Goal: Transaction & Acquisition: Purchase product/service

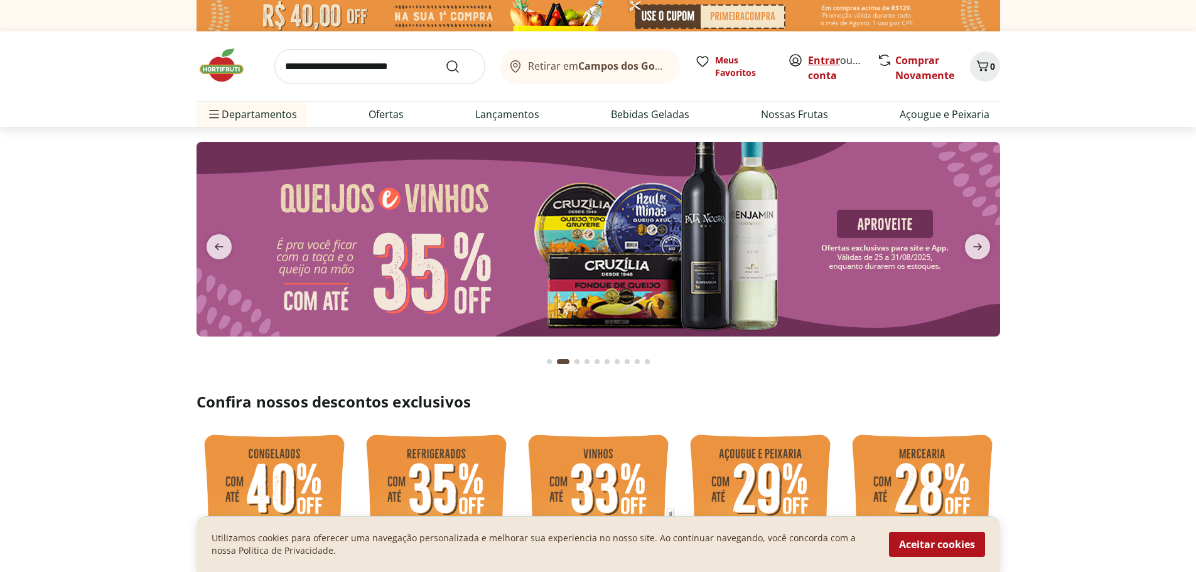
click at [820, 62] on link "Entrar" at bounding box center [824, 60] width 32 height 14
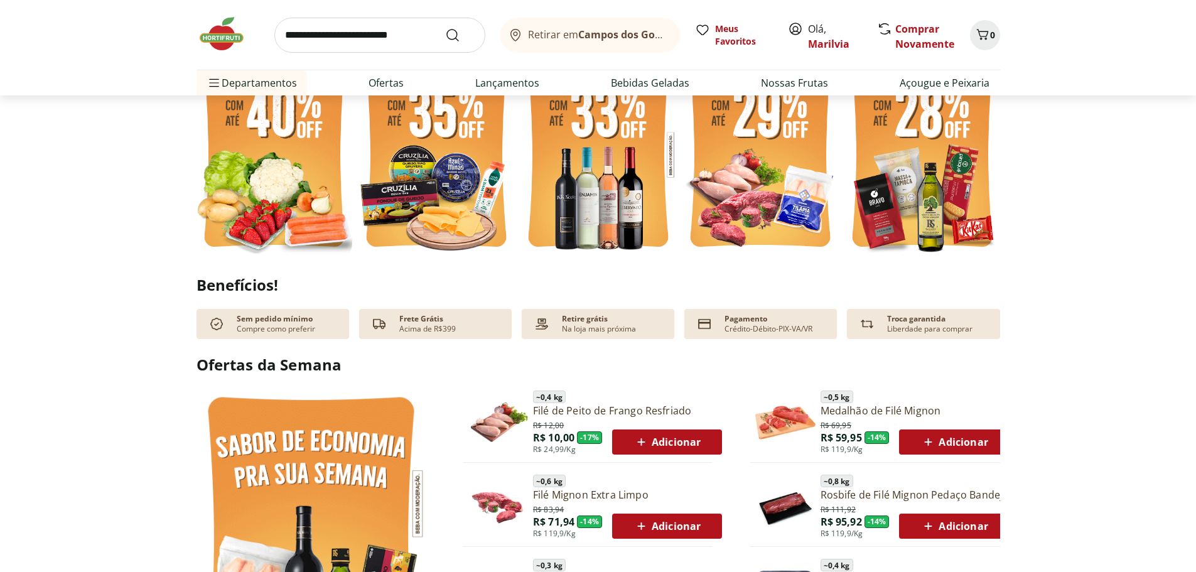
scroll to position [251, 0]
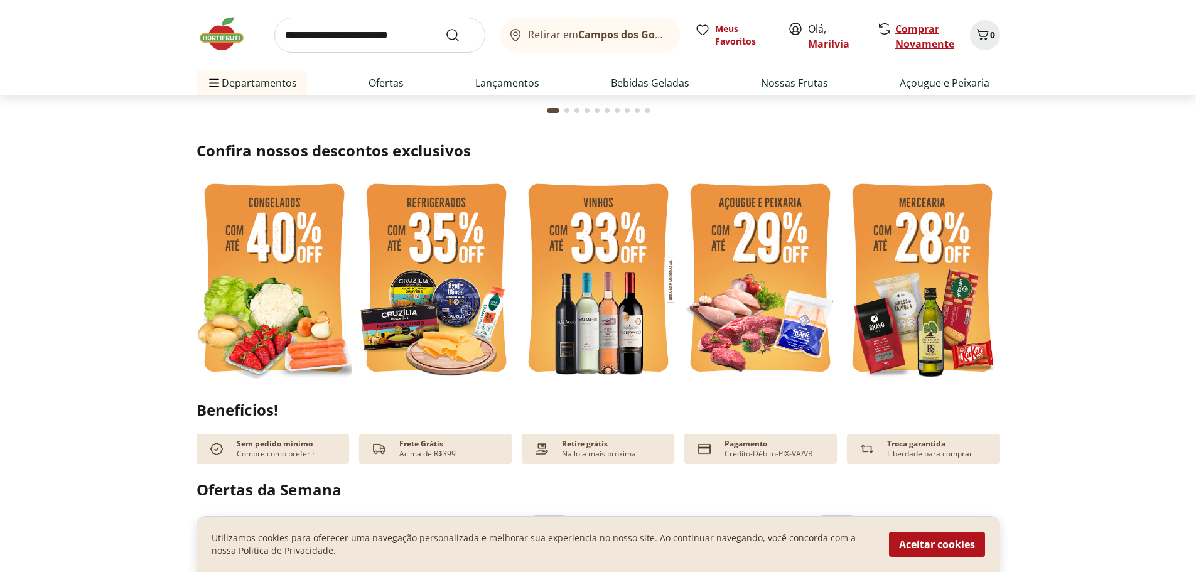
click at [916, 33] on link "Comprar Novamente" at bounding box center [924, 36] width 59 height 29
click at [985, 32] on icon "Carrinho" at bounding box center [982, 34] width 15 height 15
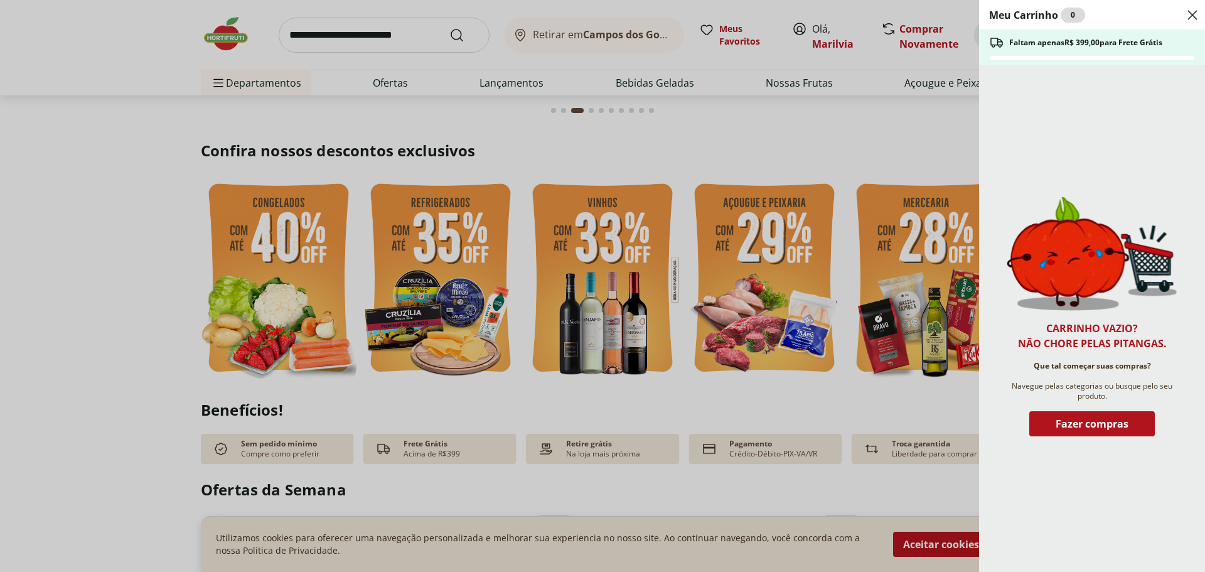
click at [897, 134] on div "Meu Carrinho 0 Faltam apenas R$ 399,00 para Frete Grátis Carrinho vazio? Não ch…" at bounding box center [602, 286] width 1205 height 572
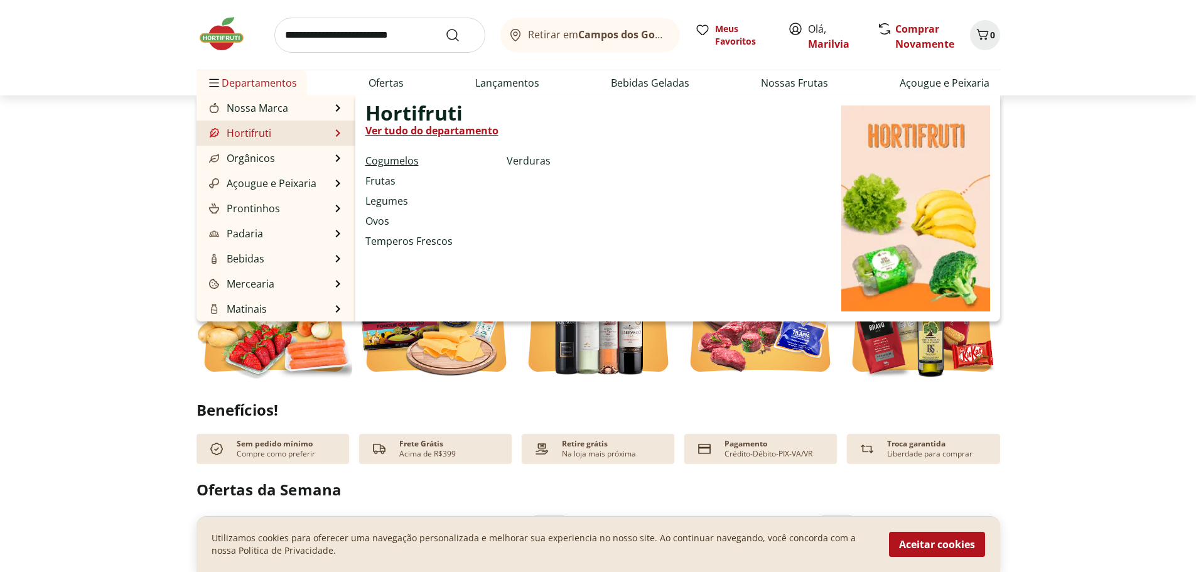
click at [392, 161] on link "Cogumelos" at bounding box center [391, 160] width 53 height 15
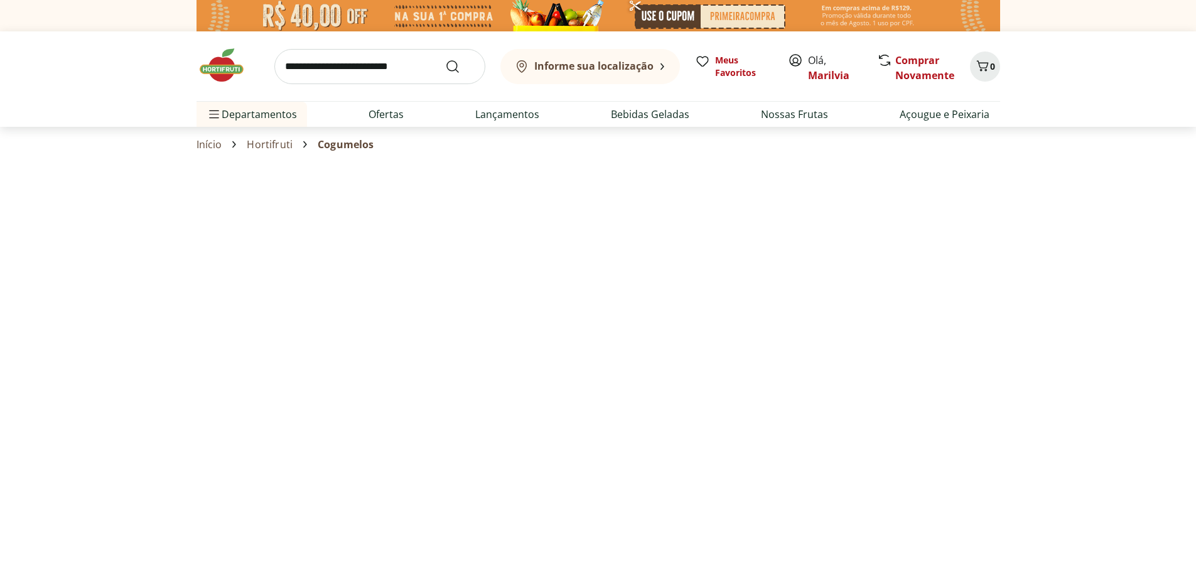
select select "**********"
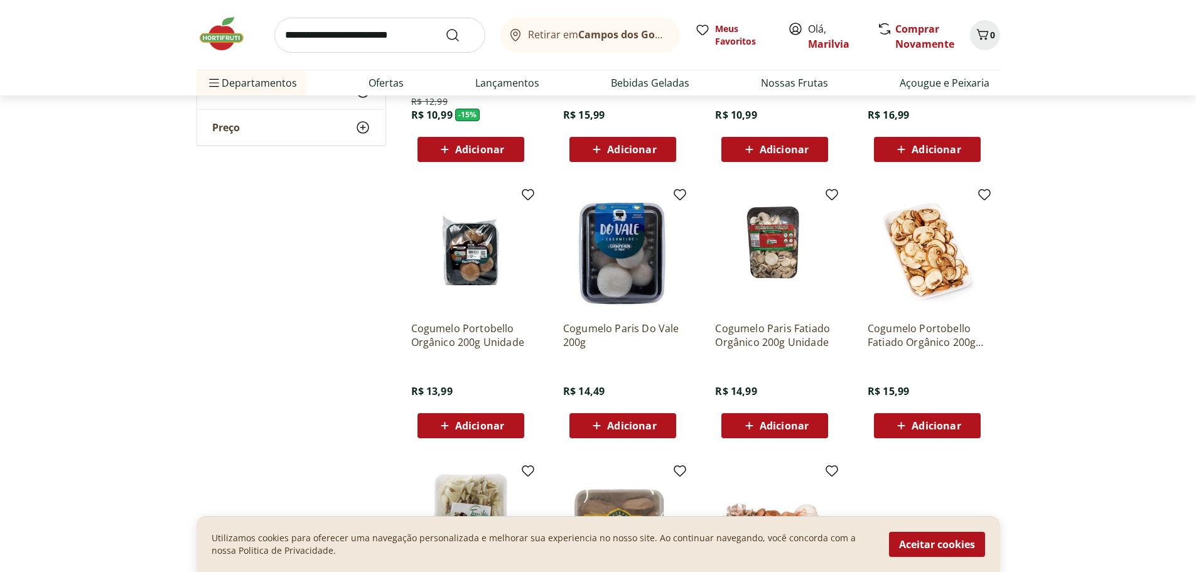
scroll to position [126, 0]
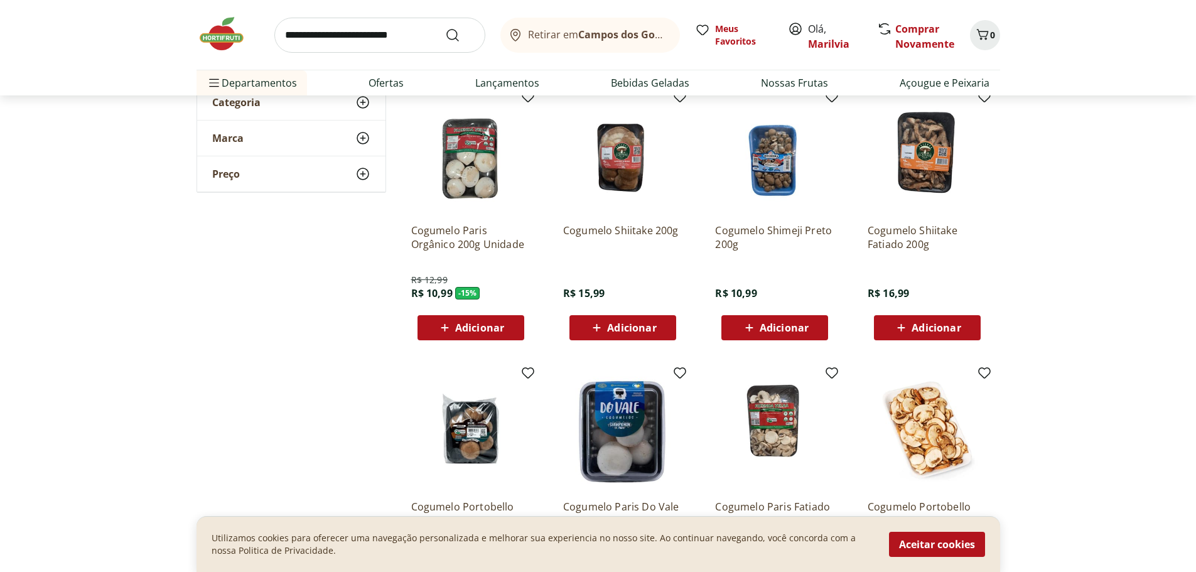
click at [626, 326] on span "Adicionar" at bounding box center [631, 328] width 49 height 10
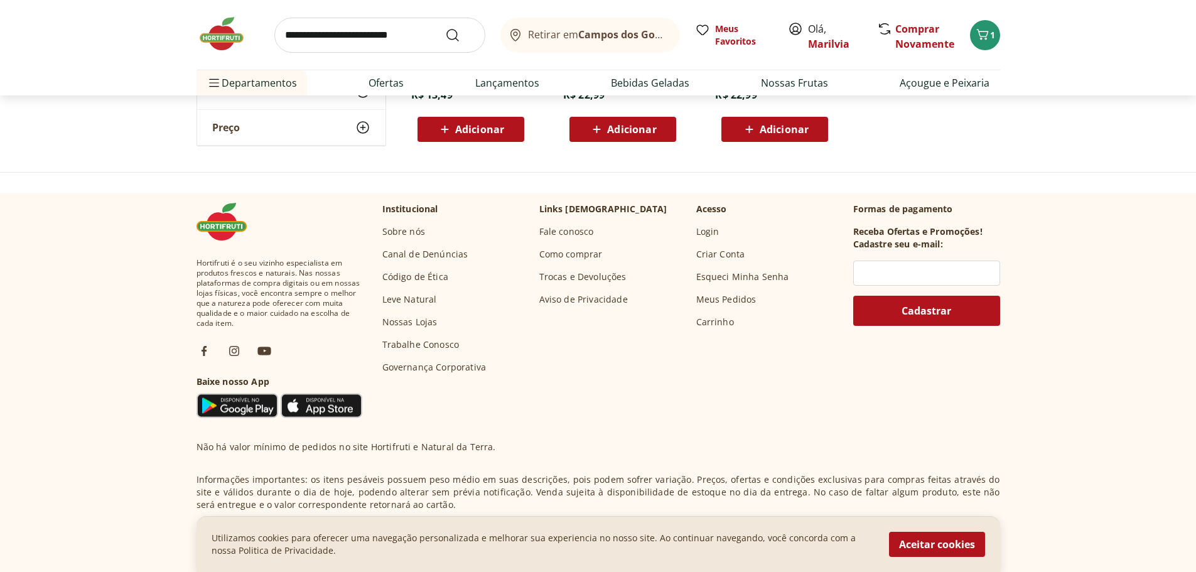
scroll to position [879, 0]
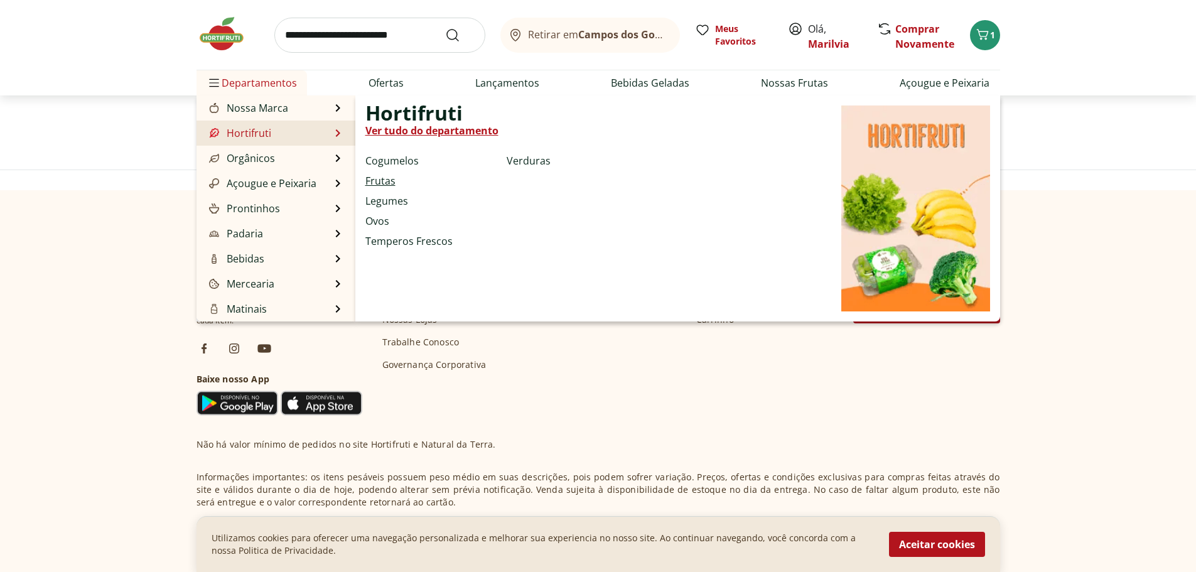
click at [383, 179] on link "Frutas" at bounding box center [380, 180] width 30 height 15
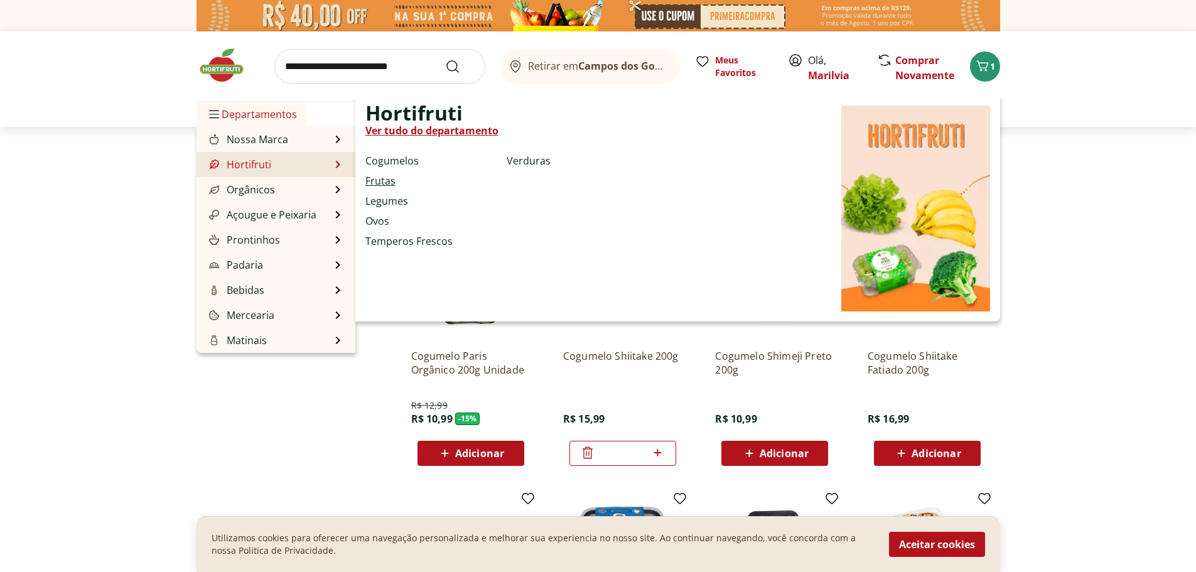
select select "**********"
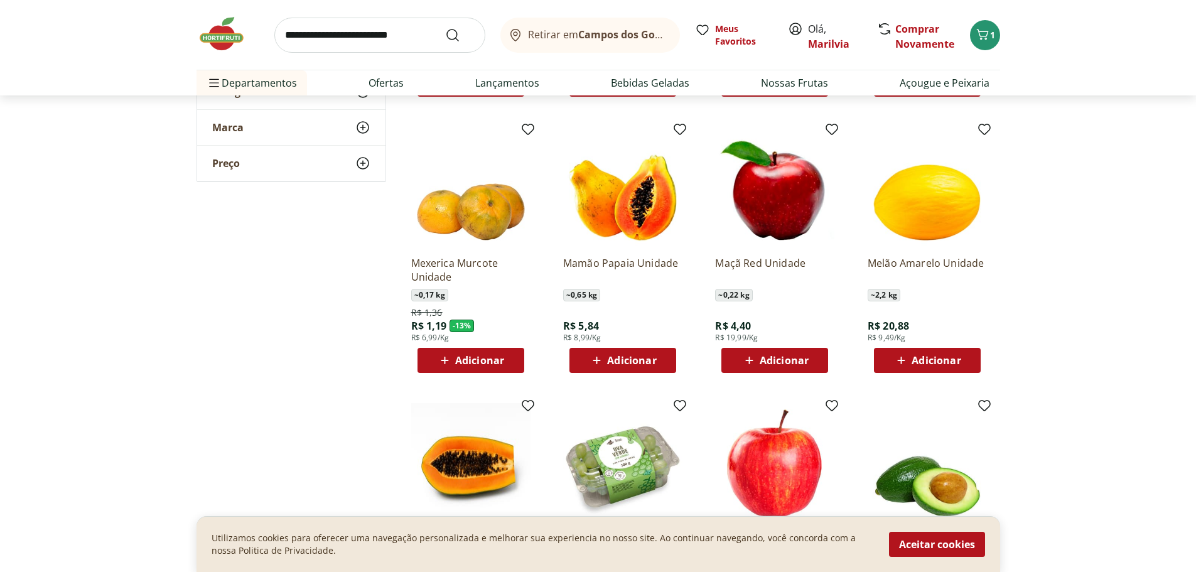
scroll to position [377, 0]
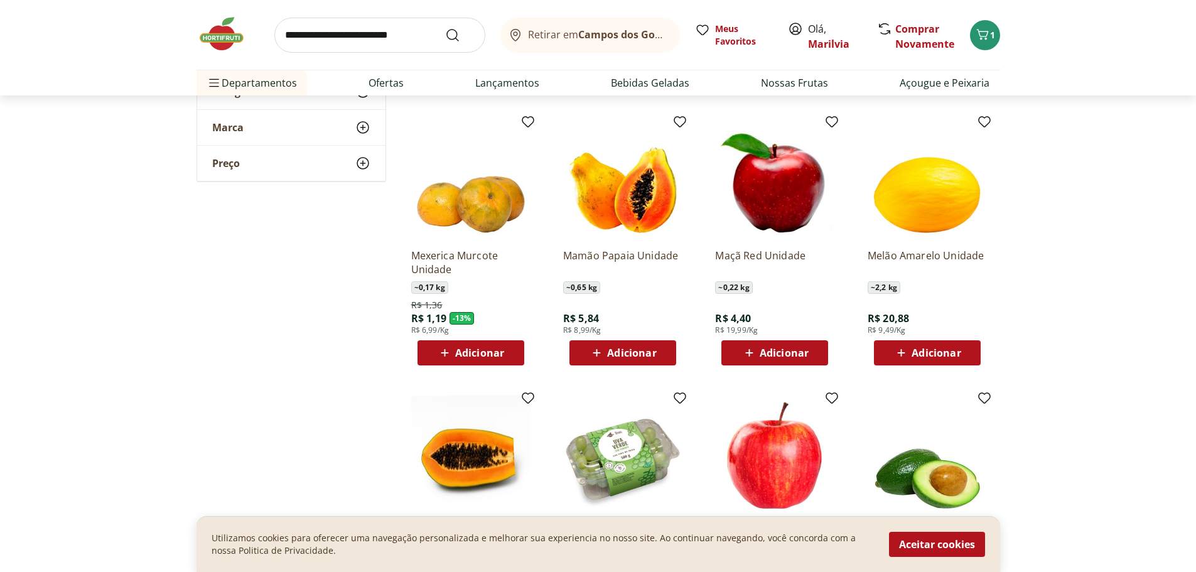
click at [624, 348] on span "Adicionar" at bounding box center [631, 353] width 49 height 10
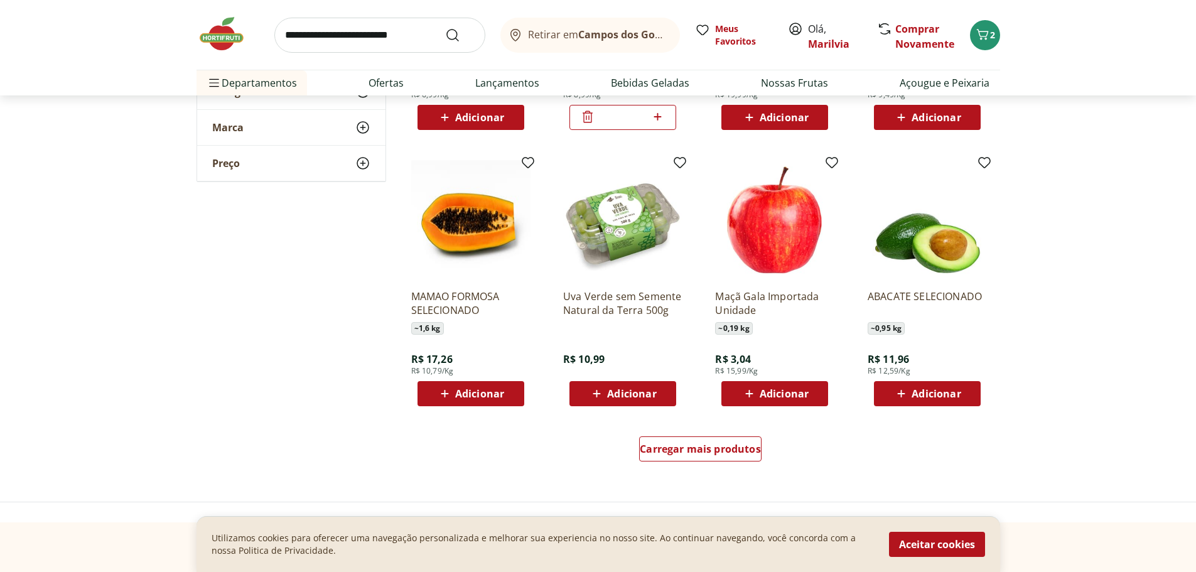
scroll to position [628, 0]
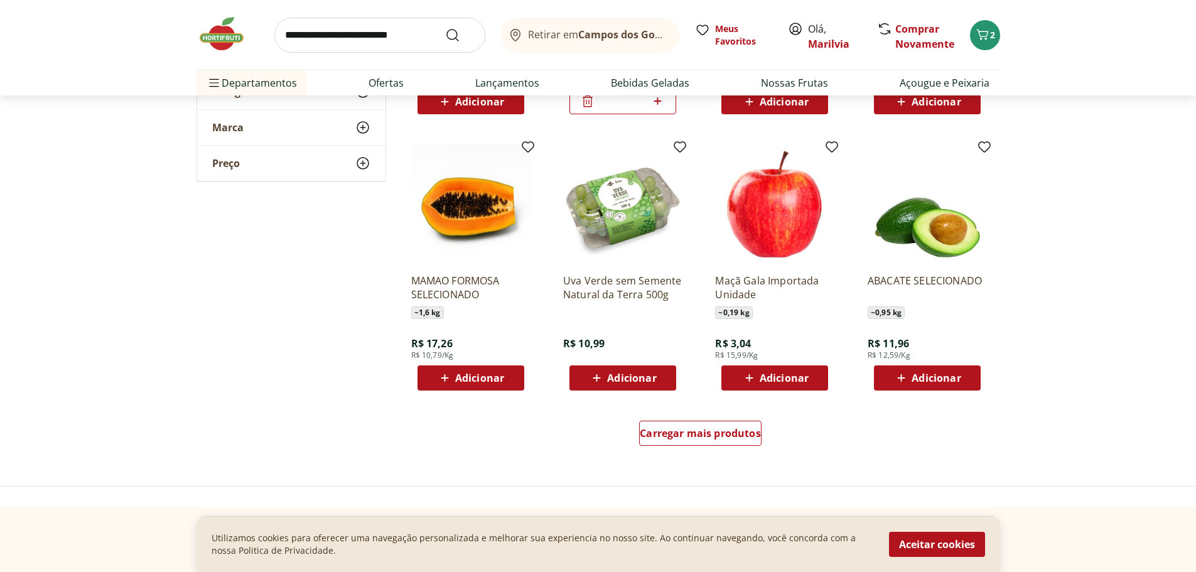
click at [764, 374] on span "Adicionar" at bounding box center [783, 378] width 49 height 10
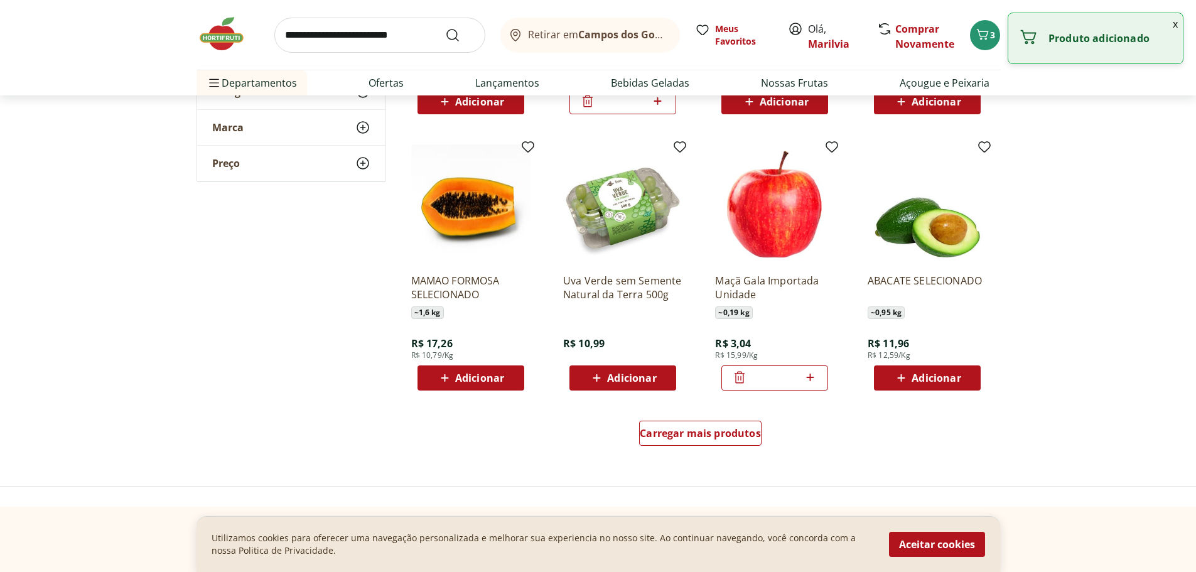
click at [810, 378] on icon at bounding box center [810, 377] width 8 height 8
type input "*"
click at [712, 434] on span "Carregar mais produtos" at bounding box center [699, 433] width 121 height 10
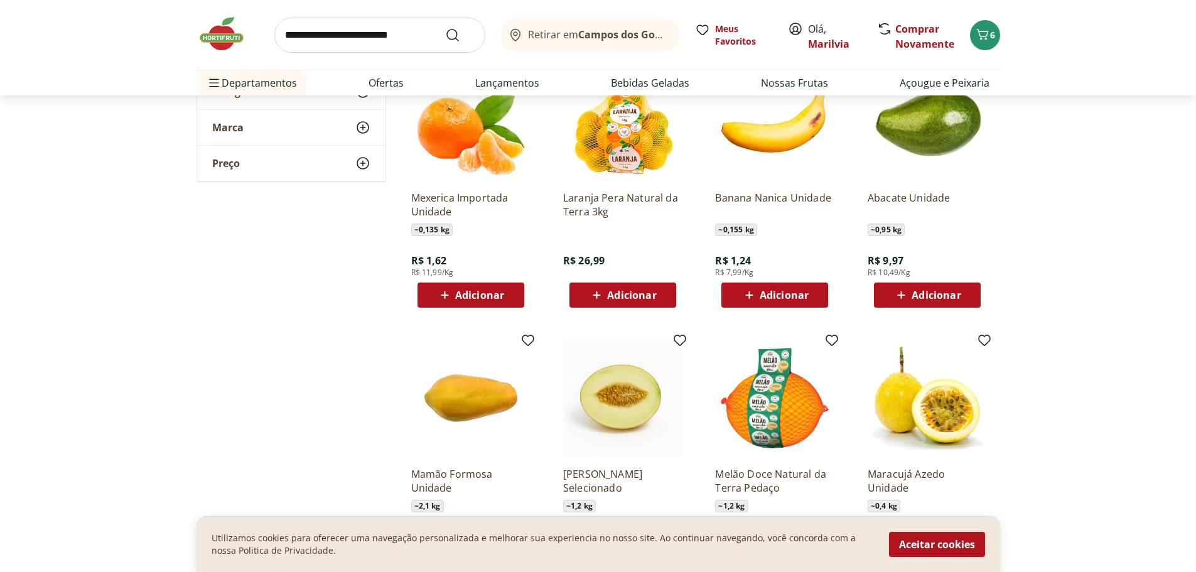
scroll to position [1255, 0]
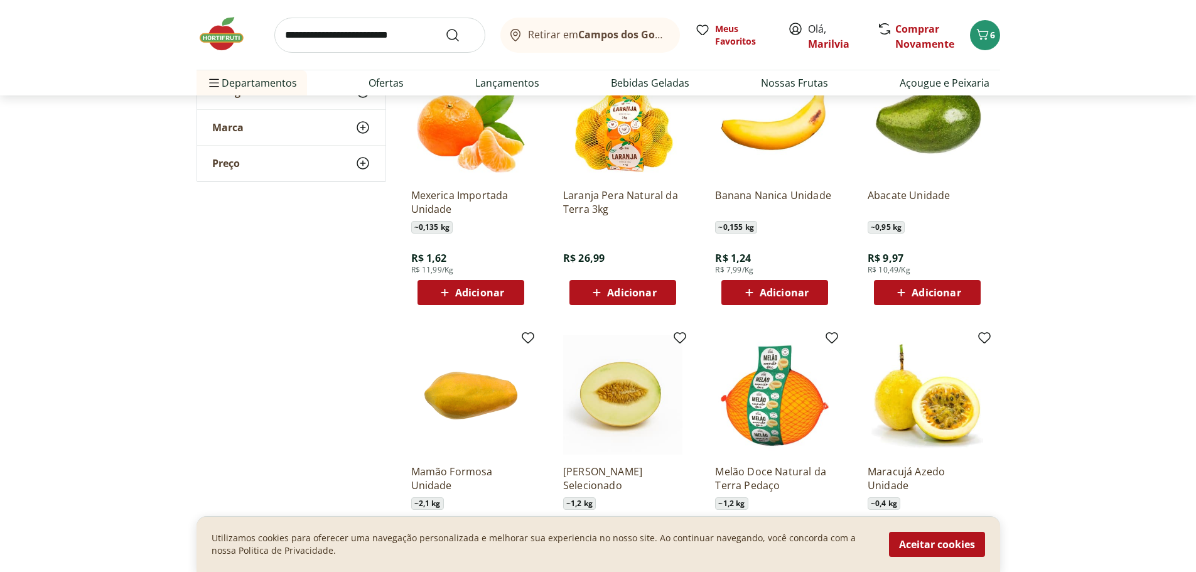
click at [626, 289] on span "Adicionar" at bounding box center [631, 292] width 49 height 10
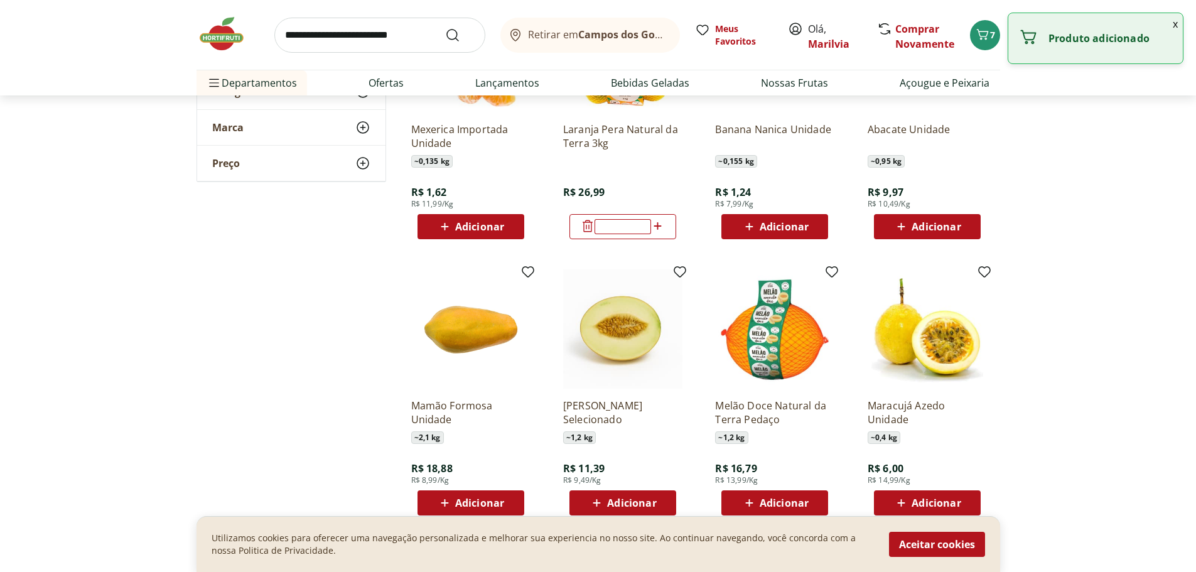
scroll to position [1443, 0]
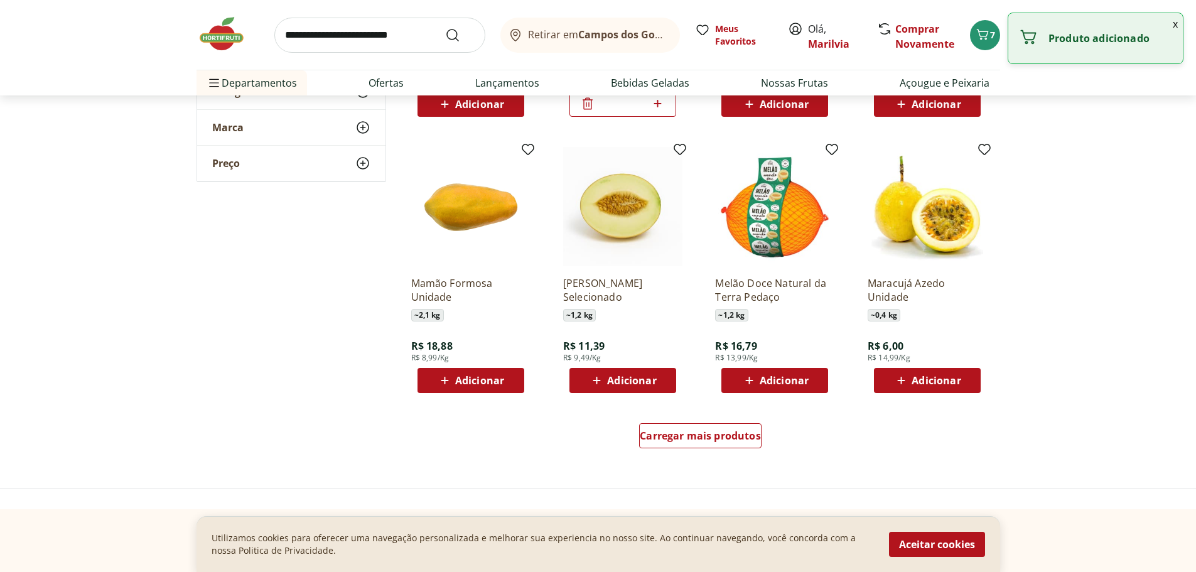
click at [929, 377] on span "Adicionar" at bounding box center [935, 380] width 49 height 10
click at [966, 380] on icon at bounding box center [962, 379] width 16 height 15
type input "*"
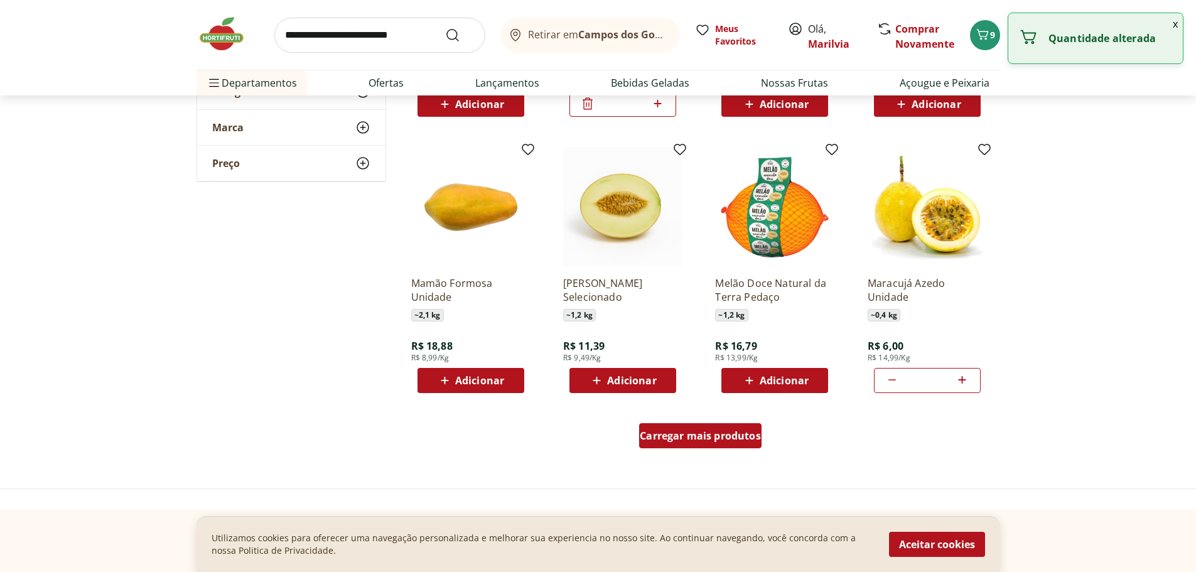
click at [724, 436] on span "Carregar mais produtos" at bounding box center [699, 436] width 121 height 10
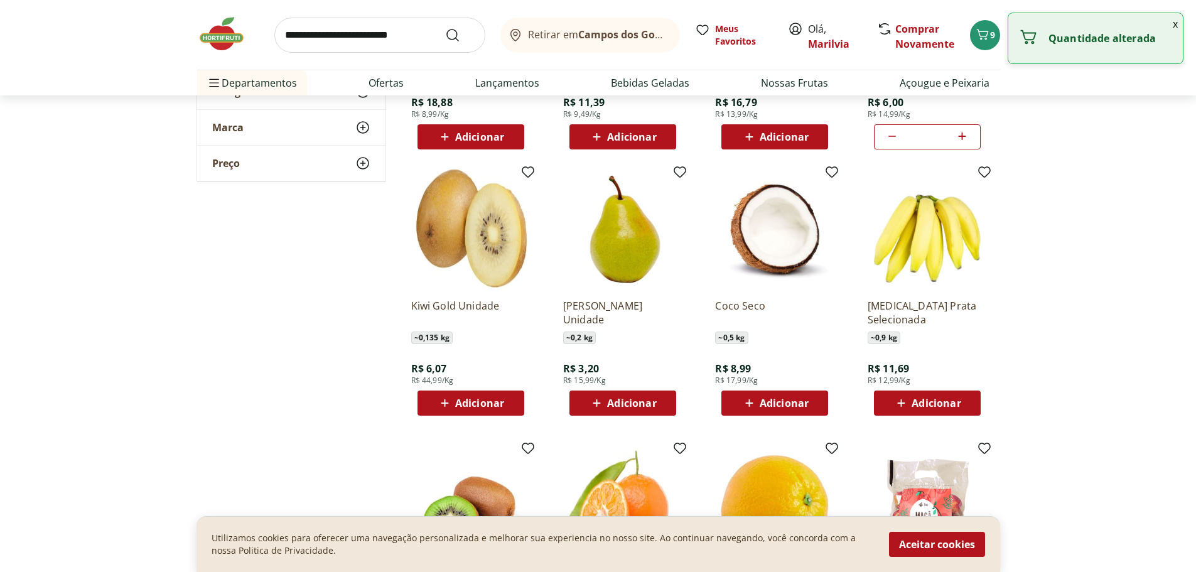
scroll to position [1694, 0]
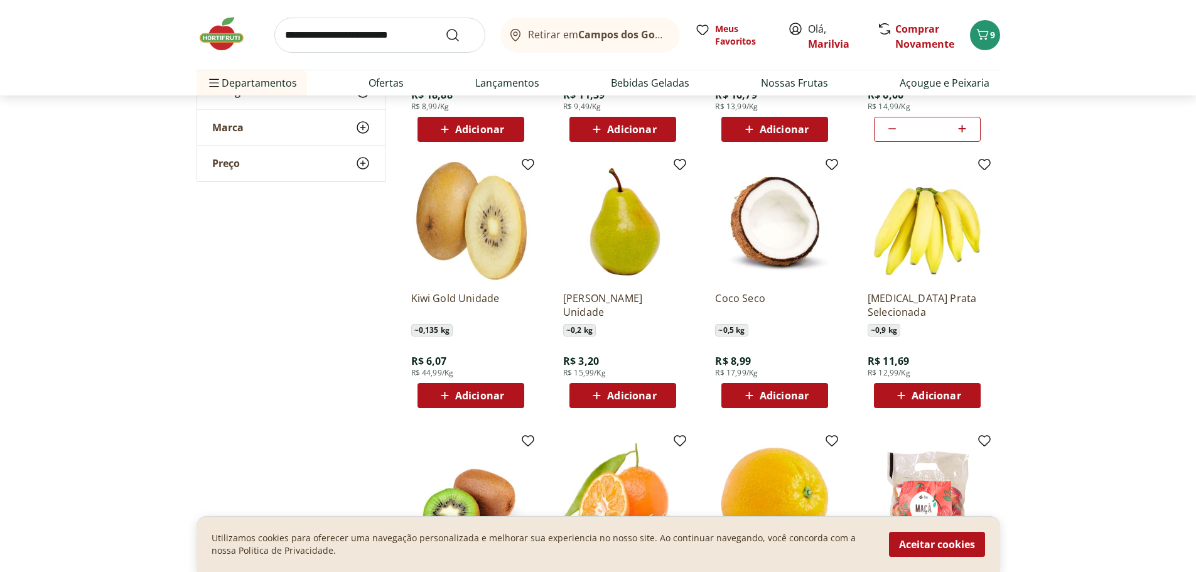
click at [929, 397] on span "Adicionar" at bounding box center [935, 395] width 49 height 10
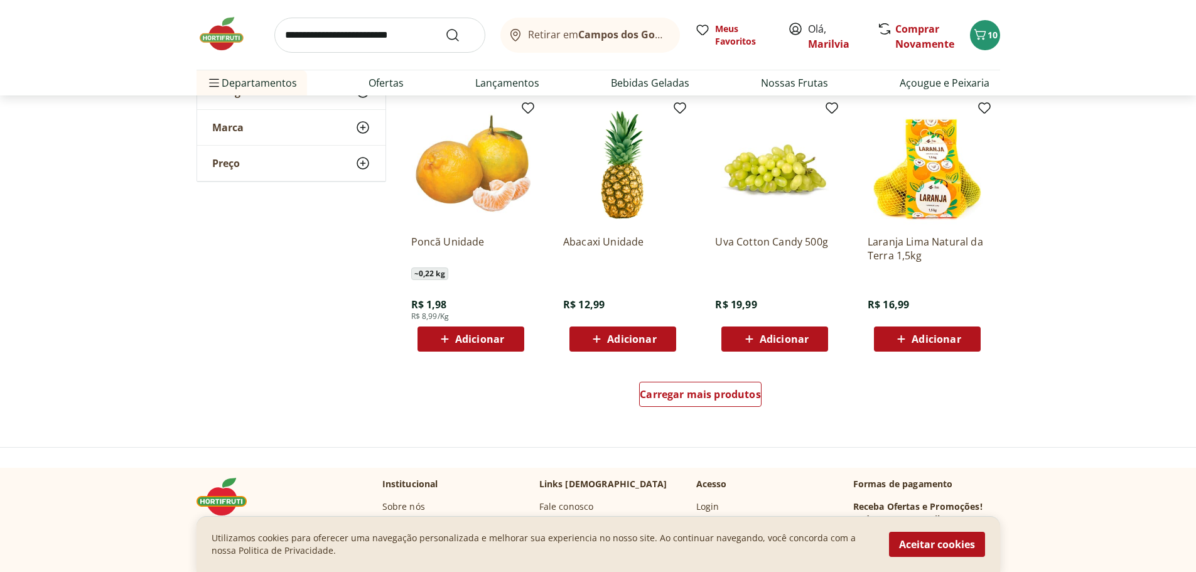
scroll to position [2448, 0]
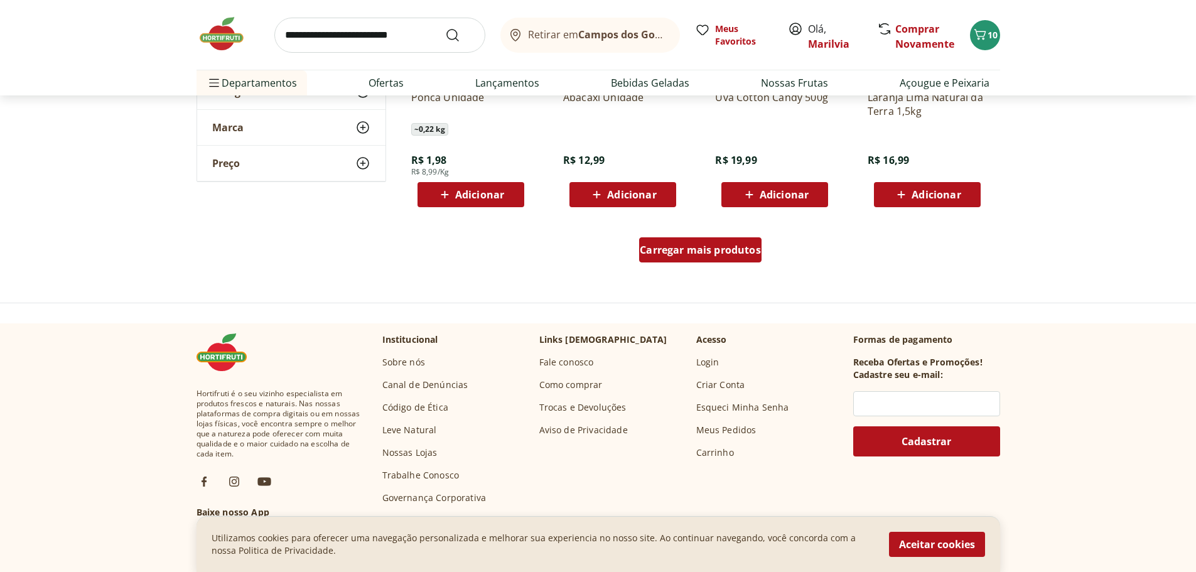
click at [726, 245] on span "Carregar mais produtos" at bounding box center [699, 250] width 121 height 10
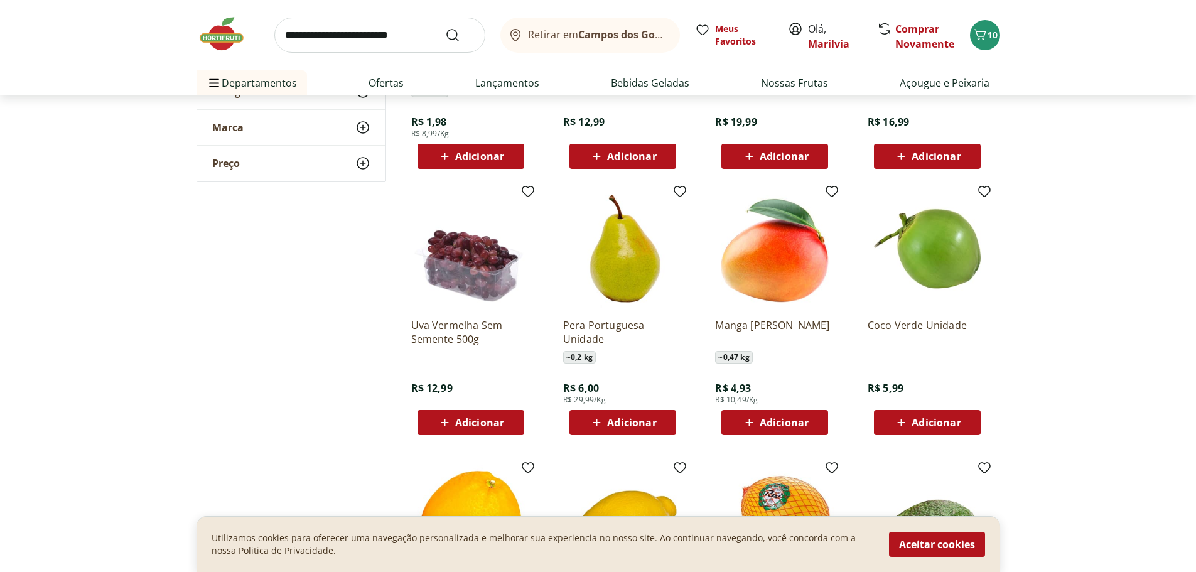
scroll to position [2636, 0]
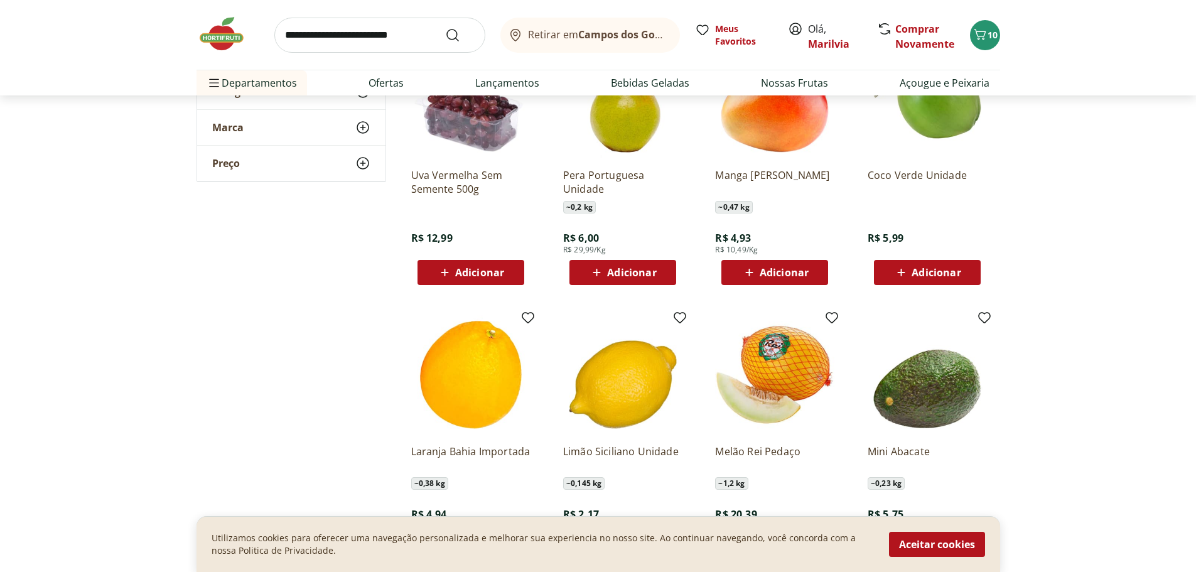
click at [774, 272] on span "Adicionar" at bounding box center [783, 272] width 49 height 10
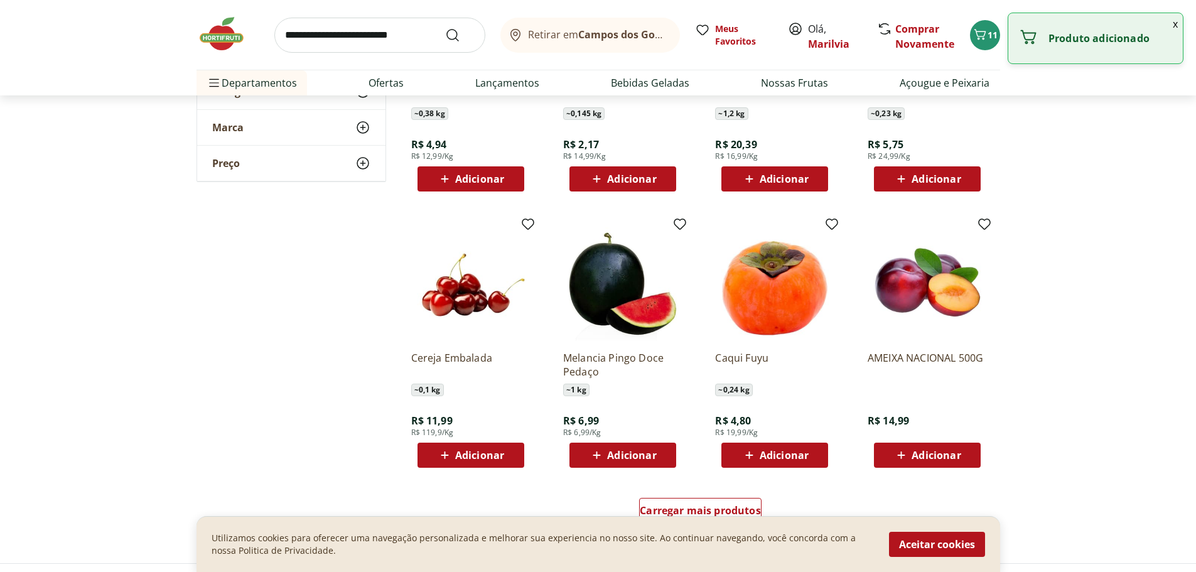
scroll to position [3138, 0]
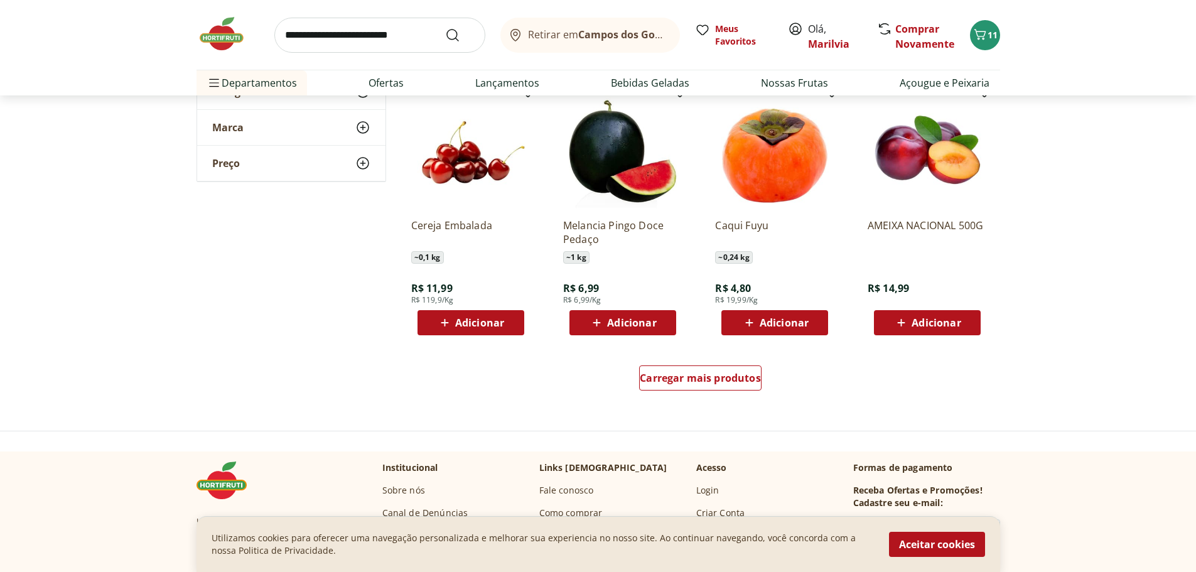
click at [786, 321] on span "Adicionar" at bounding box center [783, 323] width 49 height 10
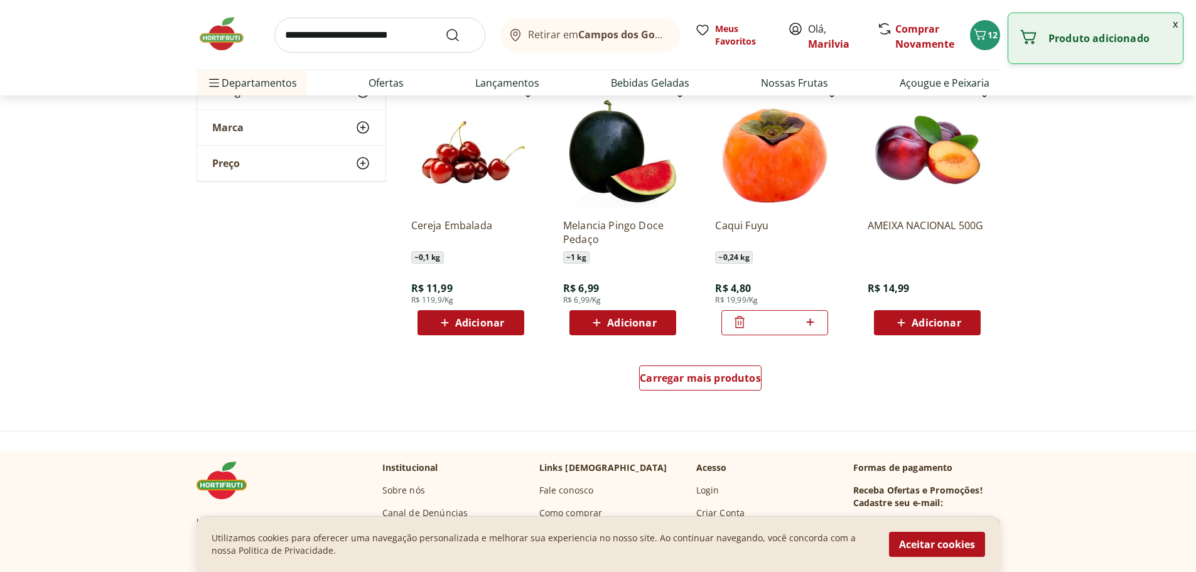
click at [812, 323] on icon at bounding box center [810, 322] width 8 height 8
type input "*"
click at [718, 378] on span "Carregar mais produtos" at bounding box center [699, 378] width 121 height 10
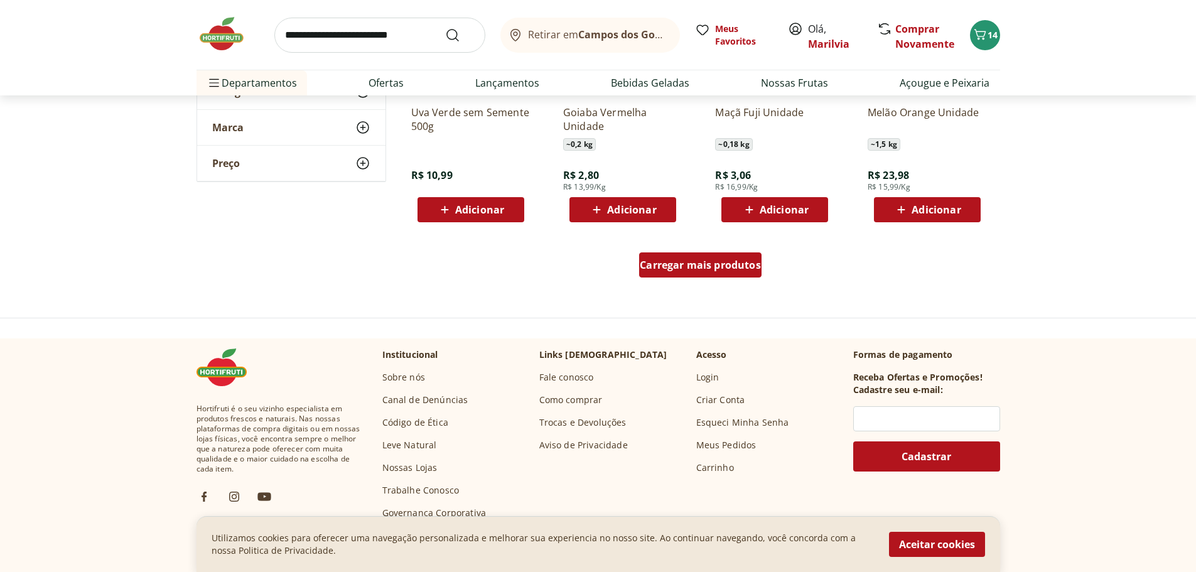
scroll to position [4142, 0]
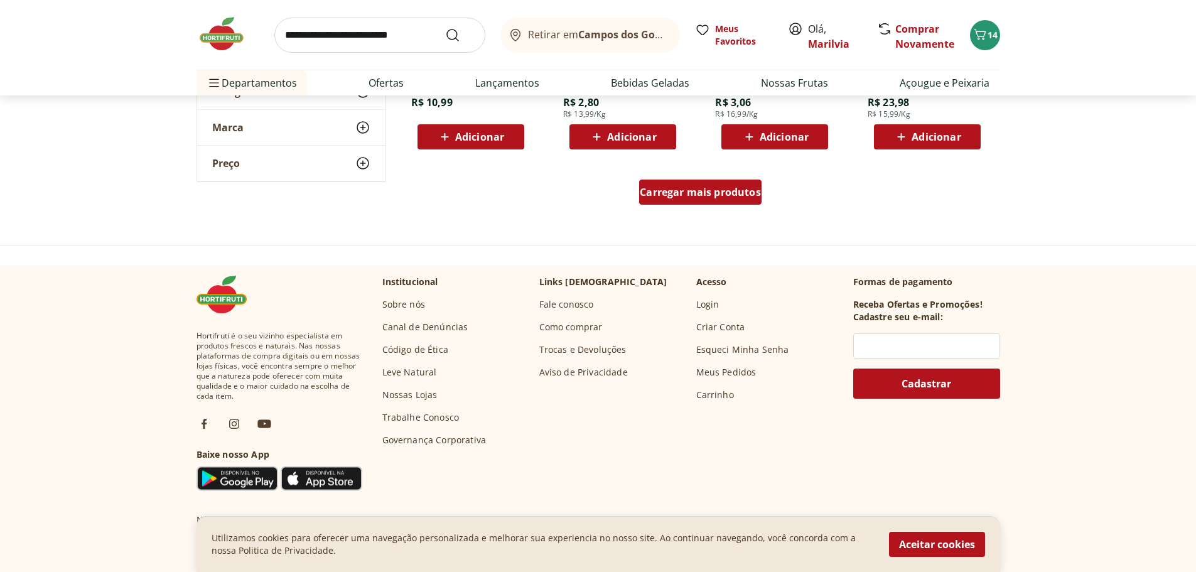
click at [700, 188] on span "Carregar mais produtos" at bounding box center [699, 192] width 121 height 10
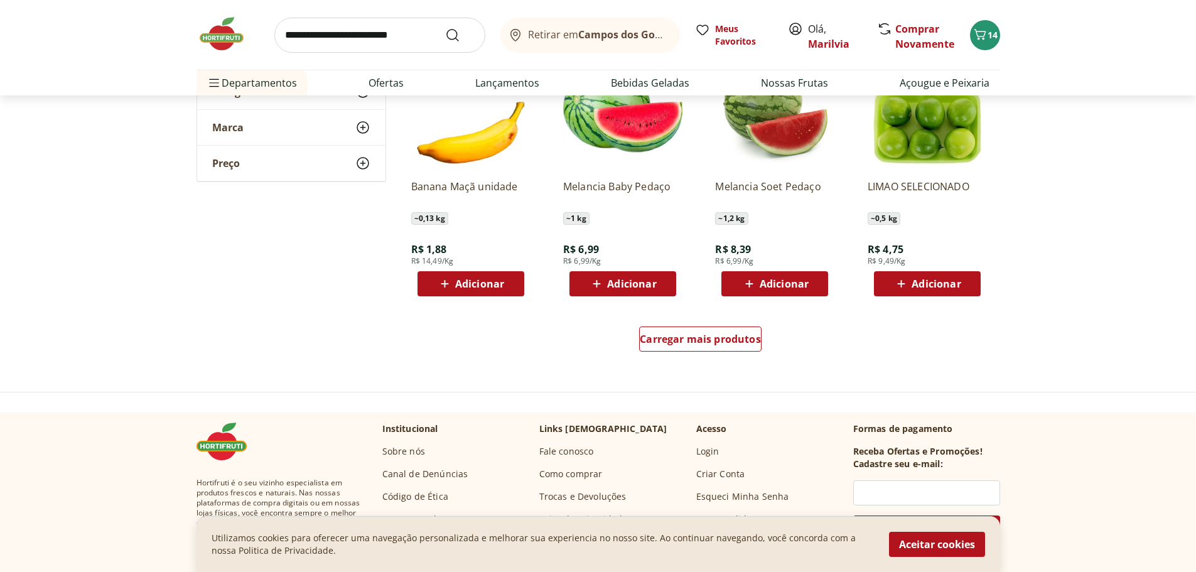
scroll to position [4832, 0]
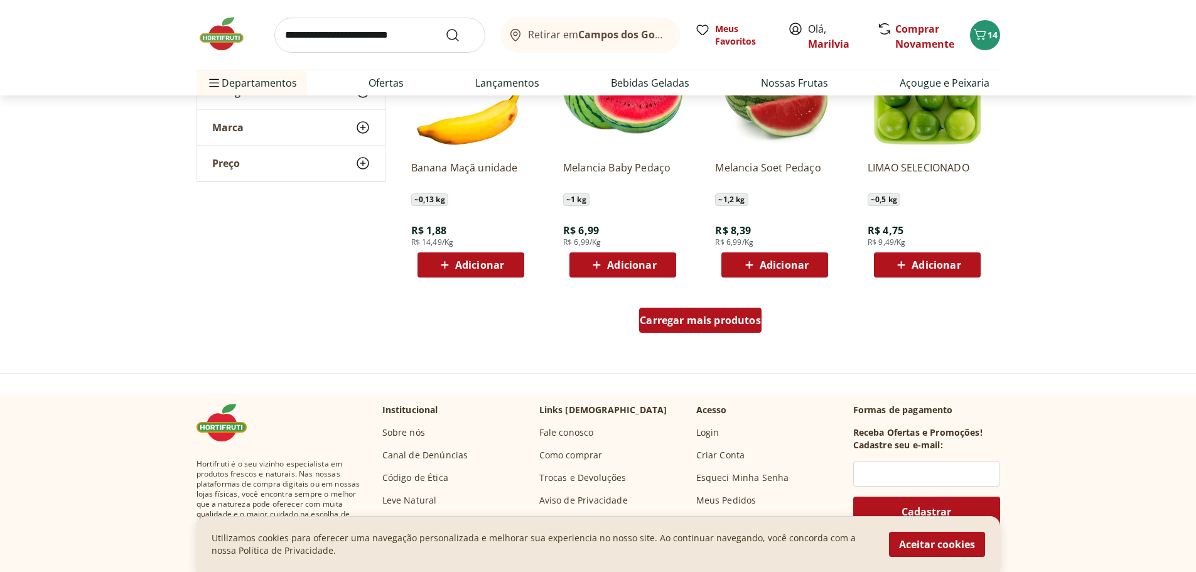
click at [717, 319] on span "Carregar mais produtos" at bounding box center [699, 320] width 121 height 10
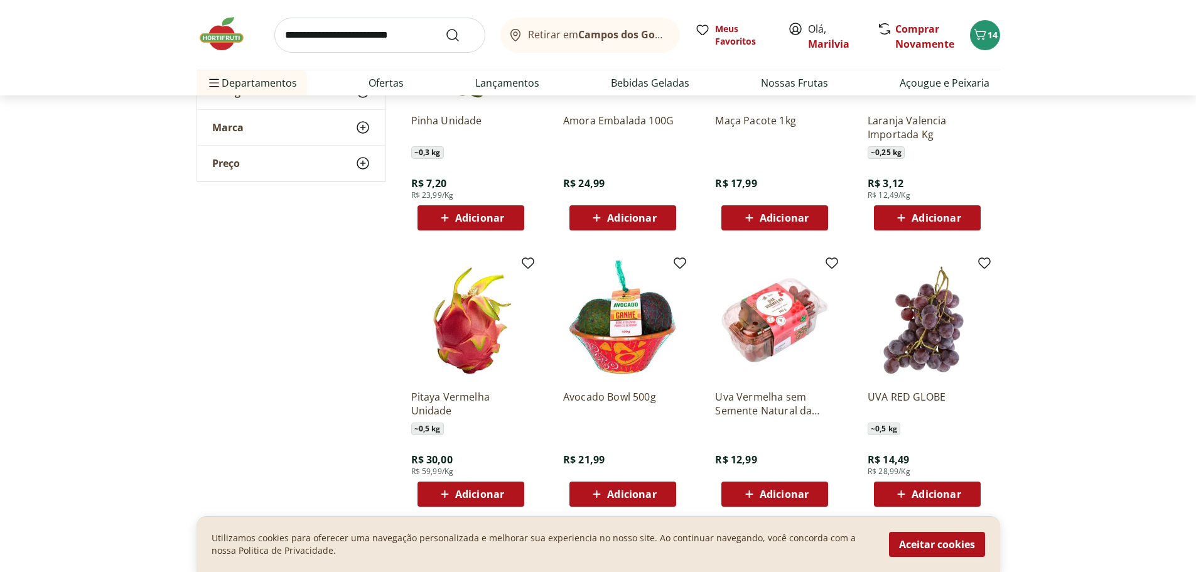
scroll to position [5146, 0]
click at [473, 215] on span "Adicionar" at bounding box center [479, 217] width 49 height 10
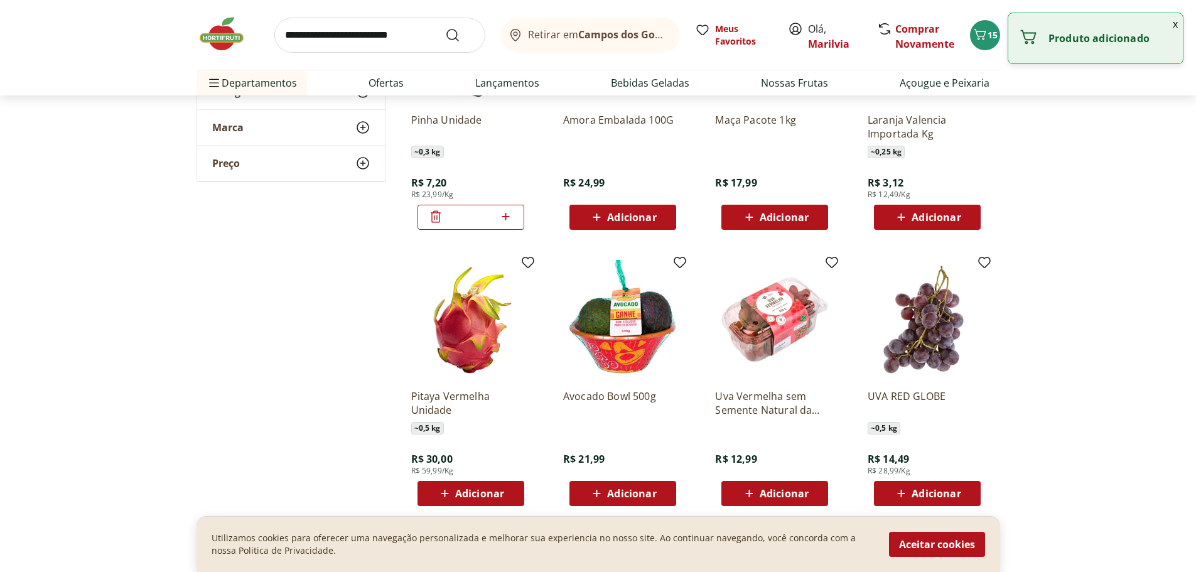
click at [507, 217] on icon at bounding box center [506, 217] width 8 height 8
type input "*"
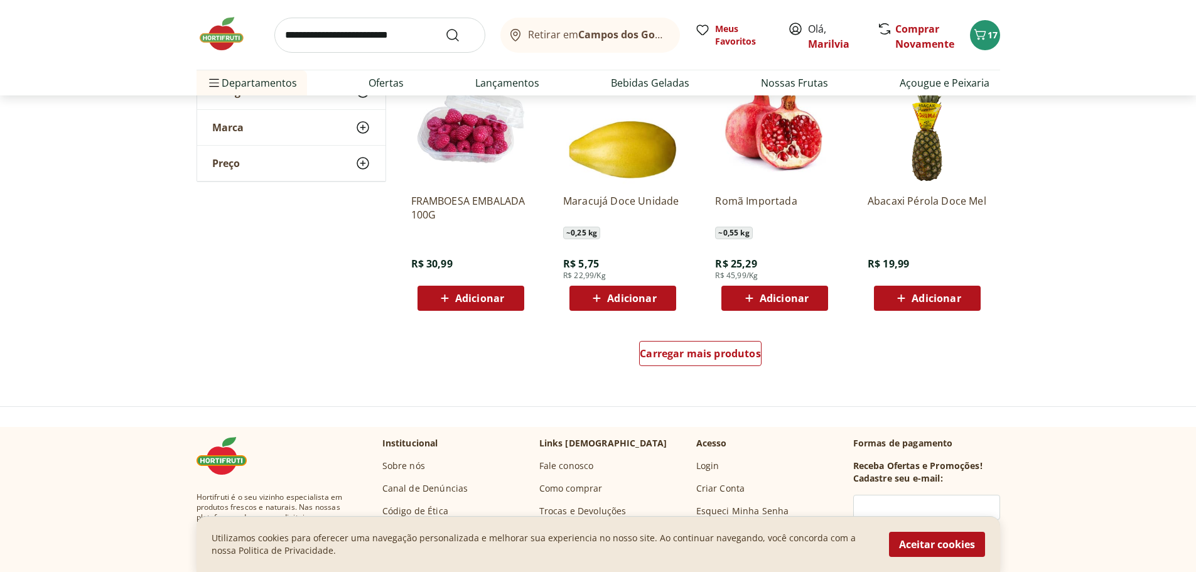
scroll to position [5648, 0]
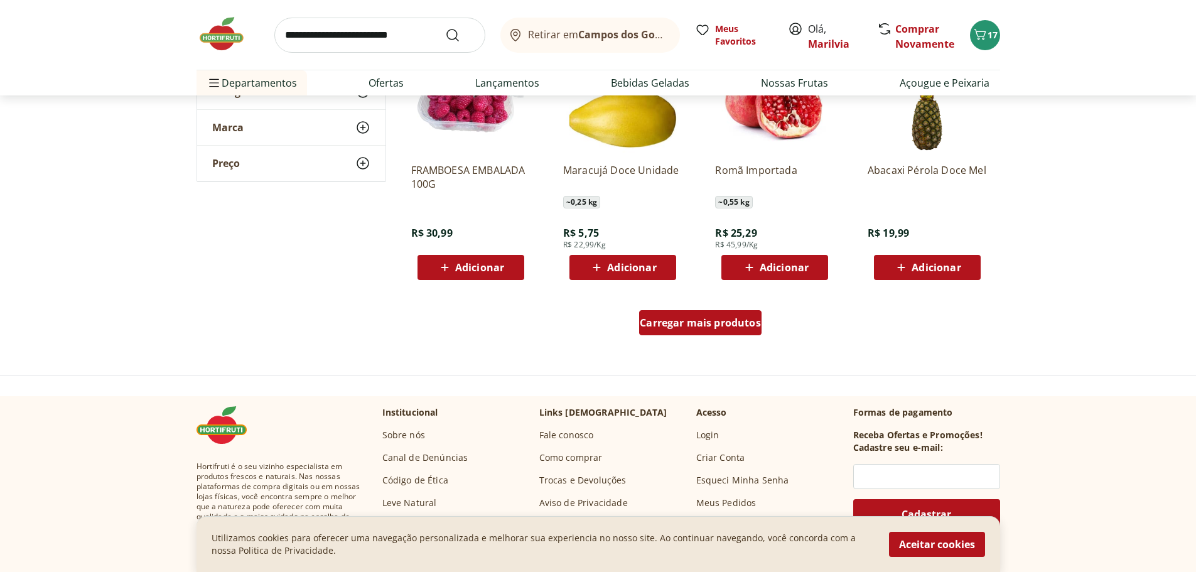
click at [683, 324] on span "Carregar mais produtos" at bounding box center [699, 323] width 121 height 10
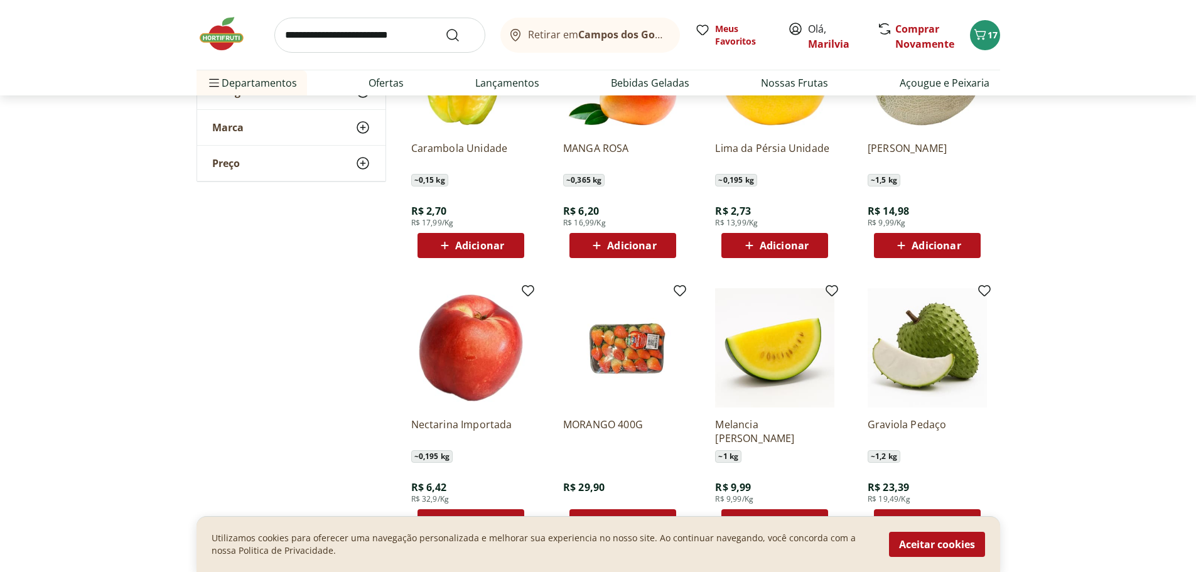
scroll to position [5962, 0]
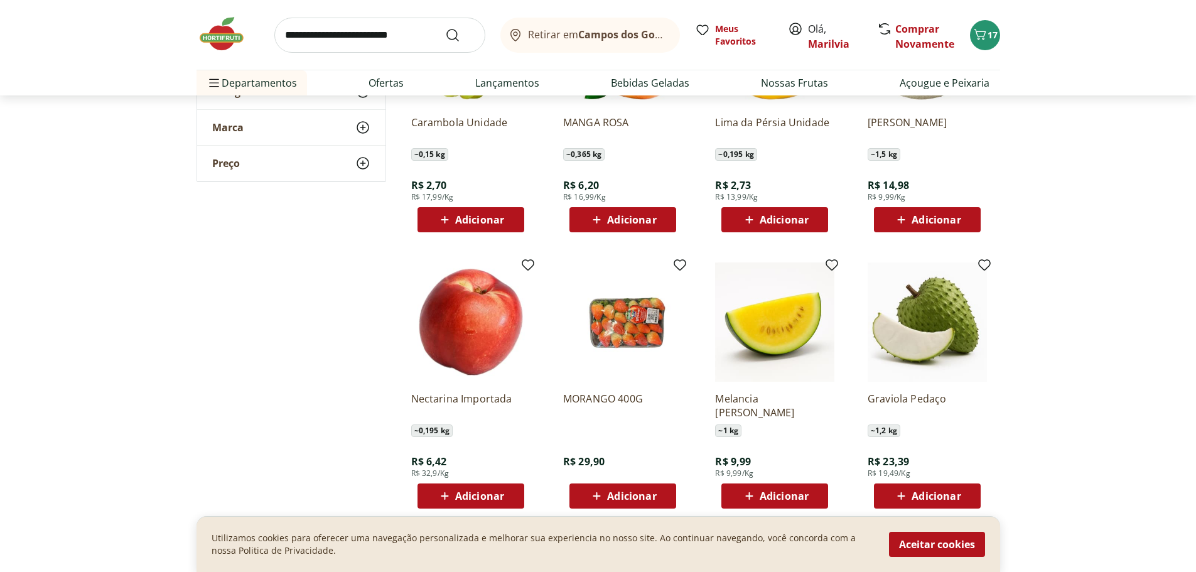
click at [629, 217] on span "Adicionar" at bounding box center [631, 220] width 49 height 10
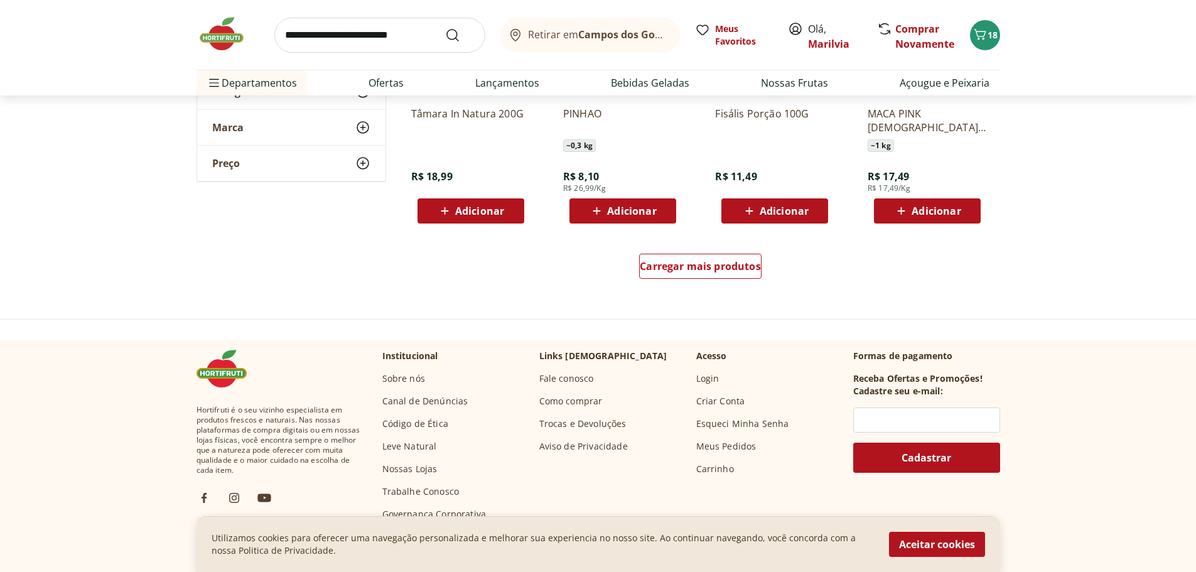
scroll to position [6527, 0]
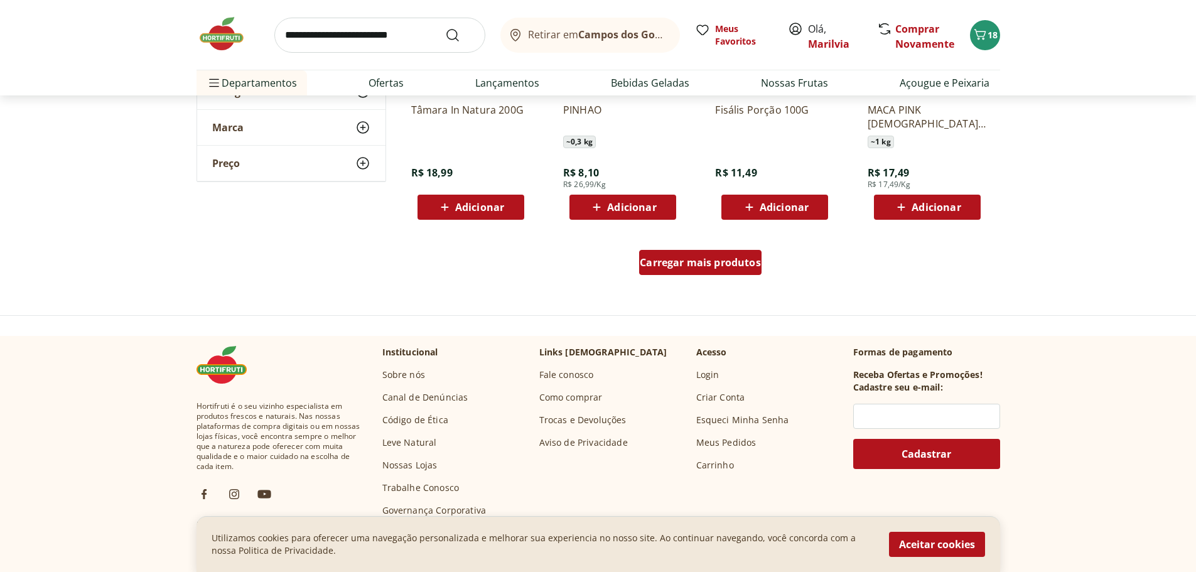
click at [719, 261] on span "Carregar mais produtos" at bounding box center [699, 262] width 121 height 10
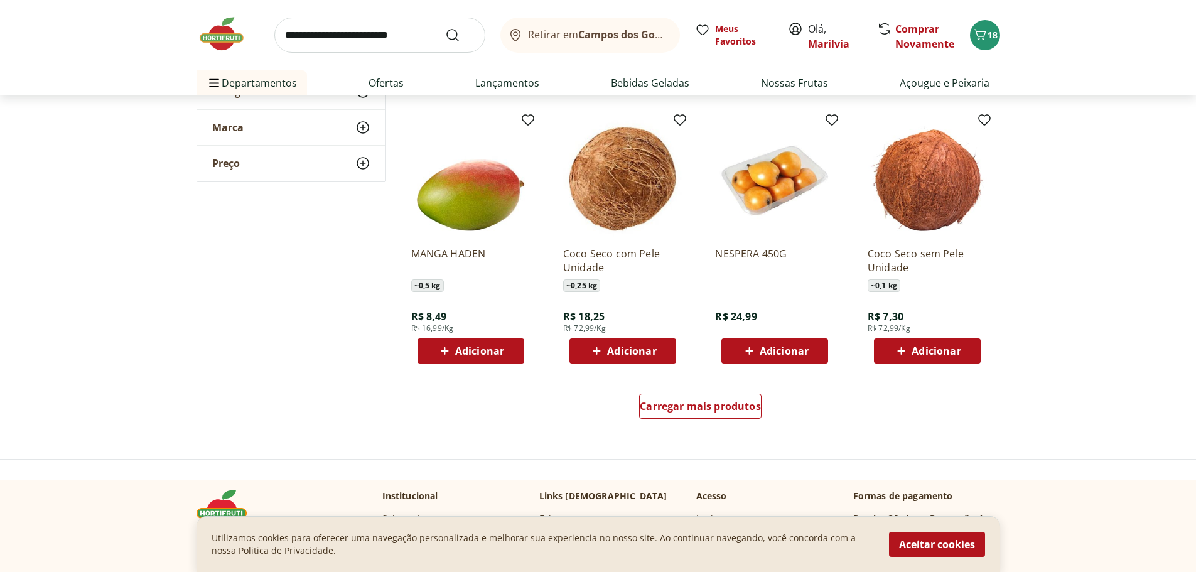
scroll to position [7405, 0]
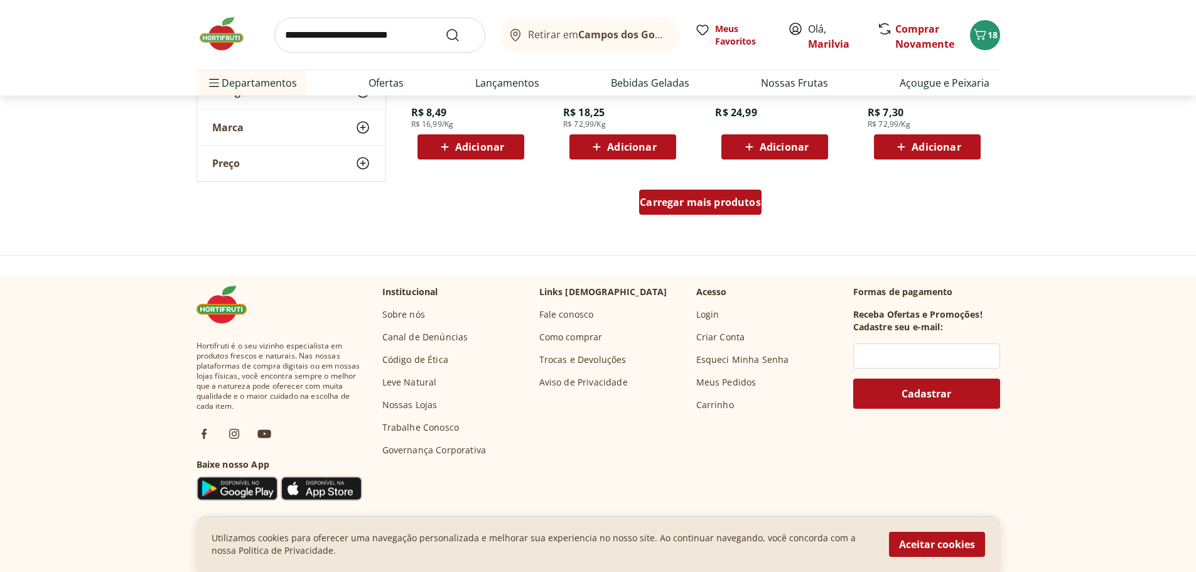
click at [712, 198] on span "Carregar mais produtos" at bounding box center [699, 202] width 121 height 10
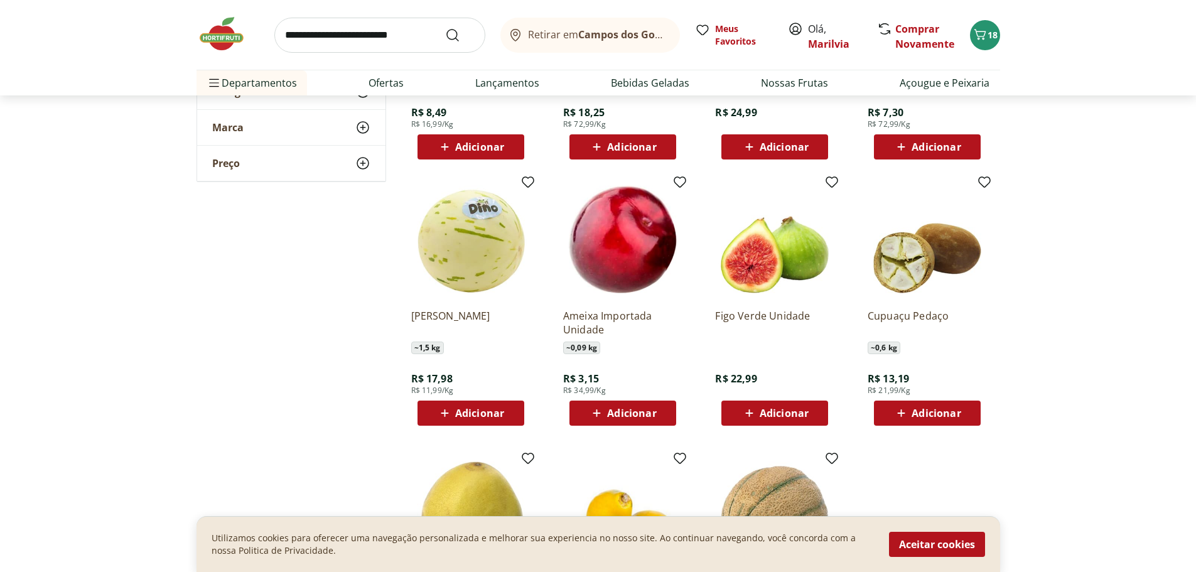
scroll to position [7594, 0]
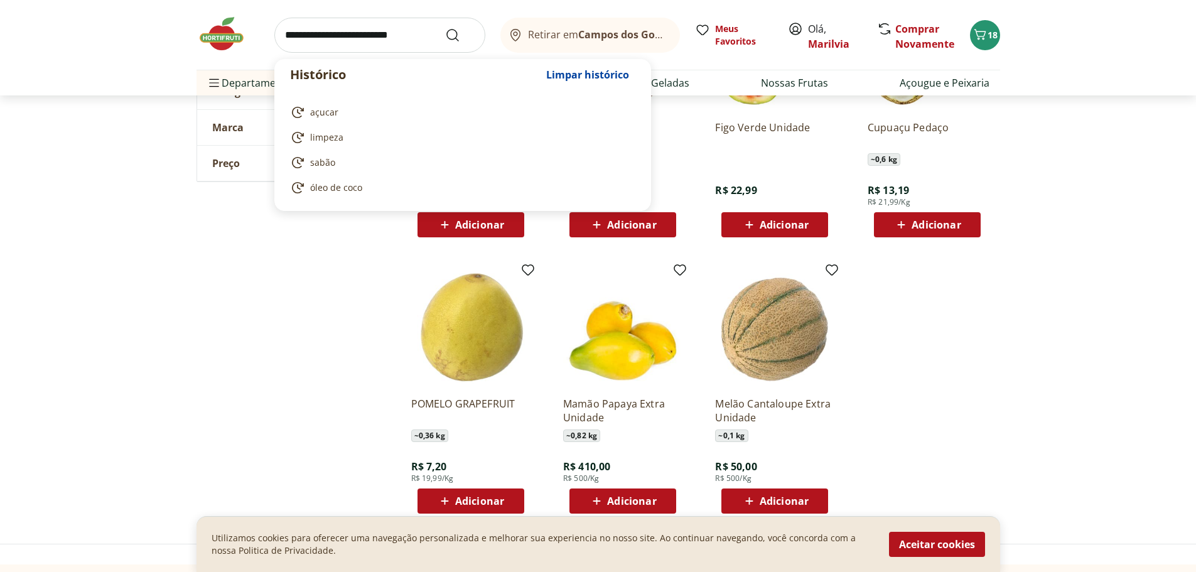
click at [369, 34] on input "search" at bounding box center [379, 35] width 211 height 35
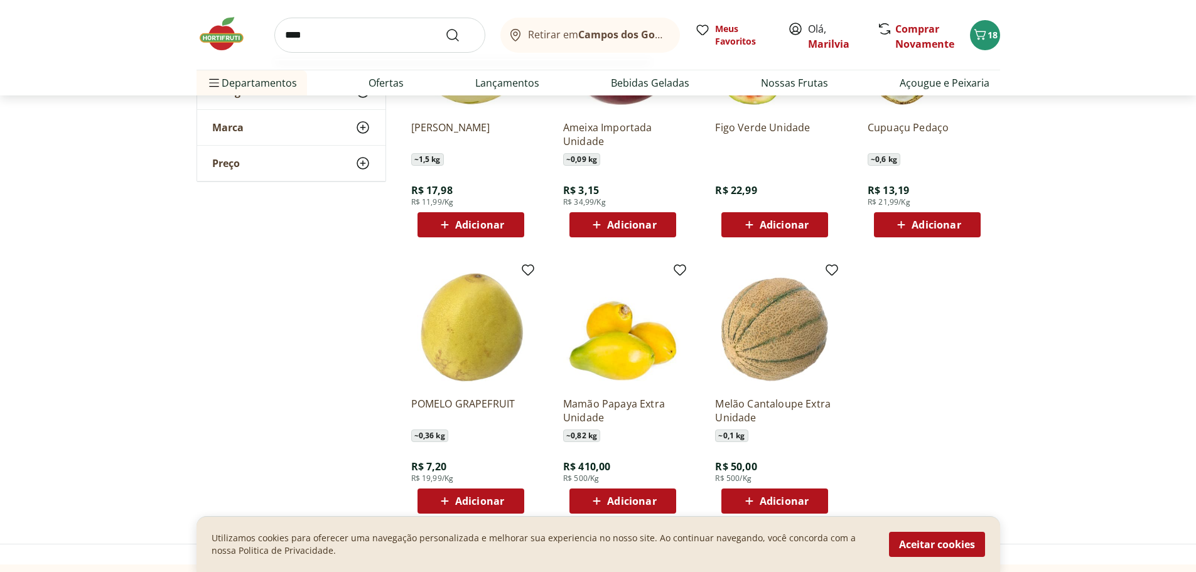
type input "****"
click at [445, 28] on button "Submit Search" at bounding box center [460, 35] width 30 height 15
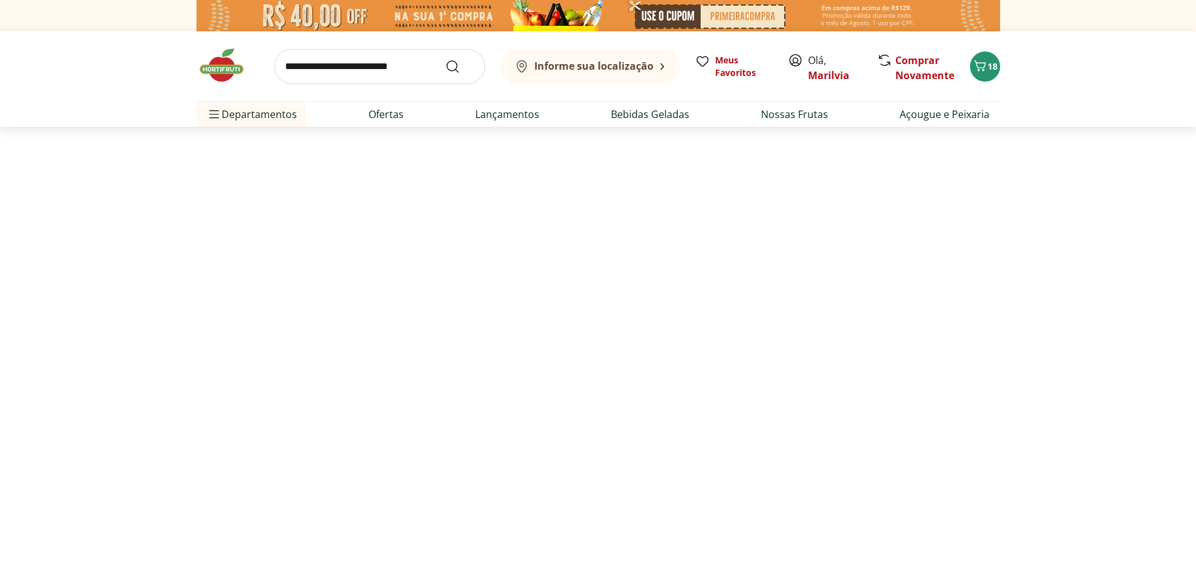
select select "**********"
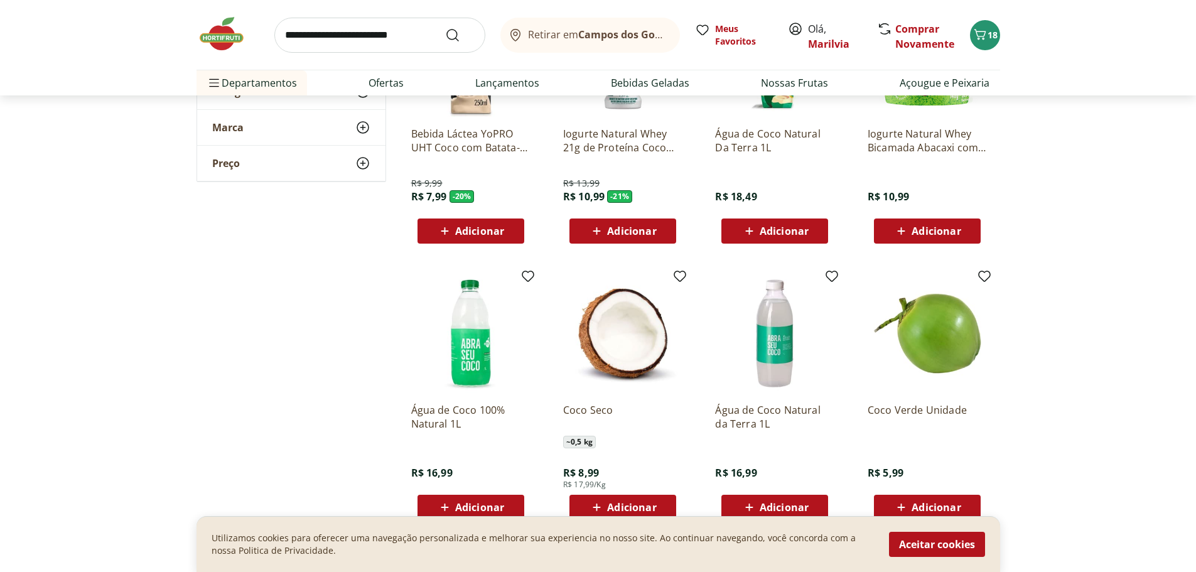
scroll to position [314, 0]
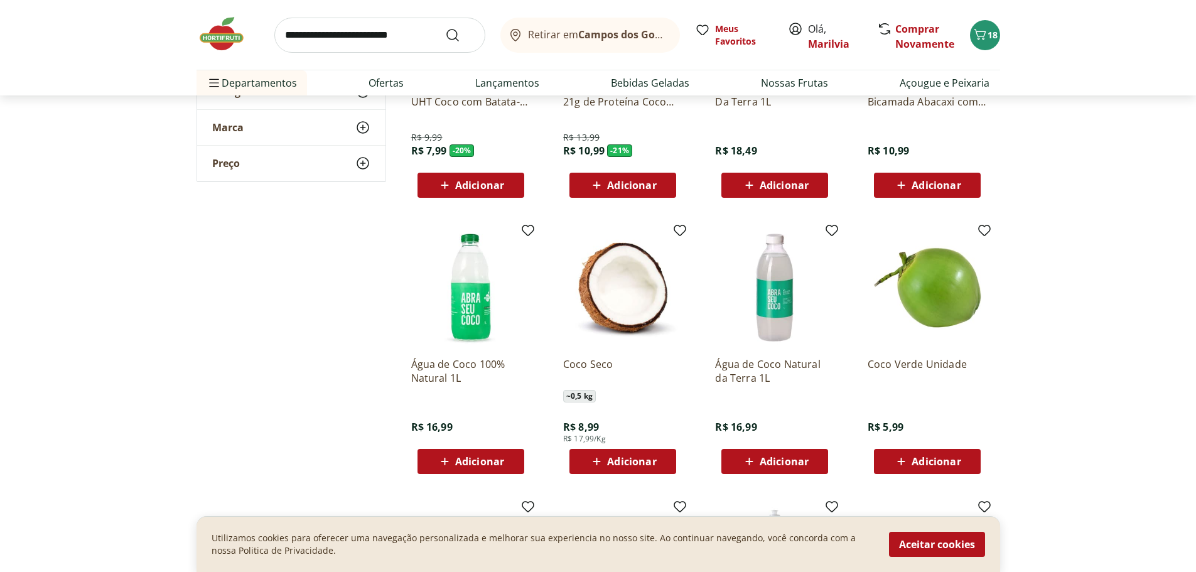
click at [947, 459] on span "Adicionar" at bounding box center [935, 461] width 49 height 10
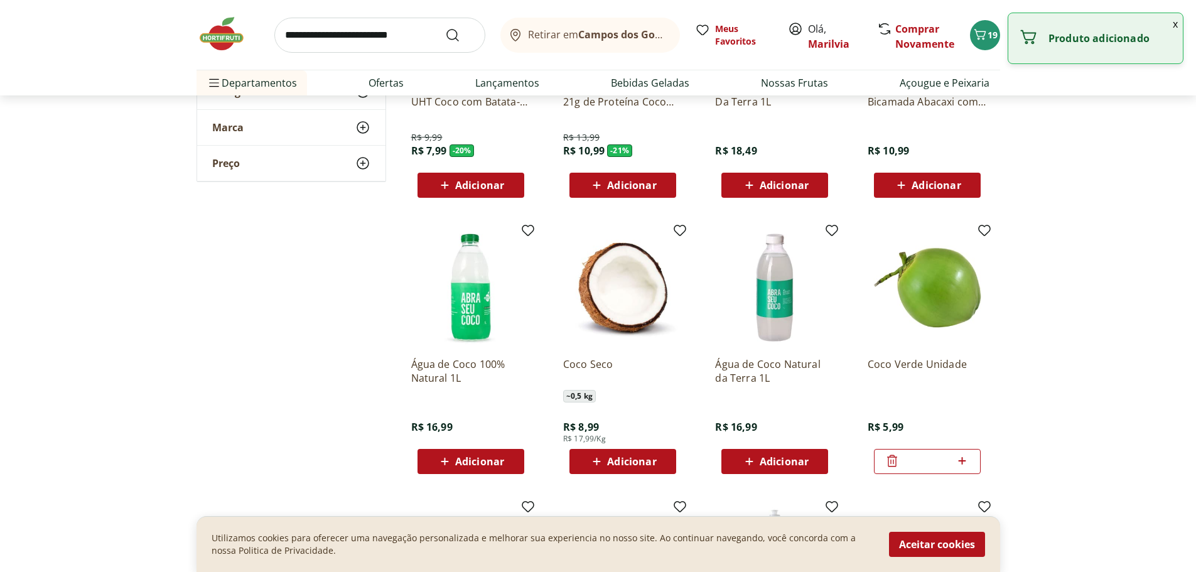
click at [965, 459] on icon at bounding box center [962, 460] width 16 height 15
type input "*"
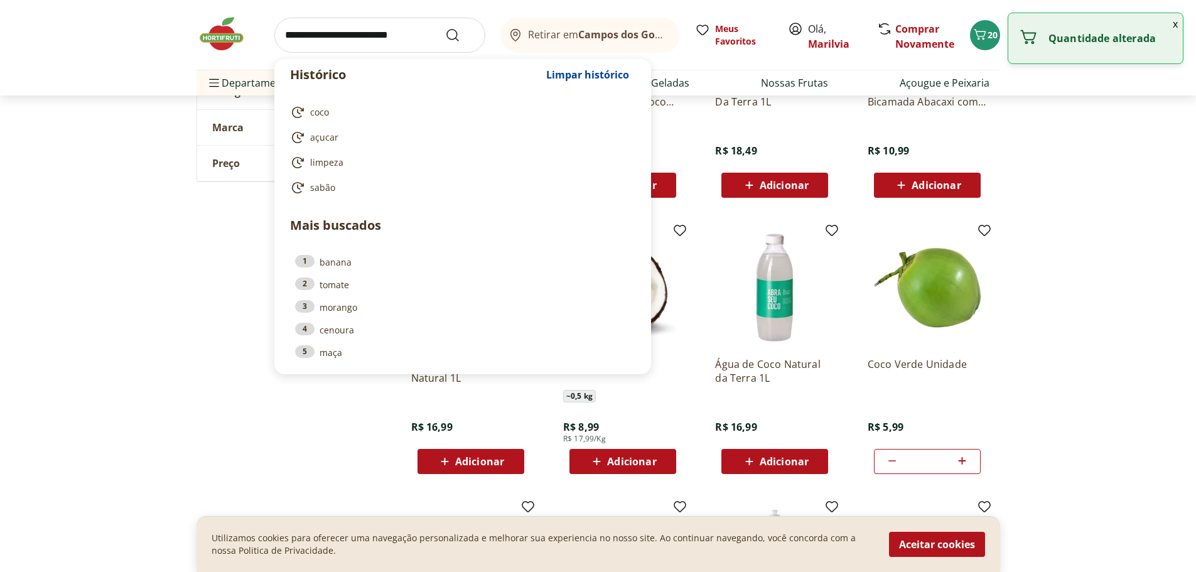
click at [343, 28] on input "search" at bounding box center [379, 35] width 211 height 35
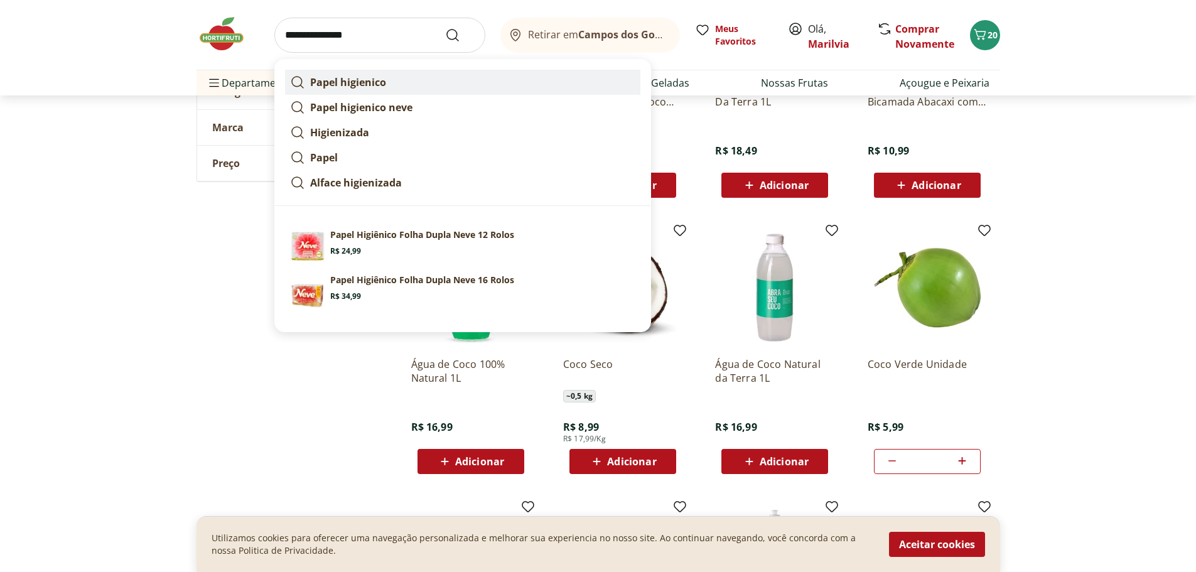
click at [365, 87] on strong "Papel higienico" at bounding box center [348, 82] width 76 height 14
type input "**********"
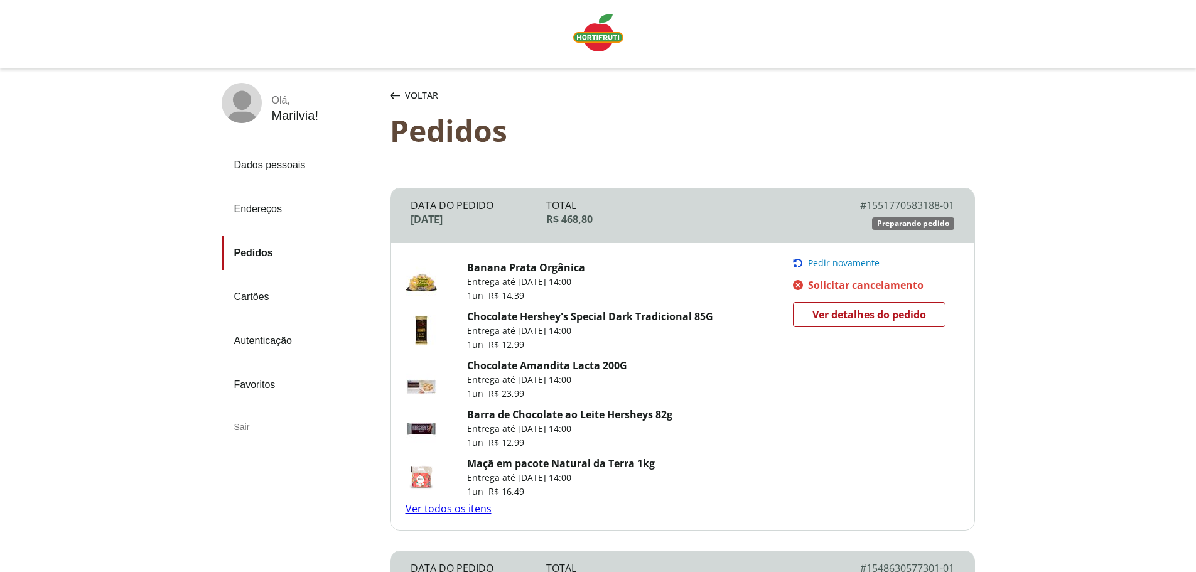
click at [876, 318] on span "Ver detalhes do pedido" at bounding box center [869, 314] width 114 height 19
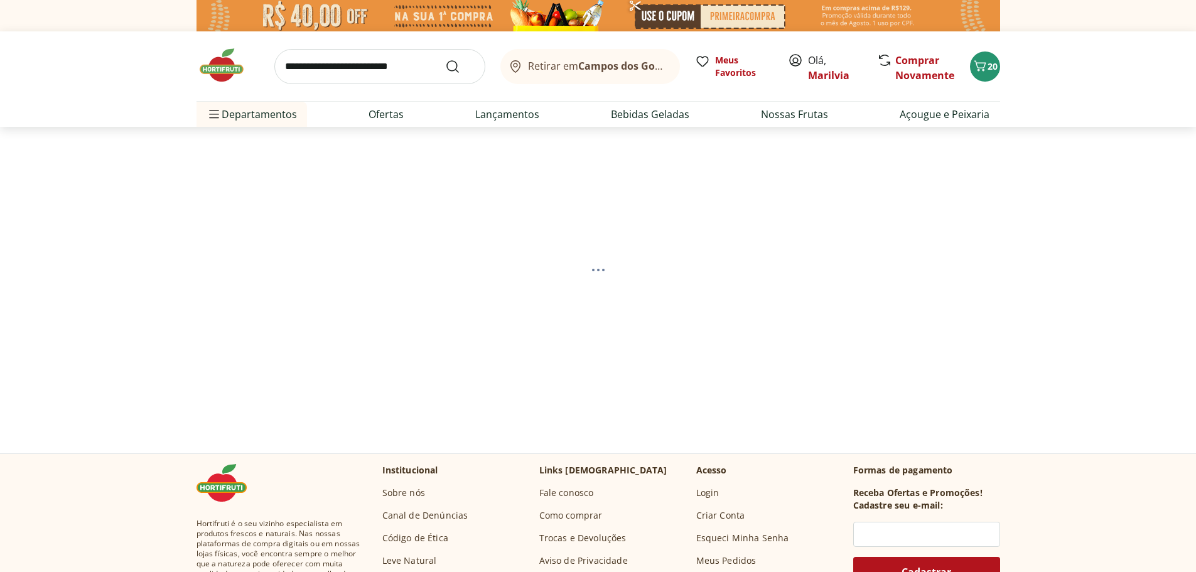
select select "**********"
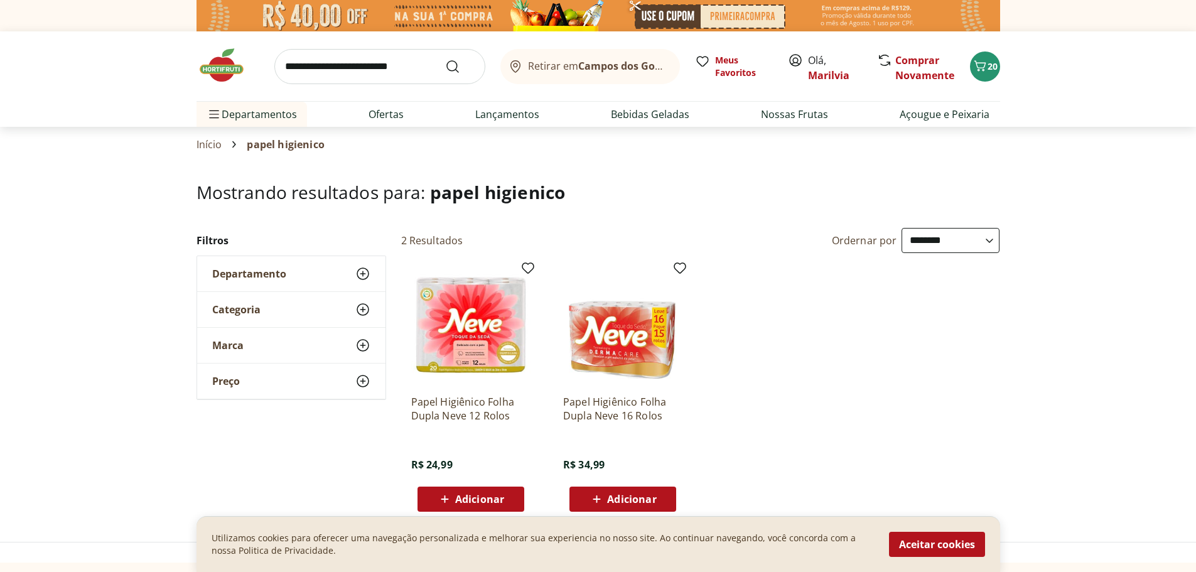
click at [643, 501] on span "Adicionar" at bounding box center [631, 499] width 49 height 10
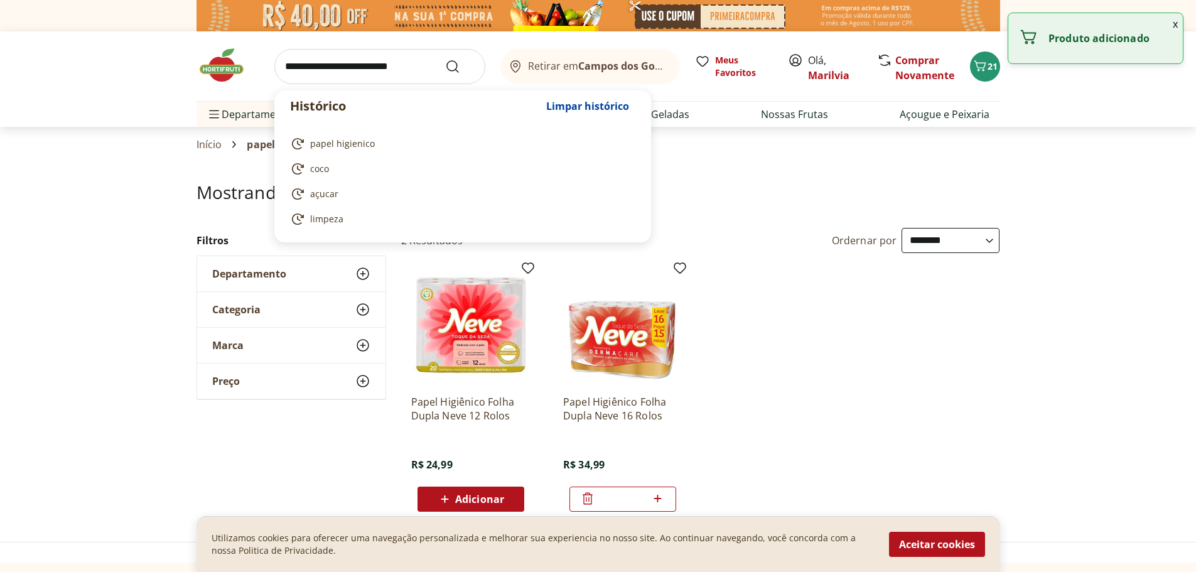
click at [344, 67] on input "search" at bounding box center [379, 66] width 211 height 35
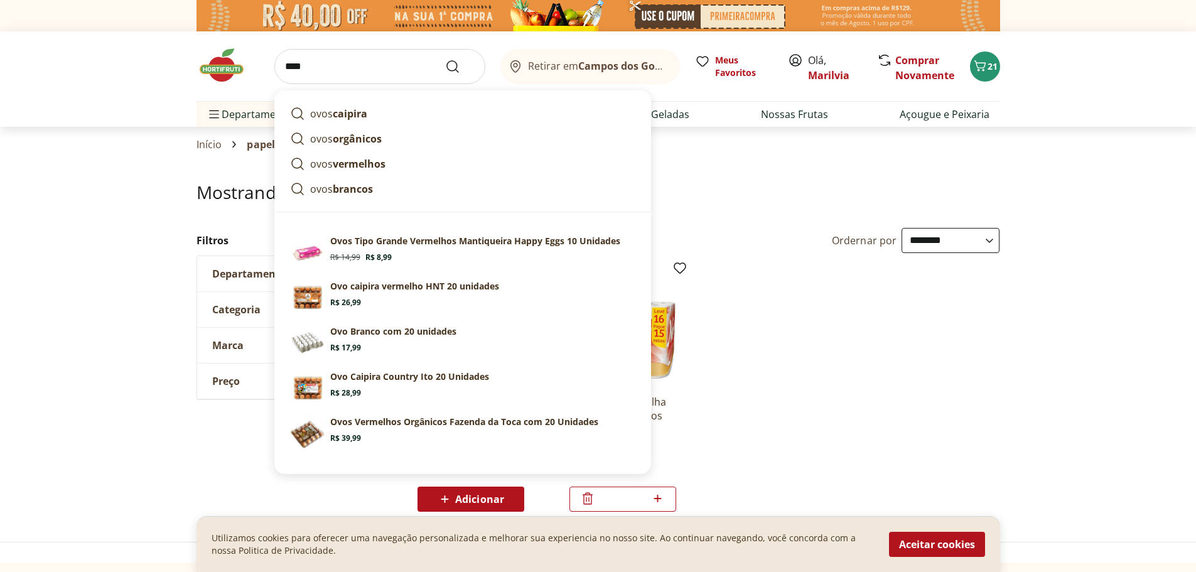
type input "****"
click at [445, 59] on button "Submit Search" at bounding box center [460, 66] width 30 height 15
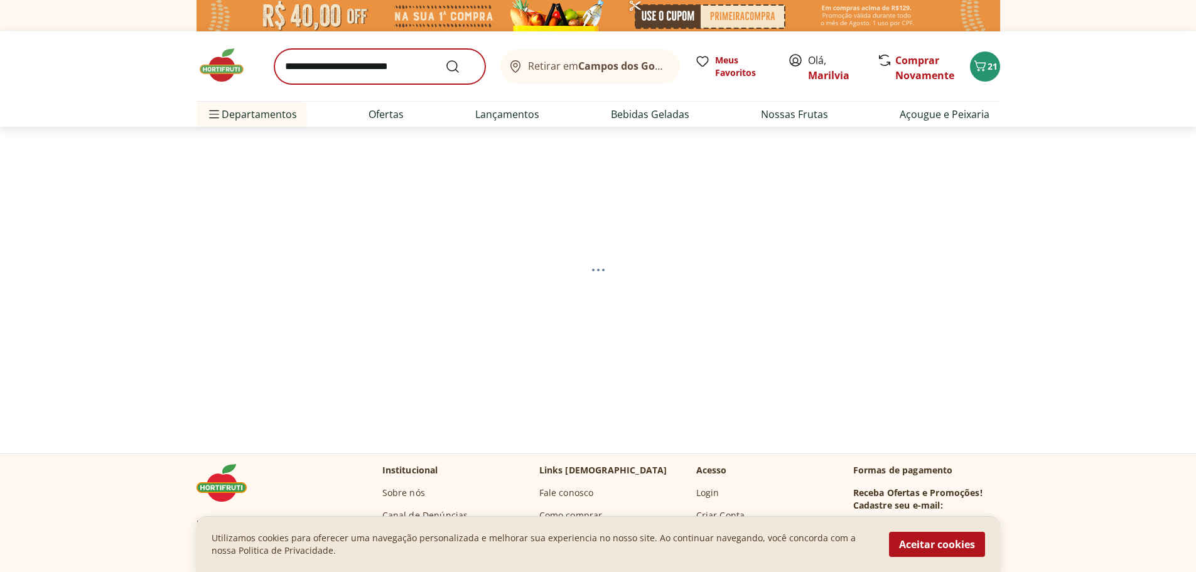
select select "**********"
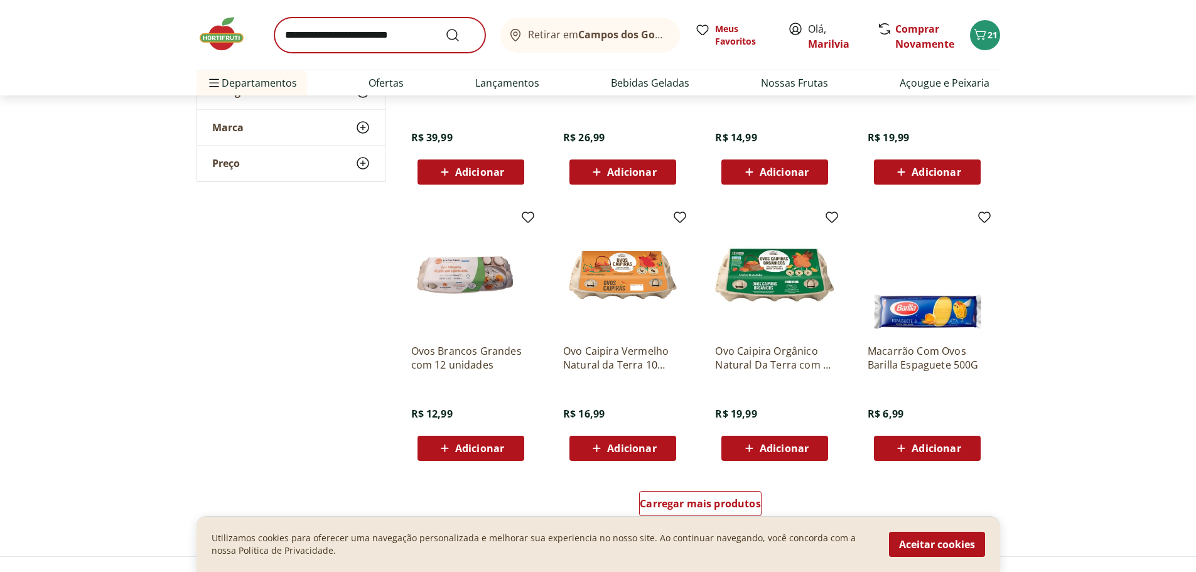
scroll to position [753, 0]
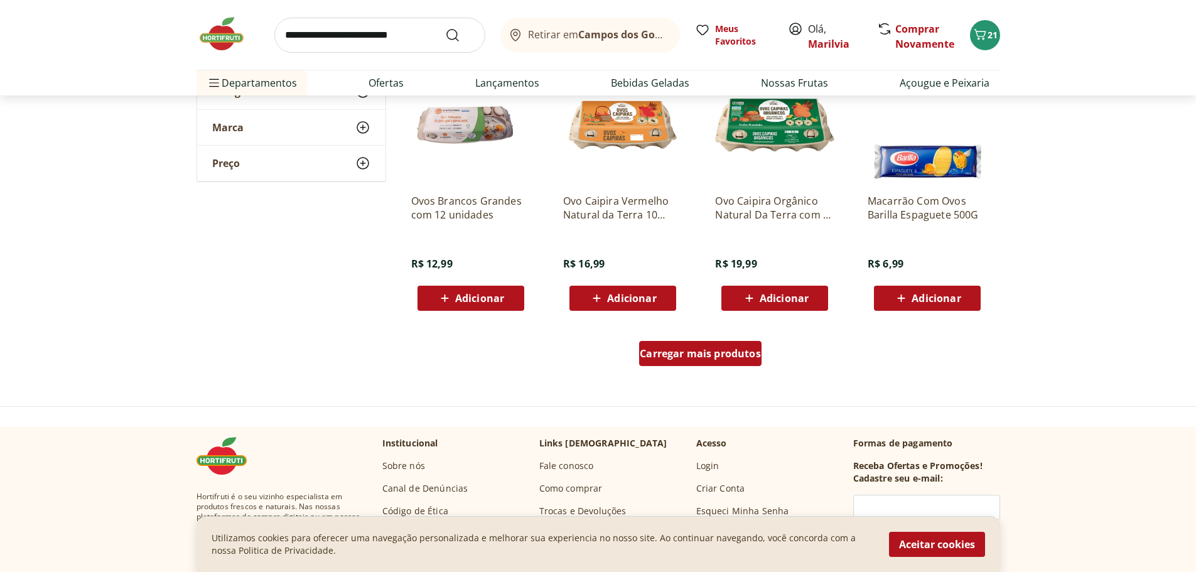
click at [704, 354] on span "Carregar mais produtos" at bounding box center [699, 353] width 121 height 10
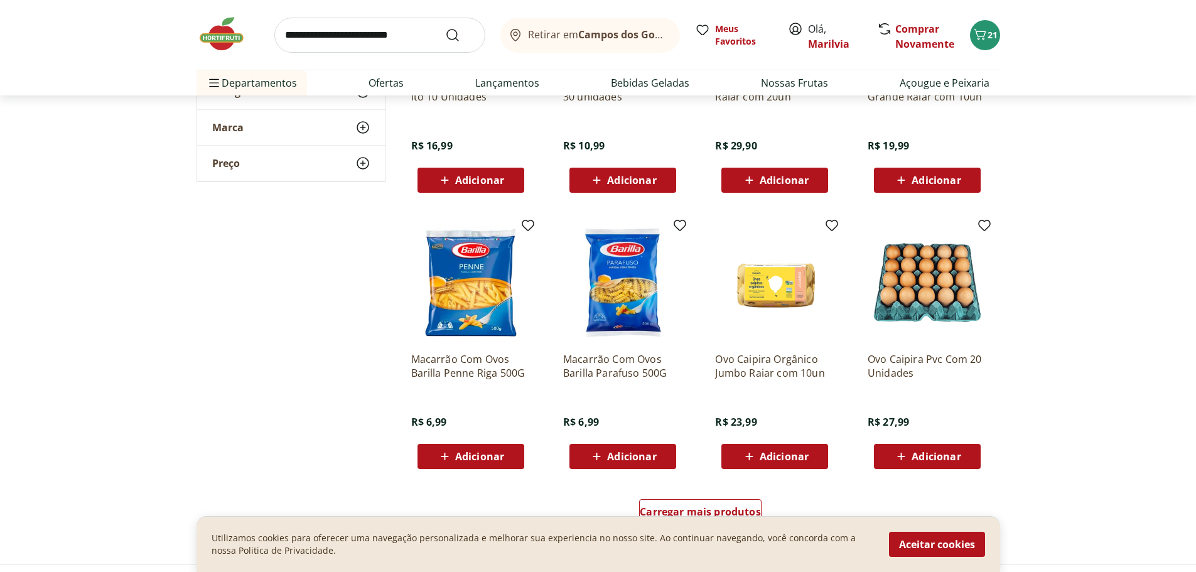
scroll to position [1443, 0]
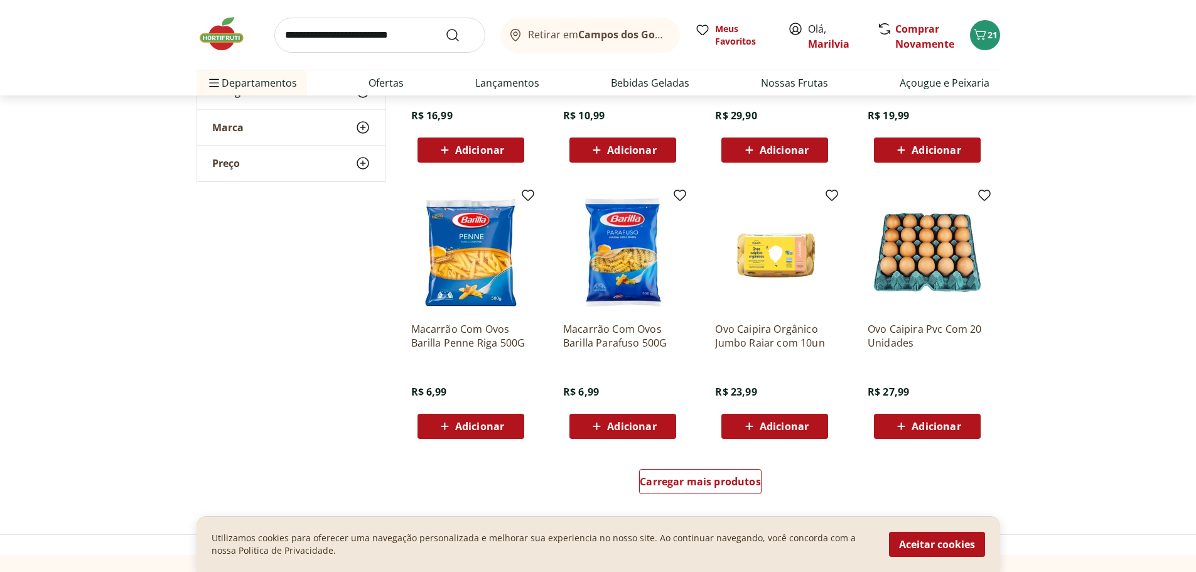
click at [942, 424] on span "Adicionar" at bounding box center [935, 426] width 49 height 10
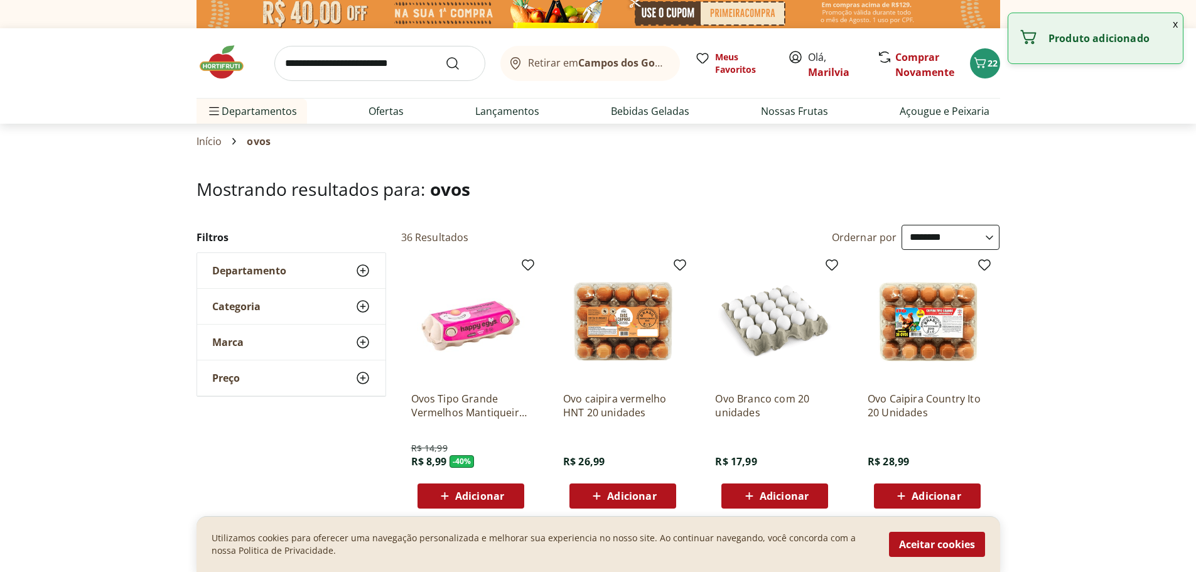
scroll to position [0, 0]
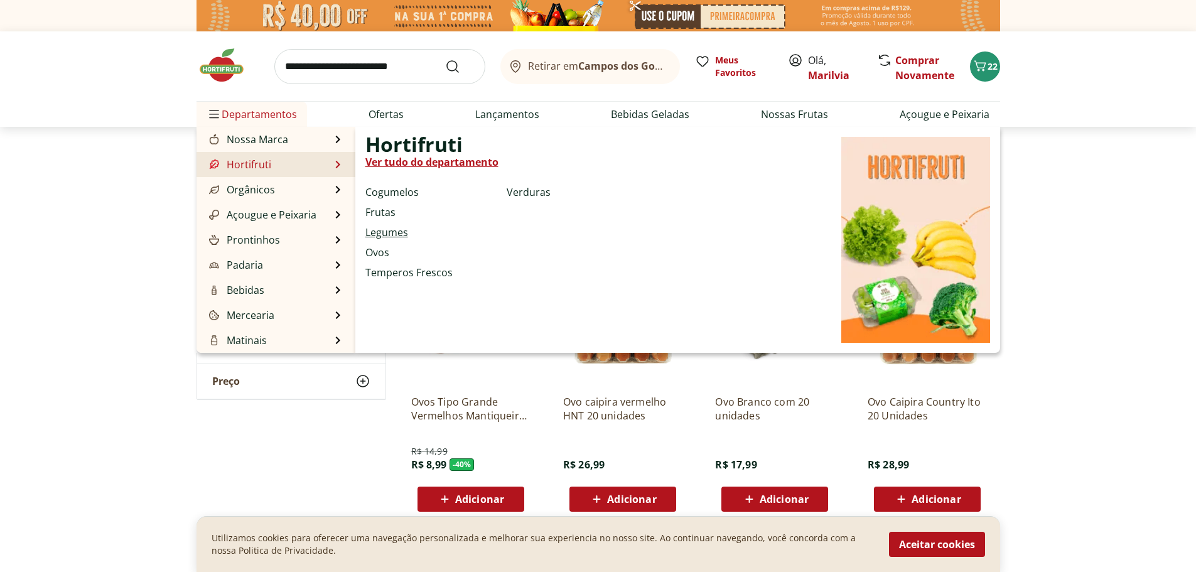
click at [391, 228] on link "Legumes" at bounding box center [386, 232] width 43 height 15
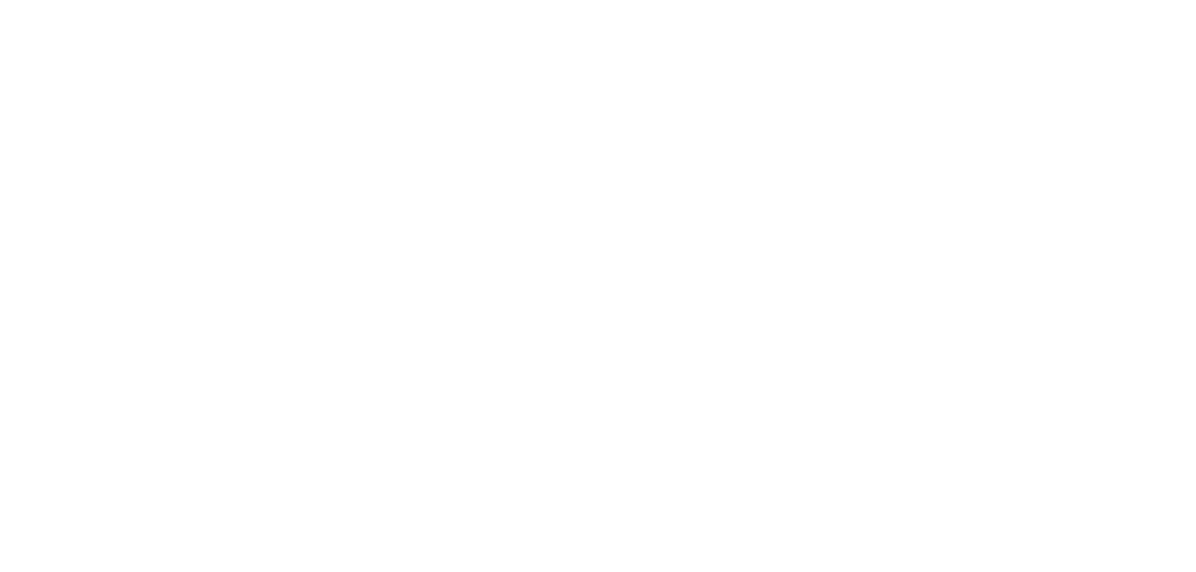
select select "**********"
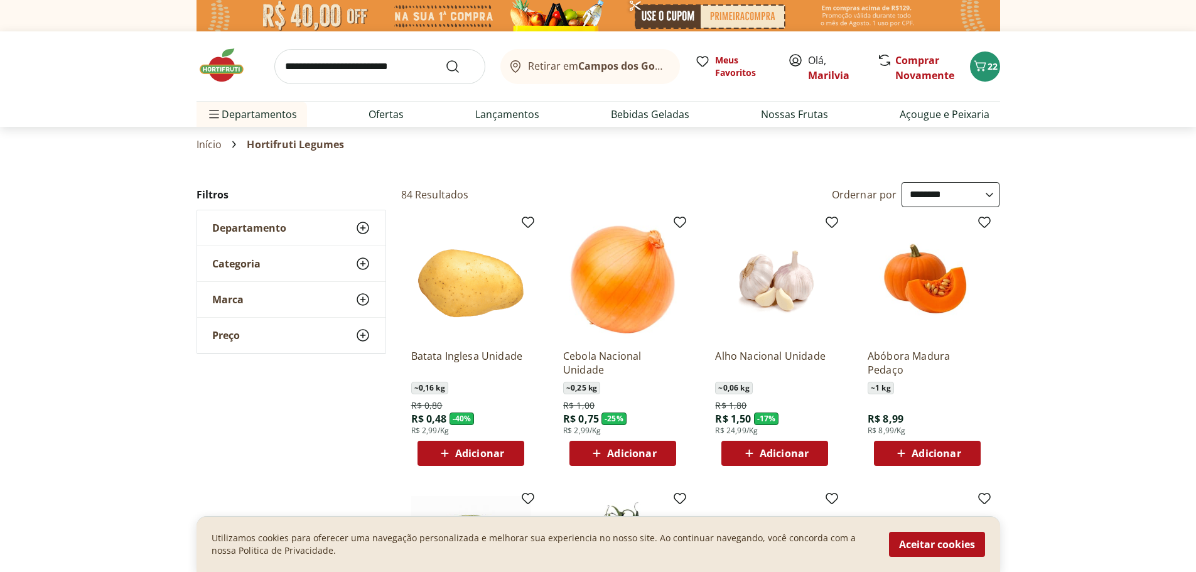
click at [471, 454] on span "Adicionar" at bounding box center [479, 453] width 49 height 10
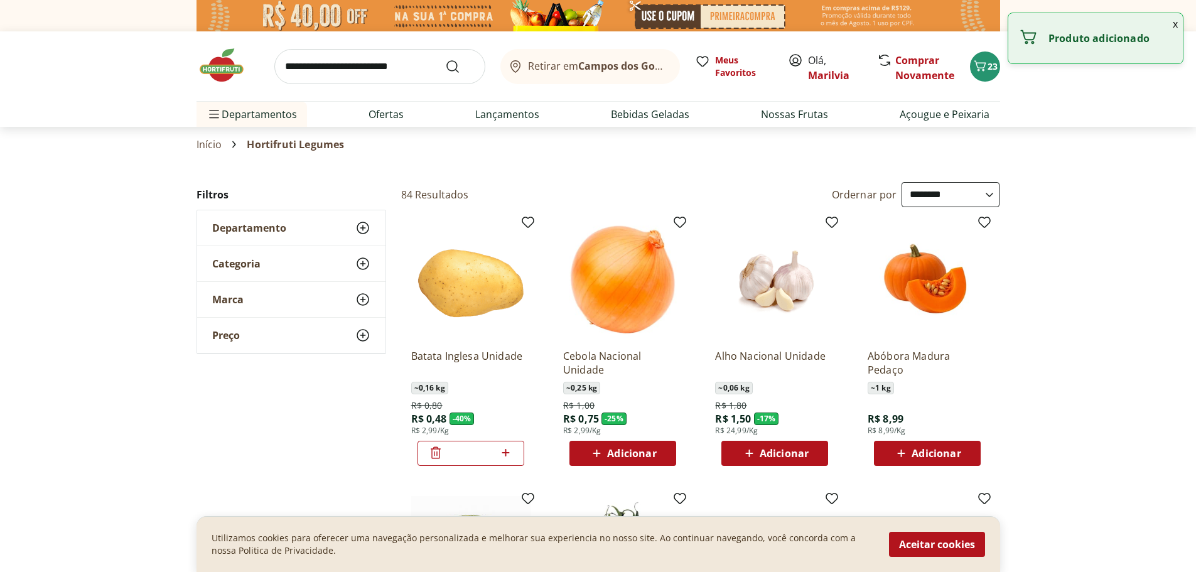
click at [508, 453] on icon at bounding box center [506, 453] width 8 height 8
type input "*"
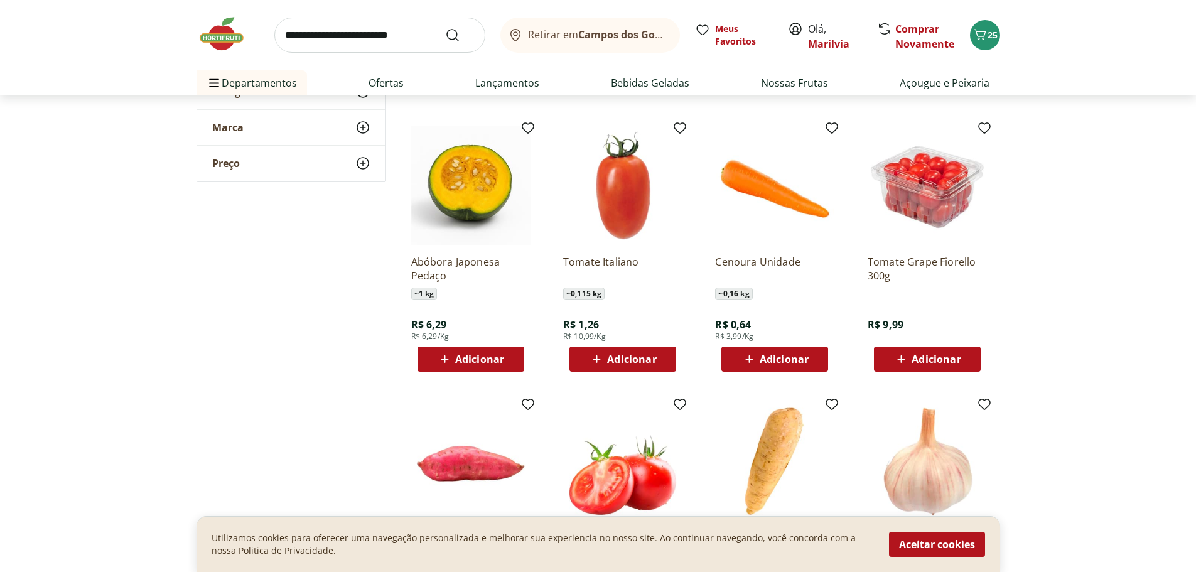
scroll to position [377, 0]
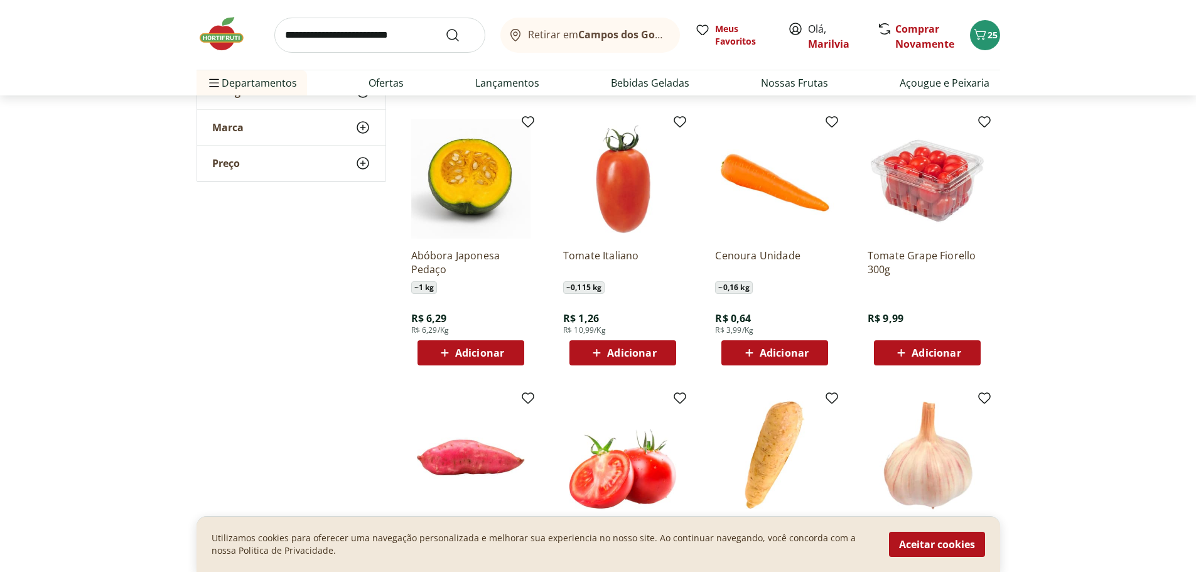
click at [946, 350] on span "Adicionar" at bounding box center [935, 353] width 49 height 10
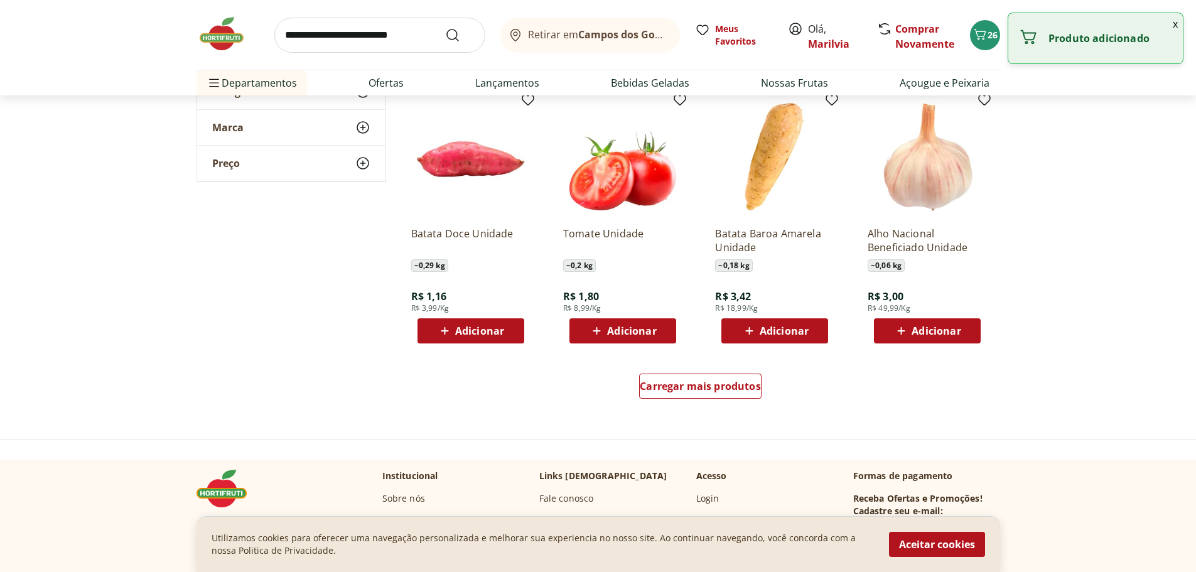
scroll to position [690, 0]
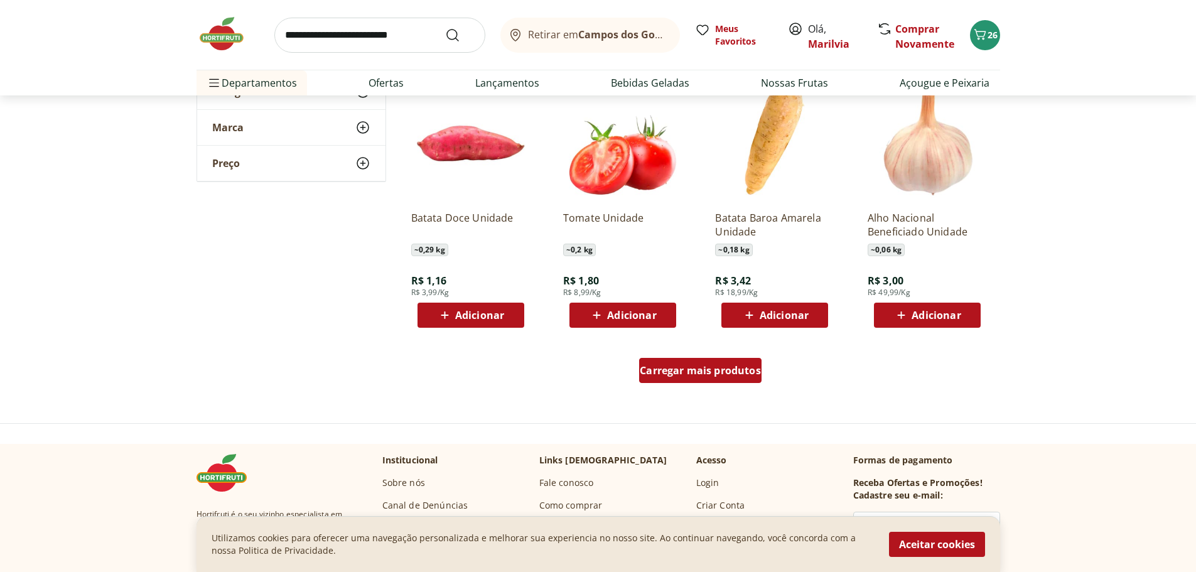
click at [700, 372] on span "Carregar mais produtos" at bounding box center [699, 370] width 121 height 10
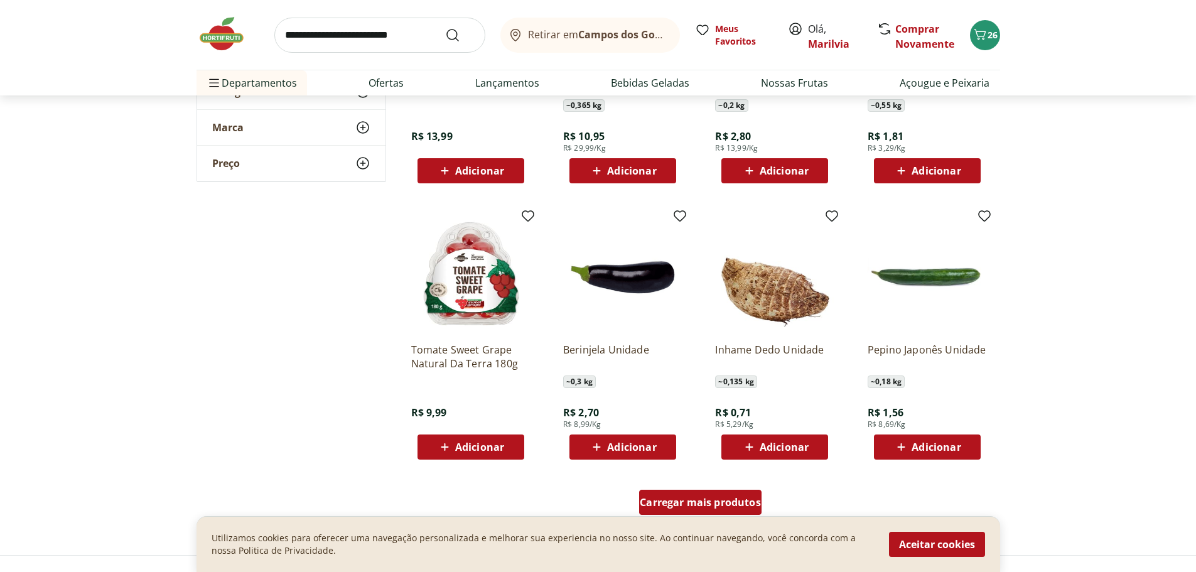
scroll to position [1381, 0]
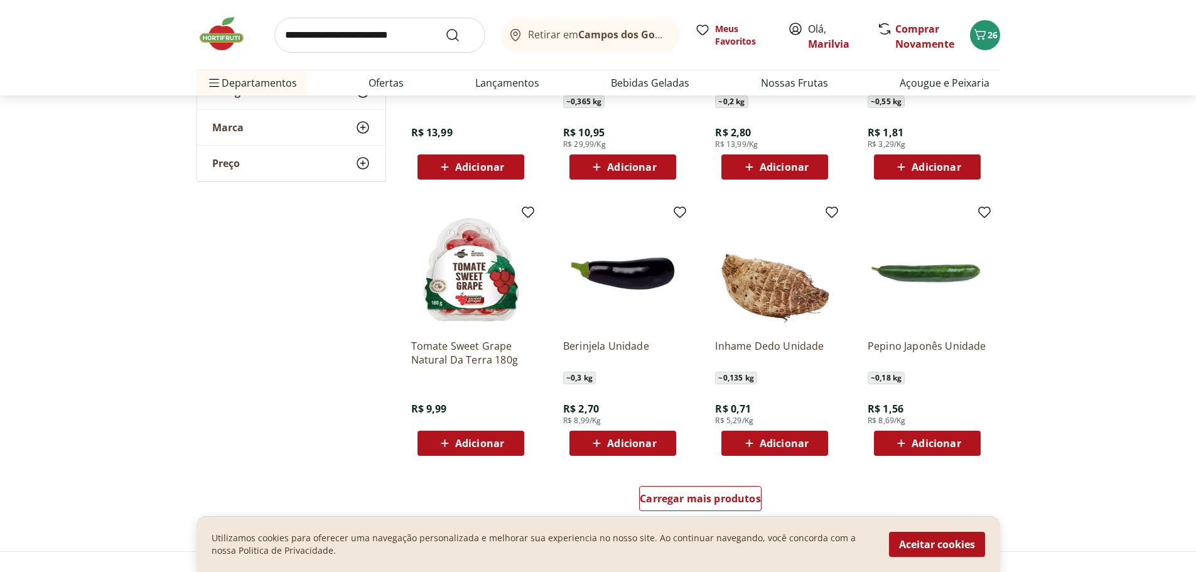
click at [789, 441] on span "Adicionar" at bounding box center [783, 443] width 49 height 10
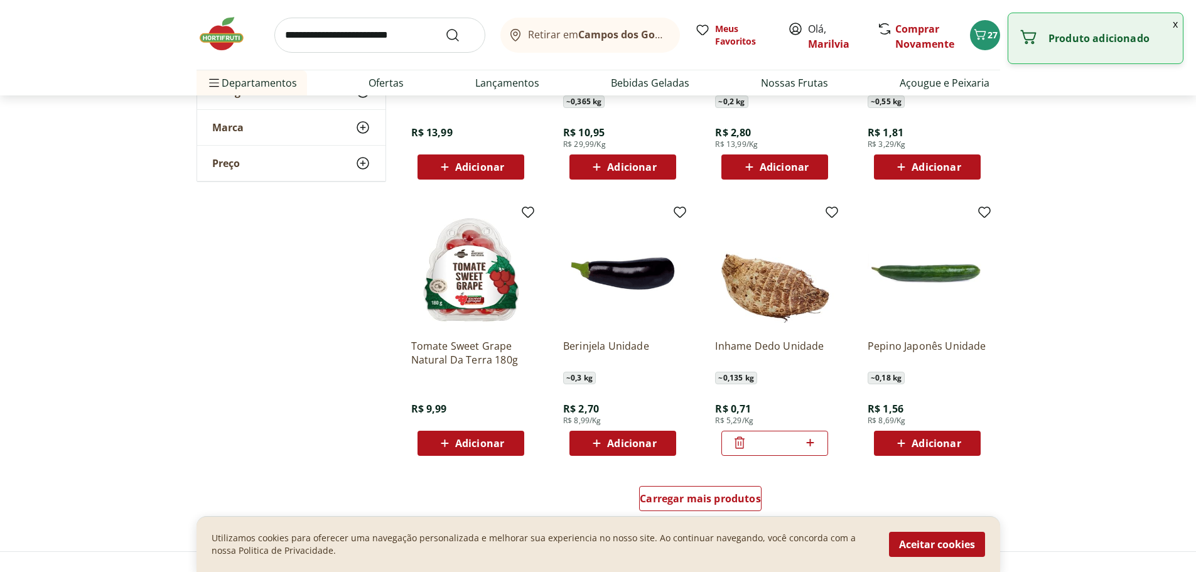
click at [814, 443] on icon at bounding box center [810, 442] width 16 height 15
type input "*"
click at [931, 442] on span "Adicionar" at bounding box center [935, 443] width 49 height 10
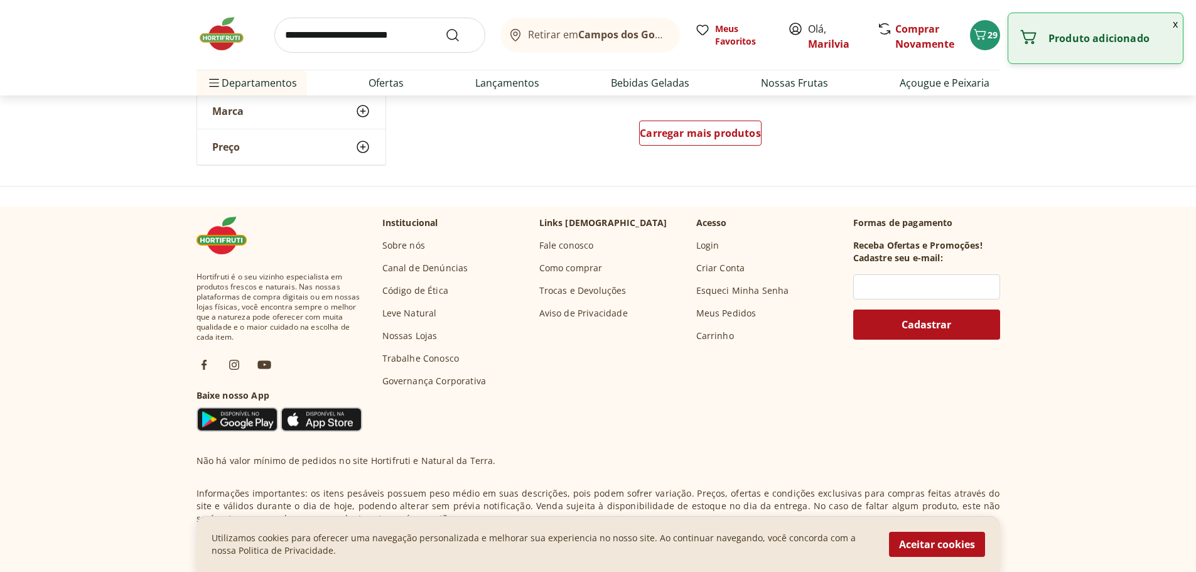
scroll to position [1757, 0]
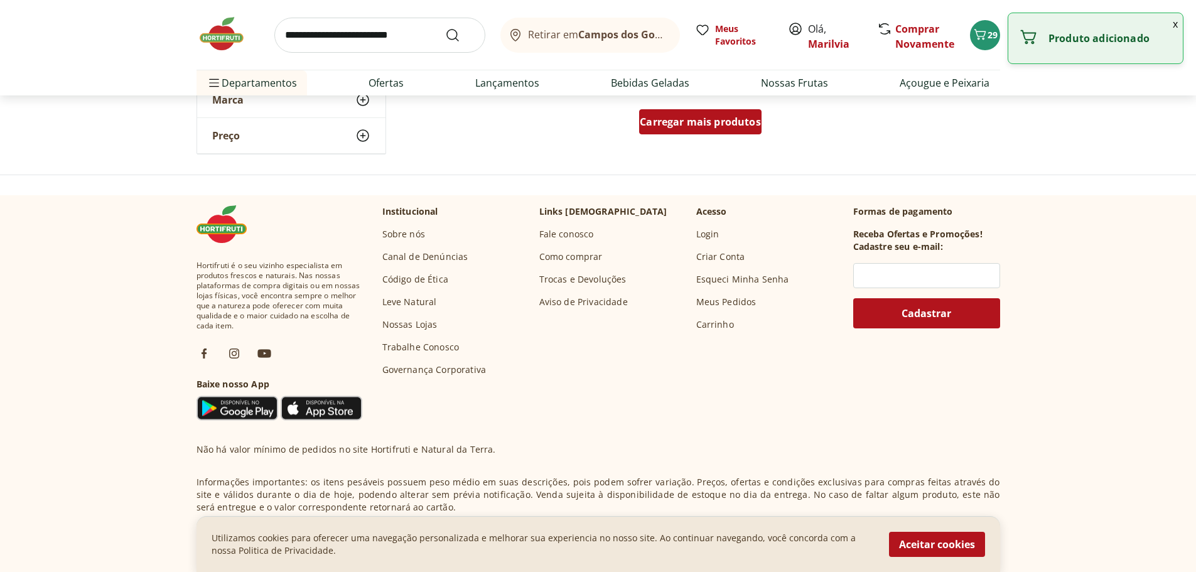
click at [707, 121] on span "Carregar mais produtos" at bounding box center [699, 122] width 121 height 10
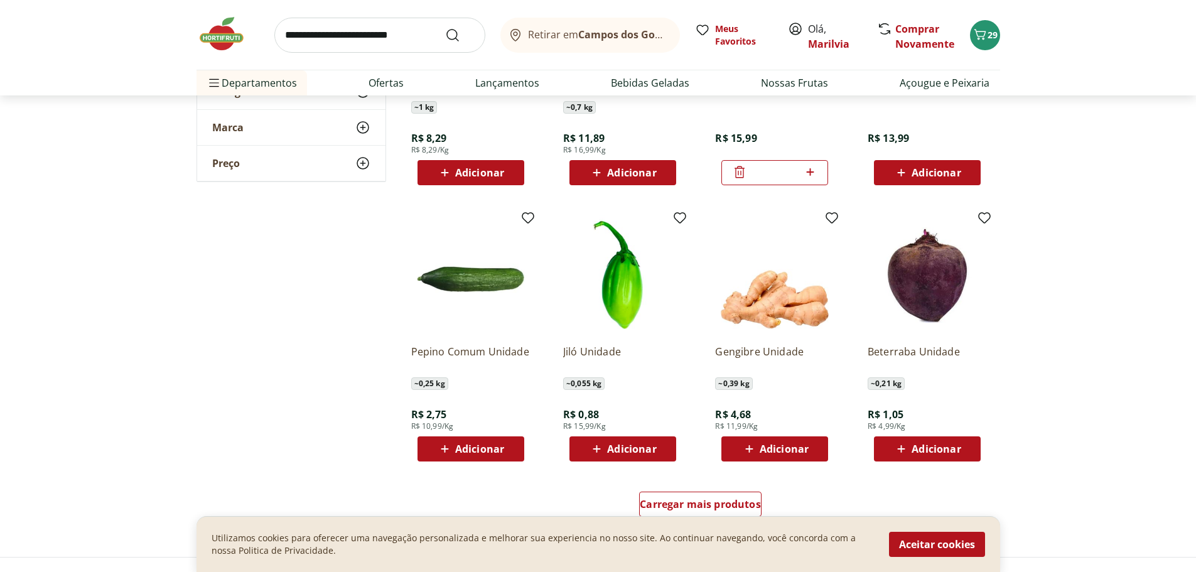
scroll to position [2197, 0]
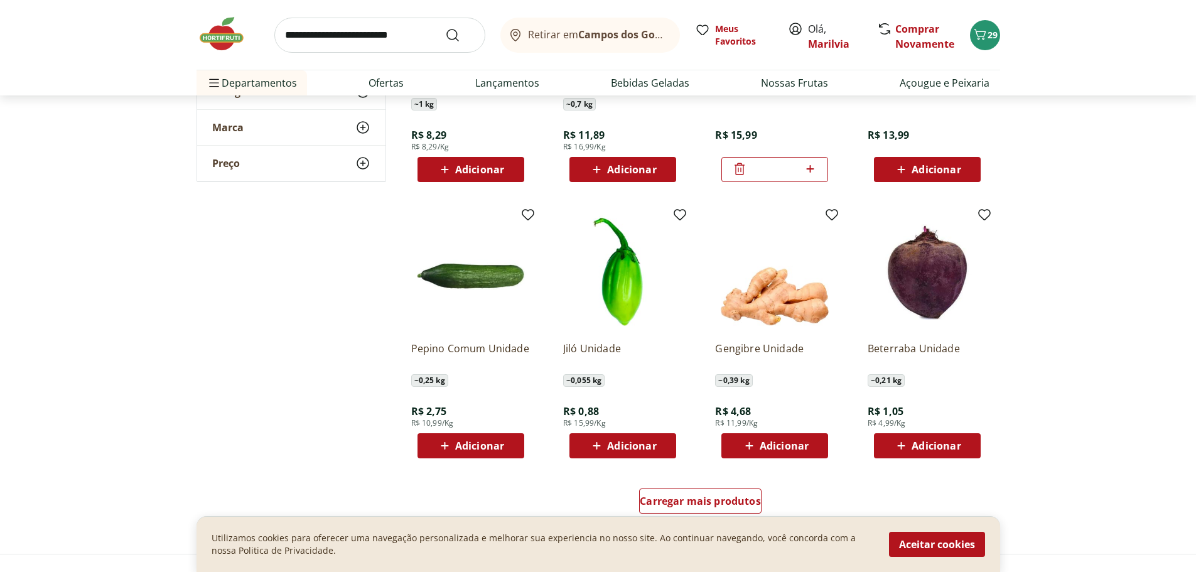
click at [938, 441] on span "Adicionar" at bounding box center [935, 446] width 49 height 10
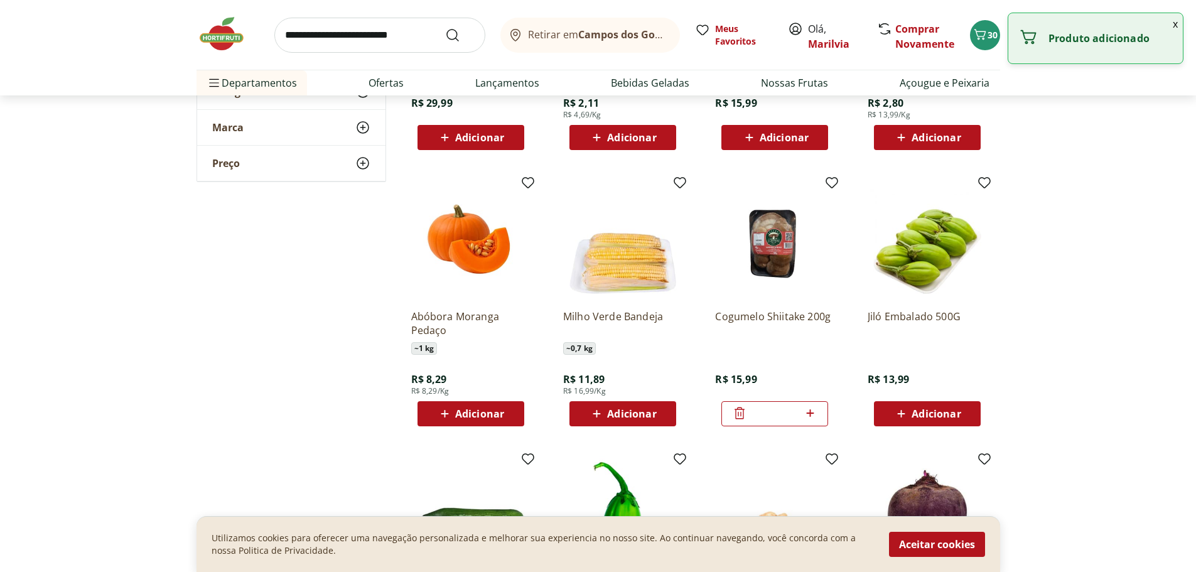
scroll to position [1945, 0]
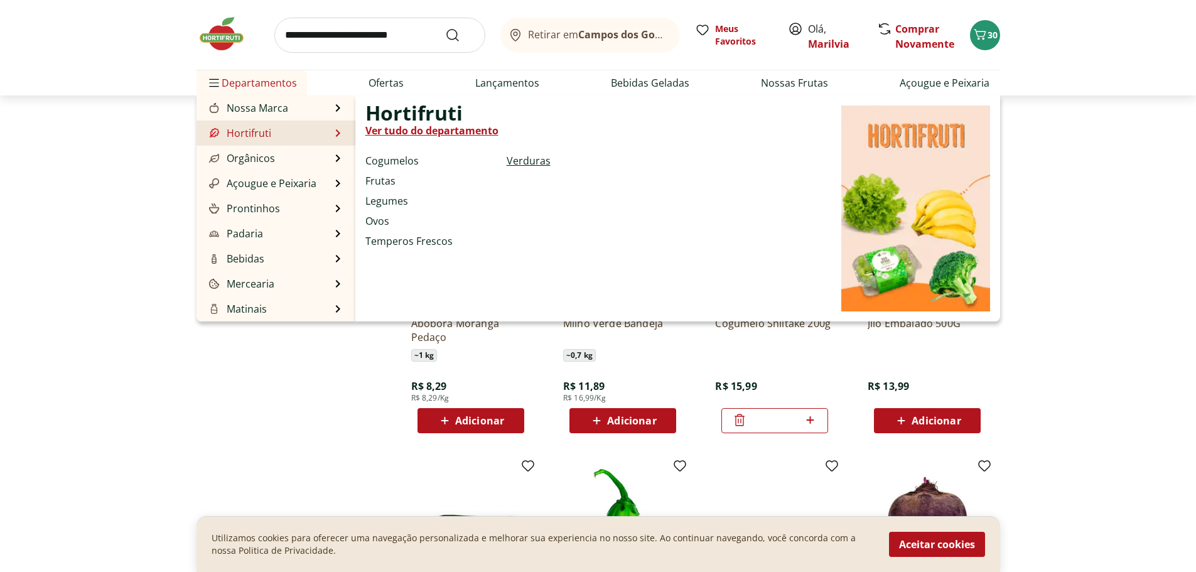
click at [508, 158] on link "Verduras" at bounding box center [528, 160] width 44 height 15
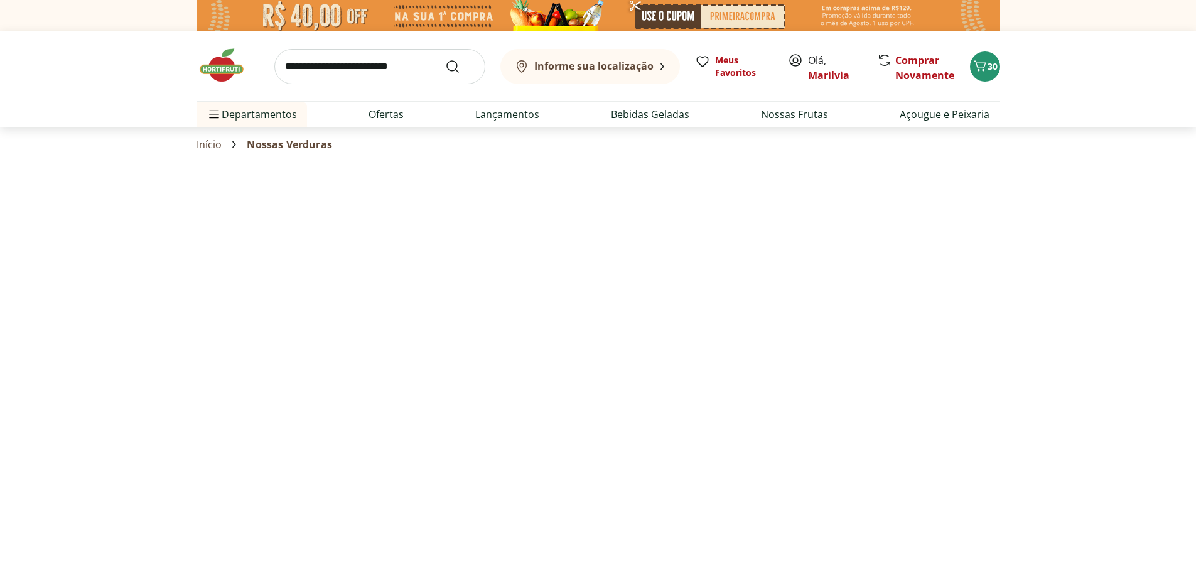
select select "**********"
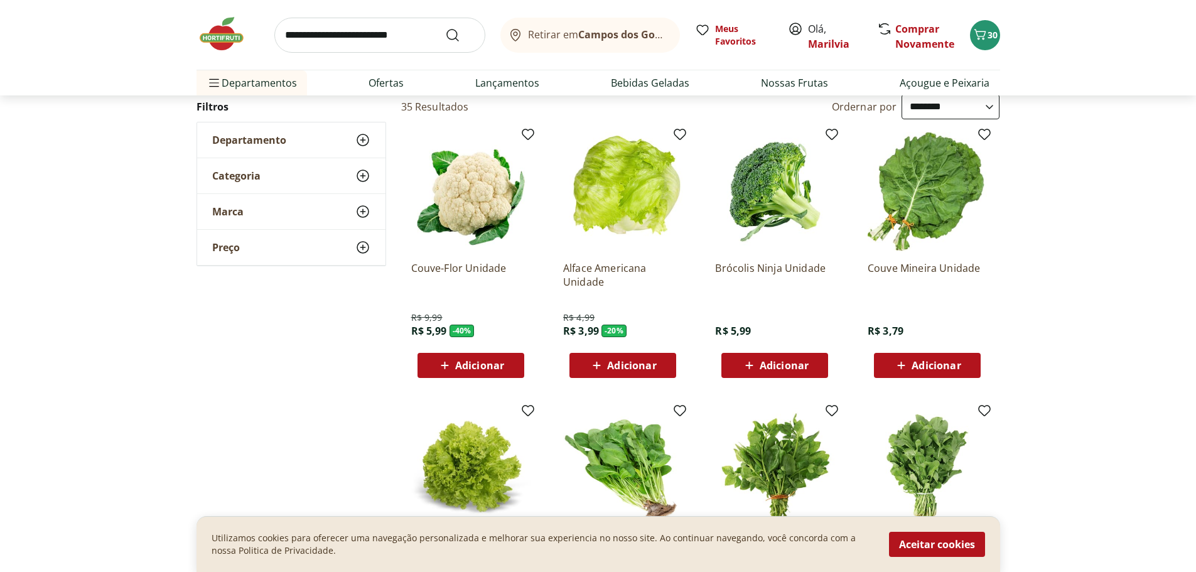
scroll to position [63, 0]
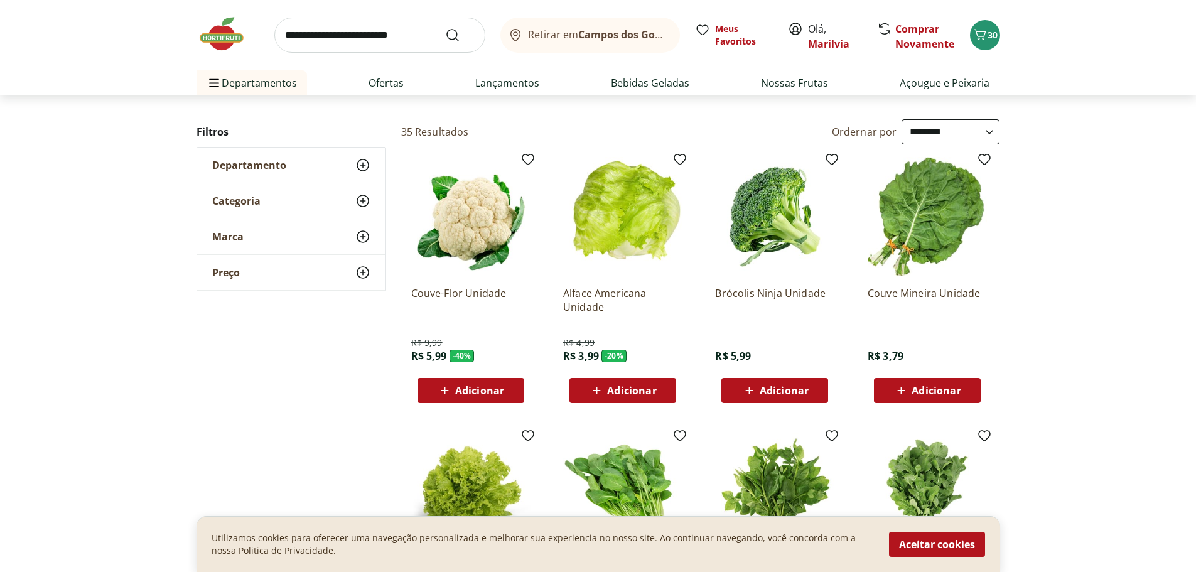
click at [778, 386] on span "Adicionar" at bounding box center [783, 390] width 49 height 10
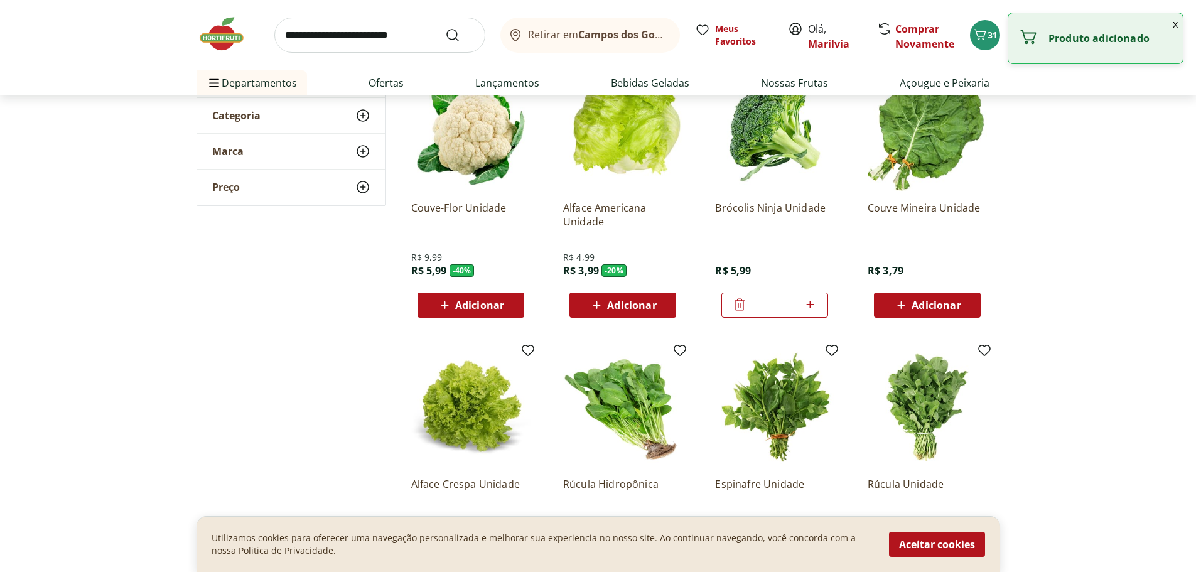
scroll to position [314, 0]
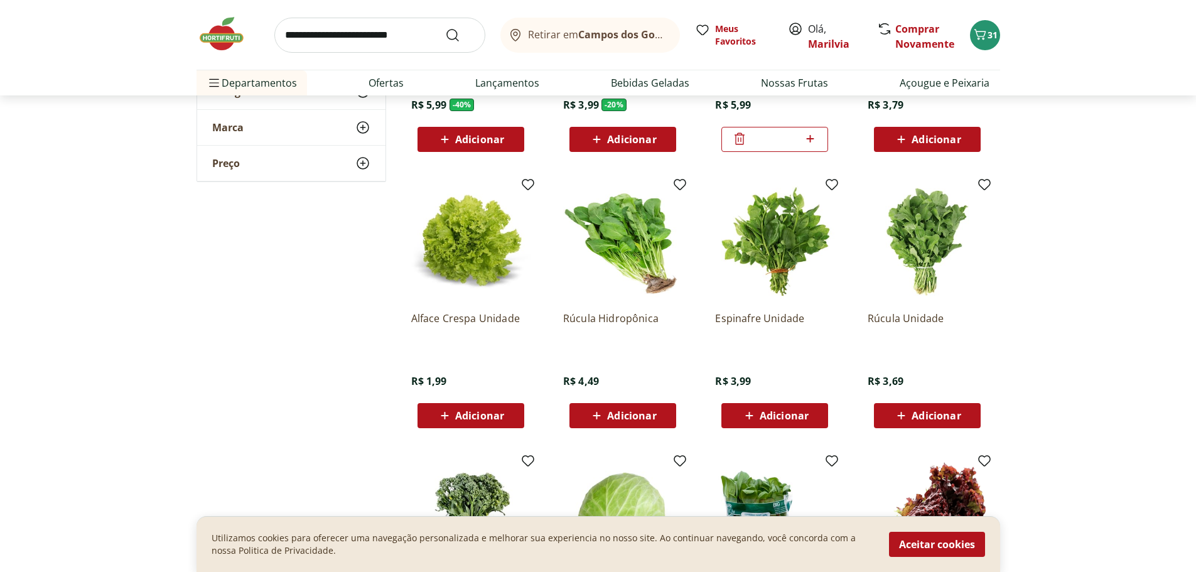
click at [784, 413] on span "Adicionar" at bounding box center [783, 415] width 49 height 10
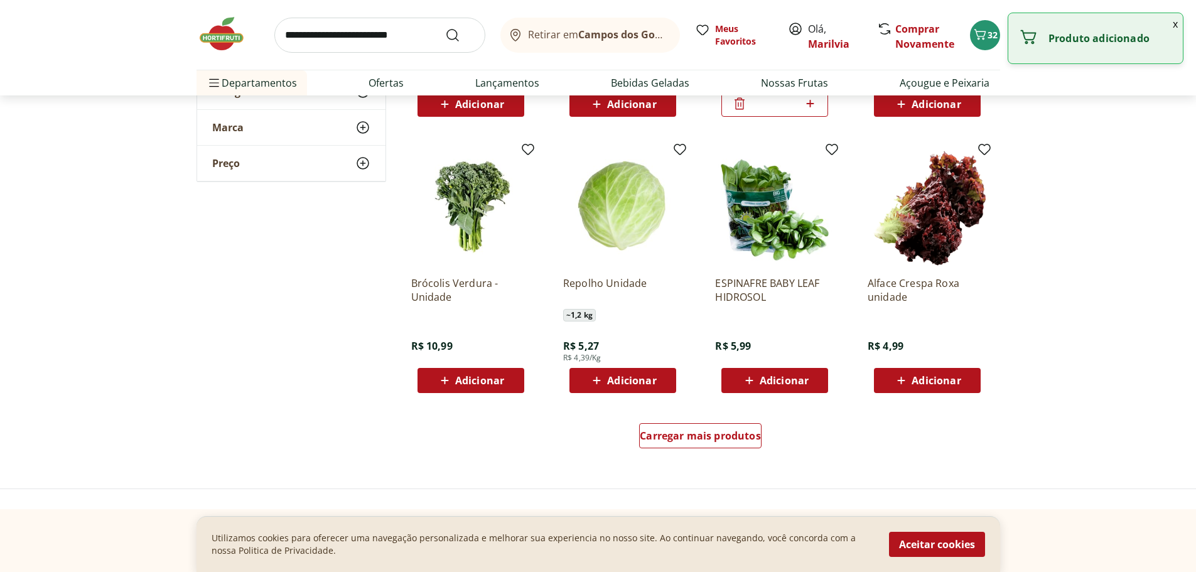
scroll to position [628, 0]
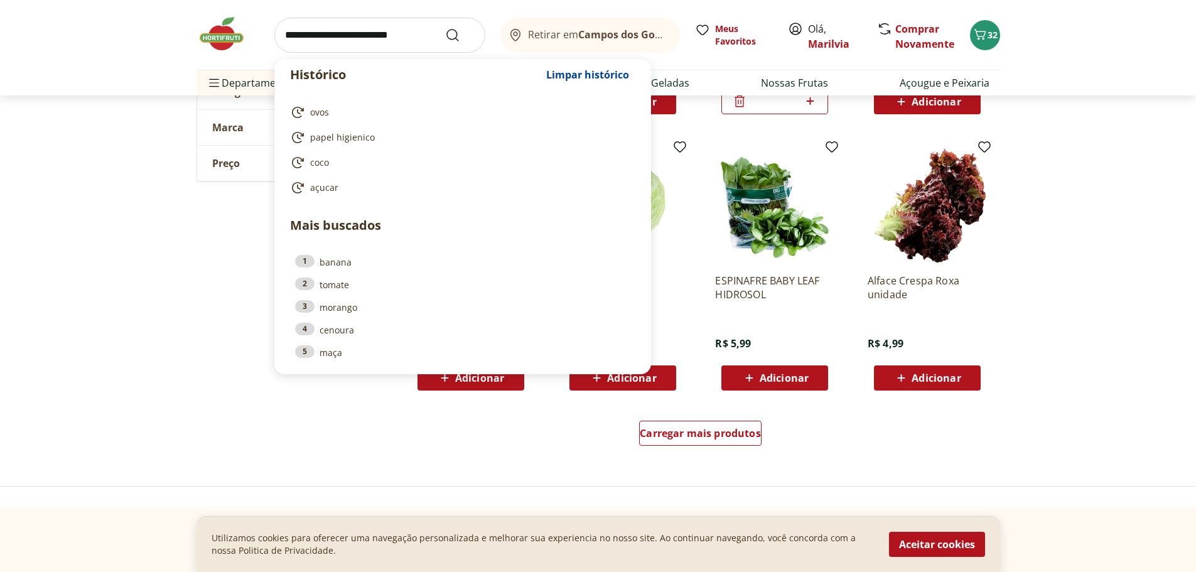
click at [365, 41] on input "search" at bounding box center [379, 35] width 211 height 35
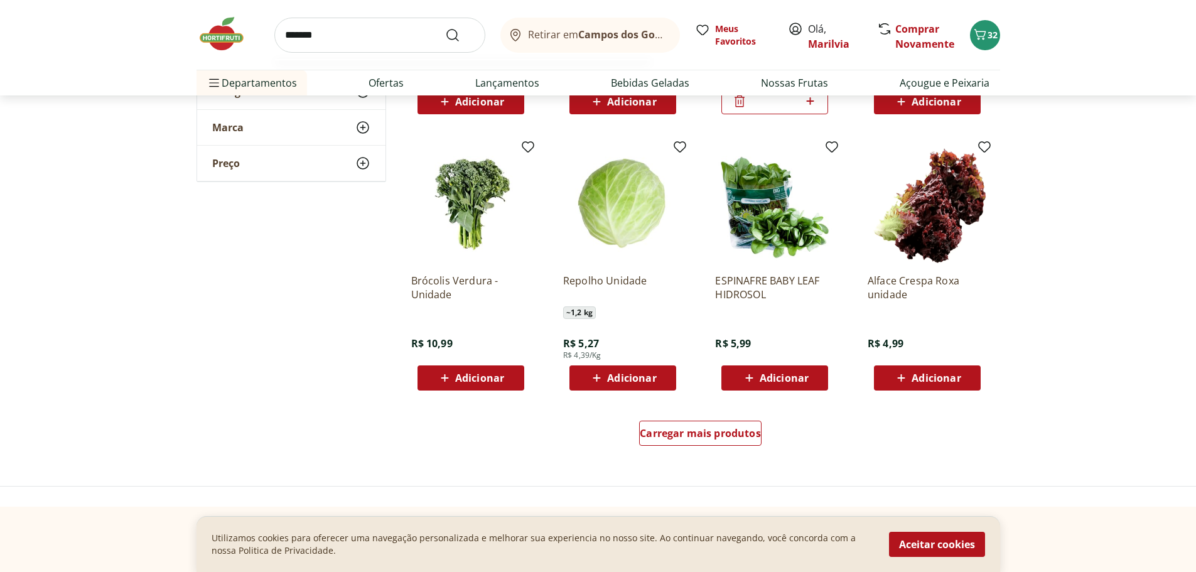
type input "*******"
click at [445, 28] on button "Submit Search" at bounding box center [460, 35] width 30 height 15
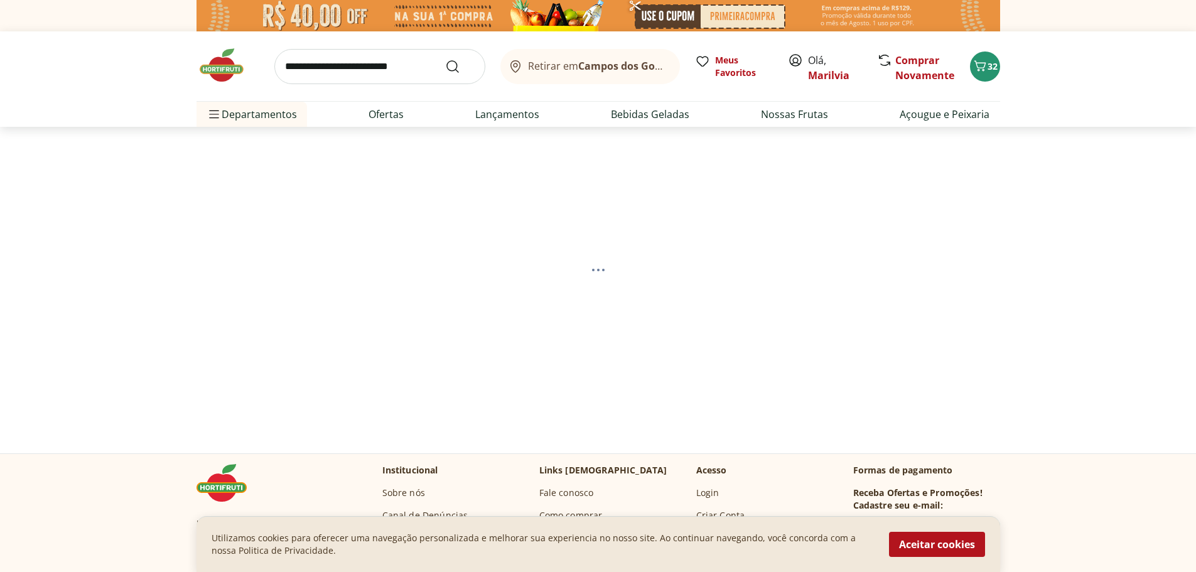
select select "**********"
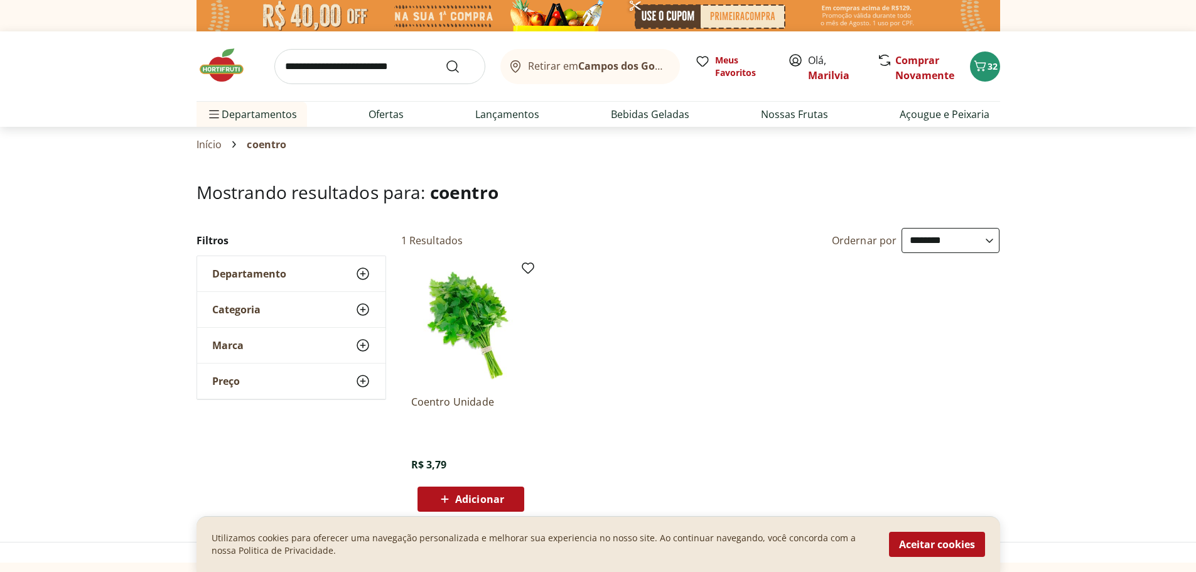
click at [484, 495] on span "Adicionar" at bounding box center [479, 499] width 49 height 10
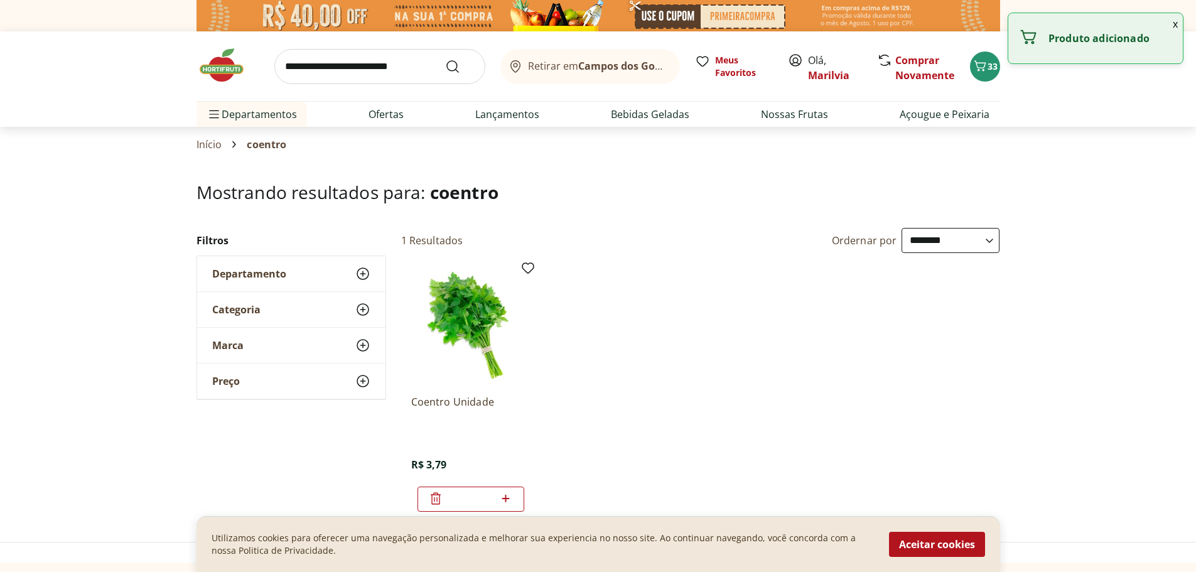
click at [504, 498] on icon at bounding box center [506, 499] width 8 height 8
type input "*"
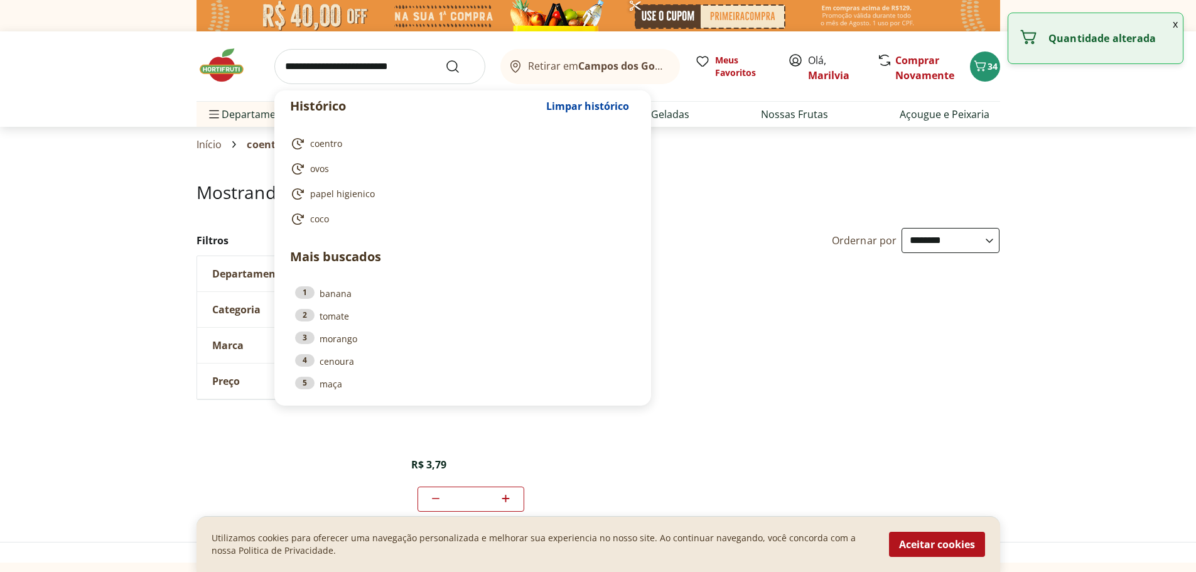
click at [318, 66] on input "search" at bounding box center [379, 66] width 211 height 35
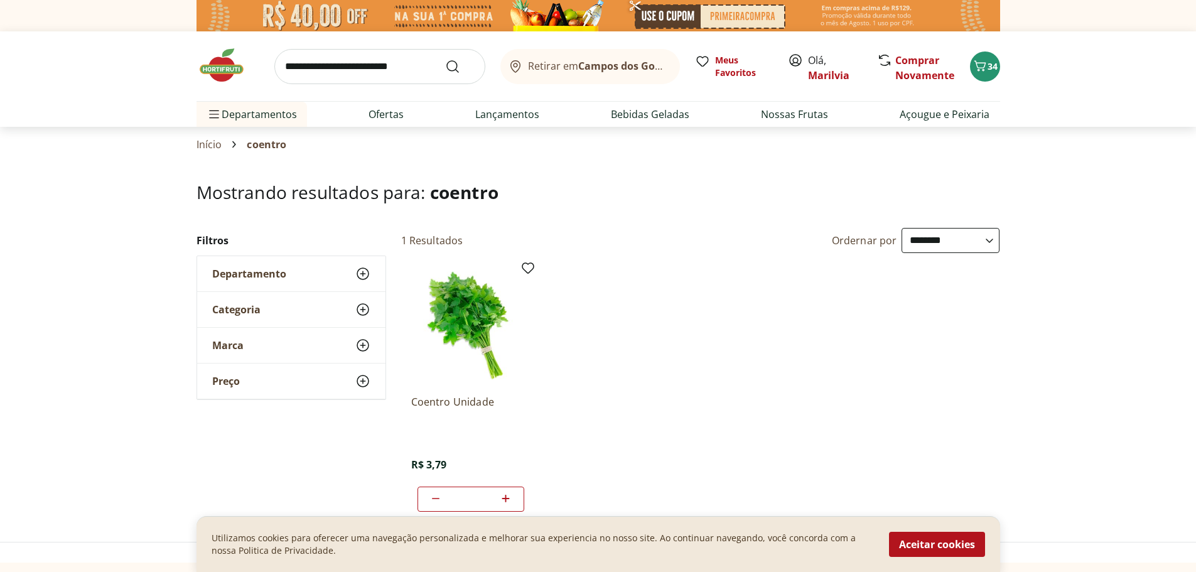
click at [132, 186] on section "**********" at bounding box center [598, 351] width 1196 height 339
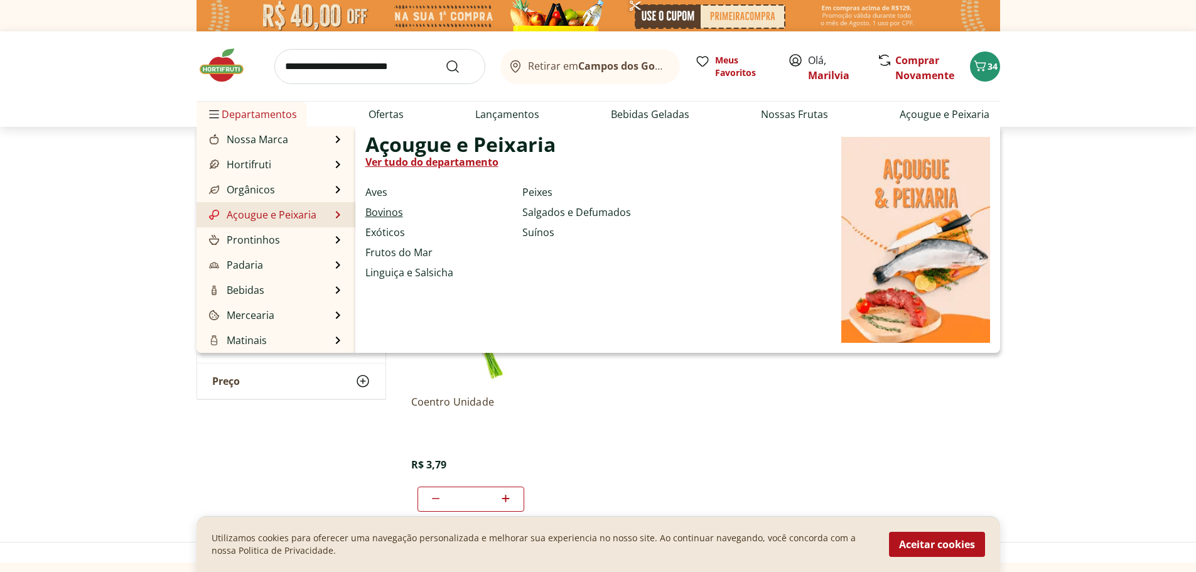
click at [383, 212] on link "Bovinos" at bounding box center [384, 212] width 38 height 15
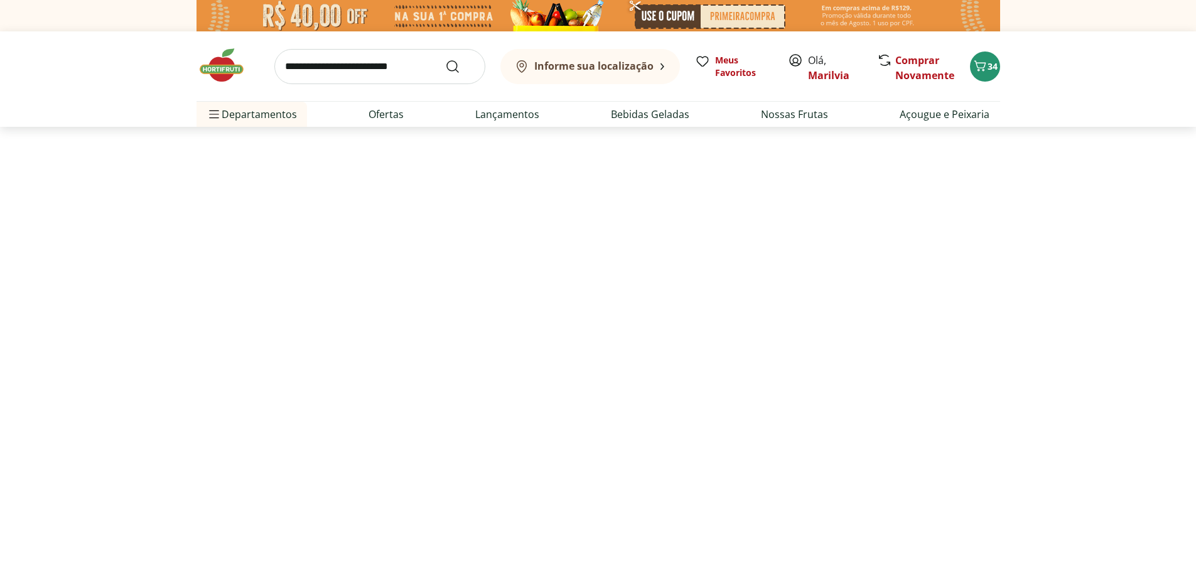
select select "**********"
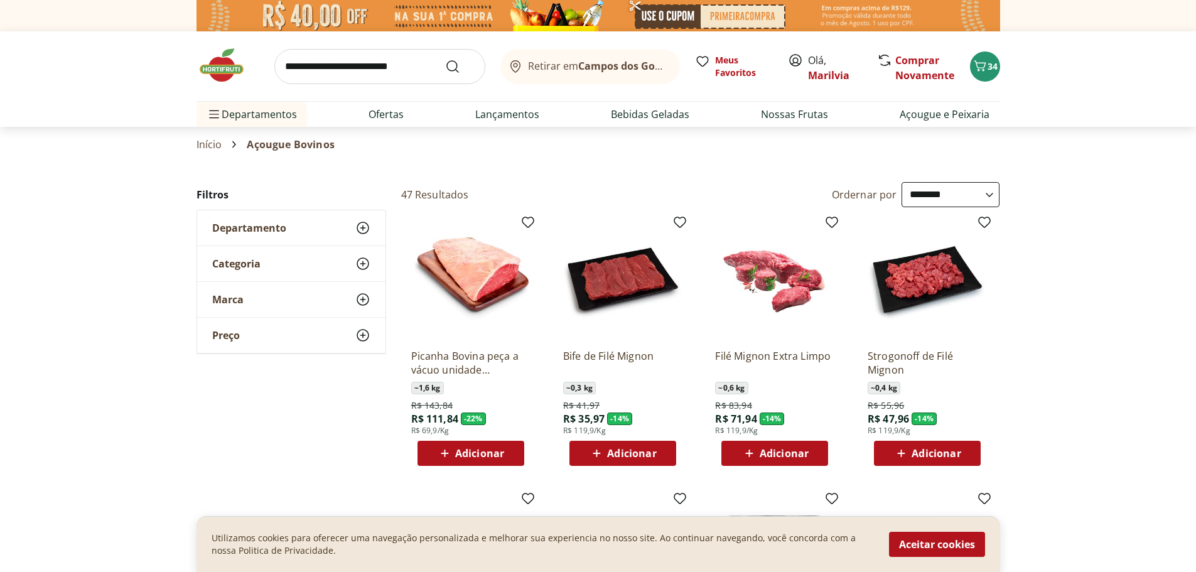
click at [614, 448] on span "Adicionar" at bounding box center [631, 453] width 49 height 10
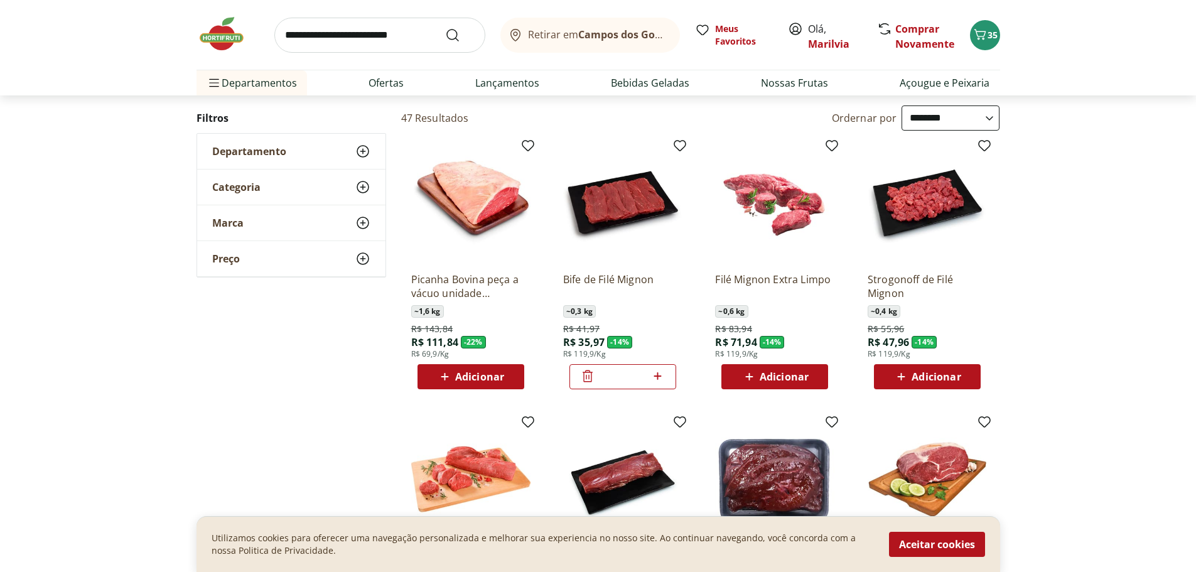
scroll to position [63, 0]
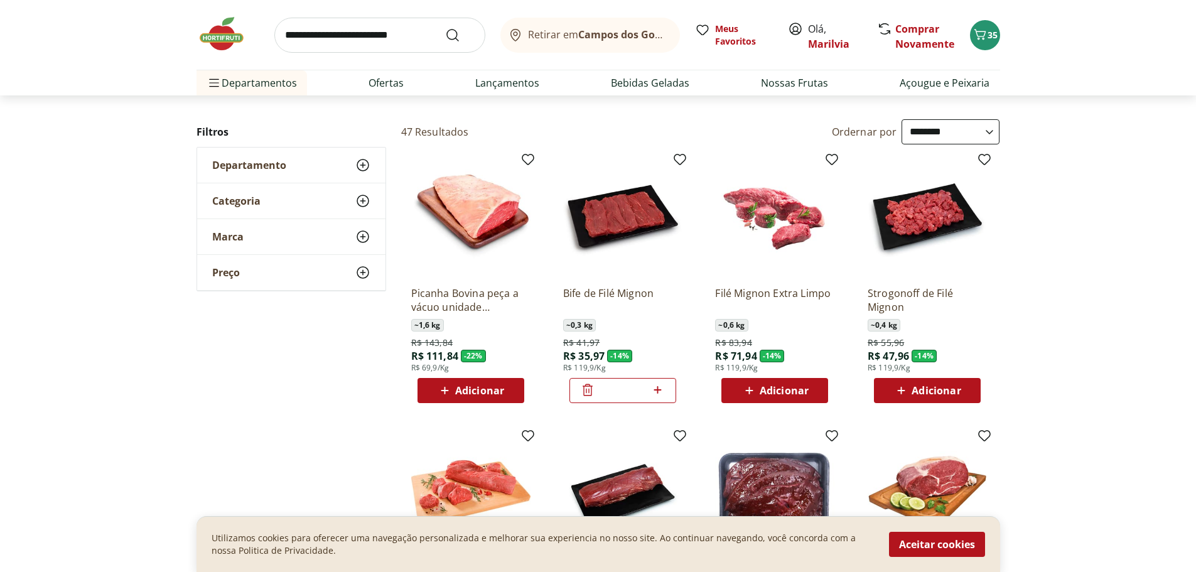
click at [586, 395] on icon at bounding box center [587, 389] width 15 height 15
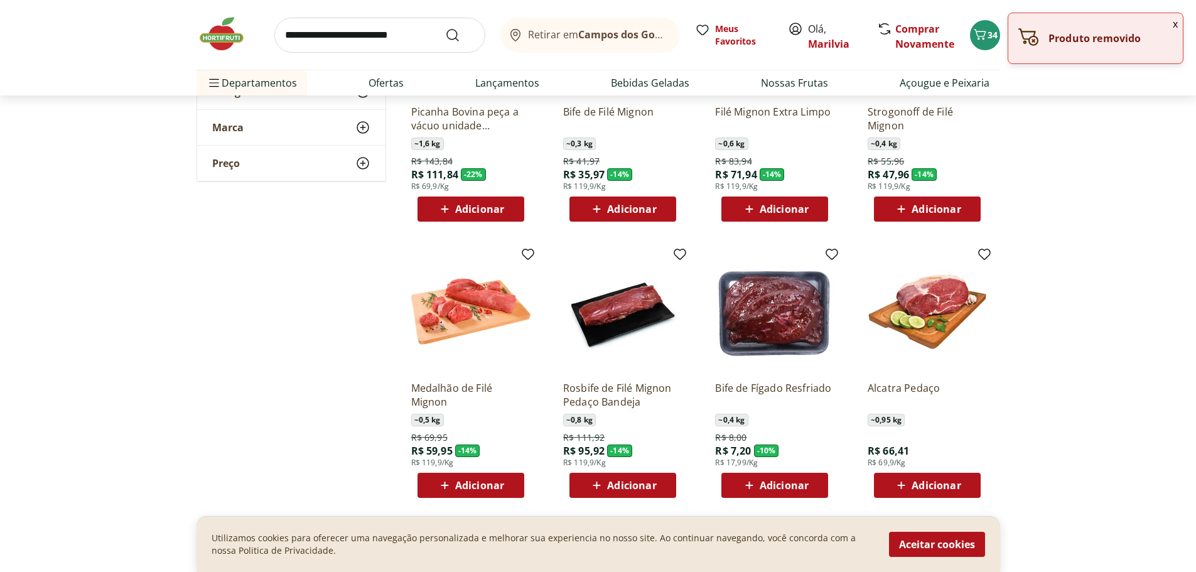
scroll to position [251, 0]
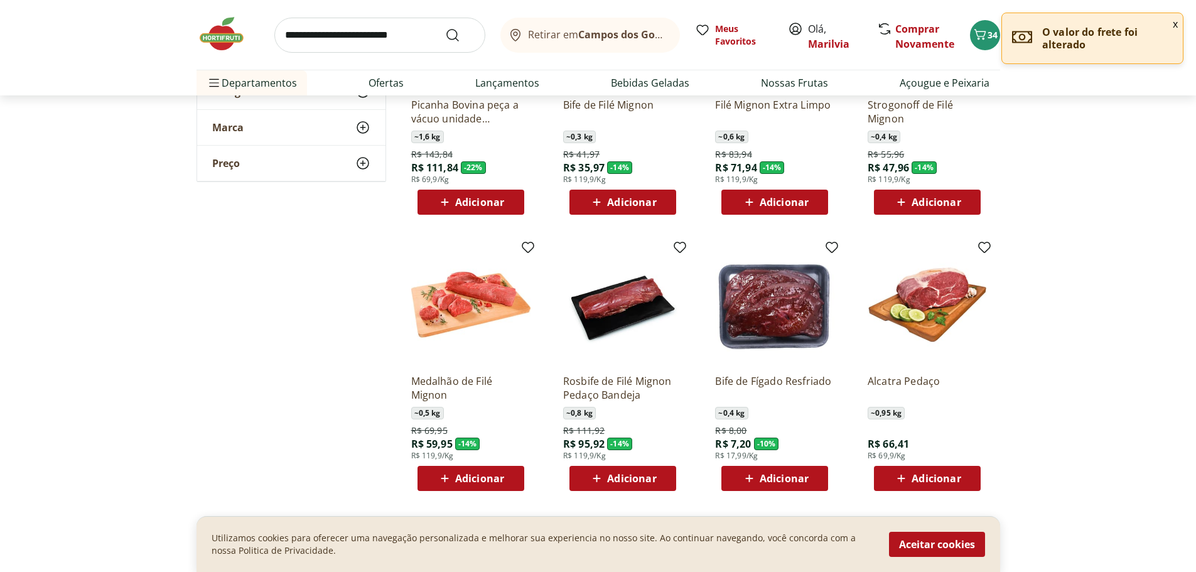
click at [475, 479] on span "Adicionar" at bounding box center [479, 478] width 49 height 10
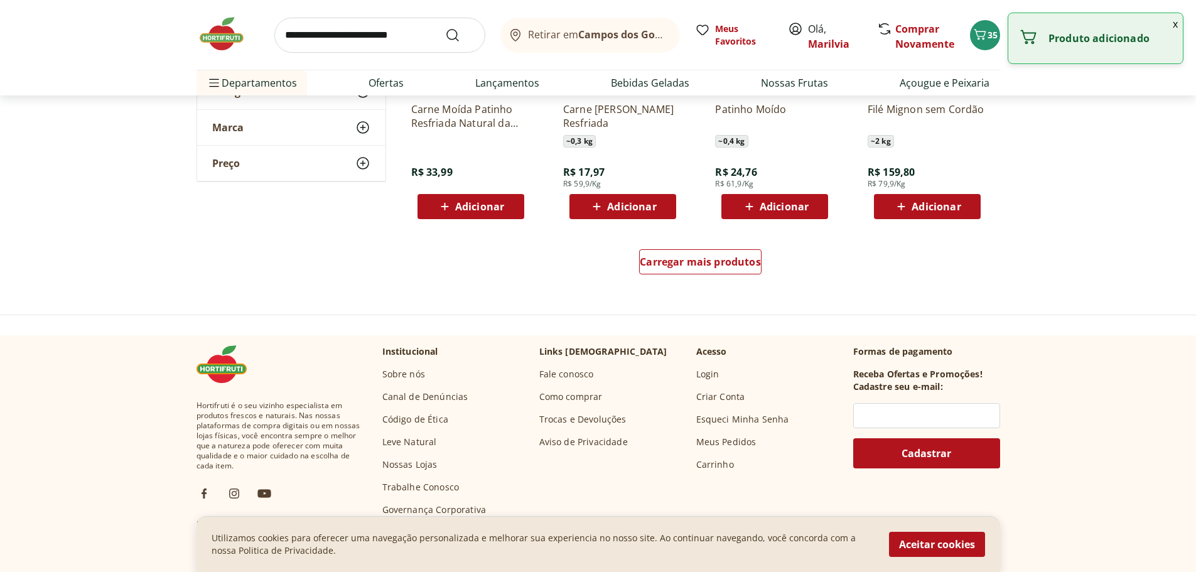
scroll to position [816, 0]
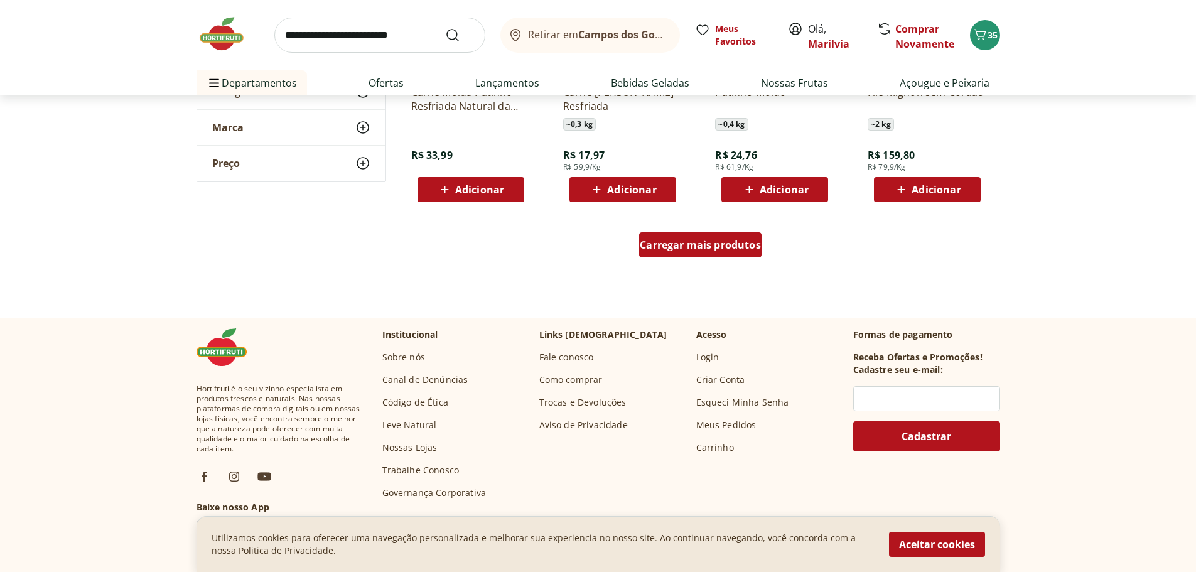
click at [680, 248] on span "Carregar mais produtos" at bounding box center [699, 245] width 121 height 10
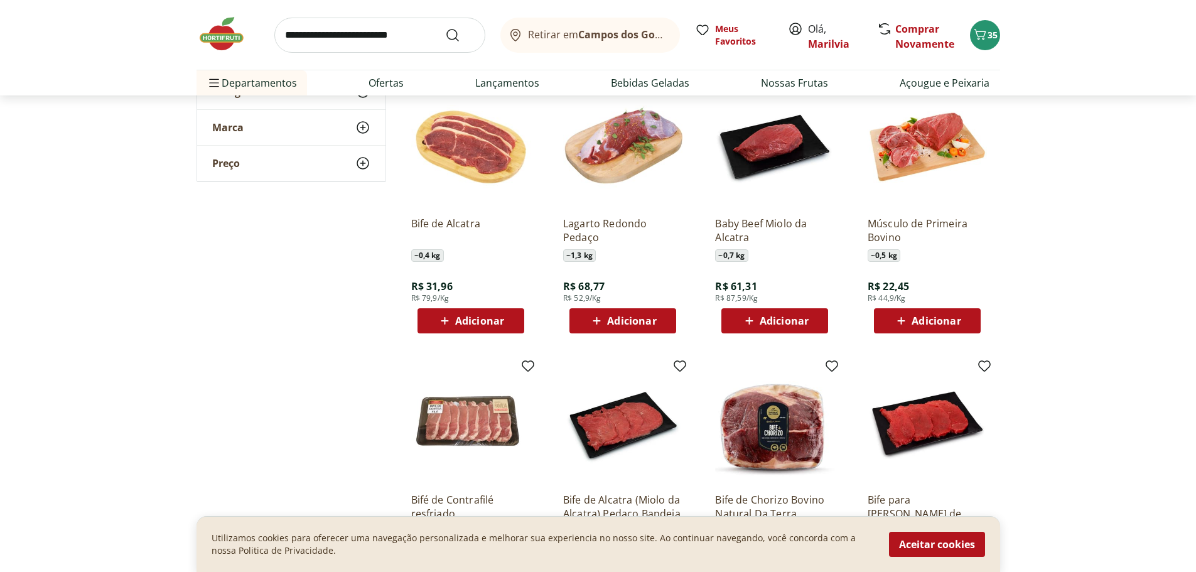
scroll to position [1255, 0]
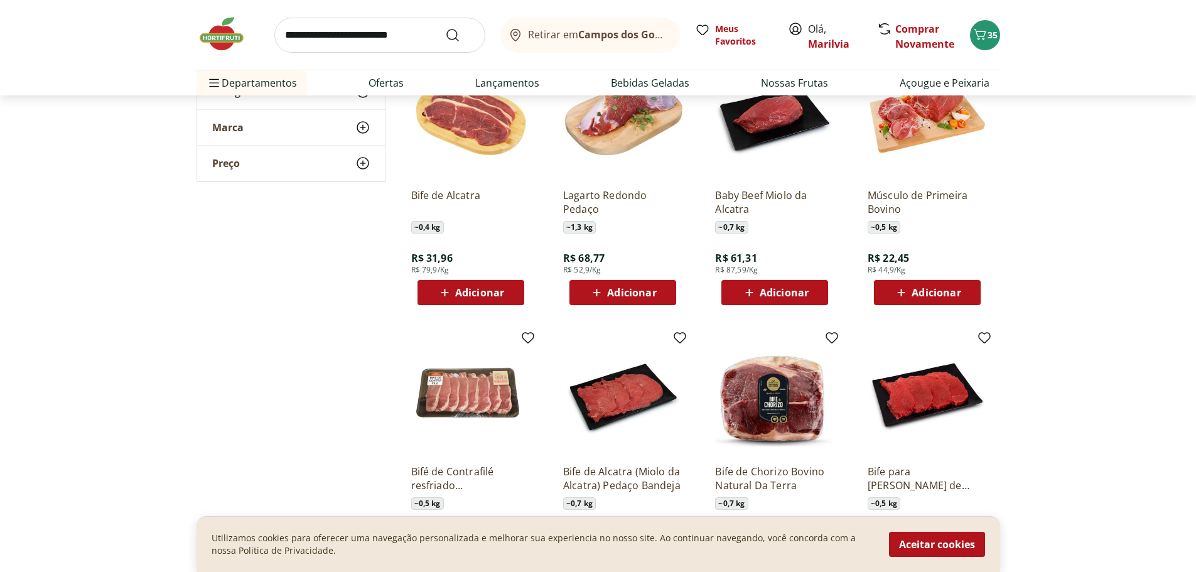
click at [929, 285] on span "Adicionar" at bounding box center [926, 292] width 67 height 15
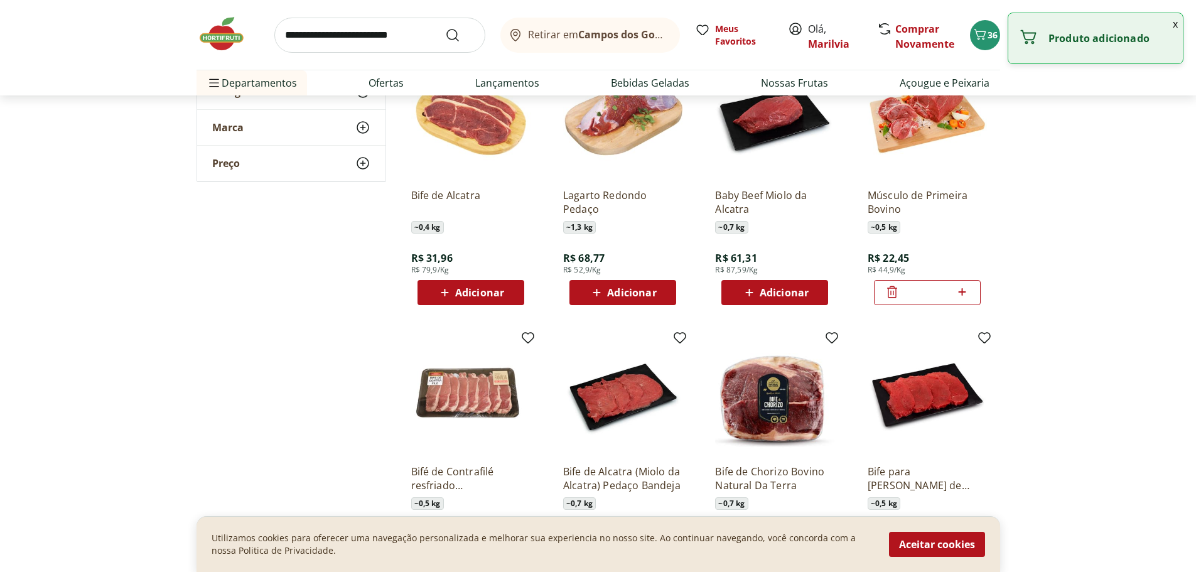
scroll to position [1569, 0]
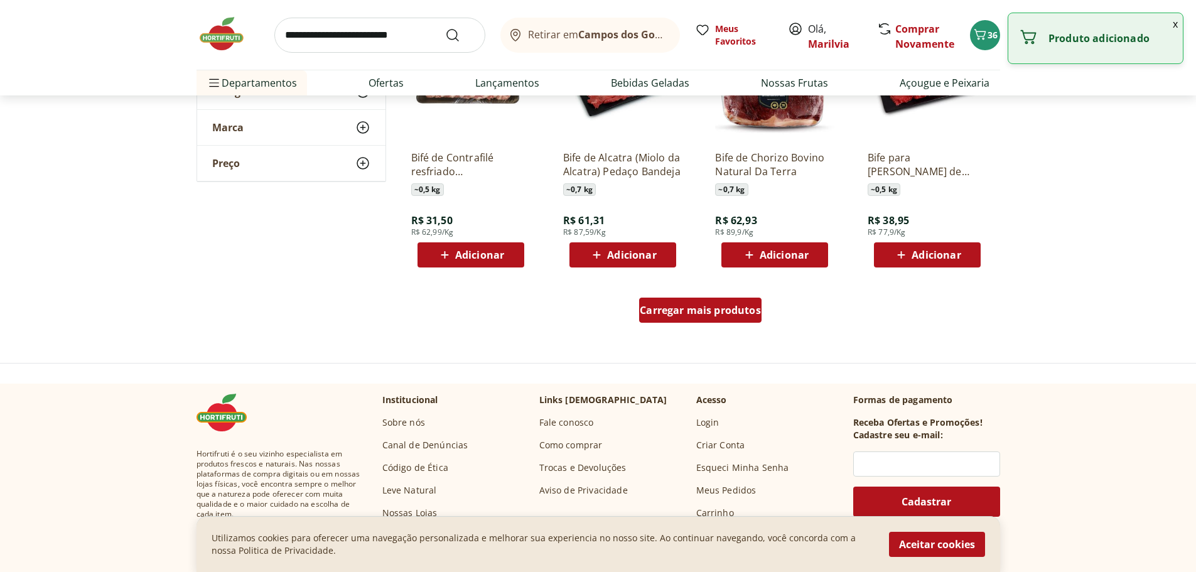
click at [697, 310] on span "Carregar mais produtos" at bounding box center [699, 310] width 121 height 10
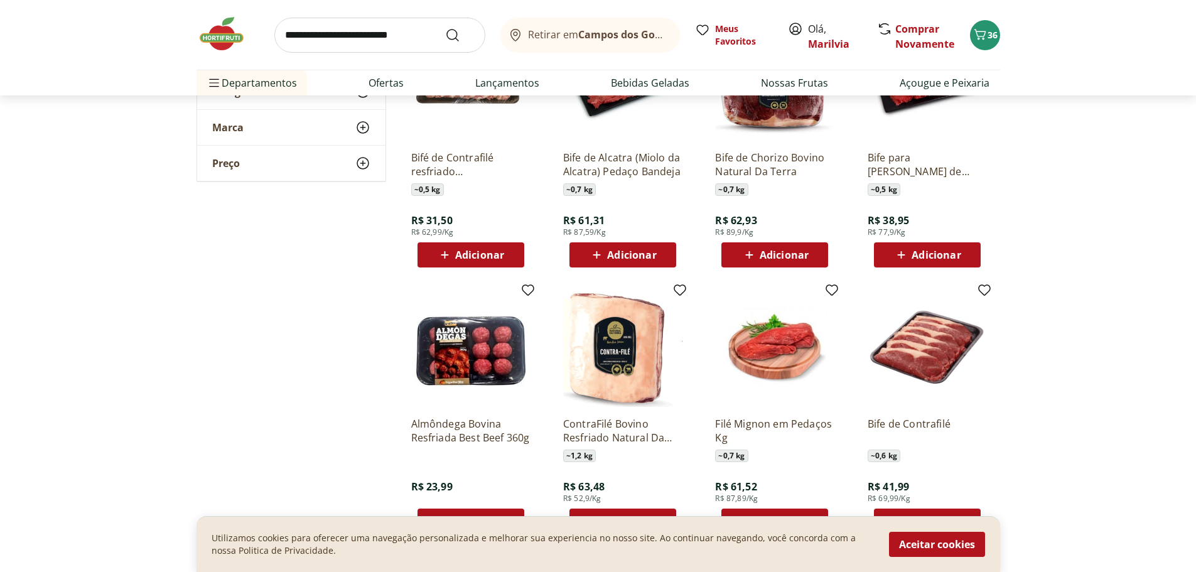
click at [377, 22] on input "search" at bounding box center [379, 35] width 211 height 35
type input "*****"
click at [445, 28] on button "Submit Search" at bounding box center [460, 35] width 30 height 15
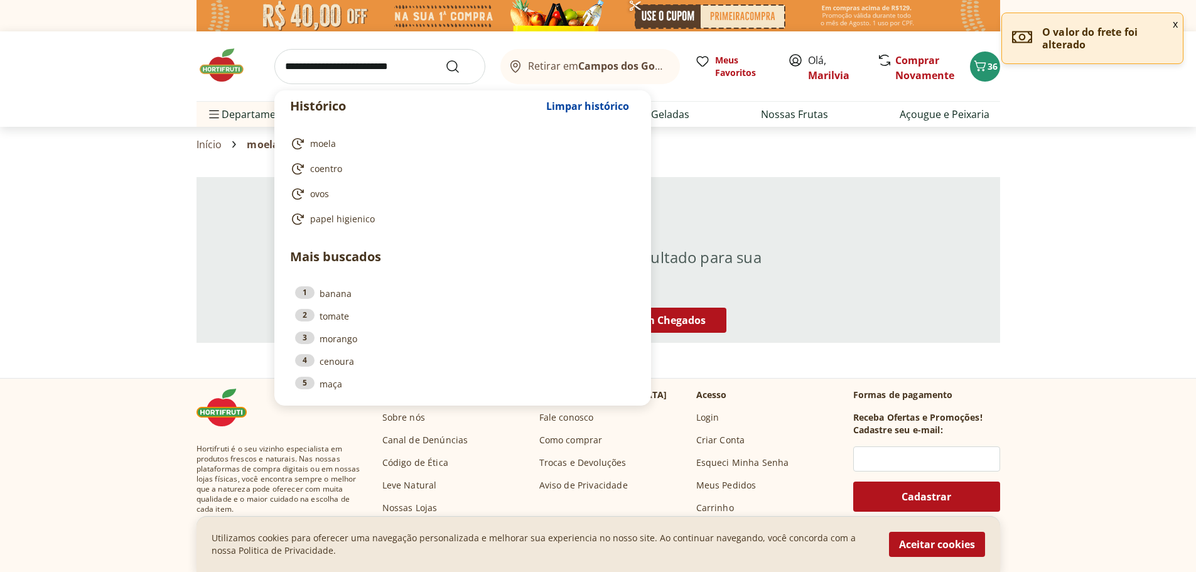
click at [301, 68] on input "search" at bounding box center [379, 66] width 211 height 35
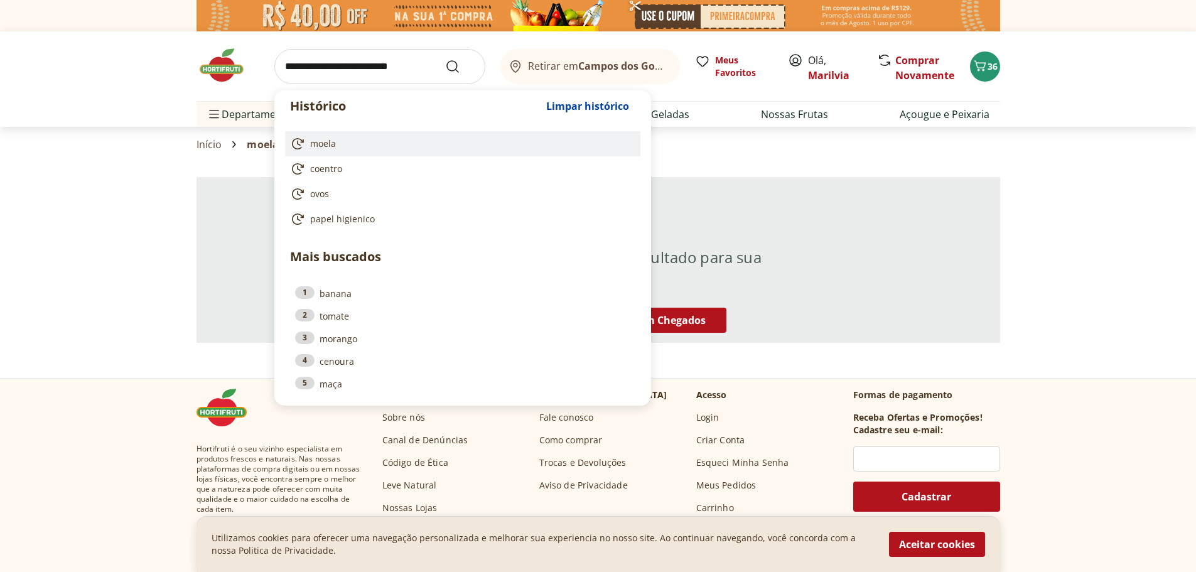
click at [335, 144] on span "moela" at bounding box center [323, 143] width 26 height 13
type input "*****"
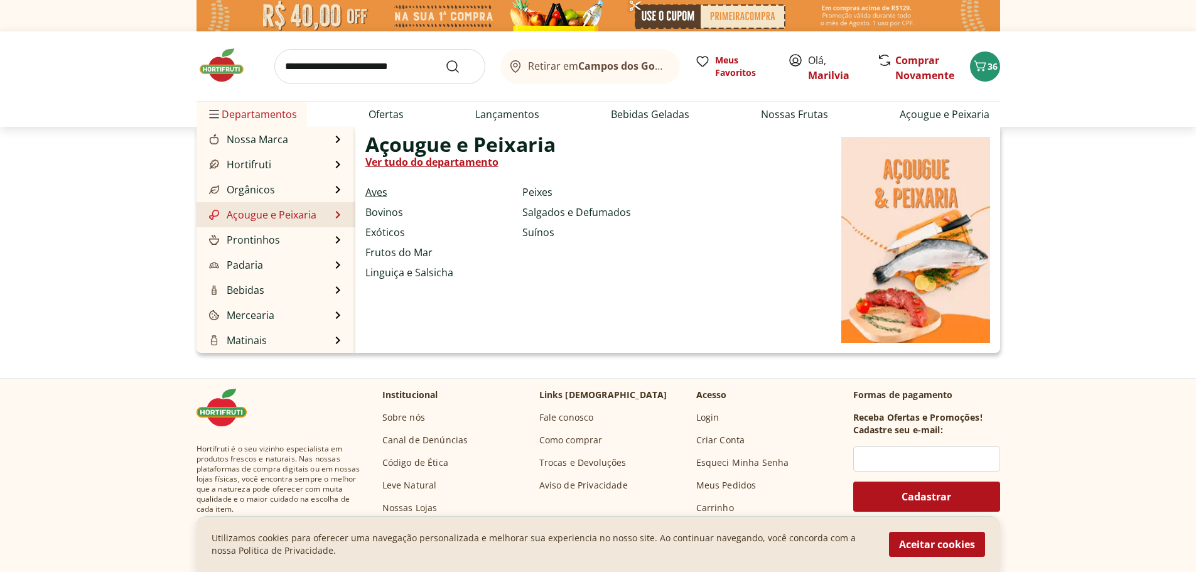
click at [377, 191] on link "Aves" at bounding box center [376, 192] width 22 height 15
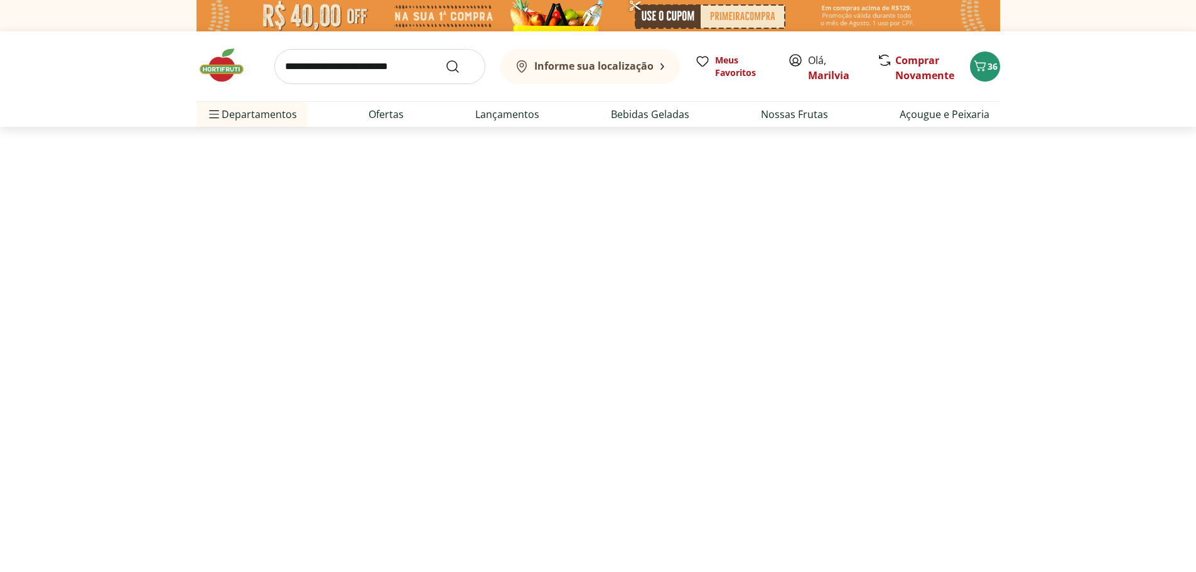
select select "**********"
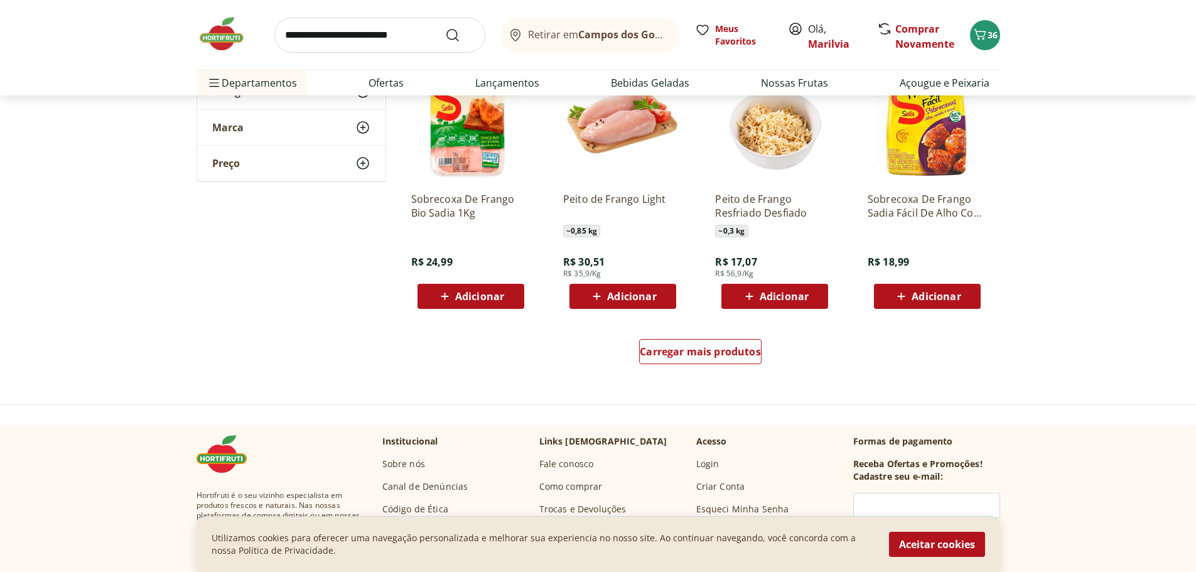
scroll to position [753, 0]
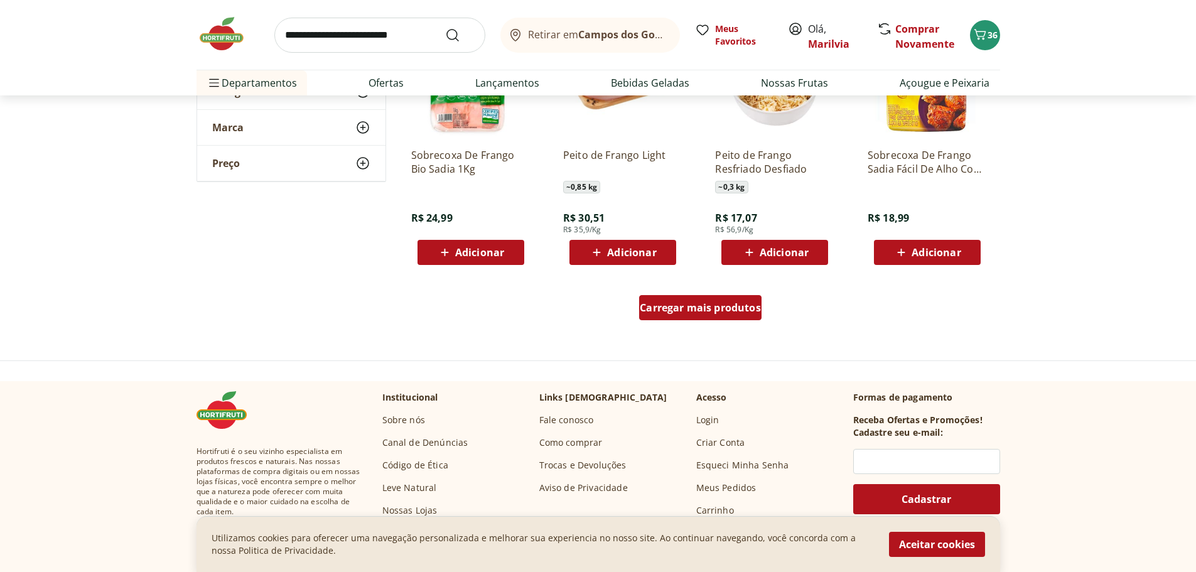
click at [662, 312] on span "Carregar mais produtos" at bounding box center [699, 307] width 121 height 10
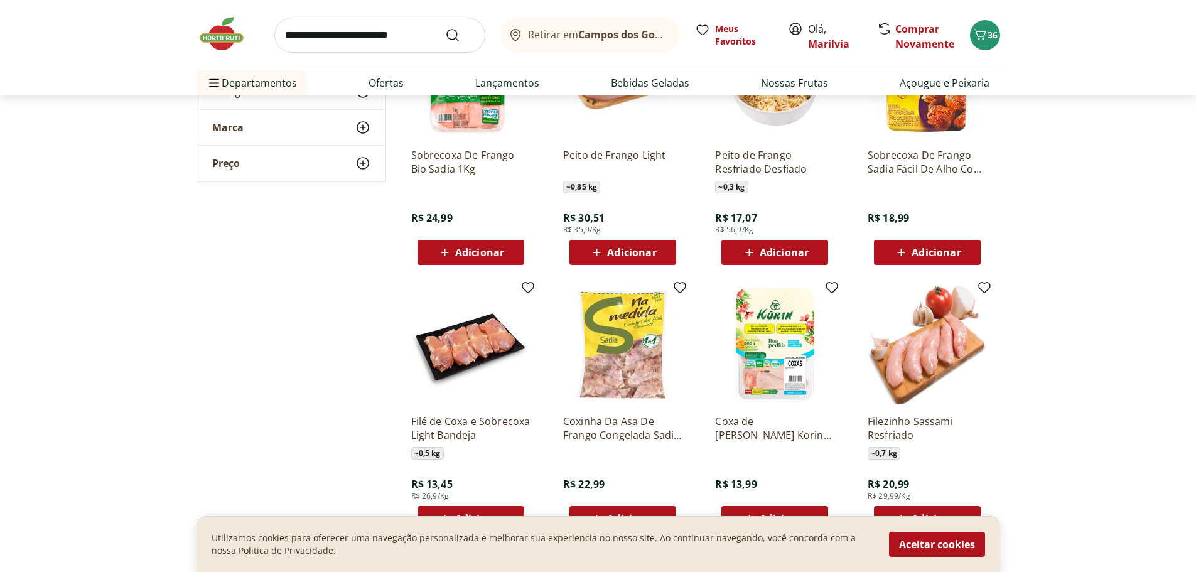
click at [471, 355] on img at bounding box center [470, 344] width 119 height 119
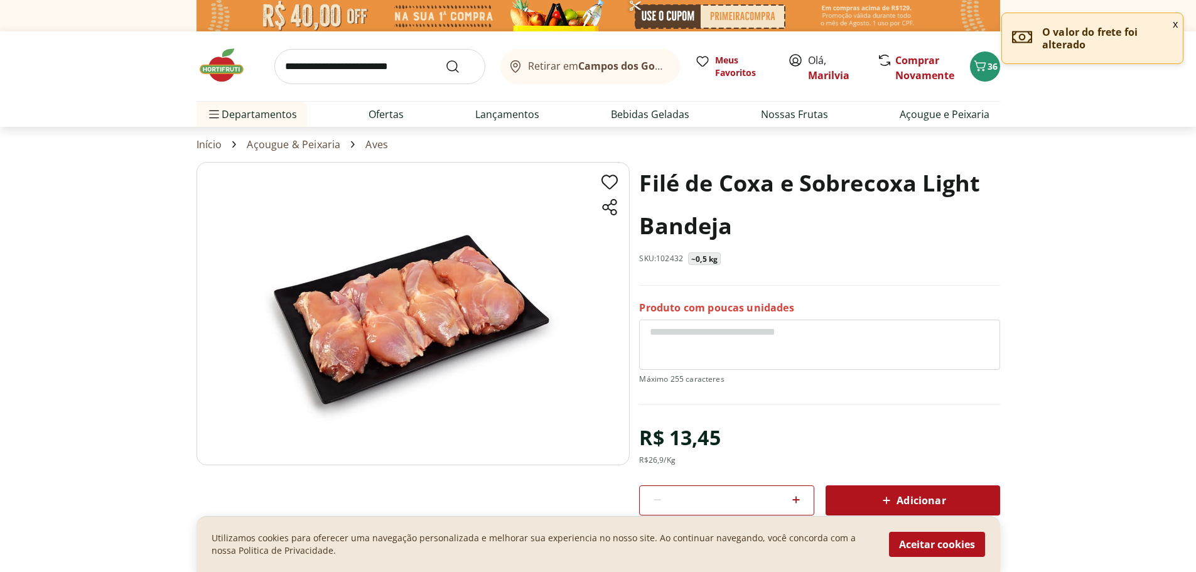
click at [914, 504] on span "Adicionar" at bounding box center [912, 500] width 67 height 15
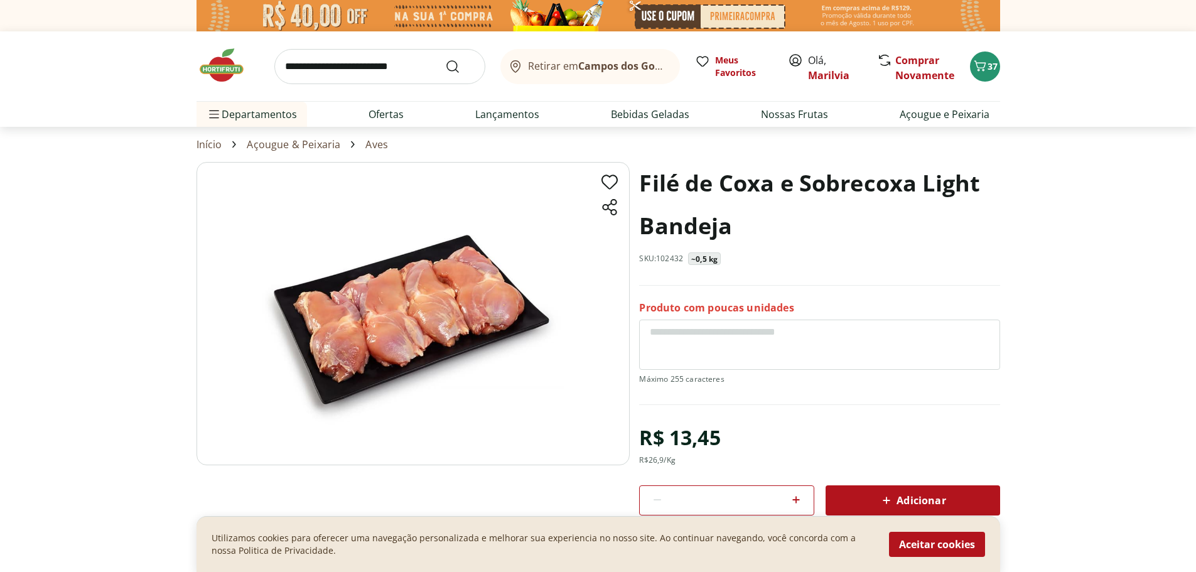
click at [335, 68] on input "search" at bounding box center [379, 66] width 211 height 35
type input "********"
click at [445, 59] on button "Submit Search" at bounding box center [460, 66] width 30 height 15
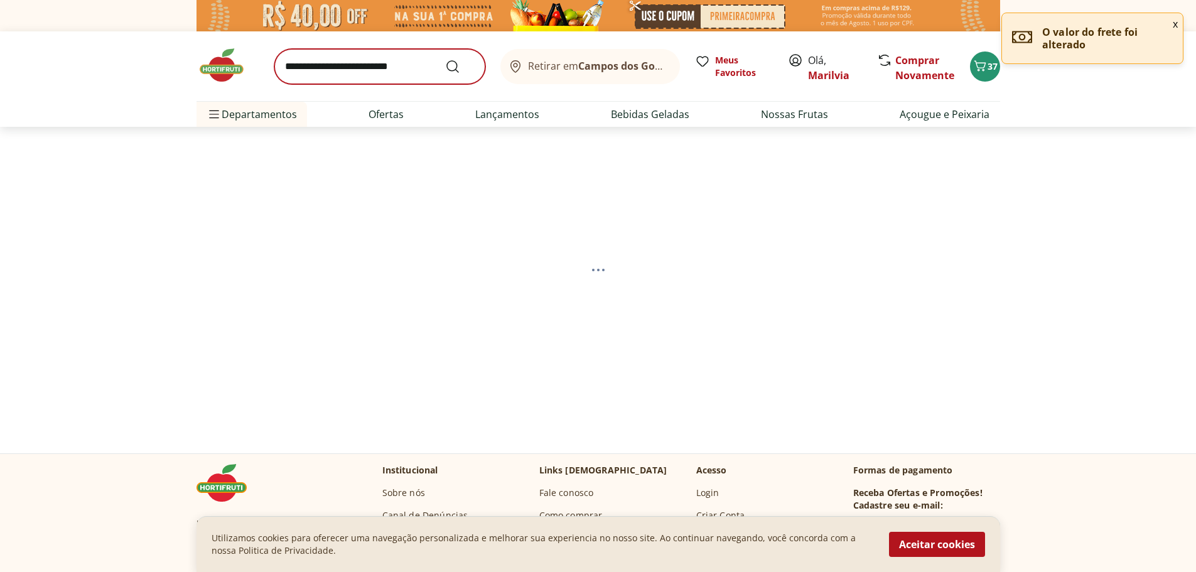
select select "**********"
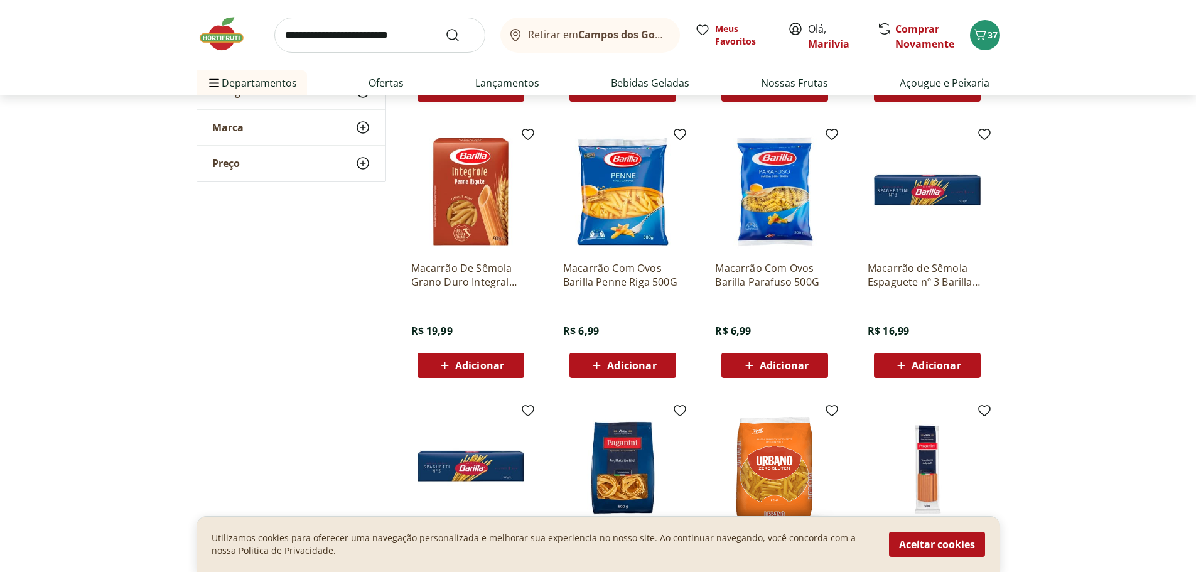
scroll to position [439, 0]
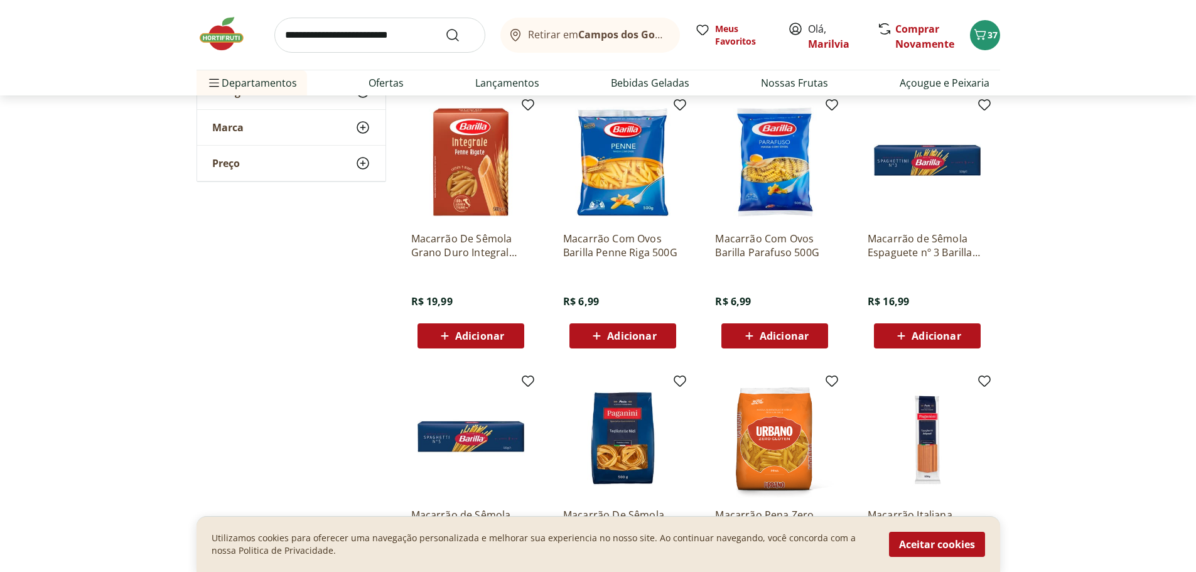
click at [770, 339] on span "Adicionar" at bounding box center [783, 336] width 49 height 10
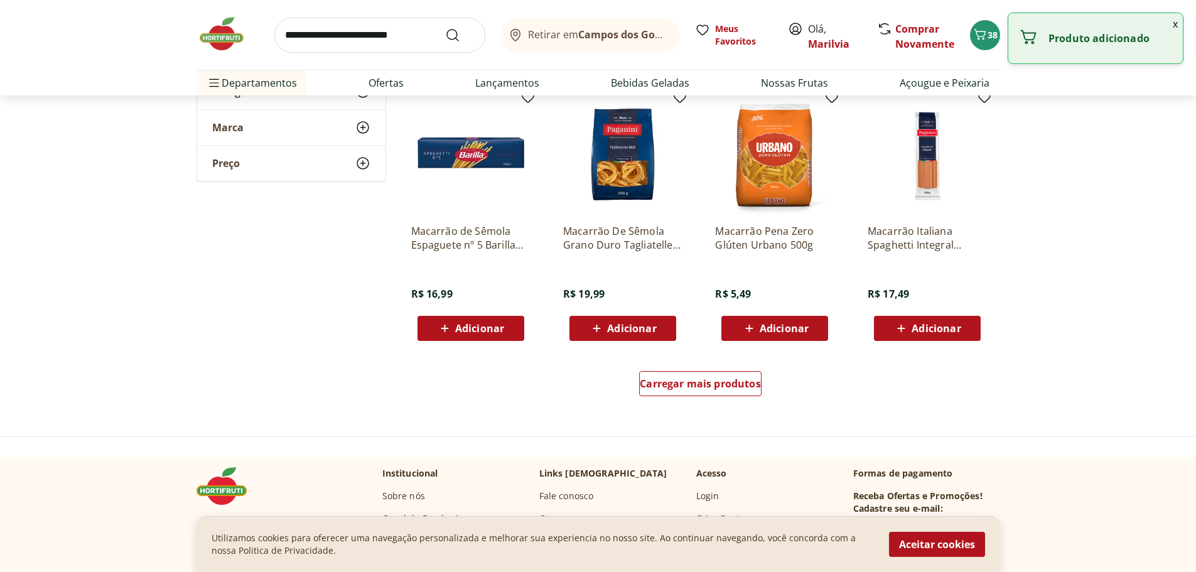
scroll to position [753, 0]
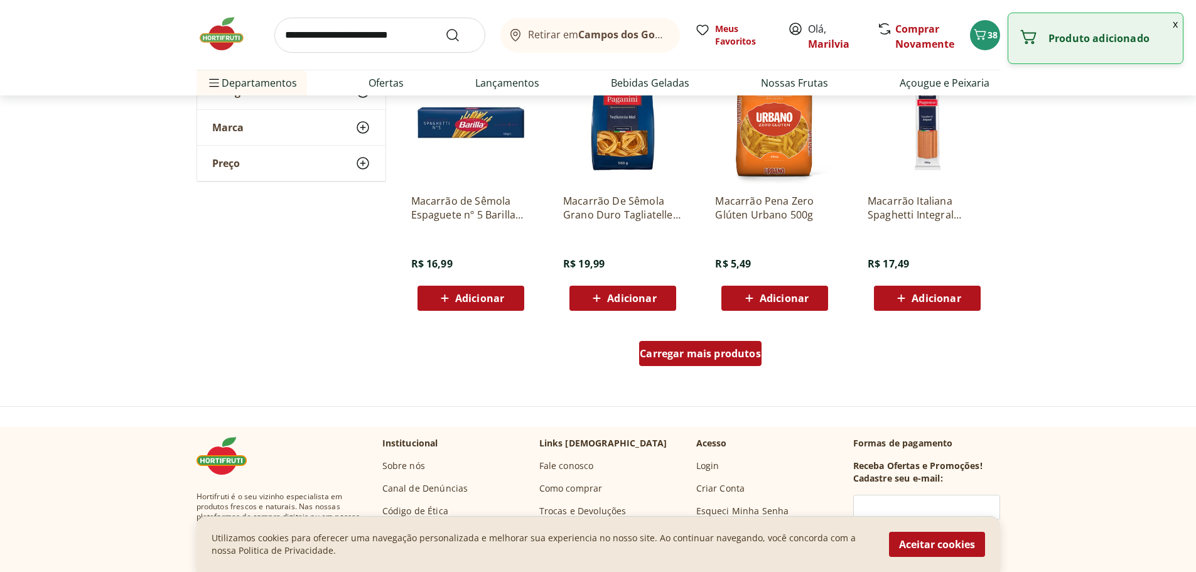
click at [711, 355] on span "Carregar mais produtos" at bounding box center [699, 353] width 121 height 10
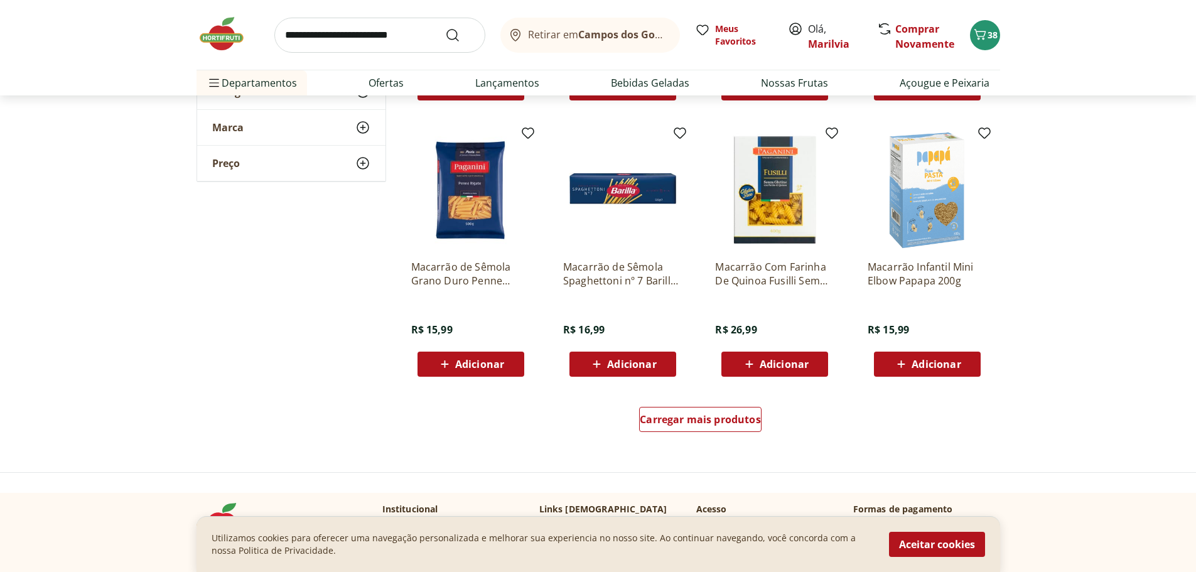
scroll to position [1506, 0]
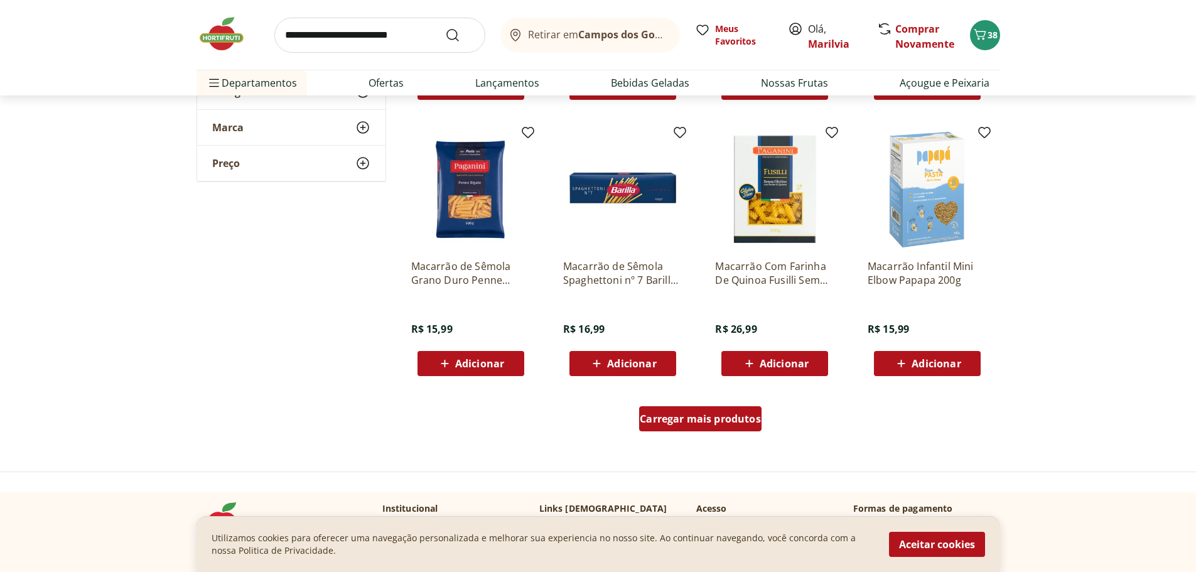
click at [695, 421] on span "Carregar mais produtos" at bounding box center [699, 419] width 121 height 10
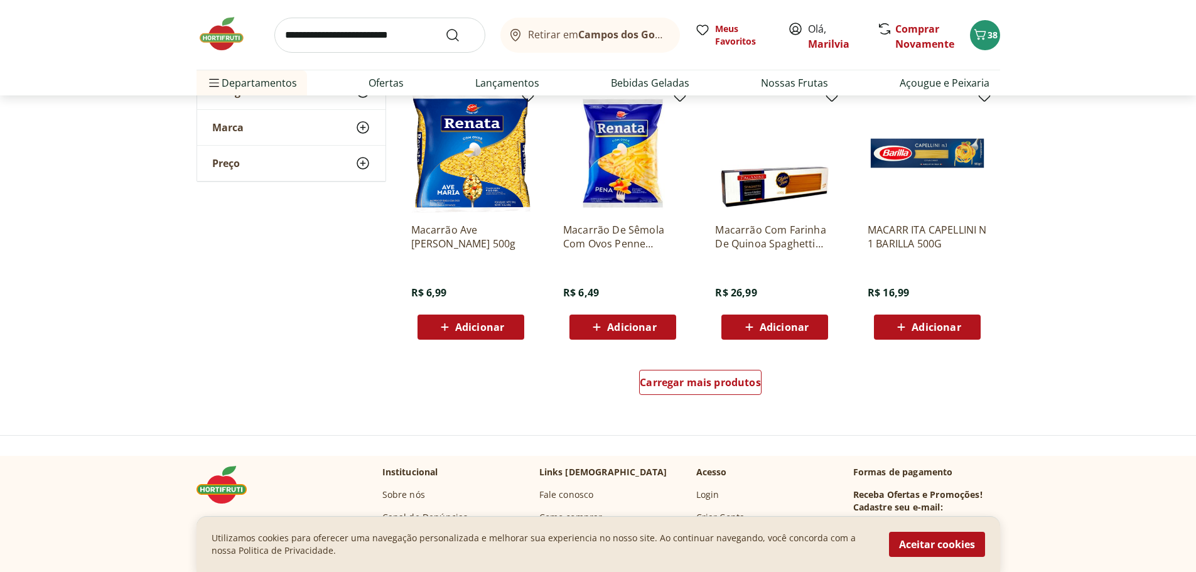
scroll to position [2385, 0]
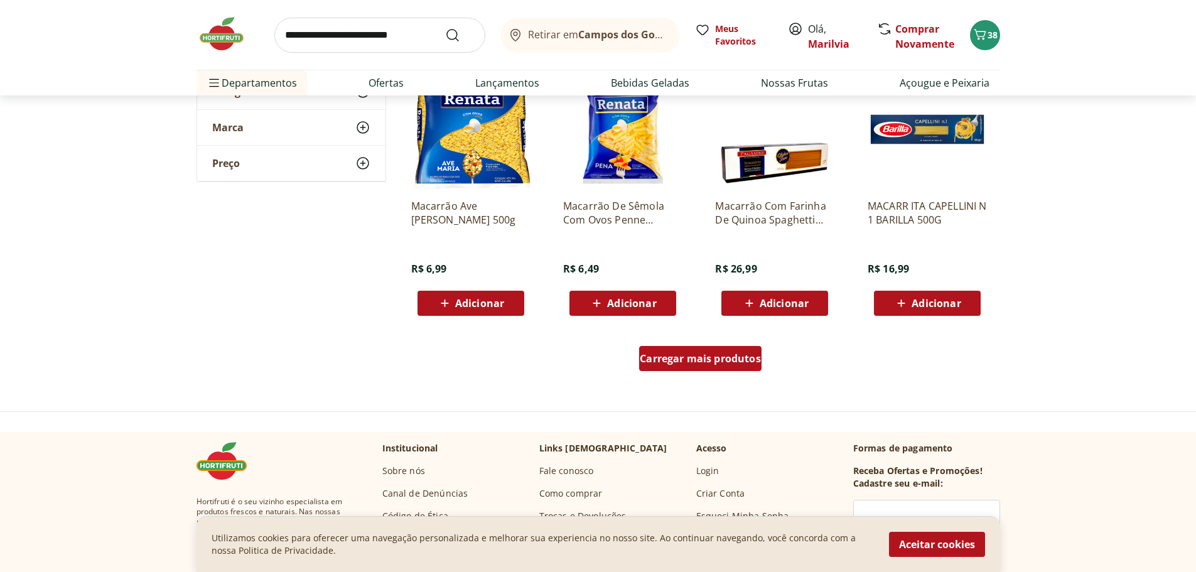
click at [741, 351] on div "Carregar mais produtos" at bounding box center [700, 358] width 122 height 25
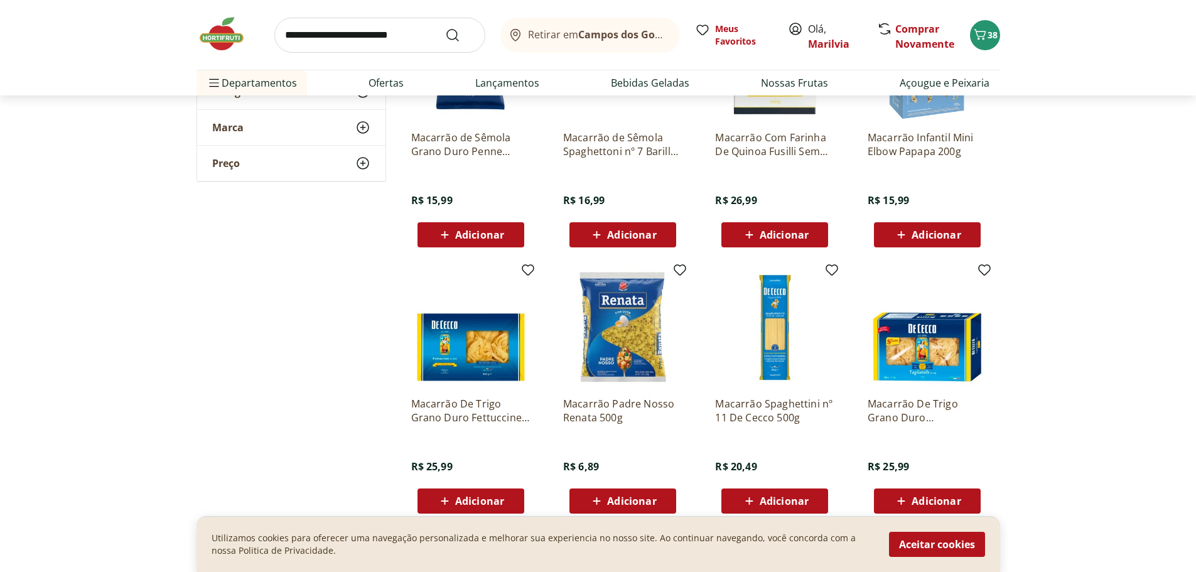
scroll to position [1632, 0]
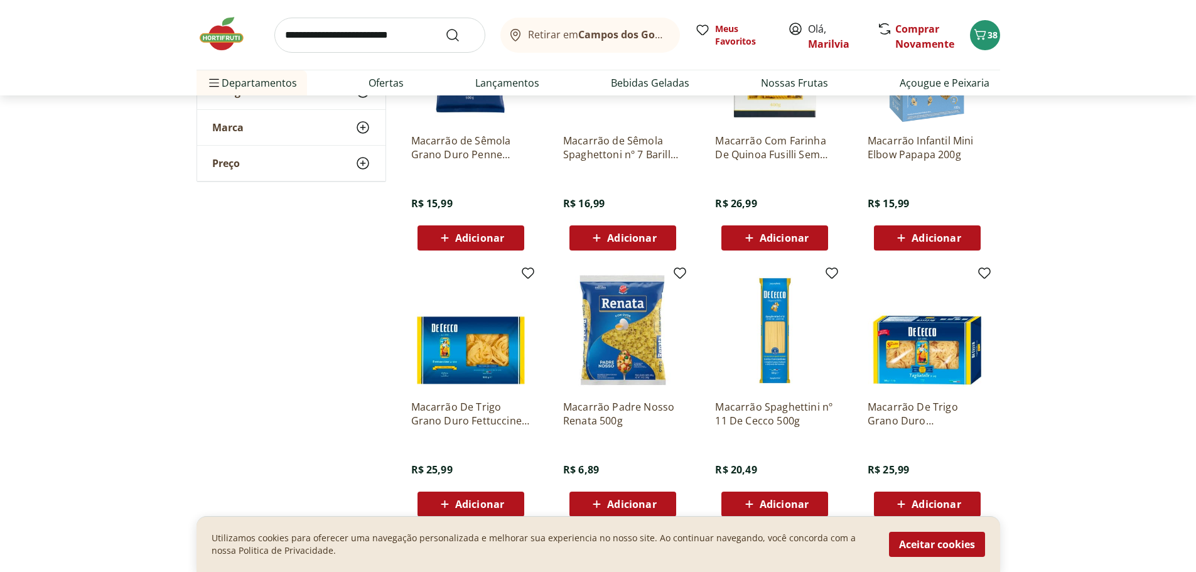
click at [343, 29] on input "search" at bounding box center [379, 35] width 211 height 35
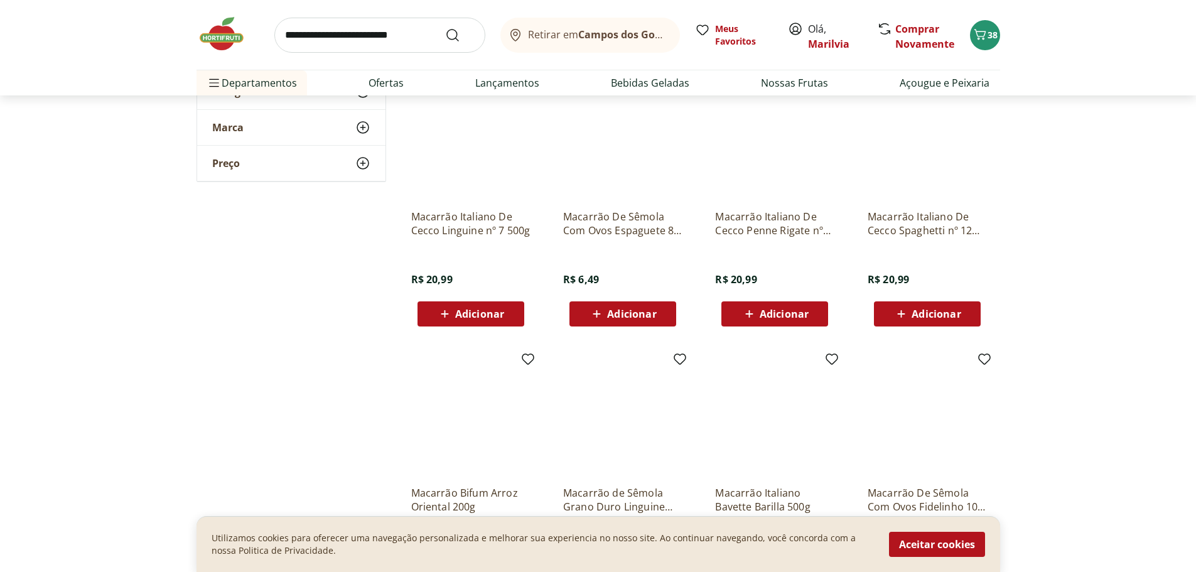
scroll to position [816, 0]
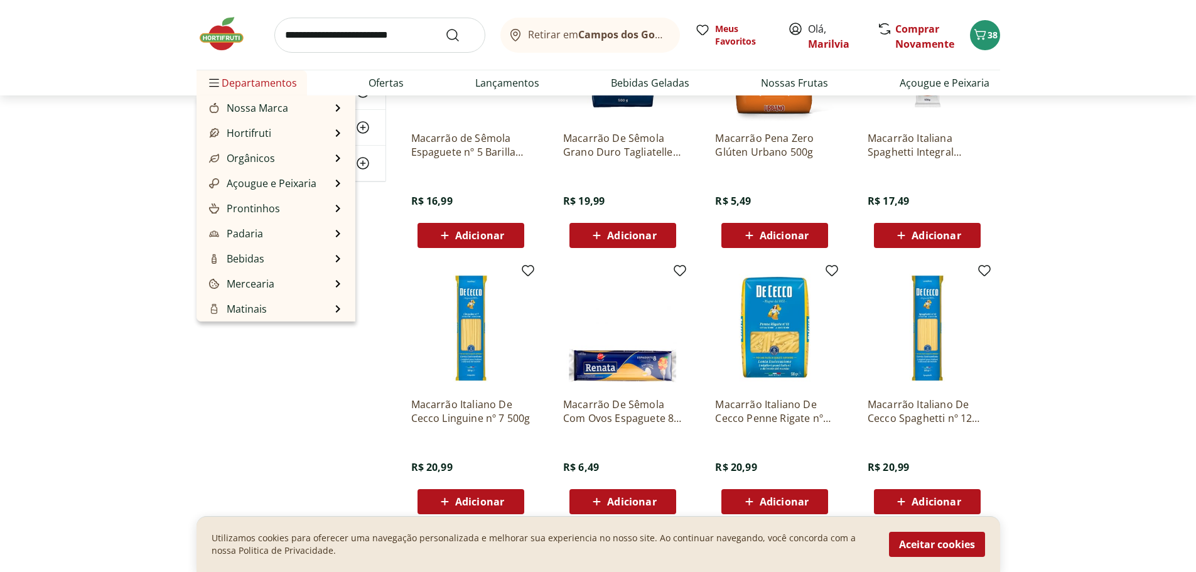
click at [224, 78] on span "Departamentos" at bounding box center [251, 83] width 90 height 30
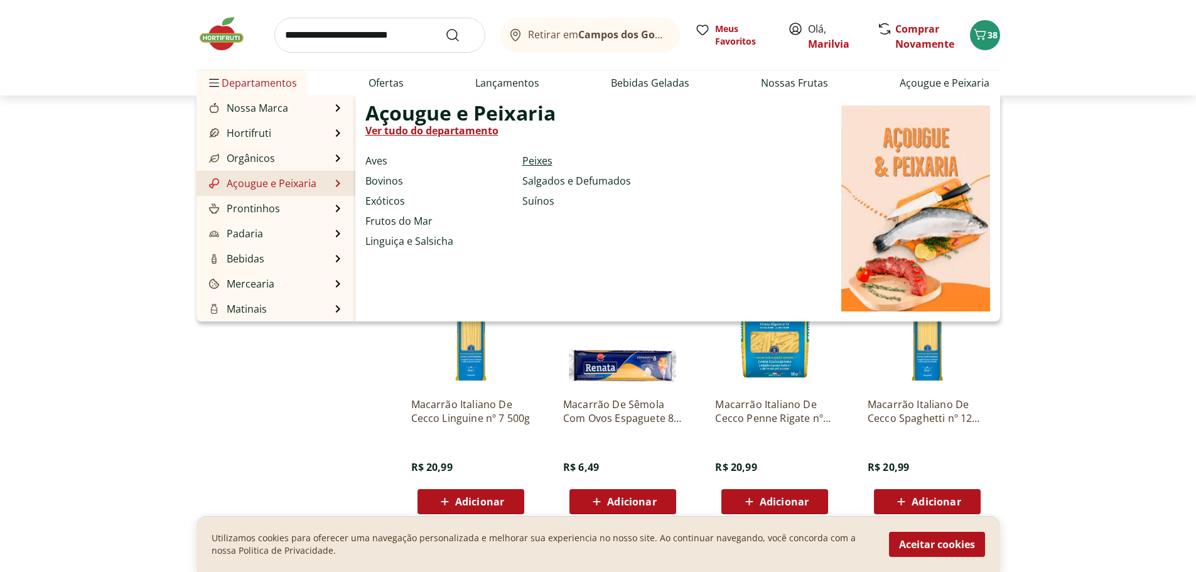
click at [535, 156] on link "Peixes" at bounding box center [537, 160] width 30 height 15
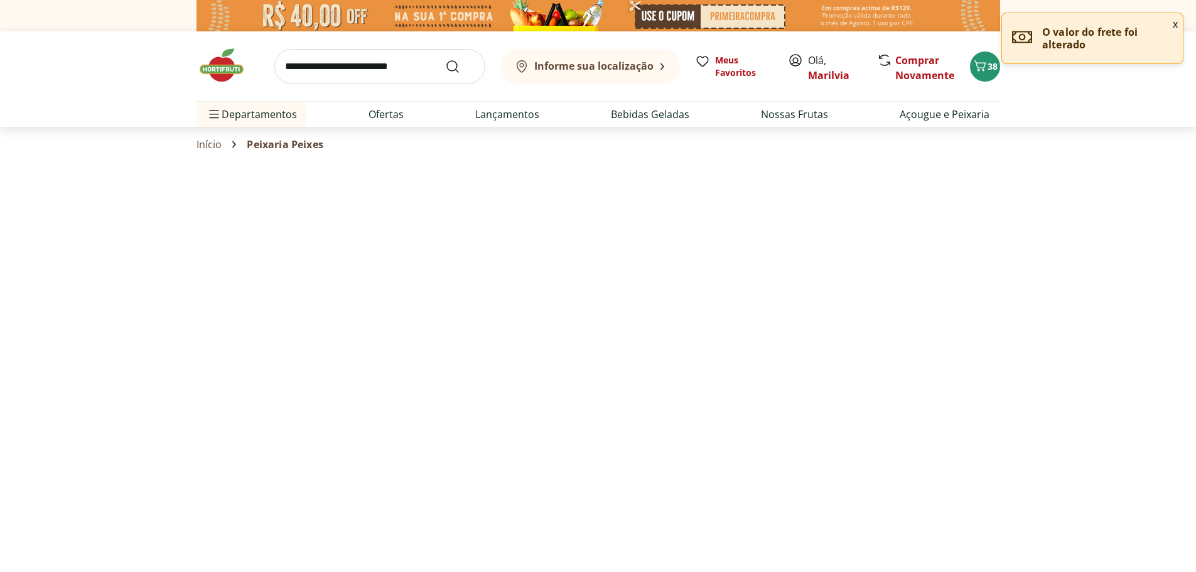
select select "**********"
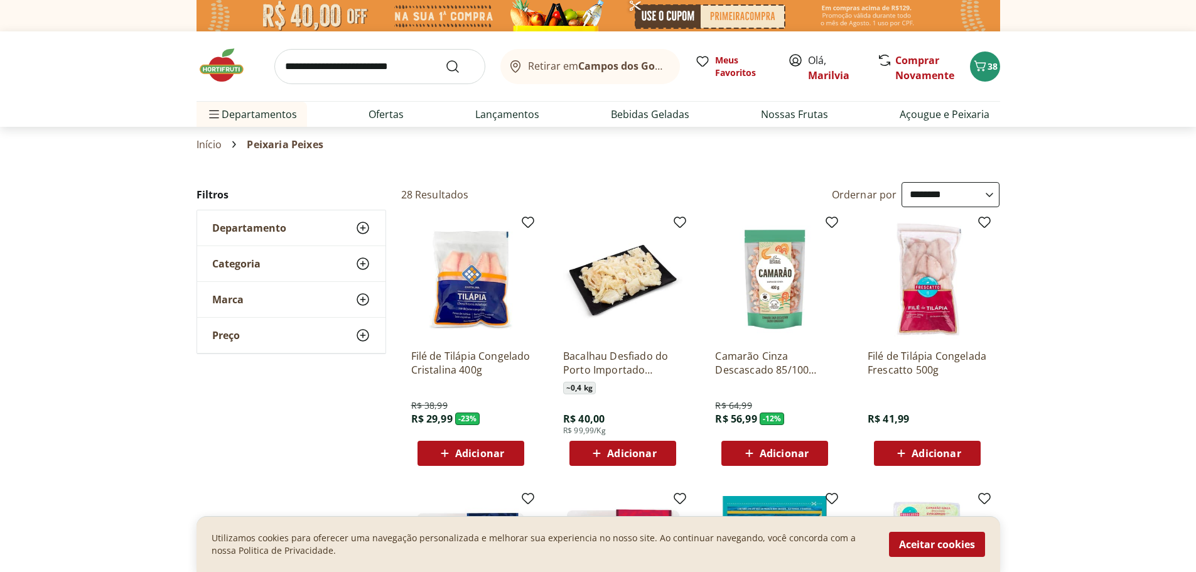
click at [475, 448] on span "Adicionar" at bounding box center [479, 453] width 49 height 10
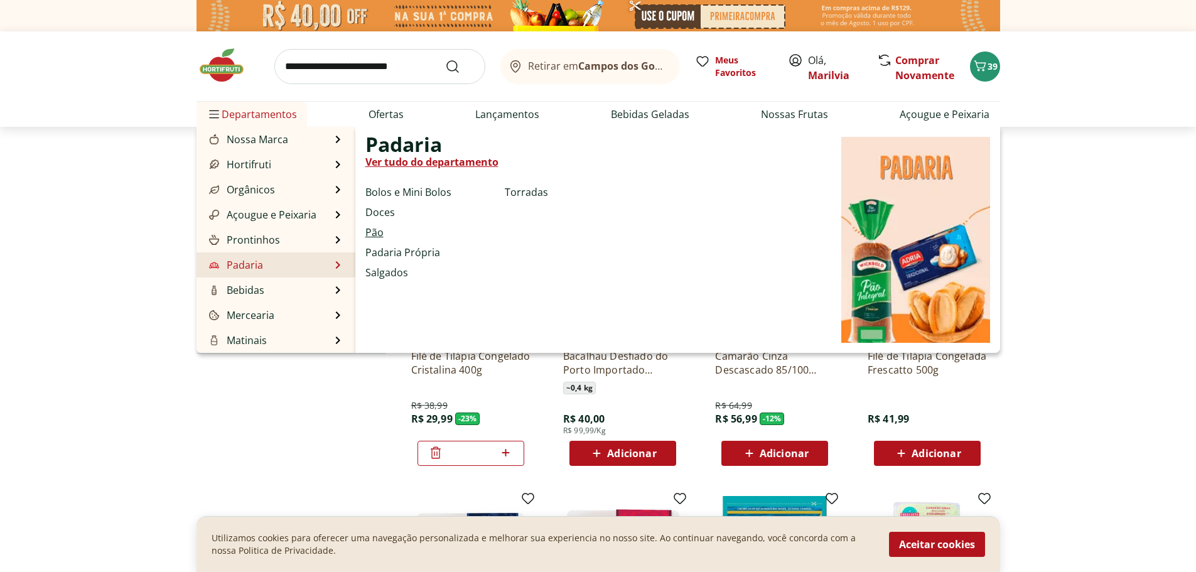
click at [380, 233] on link "Pão" at bounding box center [374, 232] width 18 height 15
select select "**********"
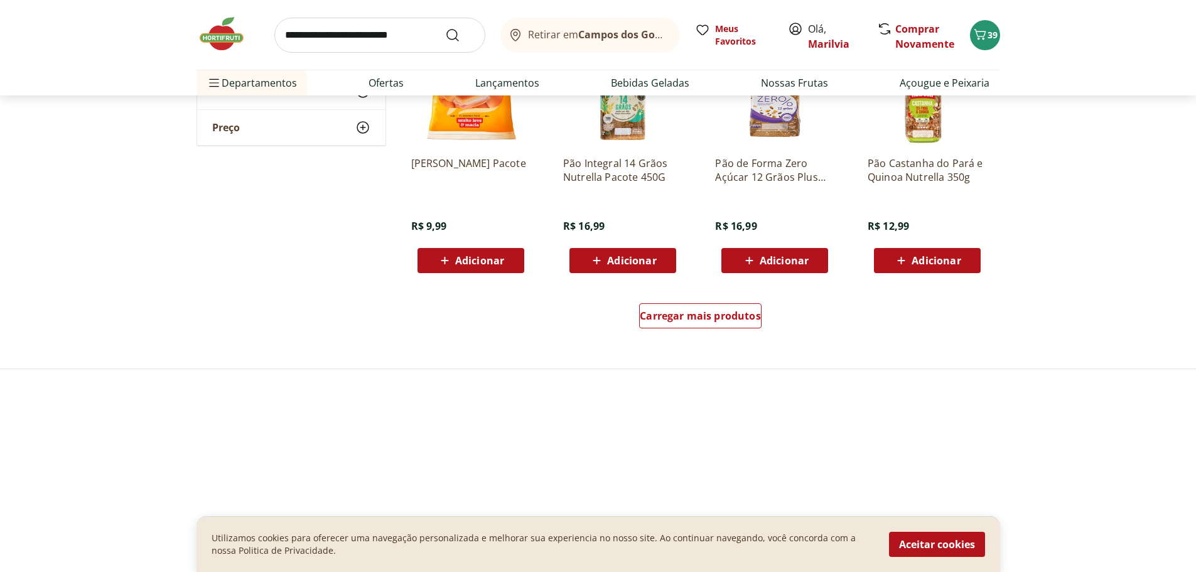
scroll to position [816, 0]
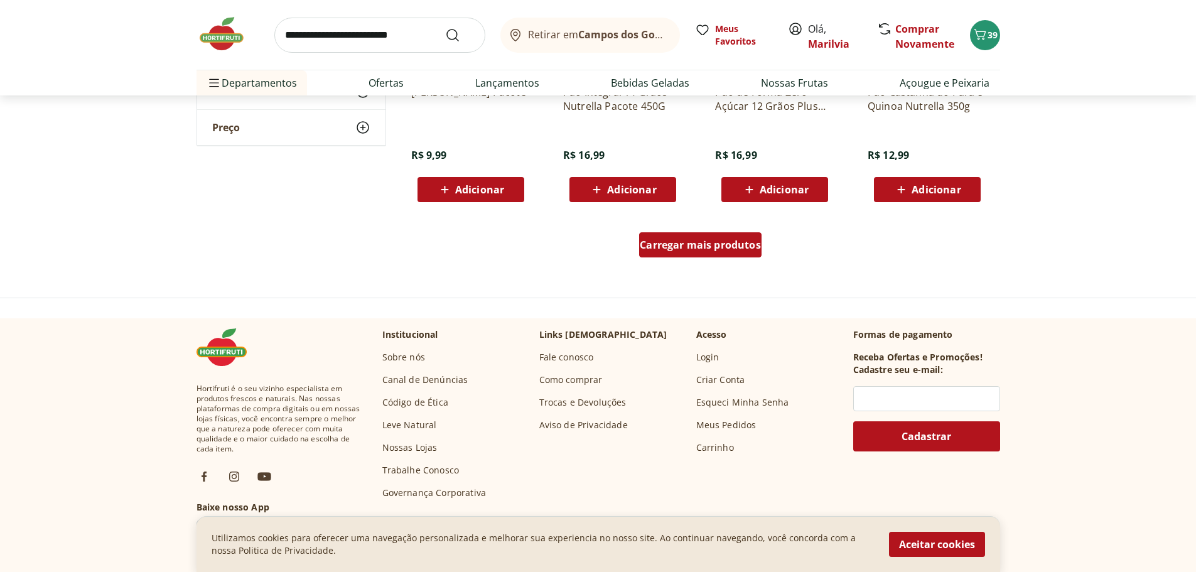
click at [693, 241] on span "Carregar mais produtos" at bounding box center [699, 245] width 121 height 10
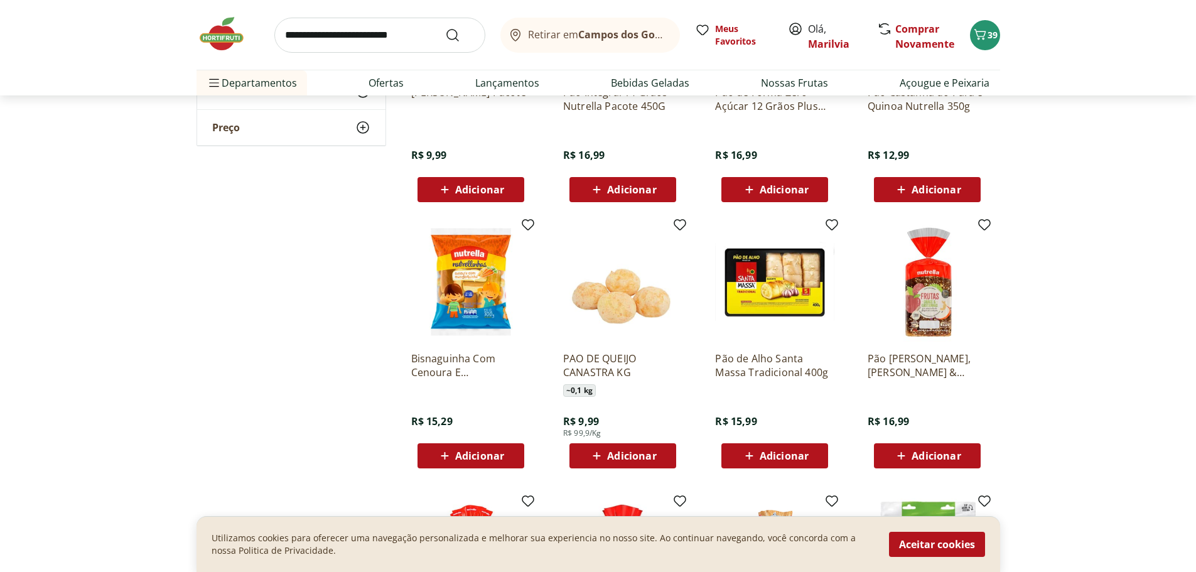
click at [947, 455] on span "Adicionar" at bounding box center [935, 456] width 49 height 10
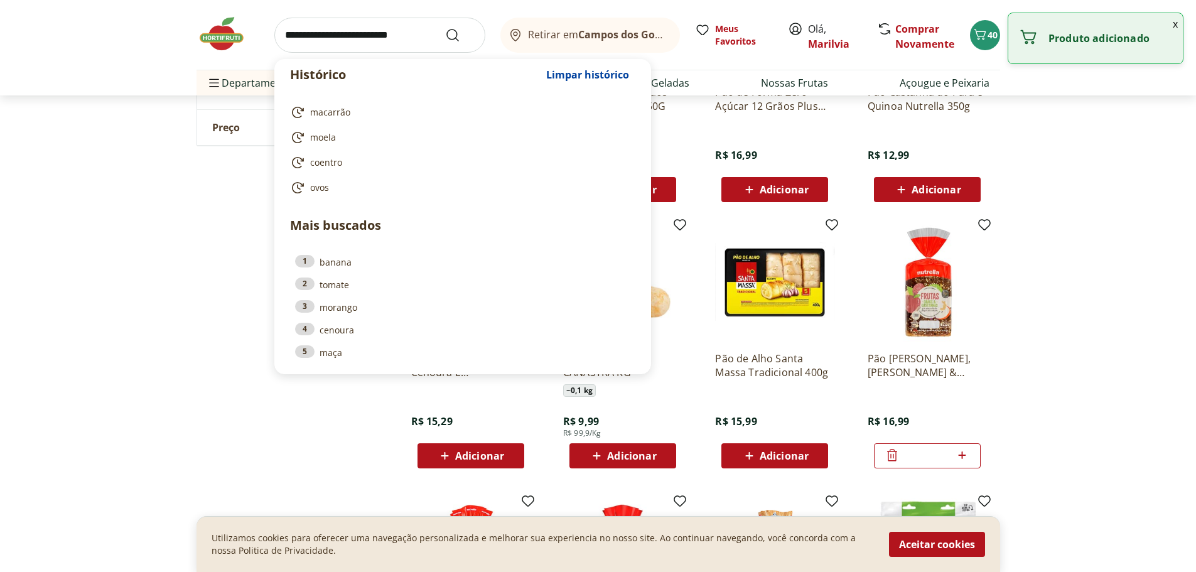
click at [366, 38] on input "search" at bounding box center [379, 35] width 211 height 35
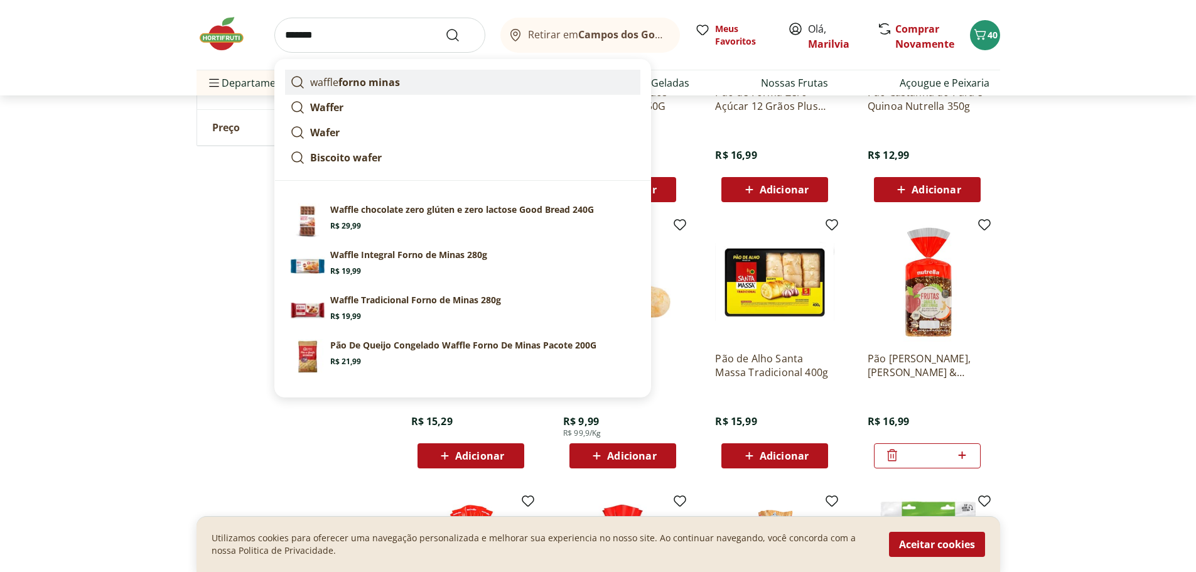
click at [371, 78] on strong "forno minas" at bounding box center [369, 82] width 62 height 14
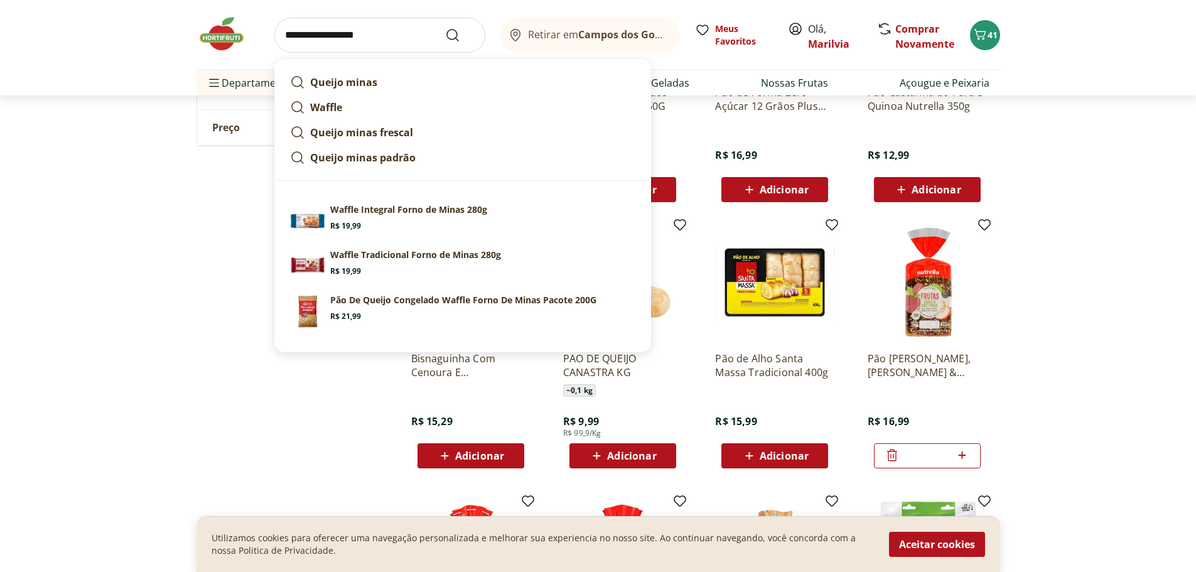
drag, startPoint x: 392, startPoint y: 28, endPoint x: 258, endPoint y: 19, distance: 133.9
click at [258, 21] on div "**********" at bounding box center [597, 35] width 803 height 70
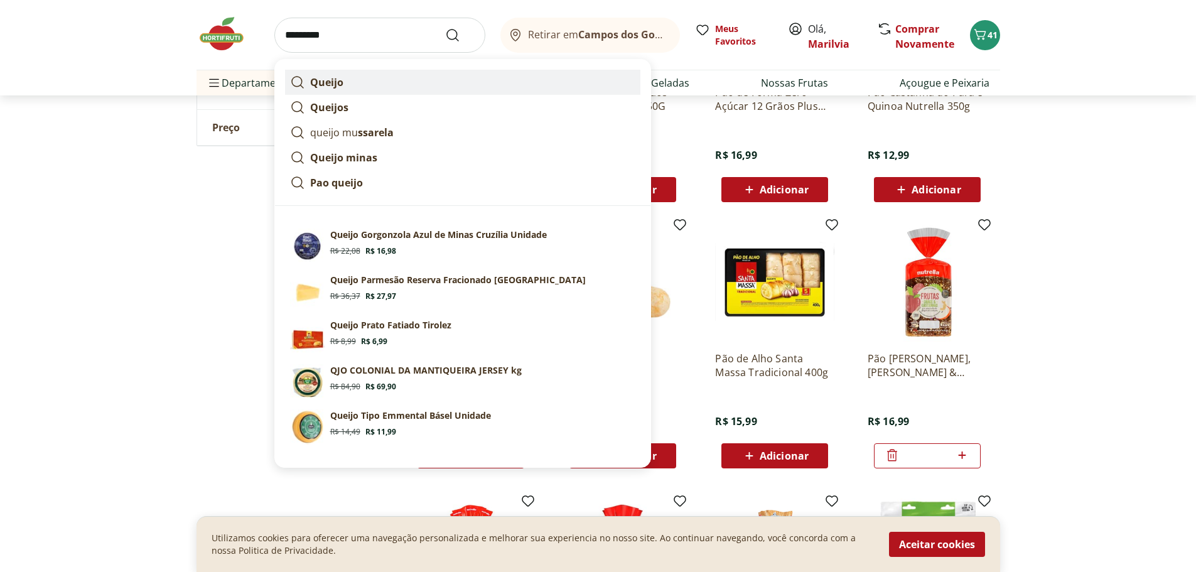
click at [328, 78] on strong "Queijo" at bounding box center [326, 82] width 33 height 14
type input "******"
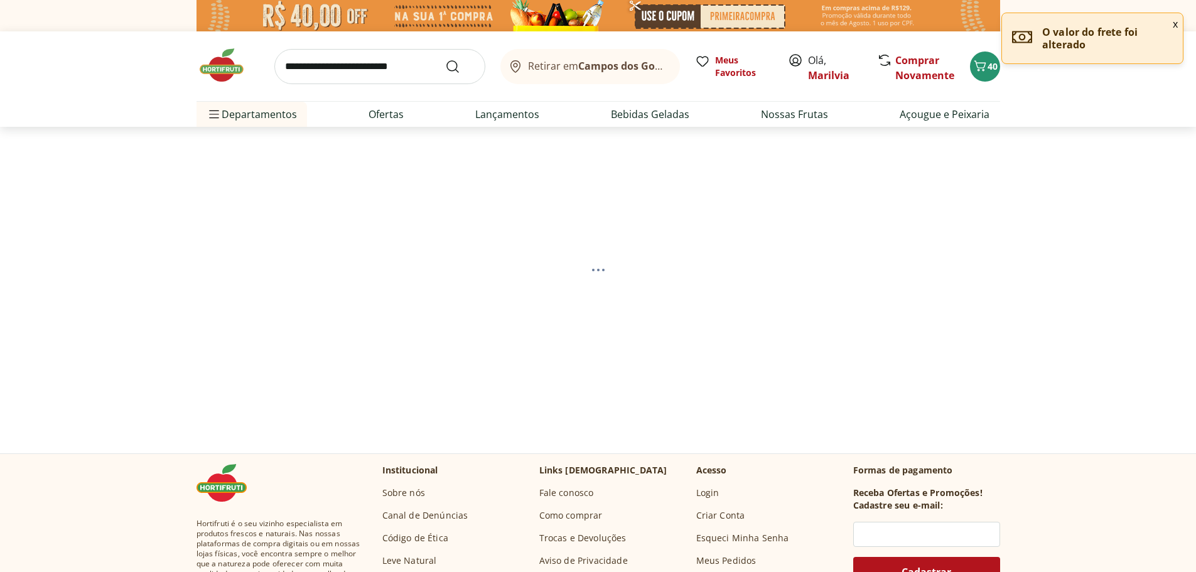
select select "**********"
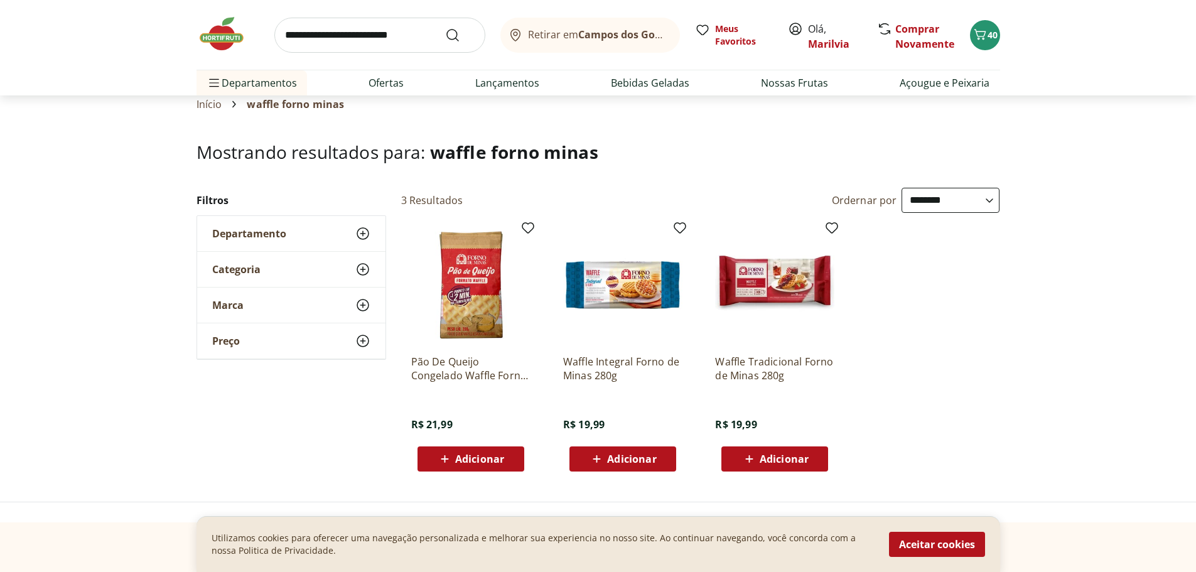
scroll to position [63, 0]
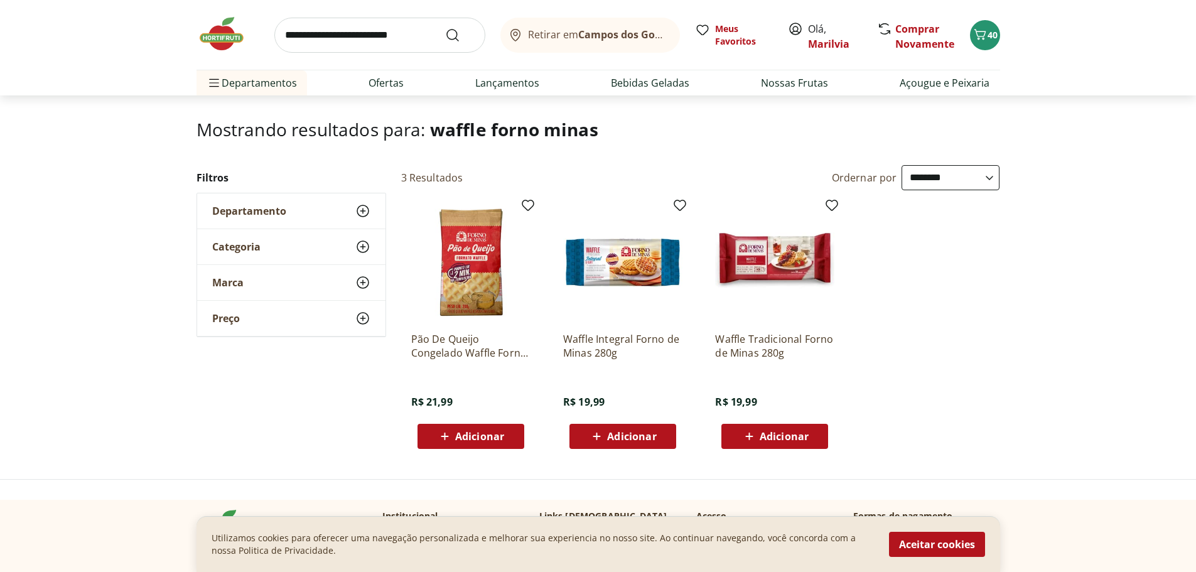
click at [788, 265] on img at bounding box center [774, 262] width 119 height 119
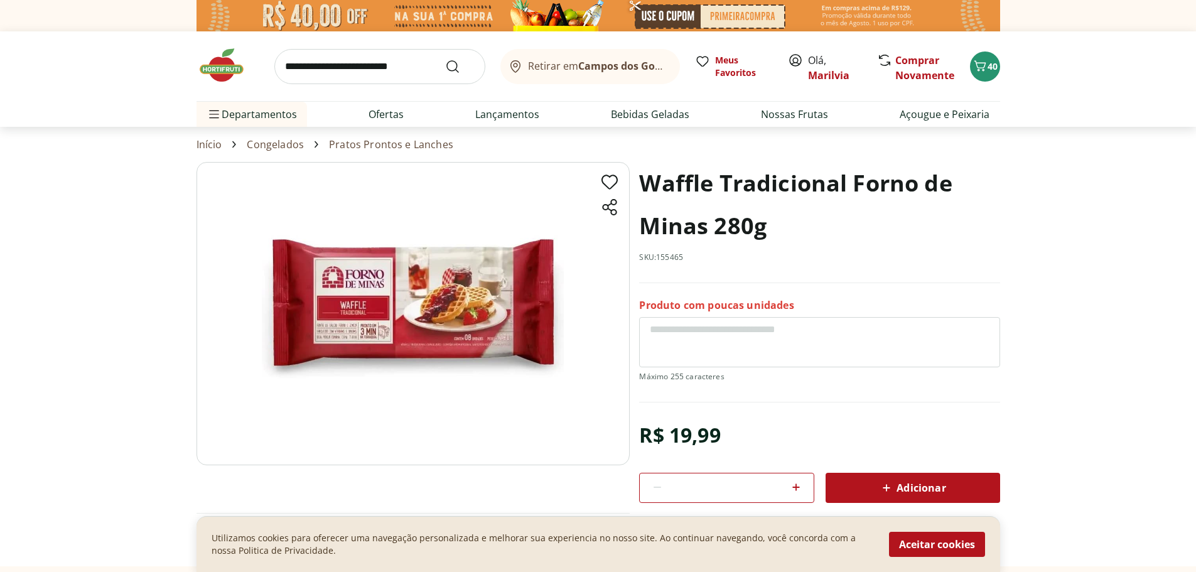
scroll to position [63, 0]
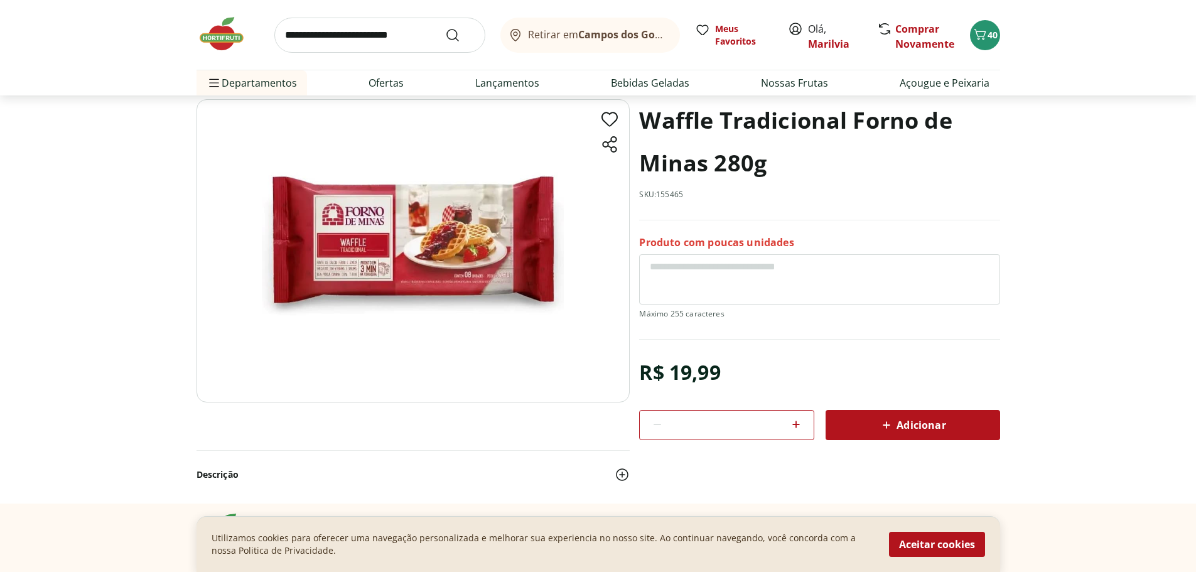
select select "**********"
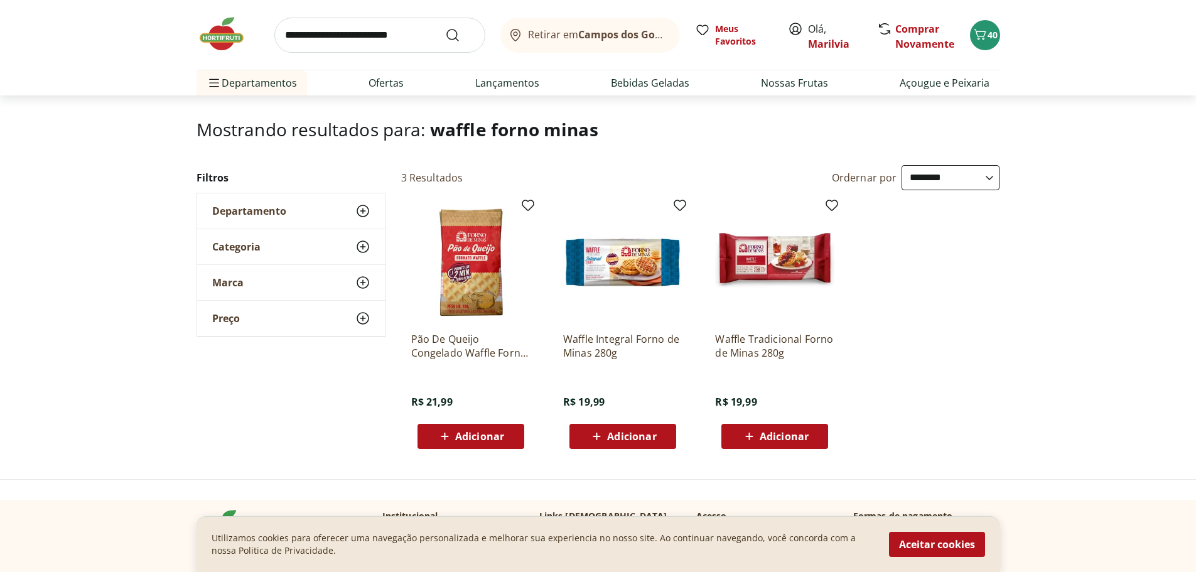
click at [470, 297] on img at bounding box center [470, 262] width 119 height 119
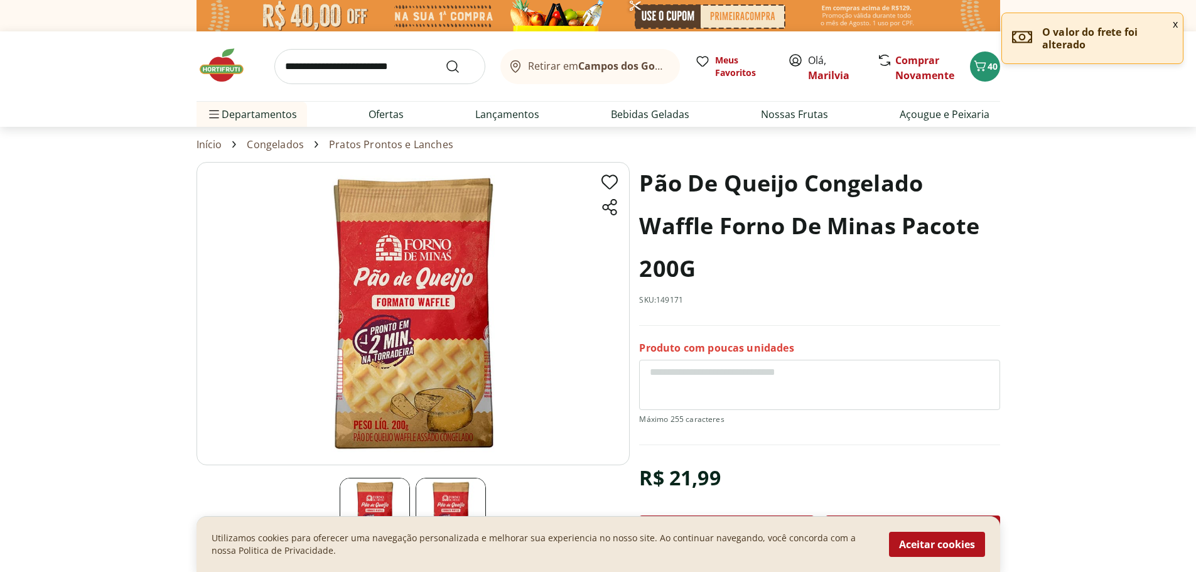
scroll to position [63, 0]
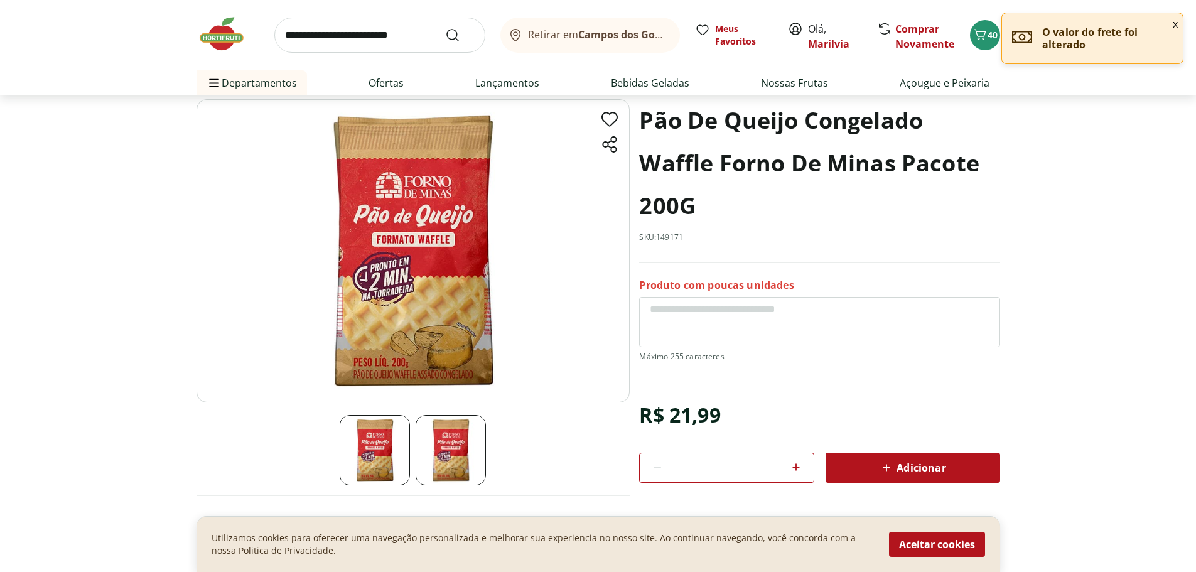
select select "**********"
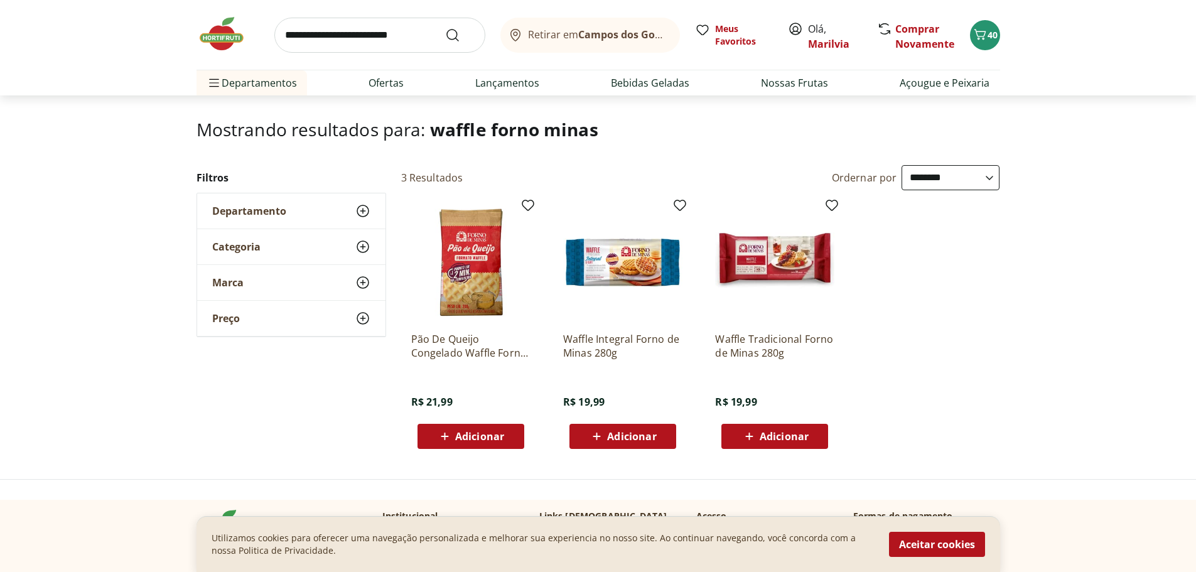
click at [787, 441] on span "Adicionar" at bounding box center [783, 436] width 49 height 10
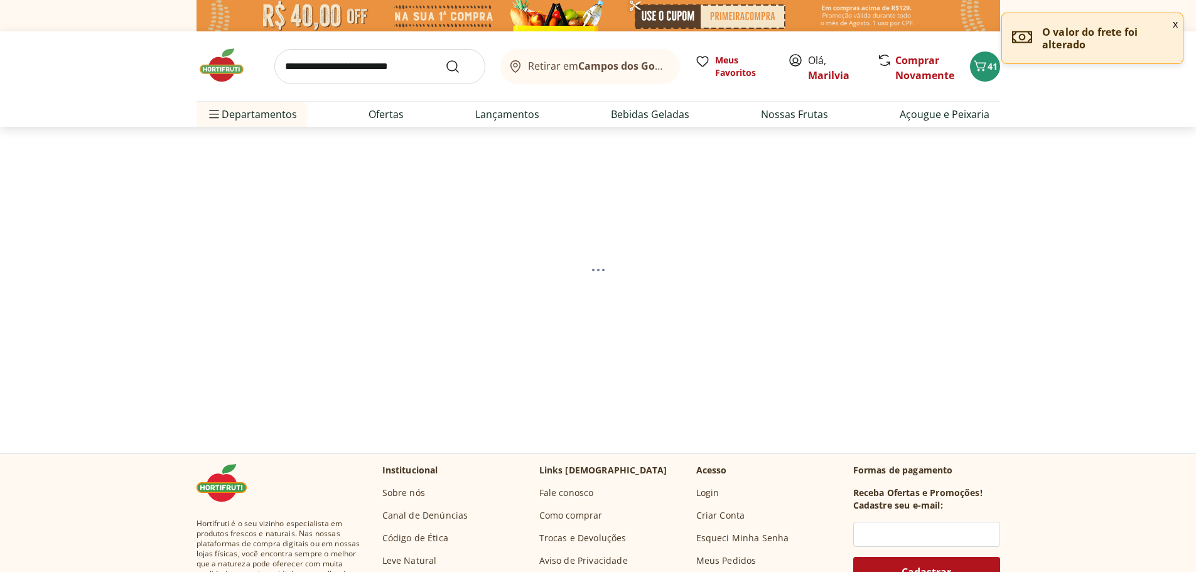
select select "**********"
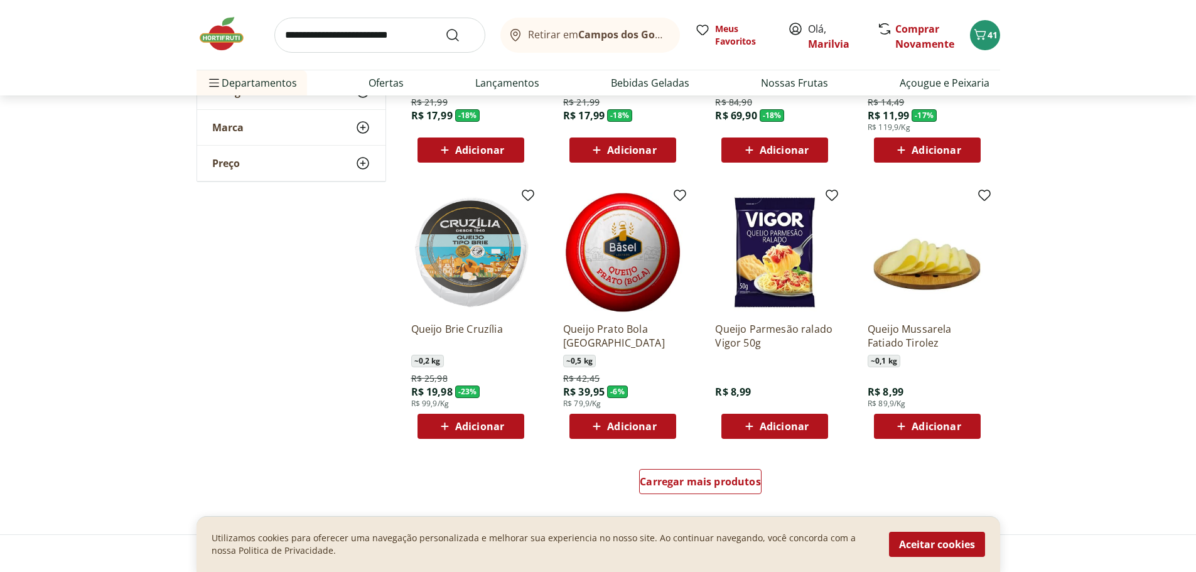
scroll to position [753, 0]
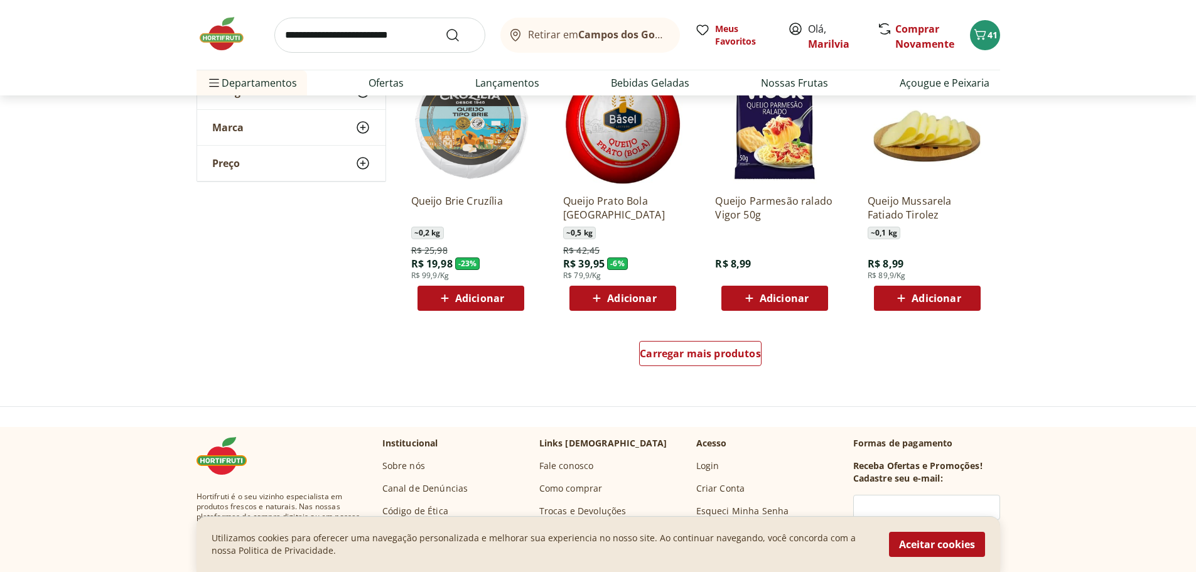
click at [926, 139] on img at bounding box center [926, 124] width 119 height 119
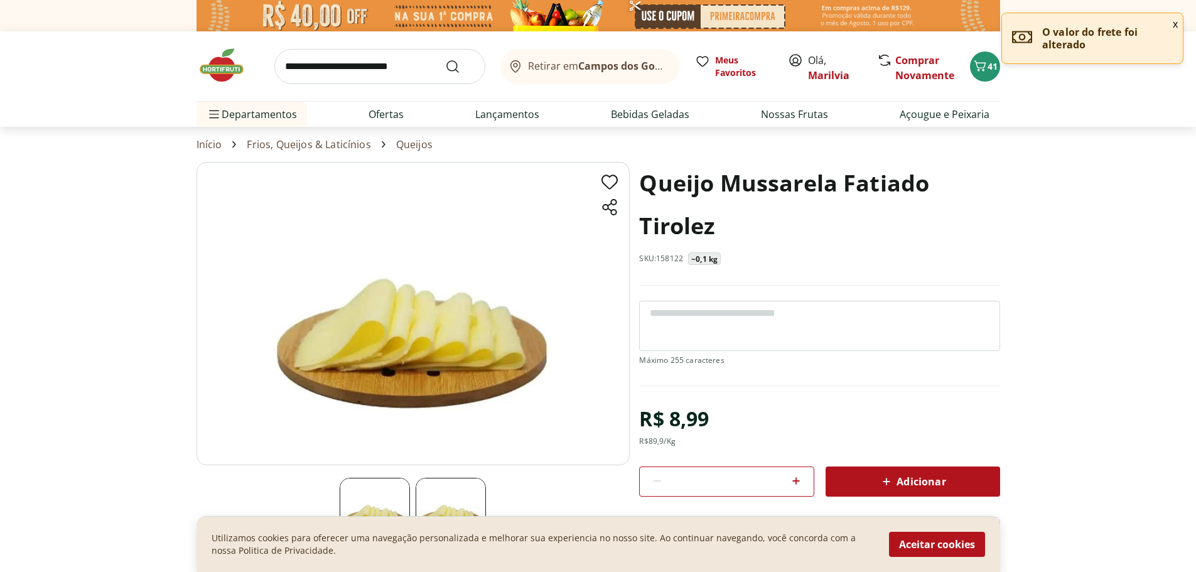
click at [799, 481] on icon at bounding box center [796, 481] width 8 height 8
type input "*"
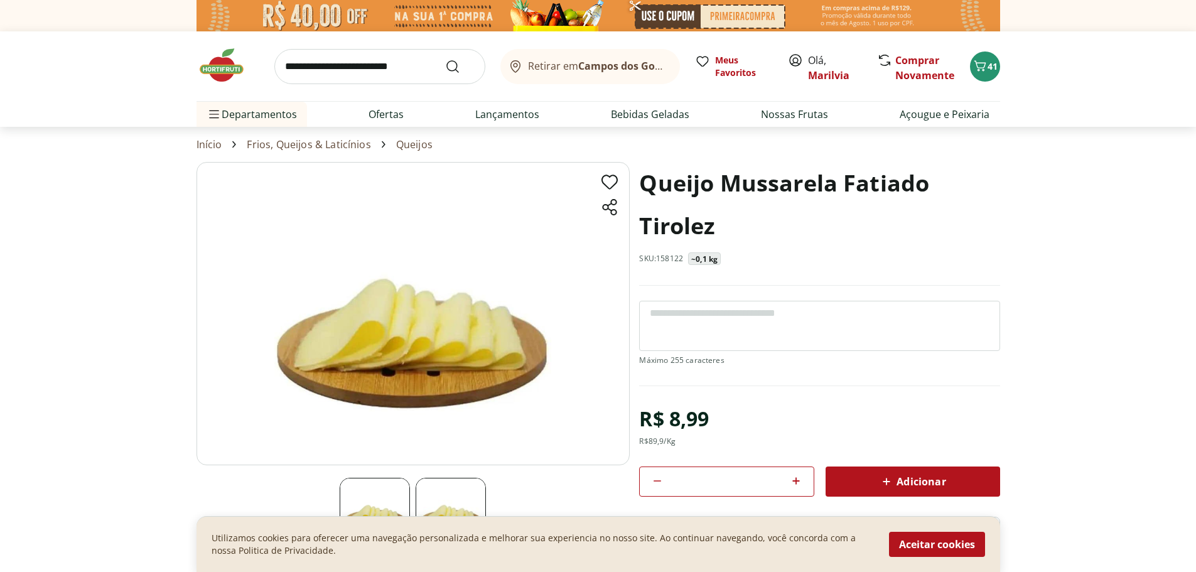
click at [907, 474] on span "Adicionar" at bounding box center [912, 481] width 67 height 15
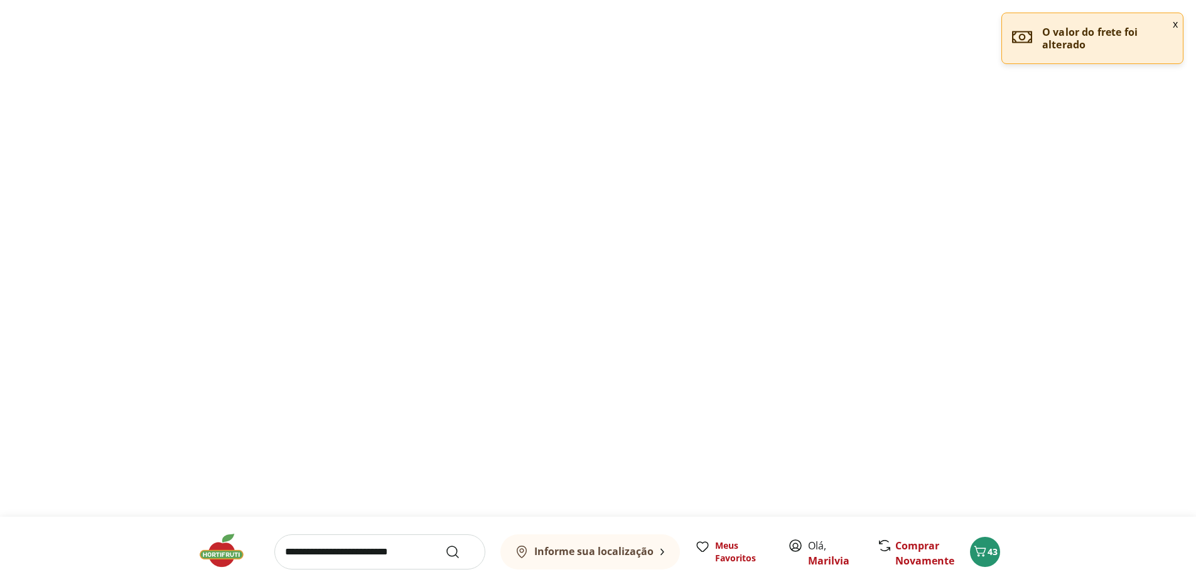
scroll to position [753, 0]
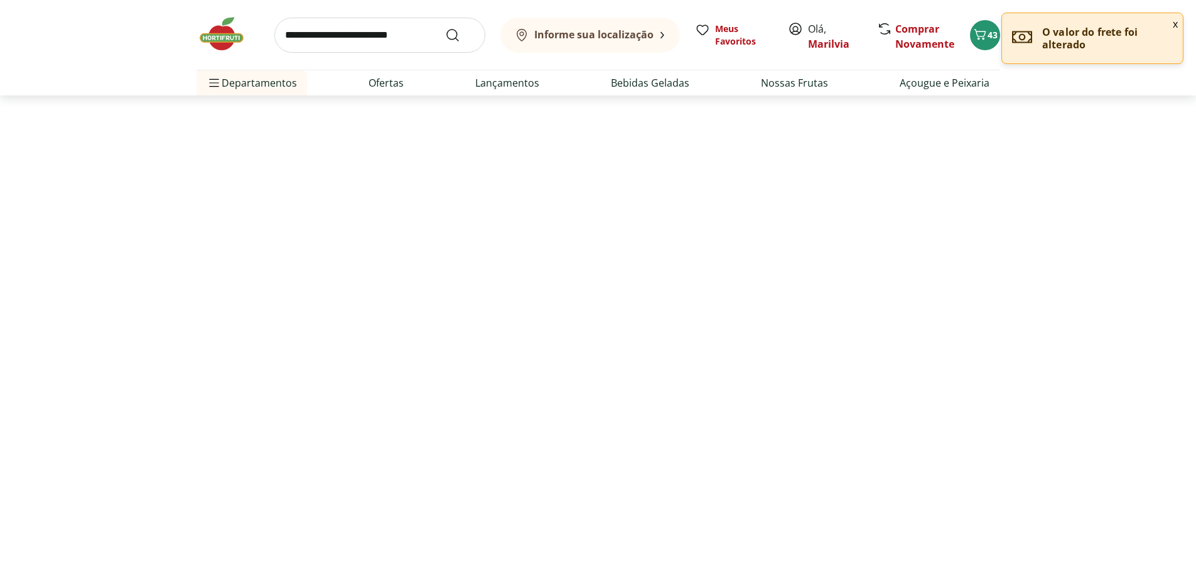
select select "**********"
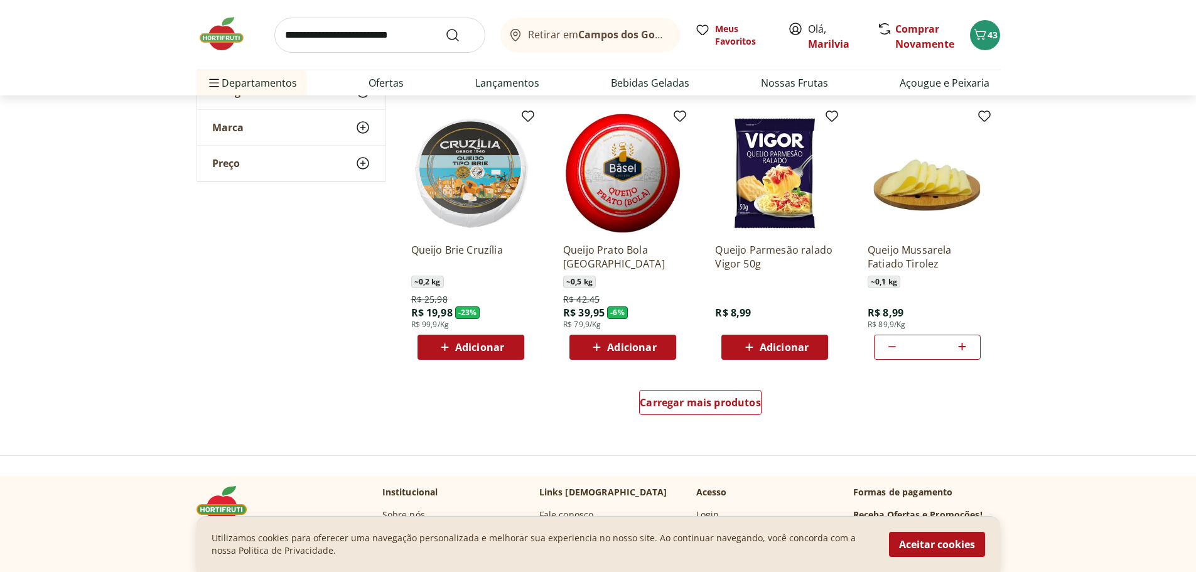
scroll to position [1130, 0]
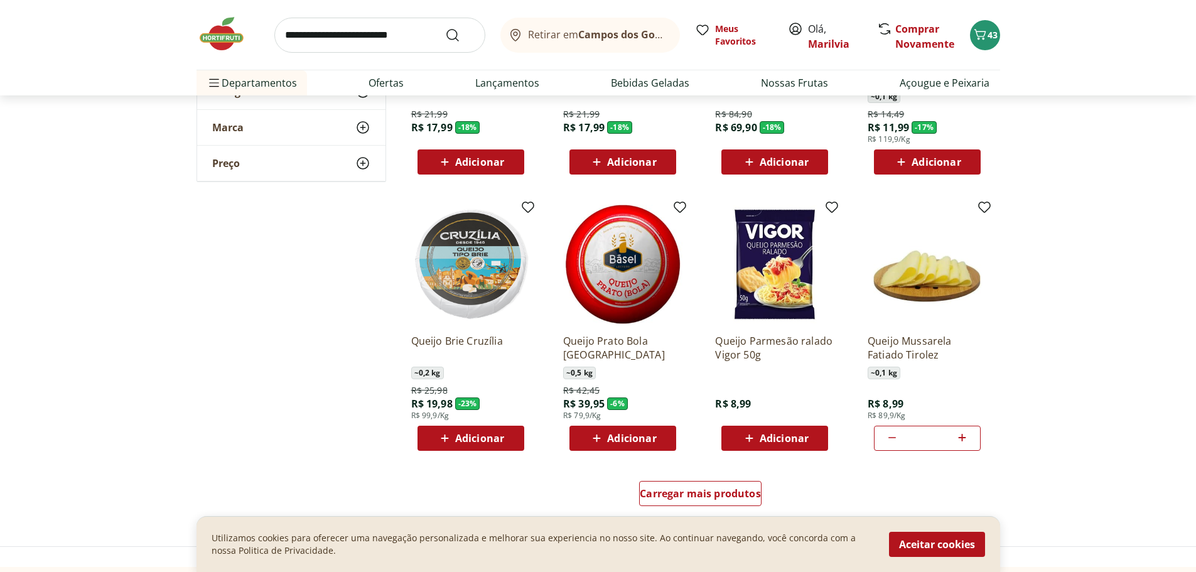
click at [783, 439] on span "Adicionar" at bounding box center [783, 438] width 49 height 10
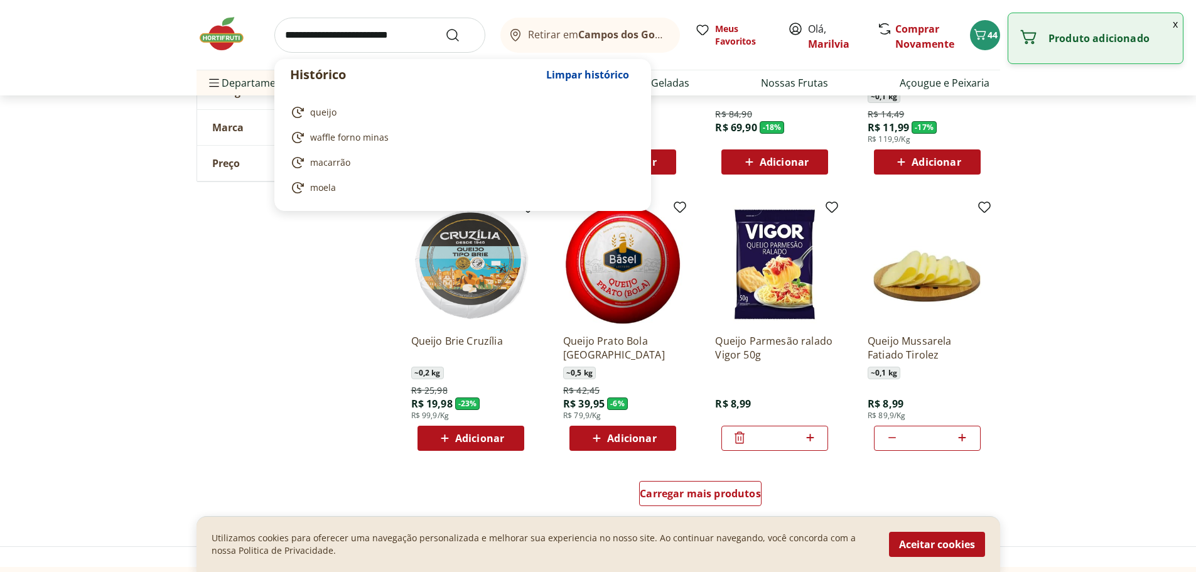
click at [313, 27] on input "search" at bounding box center [379, 35] width 211 height 35
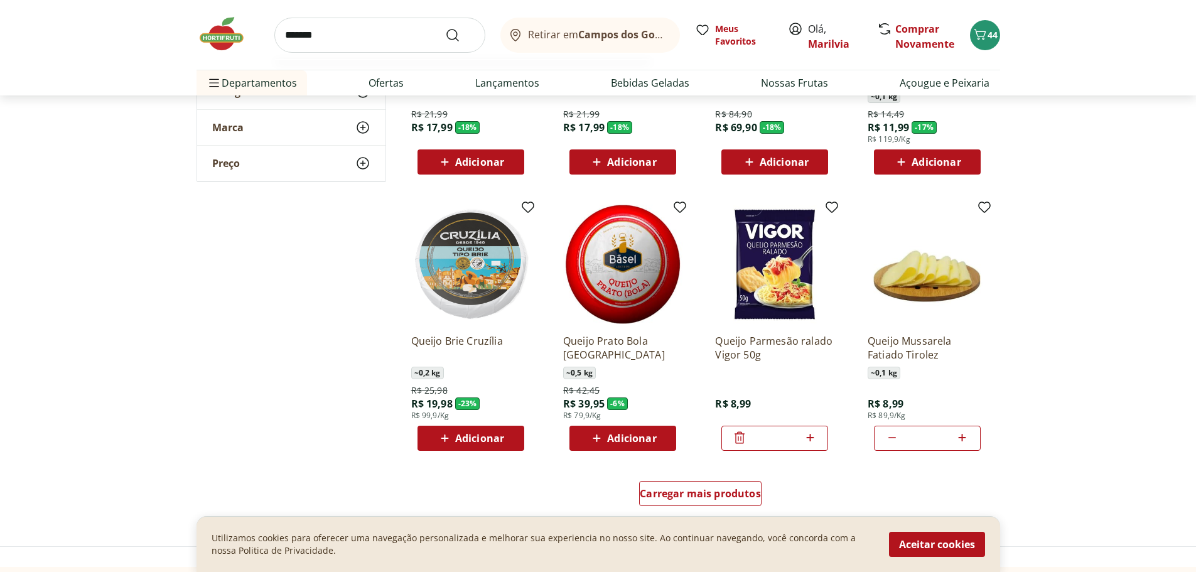
type input "********"
click button "Submit Search" at bounding box center [460, 35] width 30 height 15
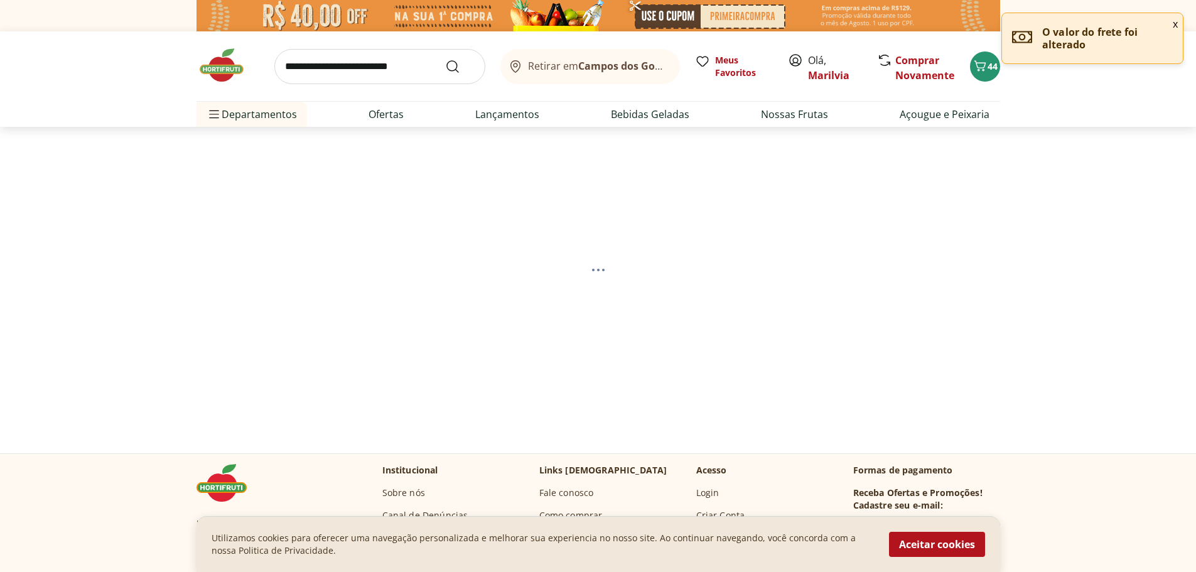
select select "**********"
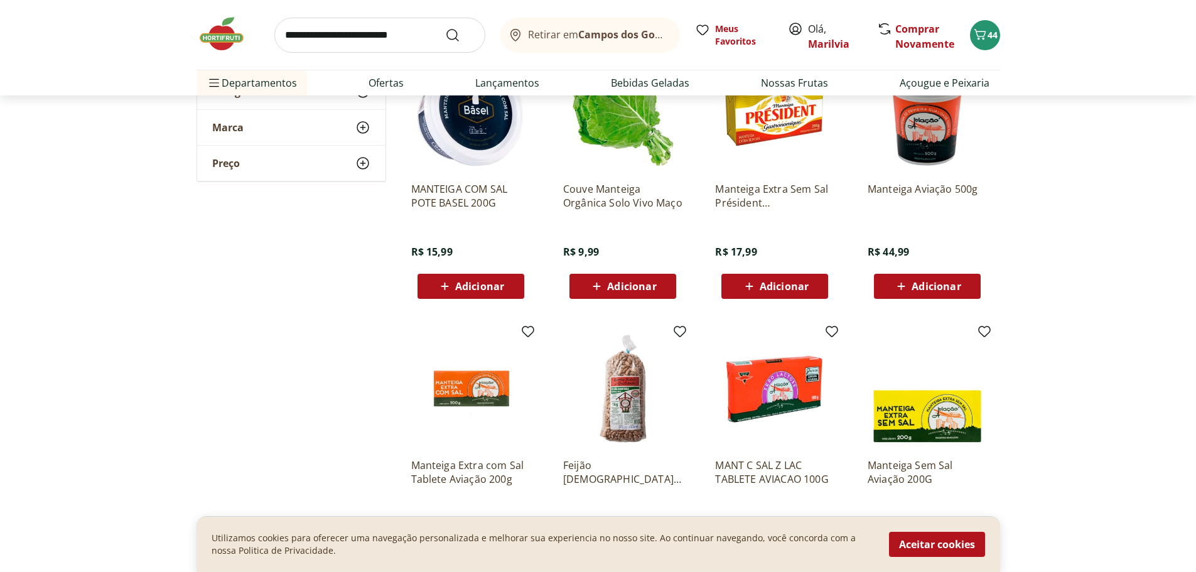
scroll to position [565, 0]
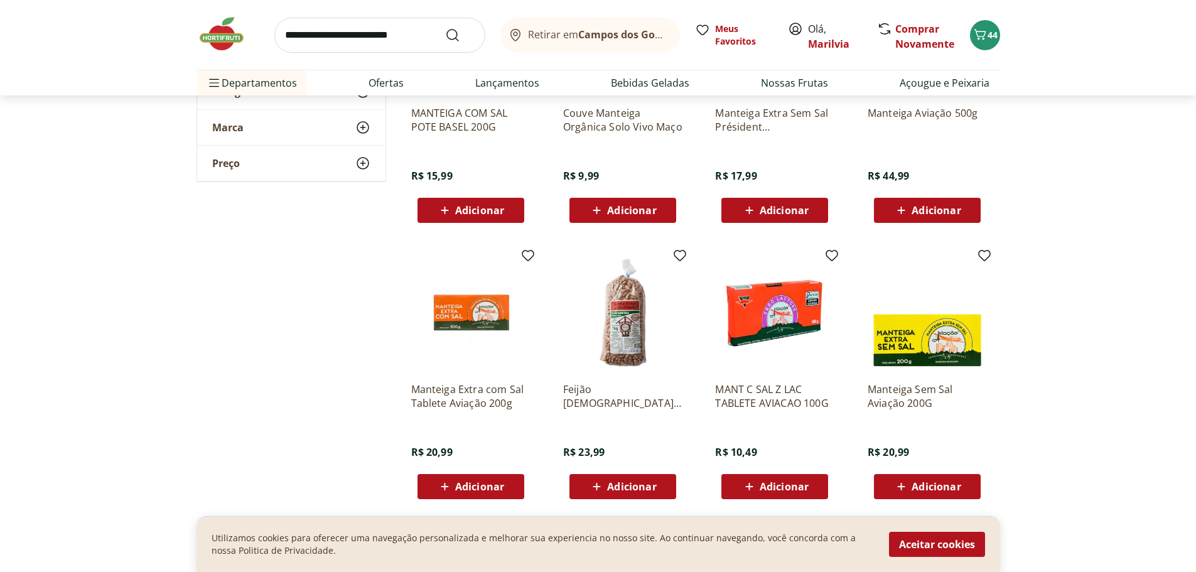
click at [781, 481] on span "Adicionar" at bounding box center [783, 486] width 49 height 10
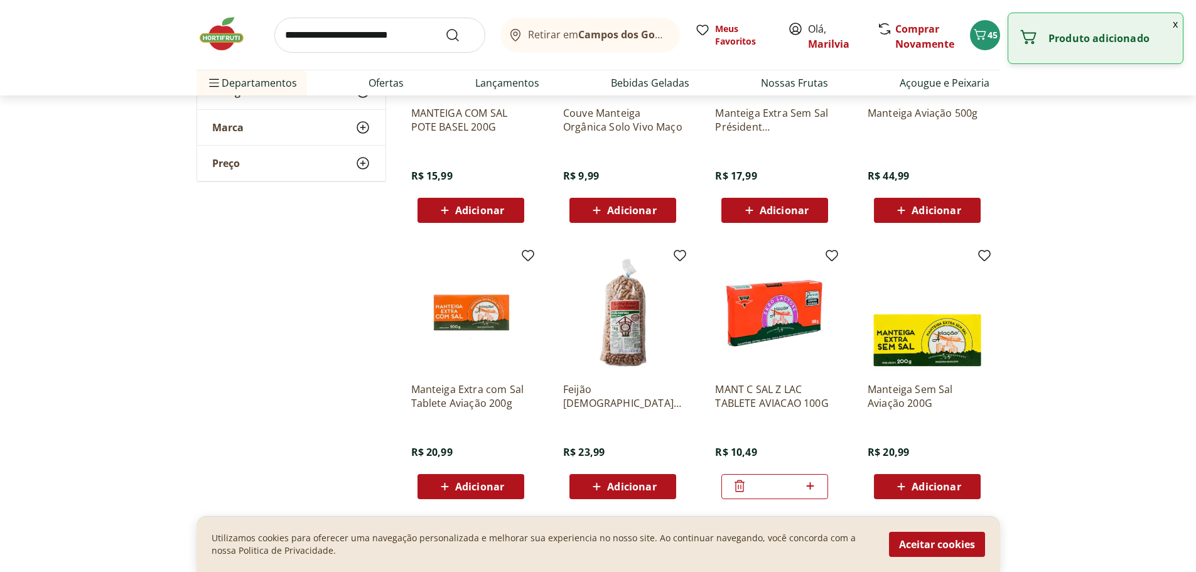
click at [625, 484] on span "Adicionar" at bounding box center [631, 486] width 49 height 10
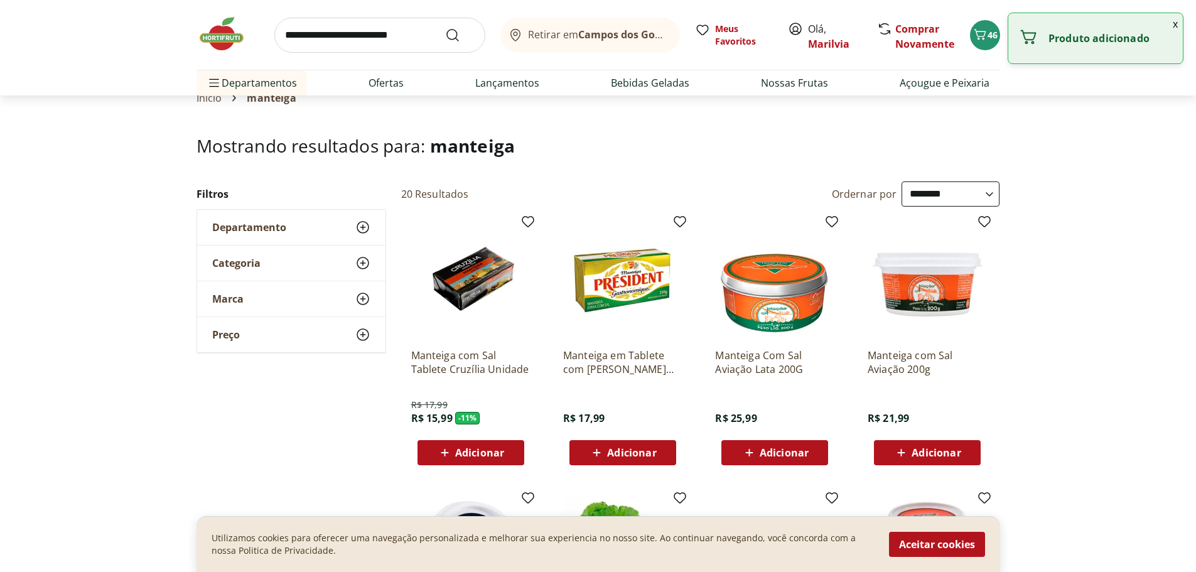
scroll to position [0, 0]
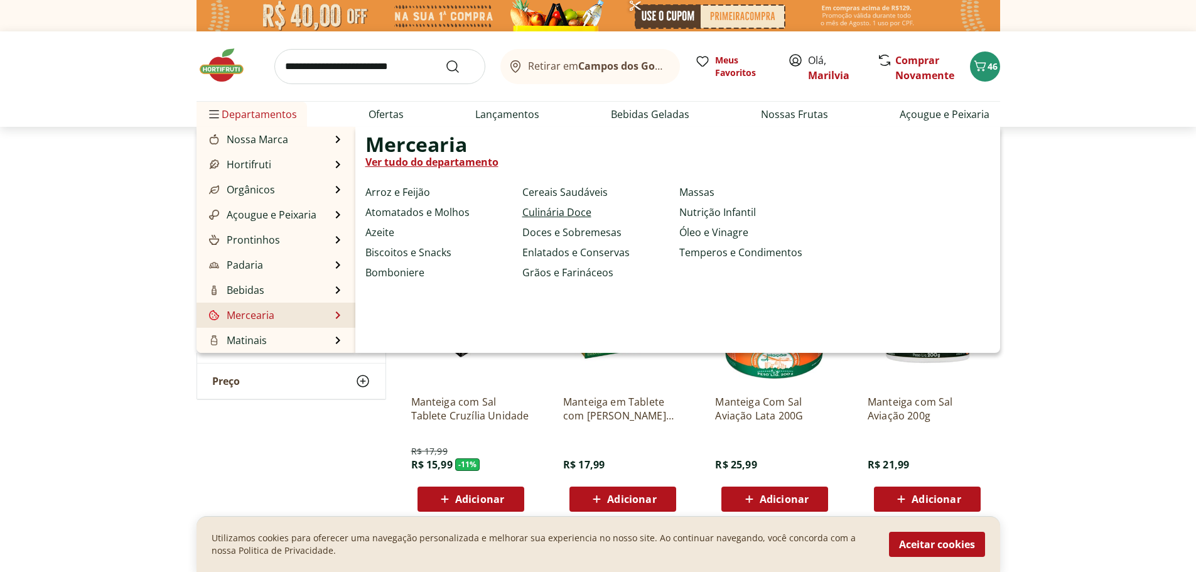
click at [573, 215] on link "Culinária Doce" at bounding box center [556, 212] width 69 height 15
select select "**********"
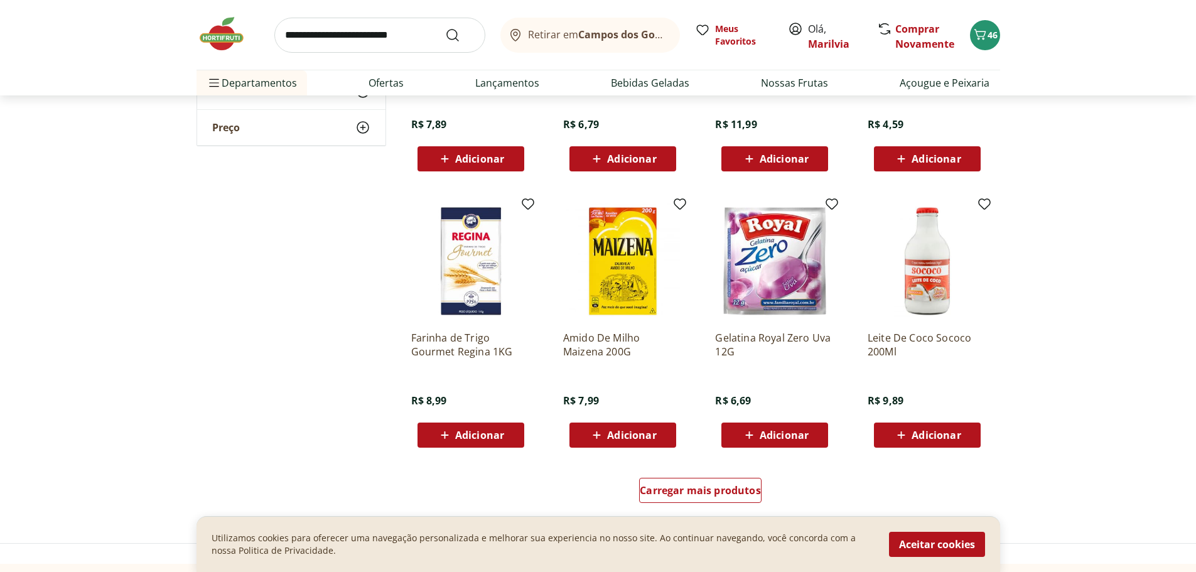
scroll to position [565, 0]
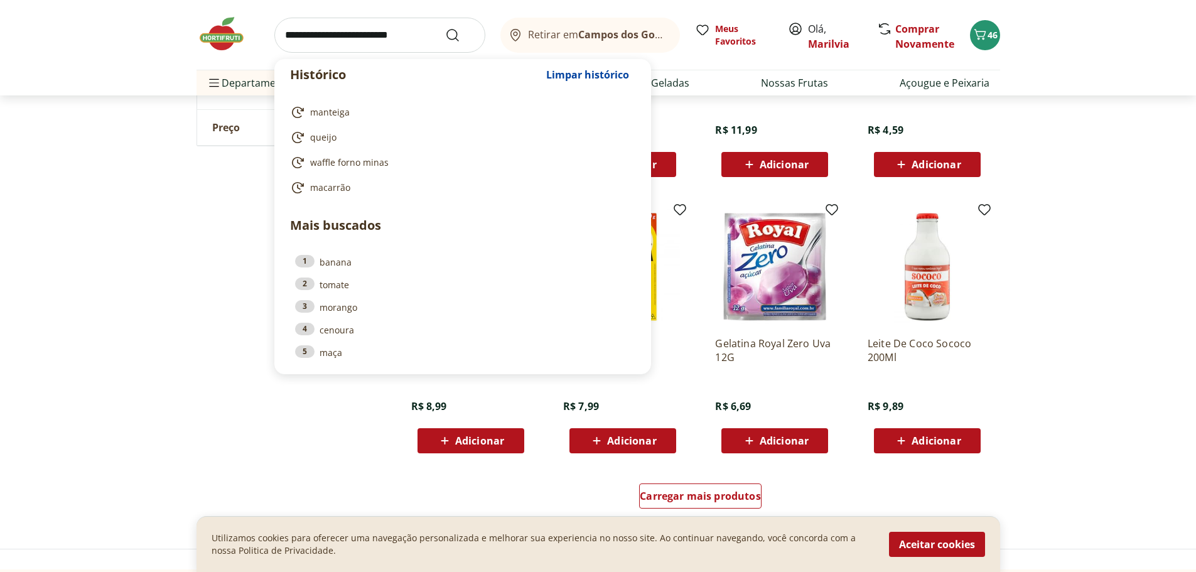
click at [405, 32] on input "search" at bounding box center [379, 35] width 211 height 35
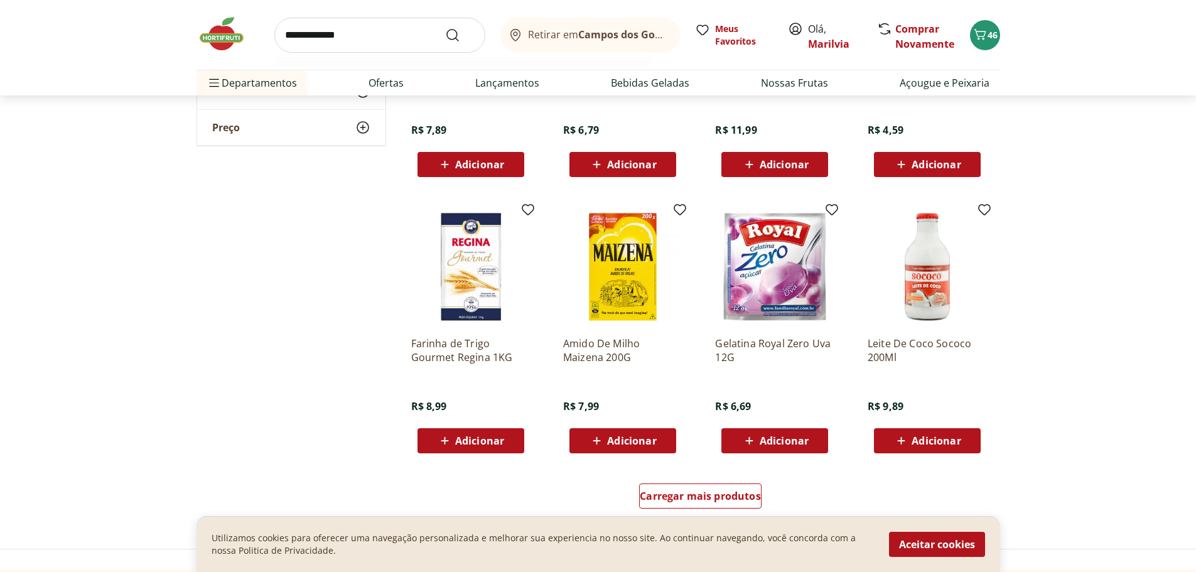
type input "**********"
click button "Submit Search" at bounding box center [460, 35] width 30 height 15
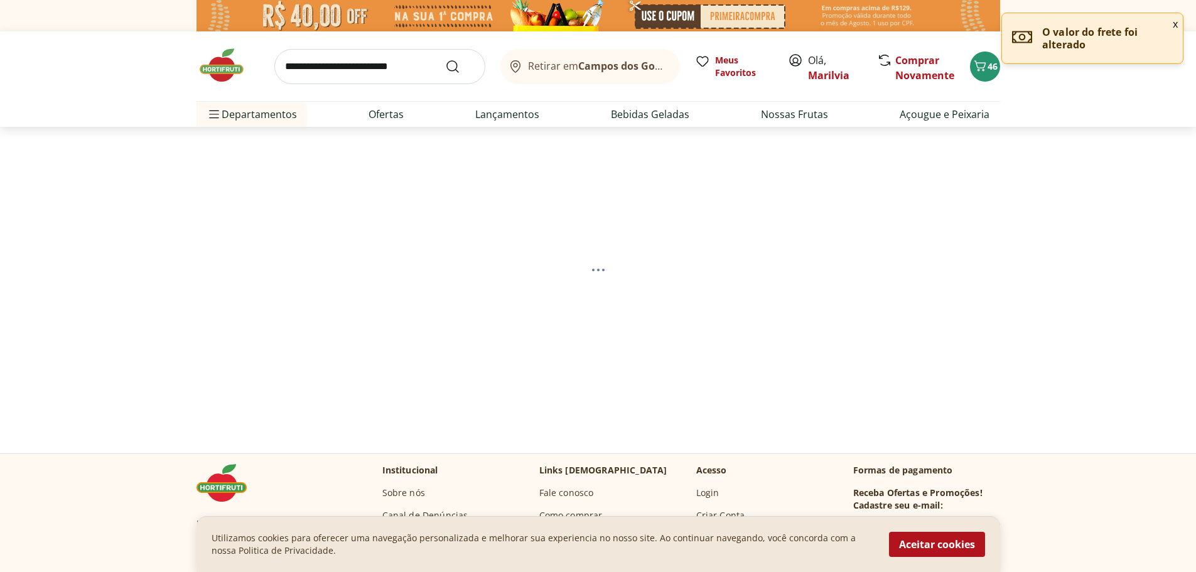
select select "**********"
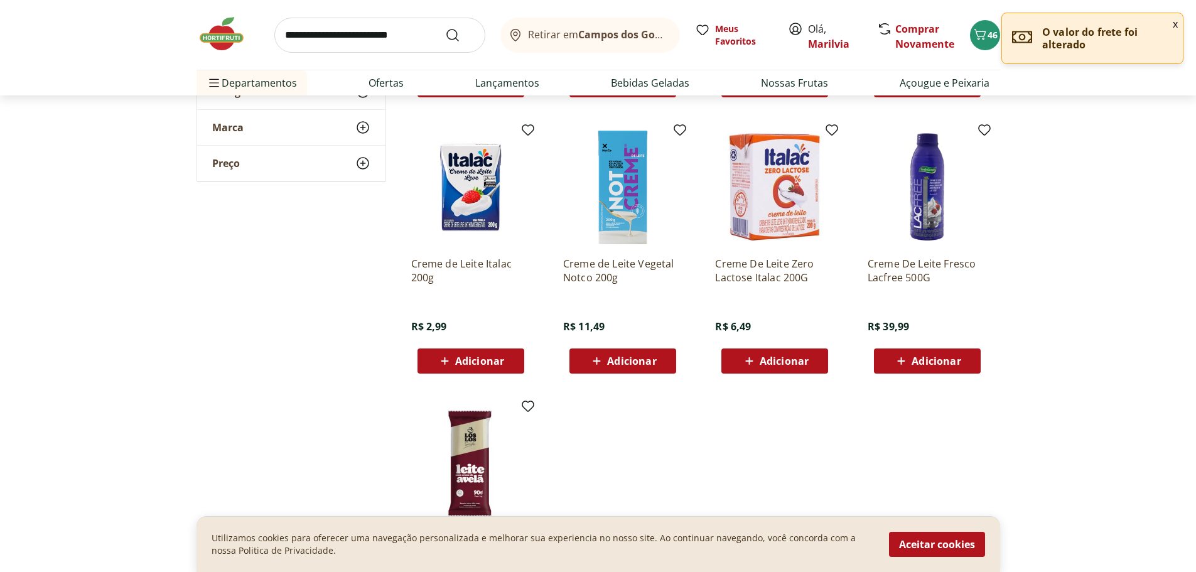
scroll to position [439, 0]
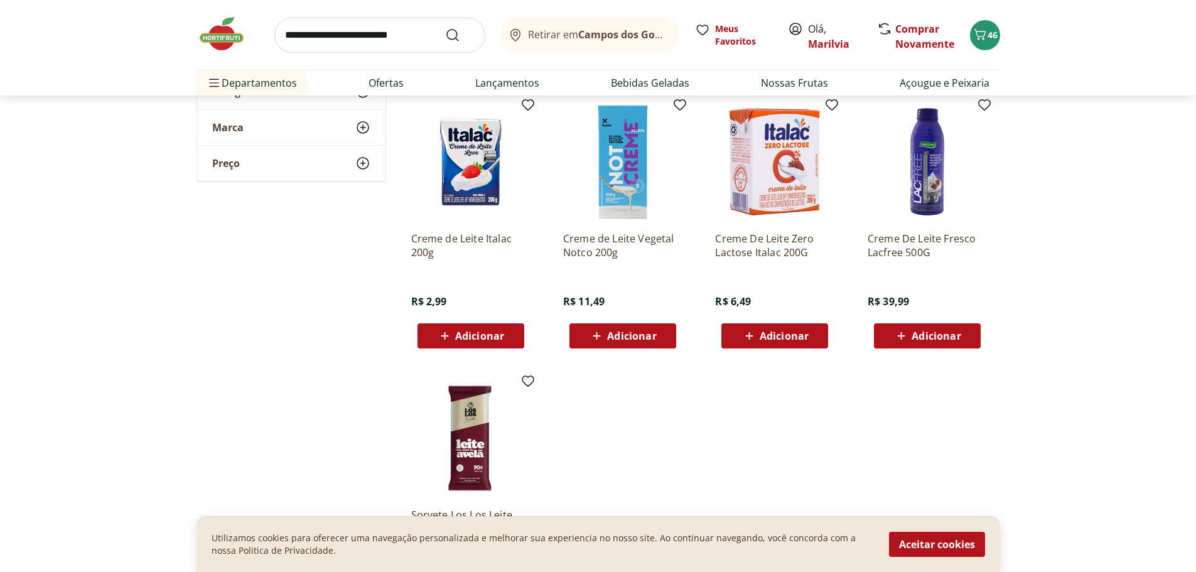
click at [624, 335] on span "Adicionar" at bounding box center [631, 336] width 49 height 10
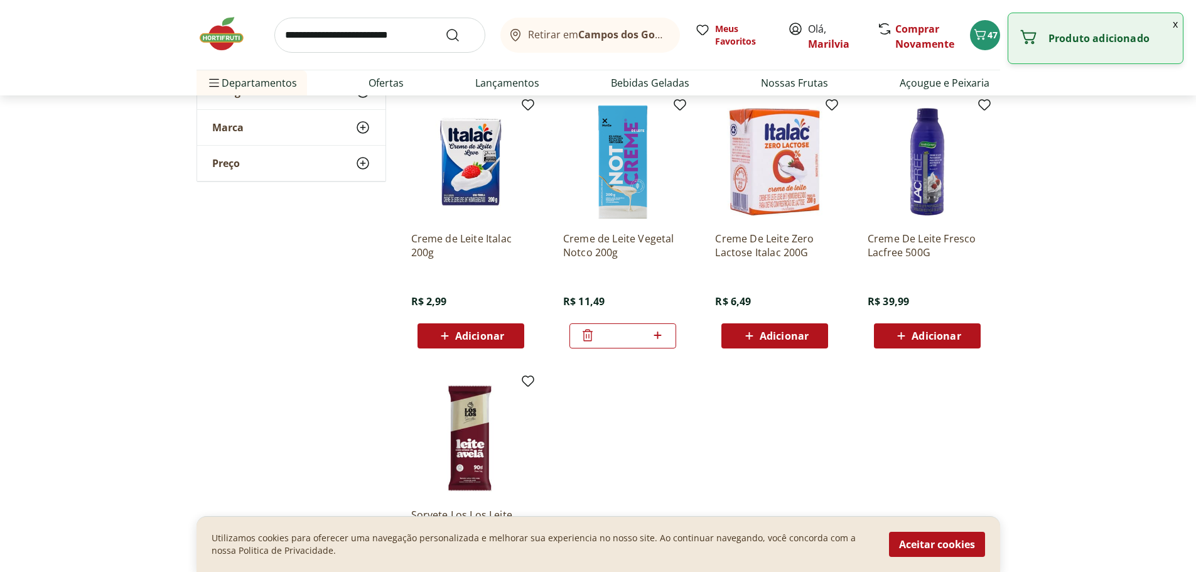
click at [659, 338] on icon at bounding box center [658, 335] width 16 height 15
type input "*"
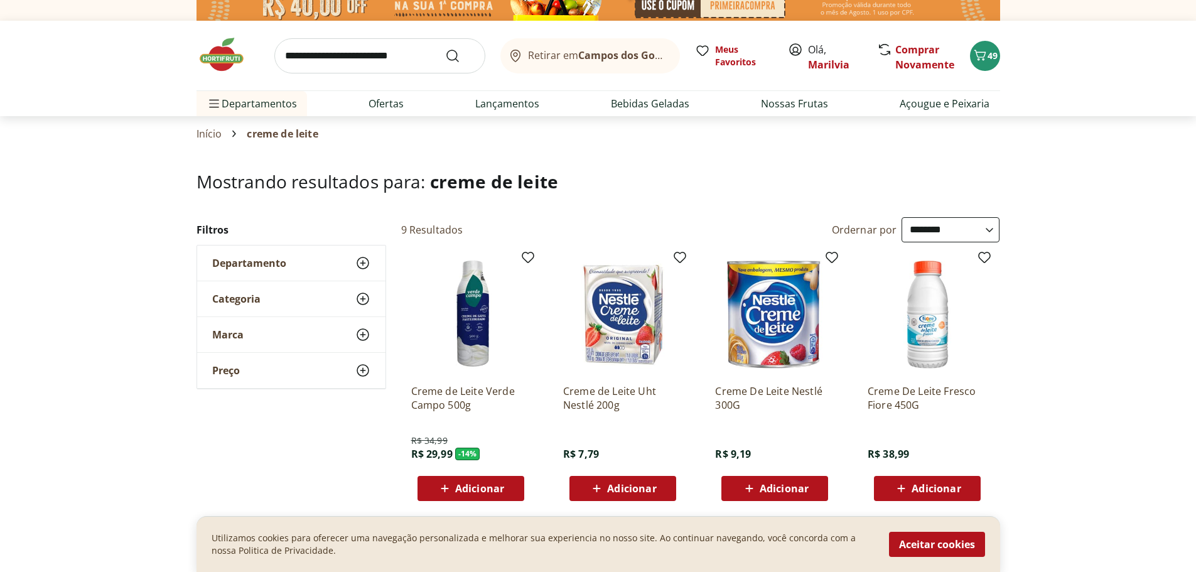
scroll to position [0, 0]
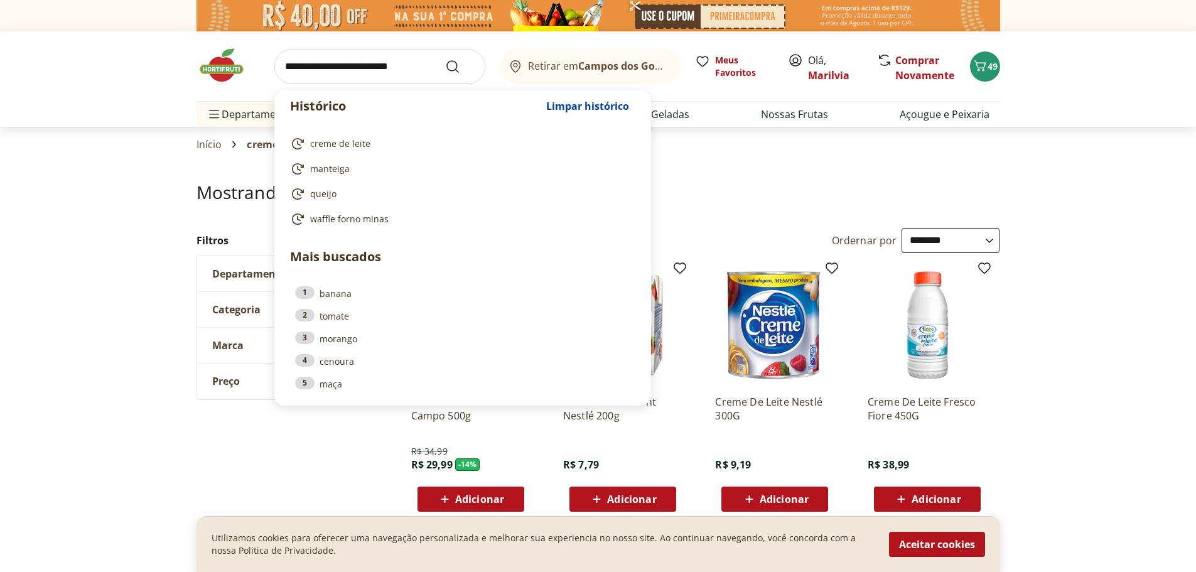
click at [308, 72] on input "search" at bounding box center [379, 66] width 211 height 35
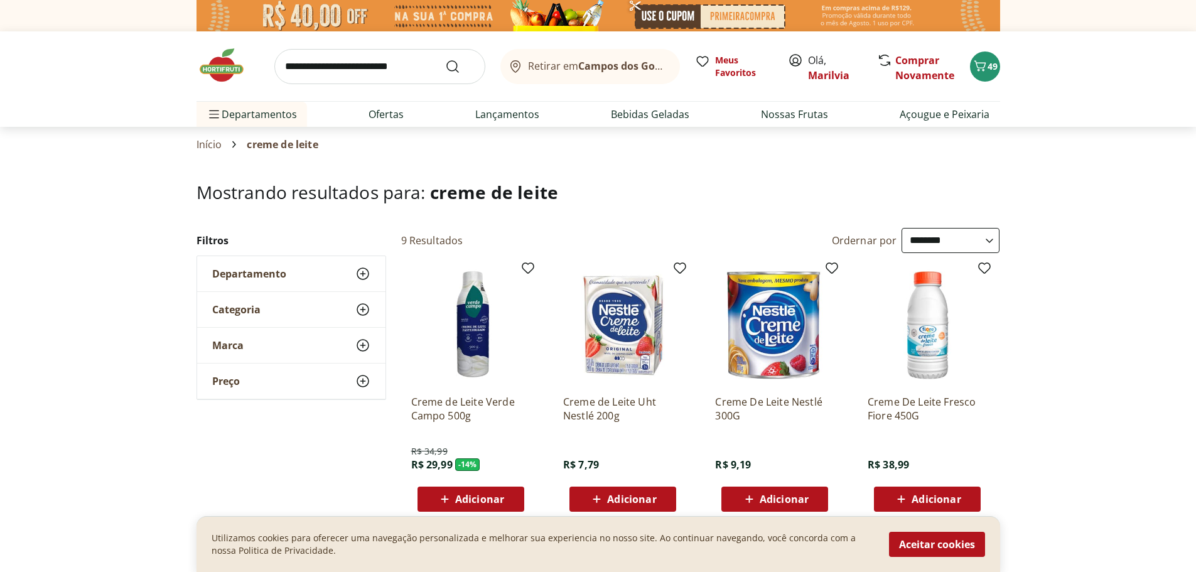
click at [1062, 104] on header "Retirar em Campos dos Goytacazes/RJ Olá, Marilvia 49 Retirar em [GEOGRAPHIC_DAT…" at bounding box center [598, 78] width 1196 height 95
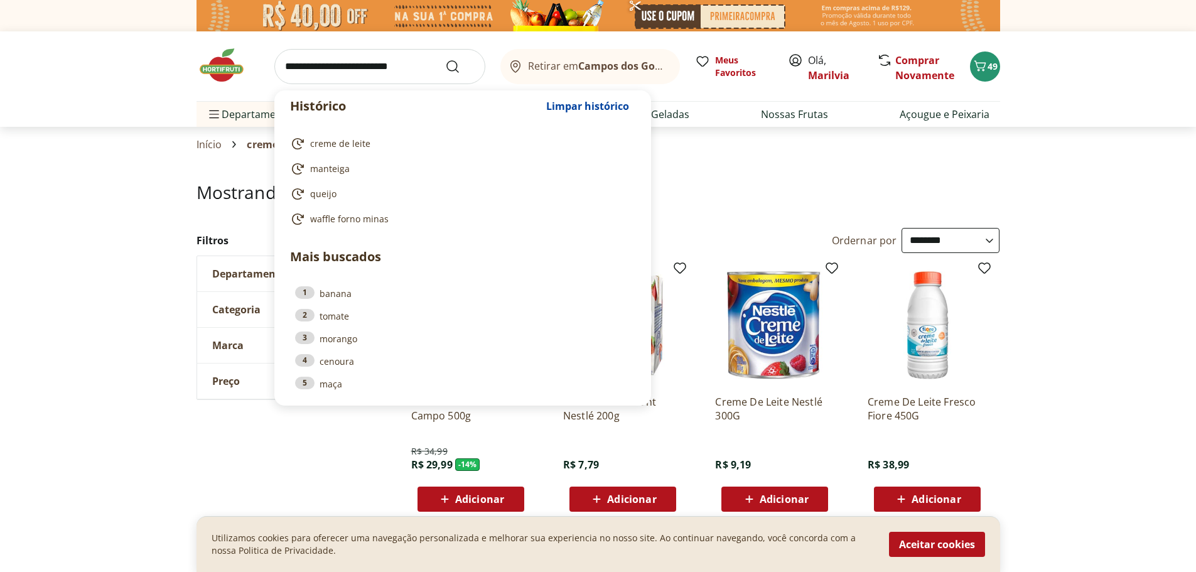
click at [352, 69] on input "search" at bounding box center [379, 66] width 211 height 35
click at [352, 68] on input "search" at bounding box center [379, 66] width 211 height 35
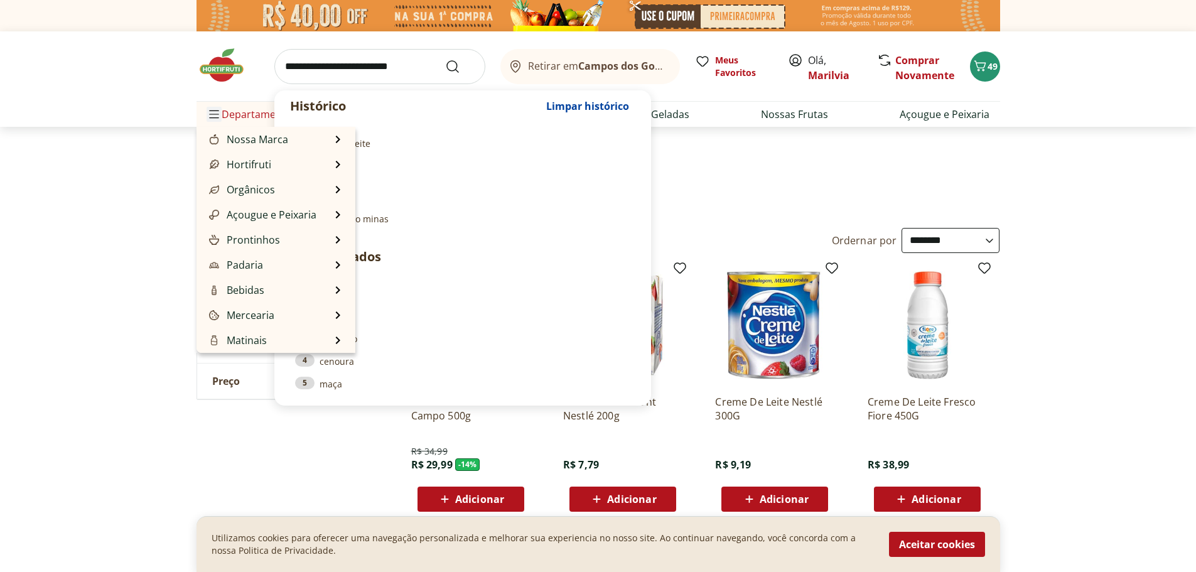
click at [216, 106] on button "Menu" at bounding box center [213, 114] width 15 height 30
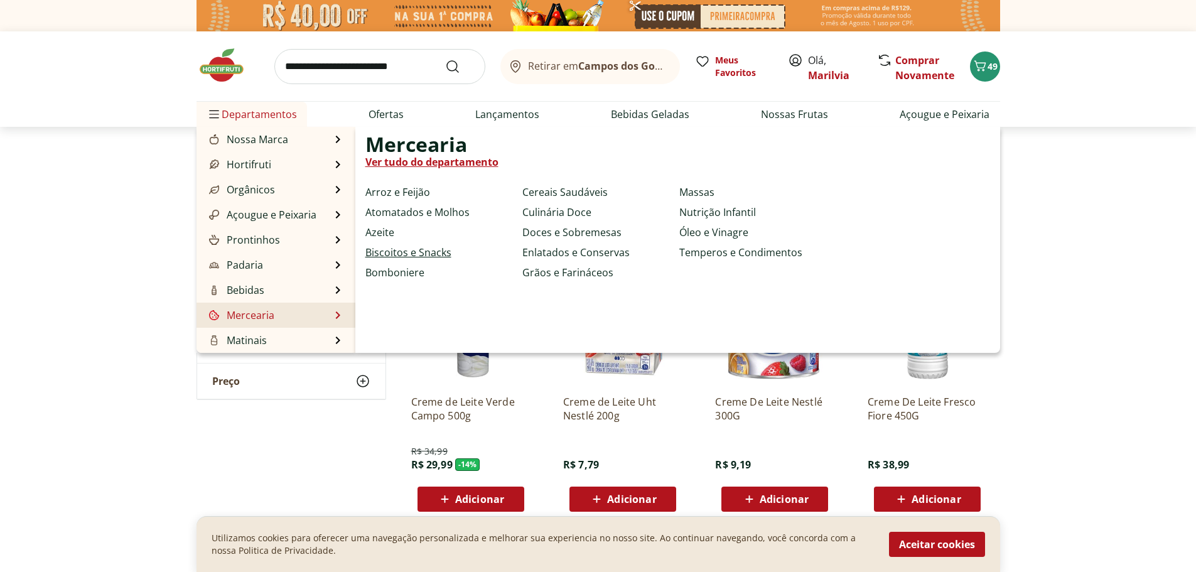
click at [406, 251] on link "Biscoitos e Snacks" at bounding box center [408, 252] width 86 height 15
select select "**********"
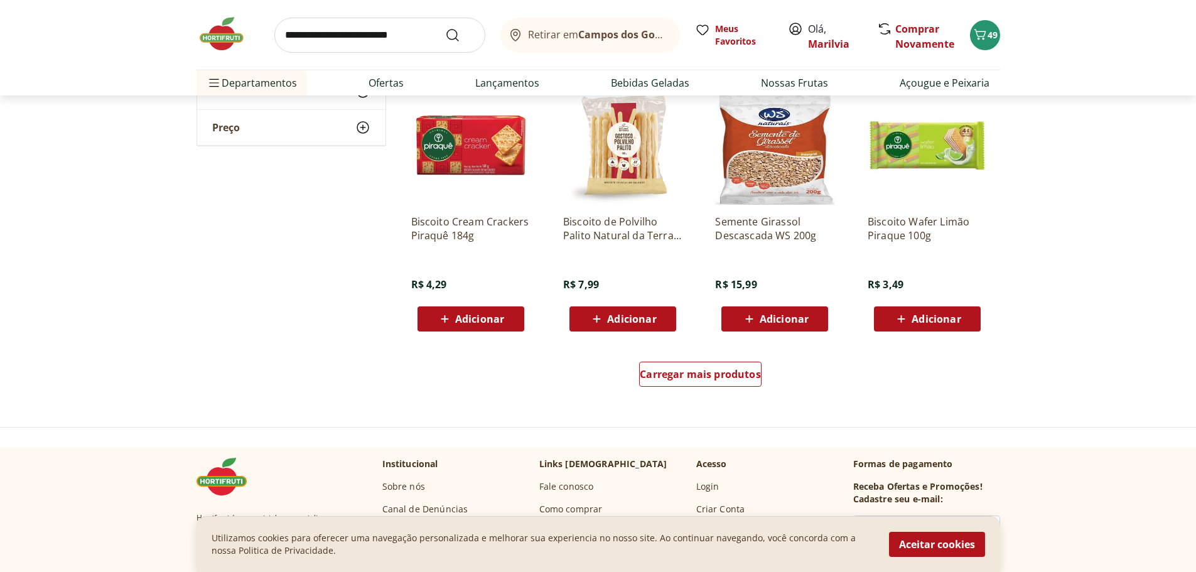
scroll to position [690, 0]
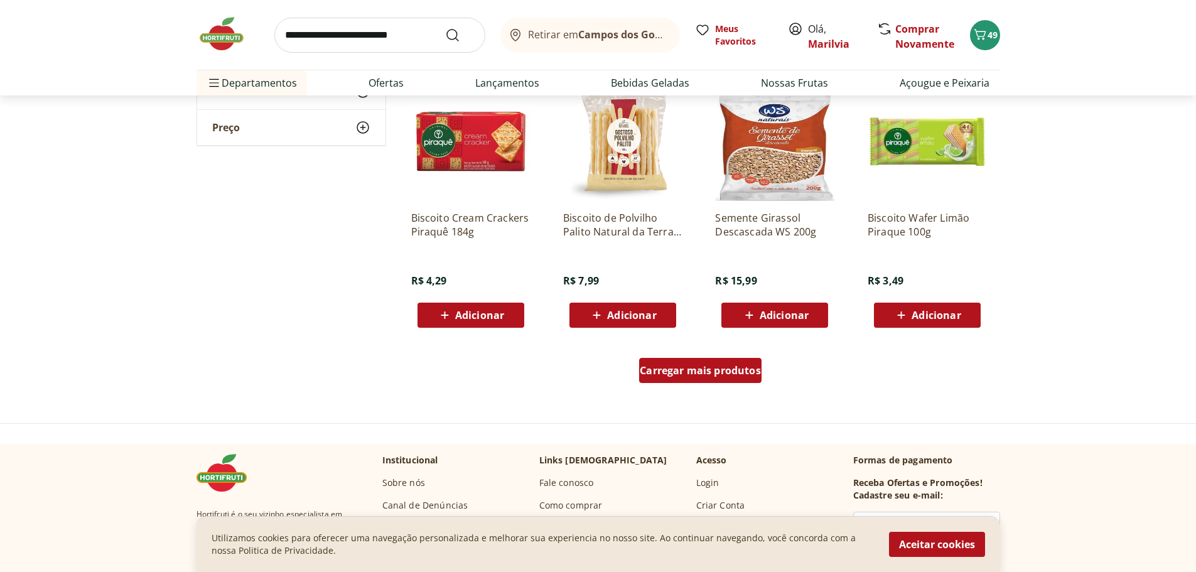
click at [722, 366] on span "Carregar mais produtos" at bounding box center [699, 370] width 121 height 10
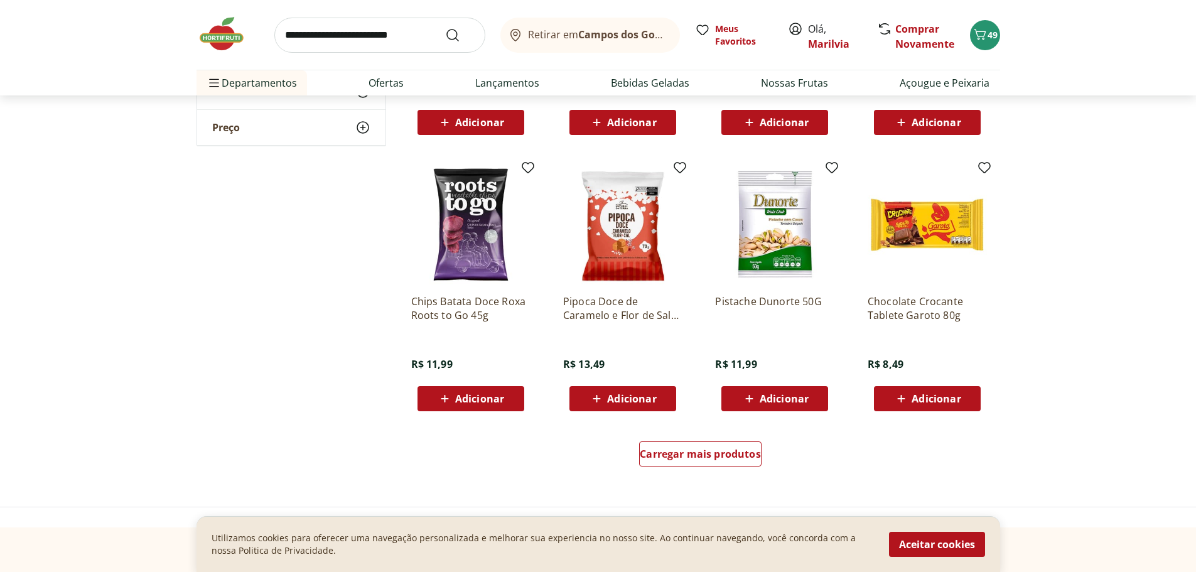
scroll to position [1506, 0]
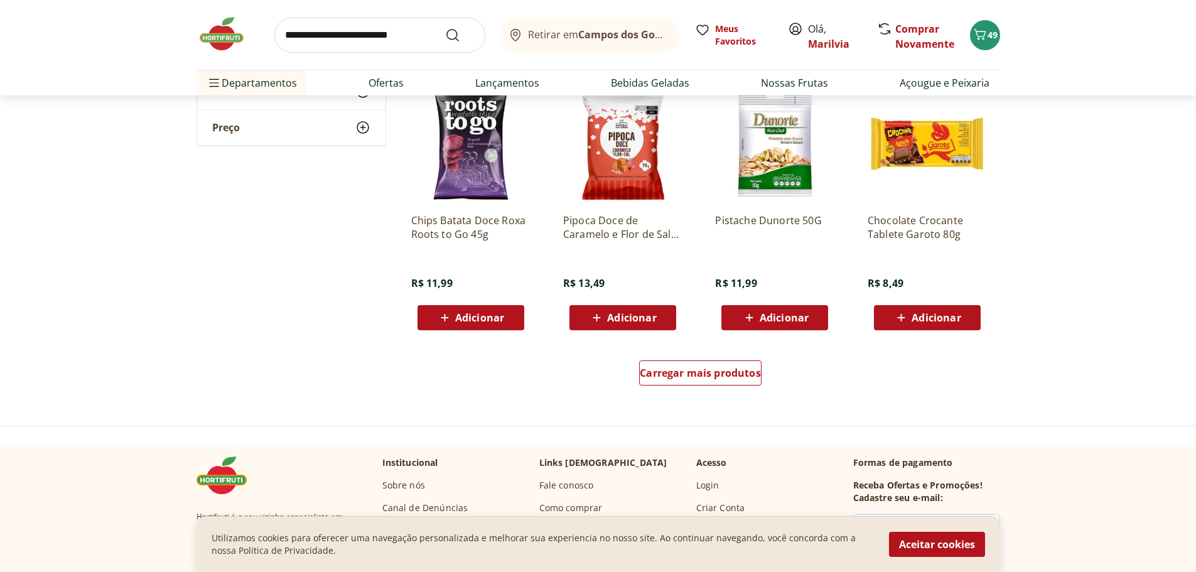
click at [933, 316] on span "Adicionar" at bounding box center [935, 318] width 49 height 10
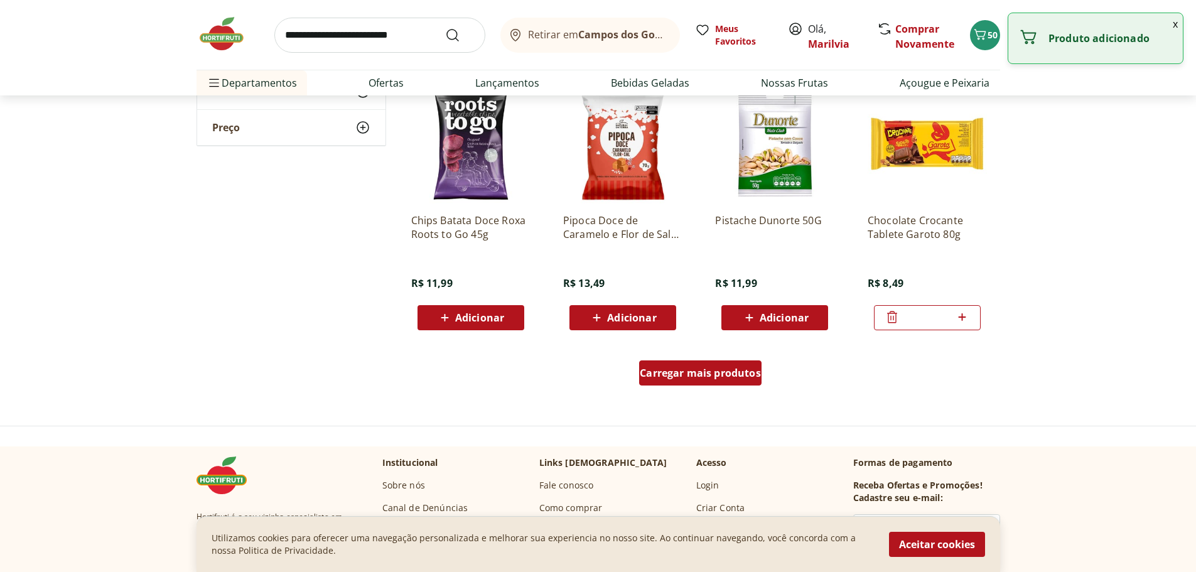
click at [700, 375] on span "Carregar mais produtos" at bounding box center [699, 373] width 121 height 10
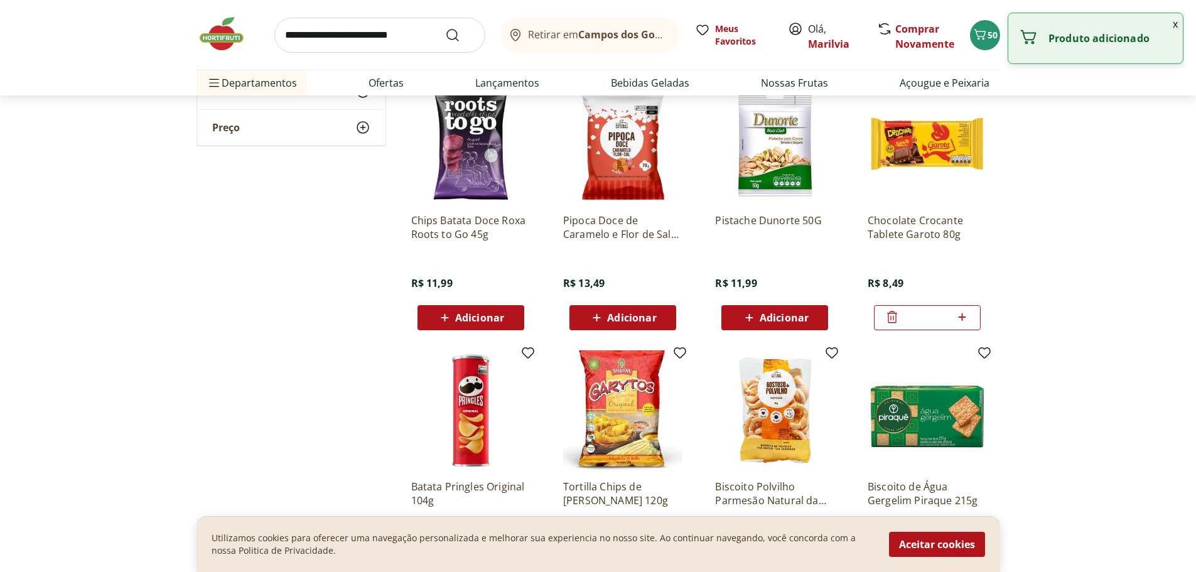
scroll to position [1632, 0]
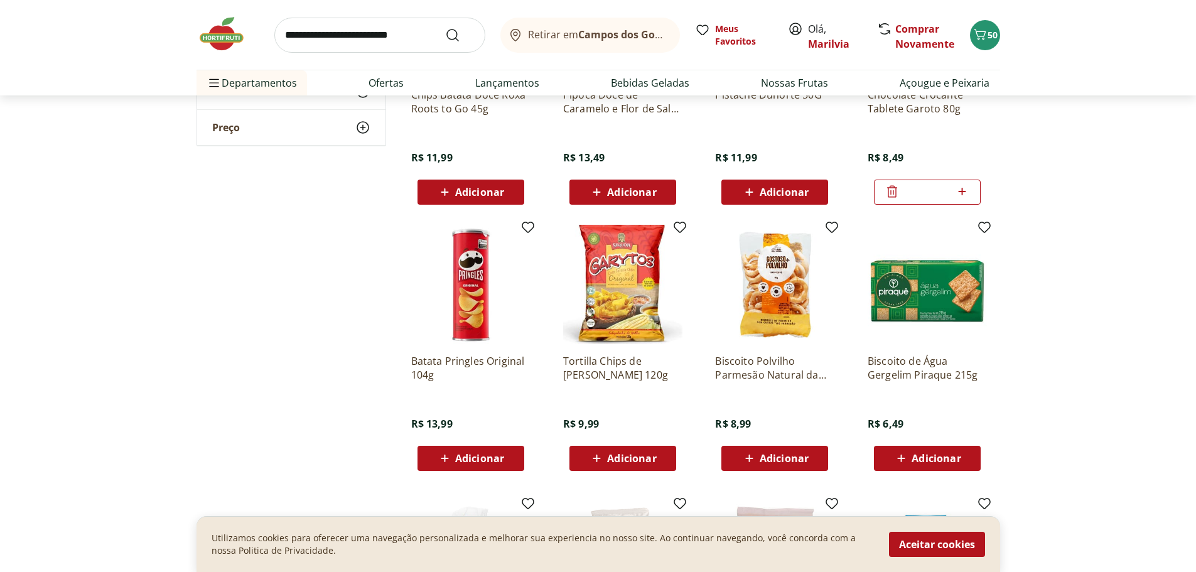
click at [466, 460] on span "Adicionar" at bounding box center [479, 458] width 49 height 10
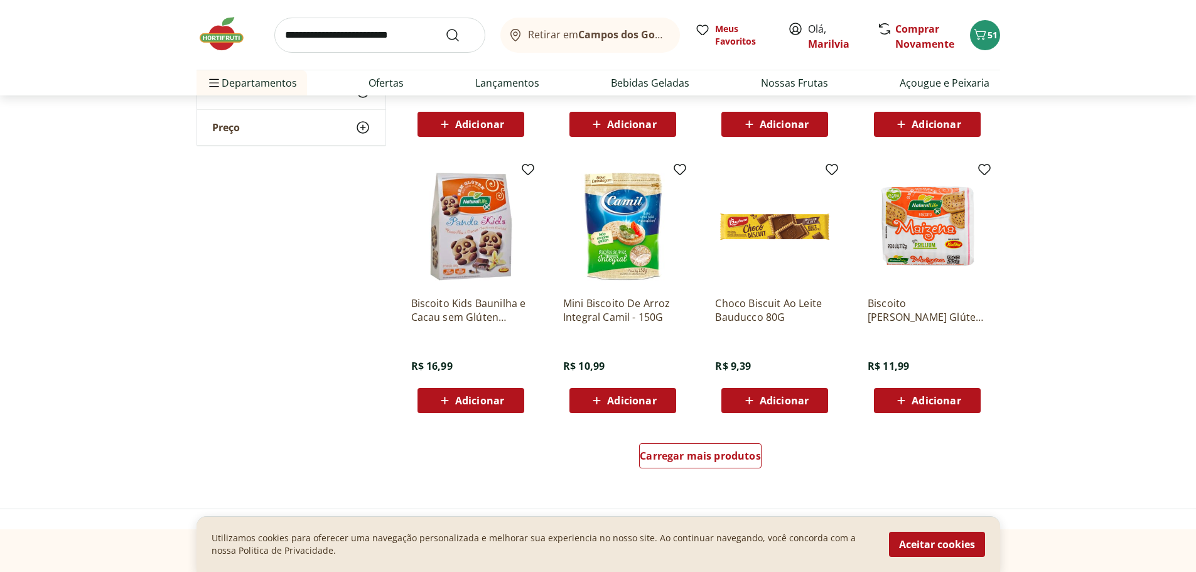
scroll to position [2259, 0]
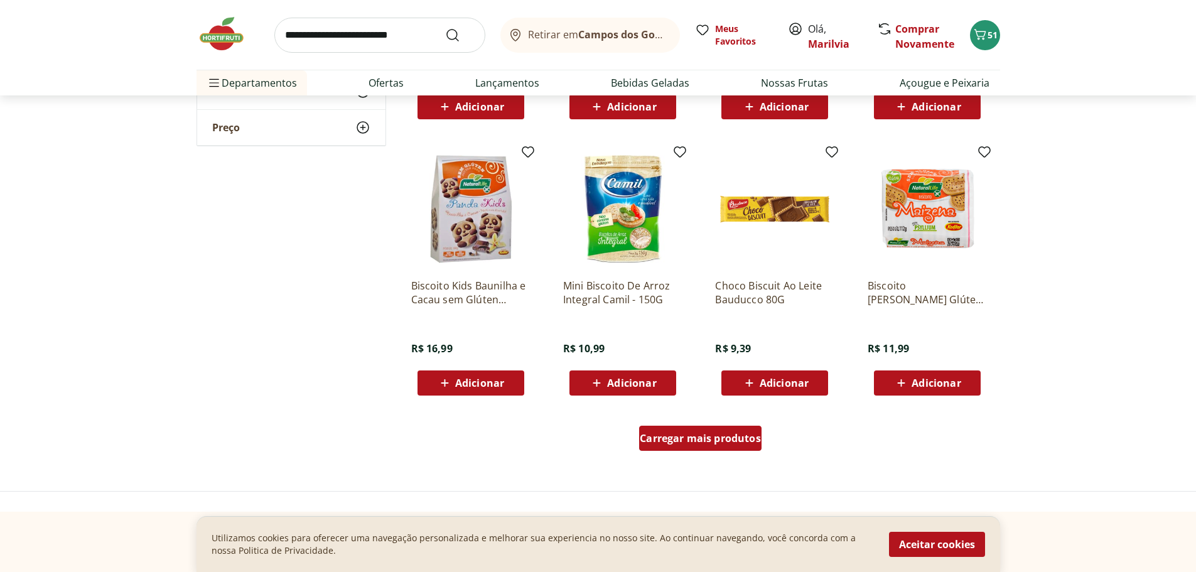
click at [709, 437] on span "Carregar mais produtos" at bounding box center [699, 438] width 121 height 10
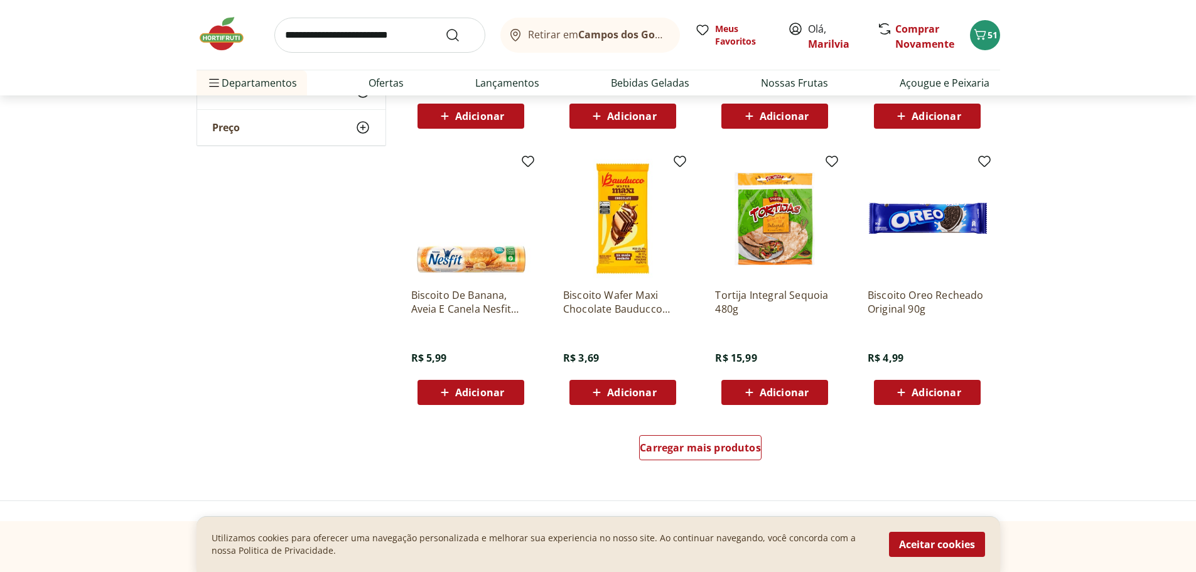
scroll to position [3201, 0]
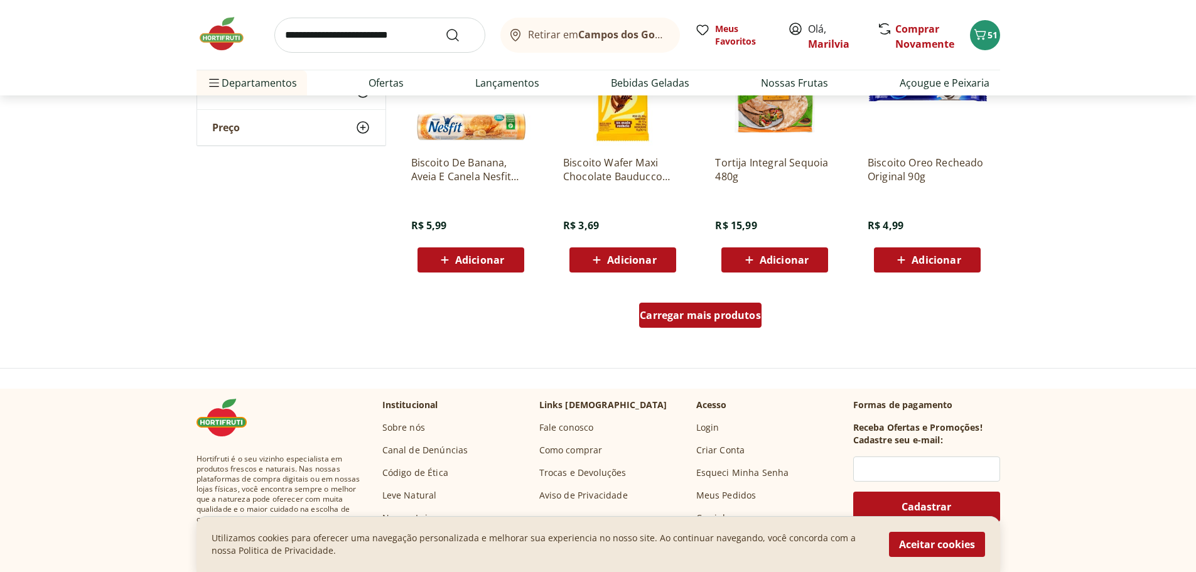
click at [695, 314] on span "Carregar mais produtos" at bounding box center [699, 315] width 121 height 10
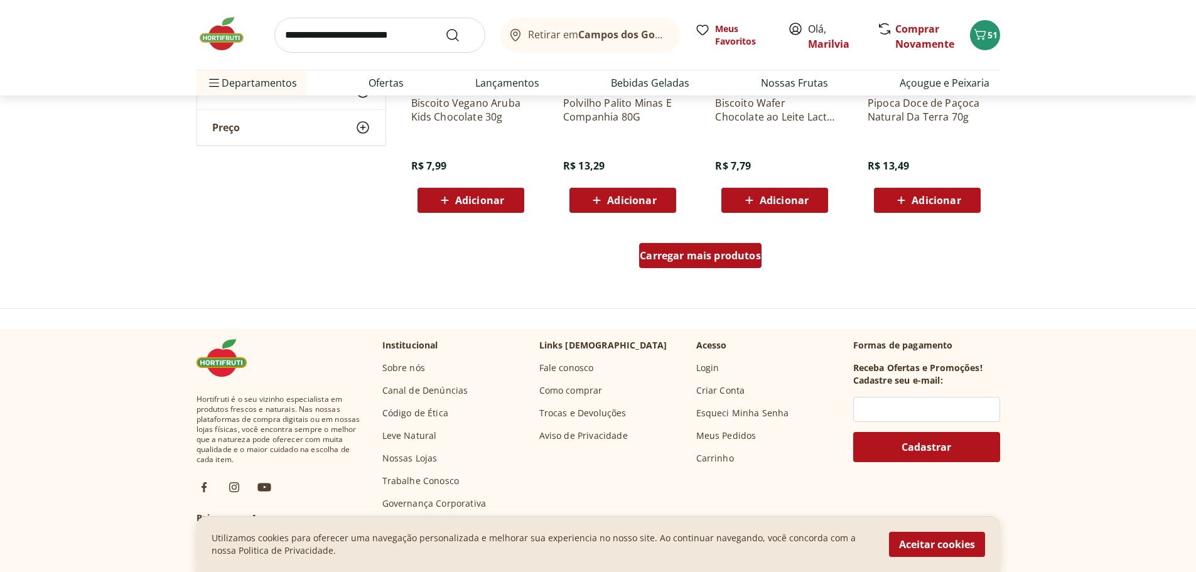
scroll to position [4079, 0]
click at [702, 257] on span "Carregar mais produtos" at bounding box center [699, 255] width 121 height 10
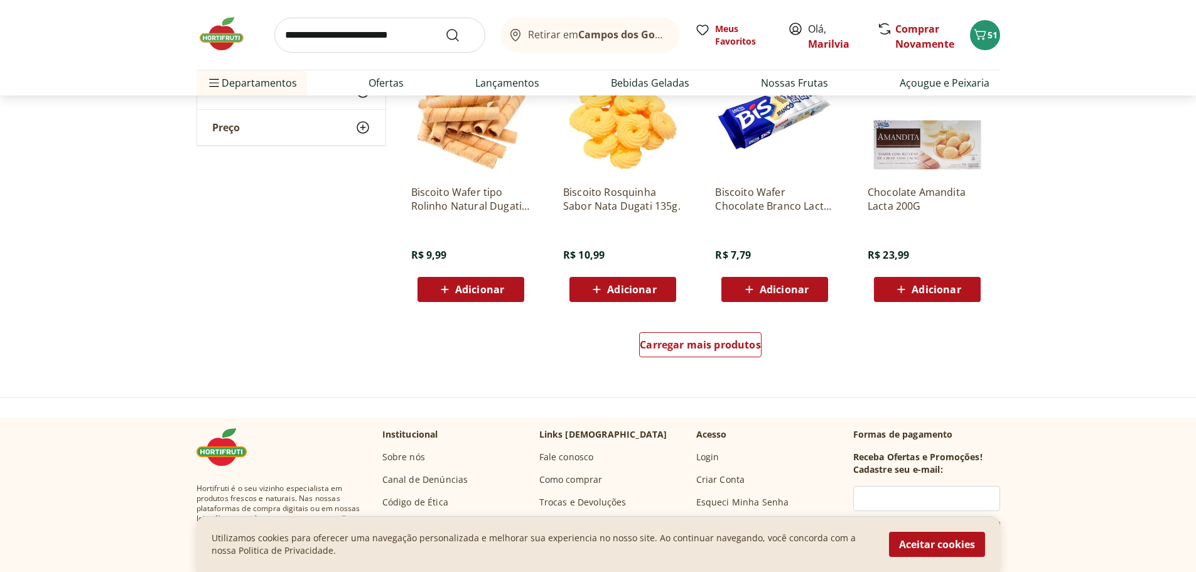
scroll to position [4832, 0]
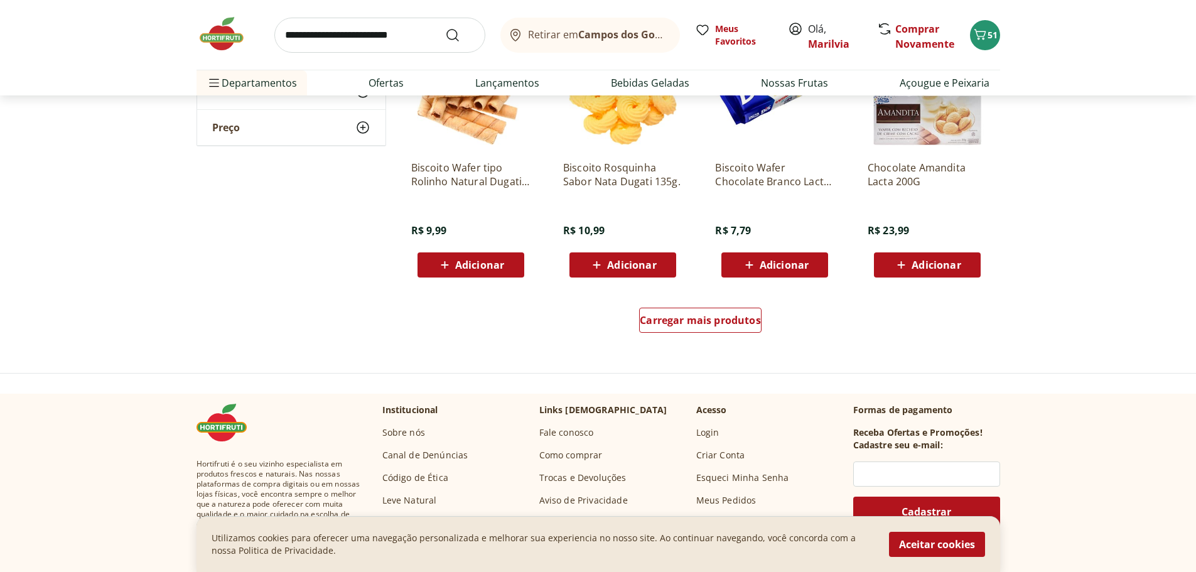
click at [922, 262] on span "Adicionar" at bounding box center [935, 265] width 49 height 10
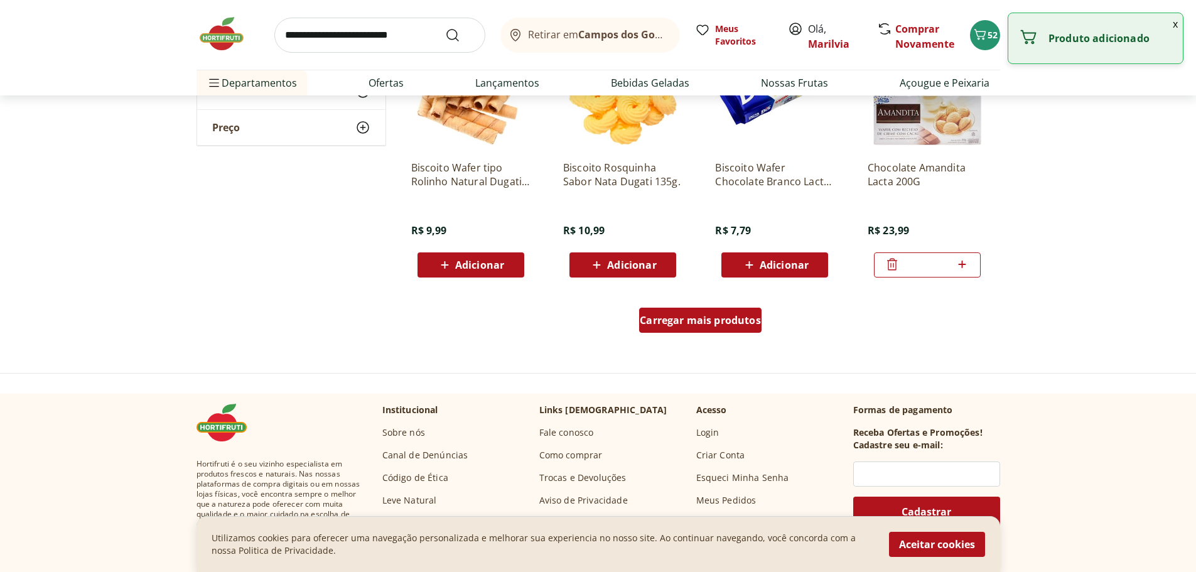
click at [729, 319] on span "Carregar mais produtos" at bounding box center [699, 320] width 121 height 10
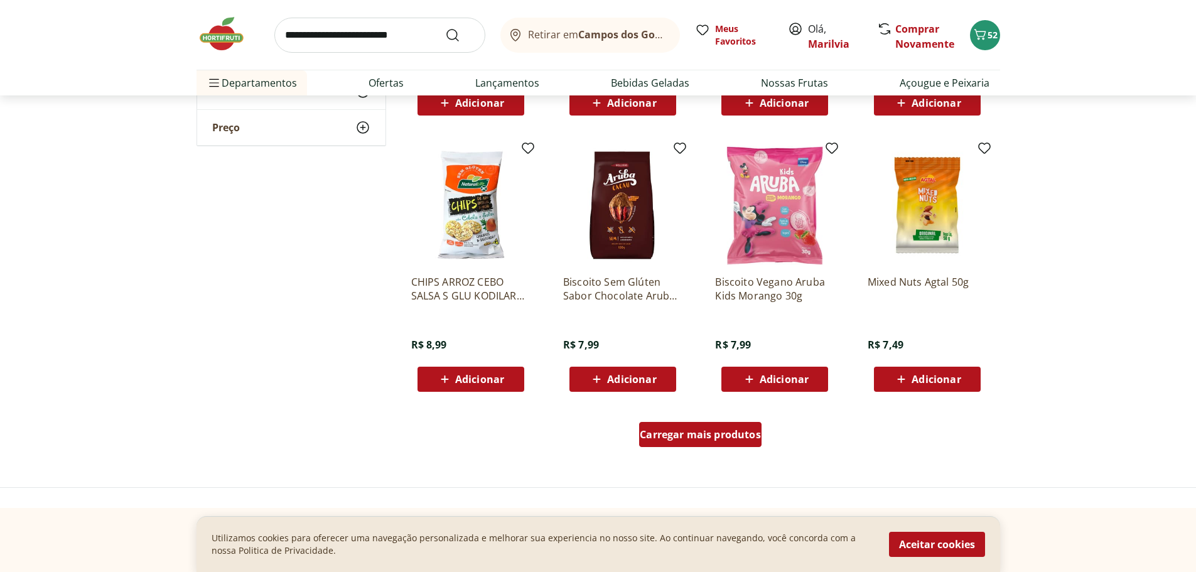
scroll to position [5585, 0]
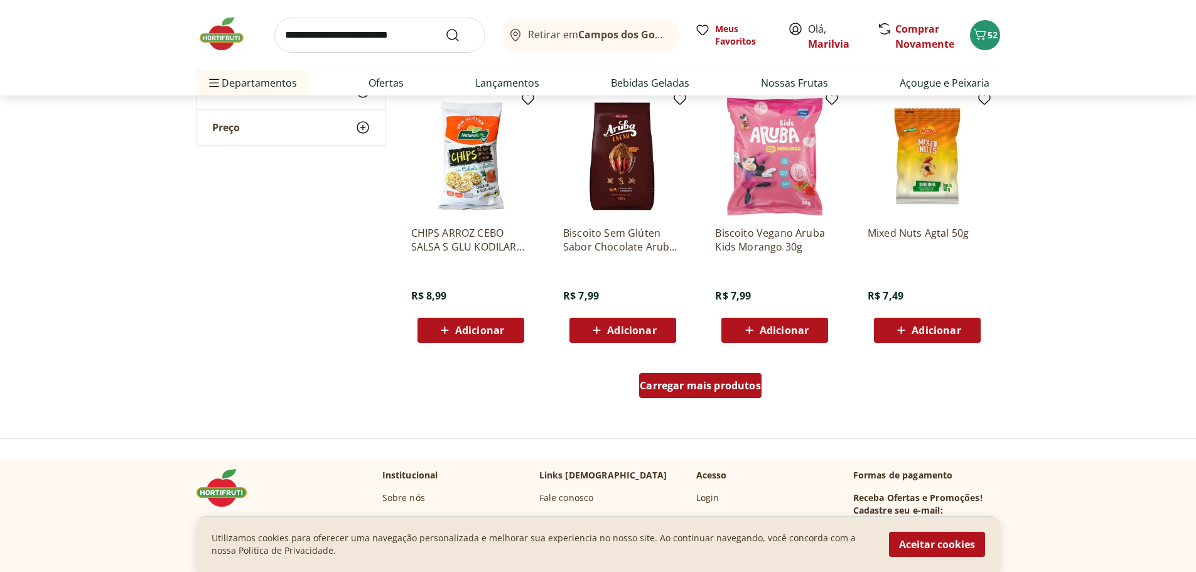
click at [726, 381] on span "Carregar mais produtos" at bounding box center [699, 385] width 121 height 10
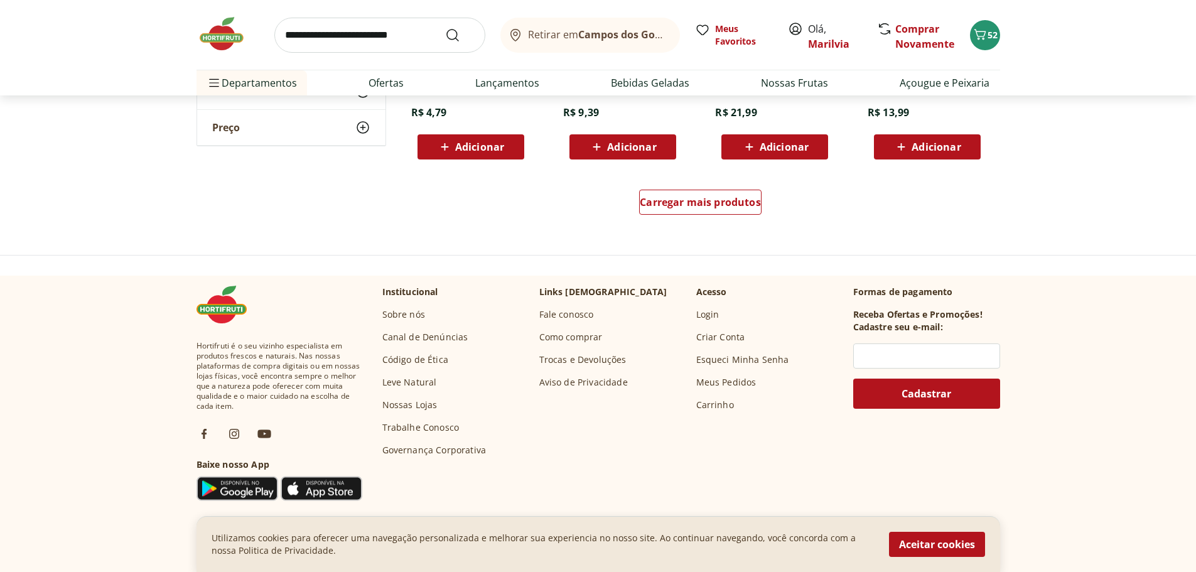
scroll to position [6590, 0]
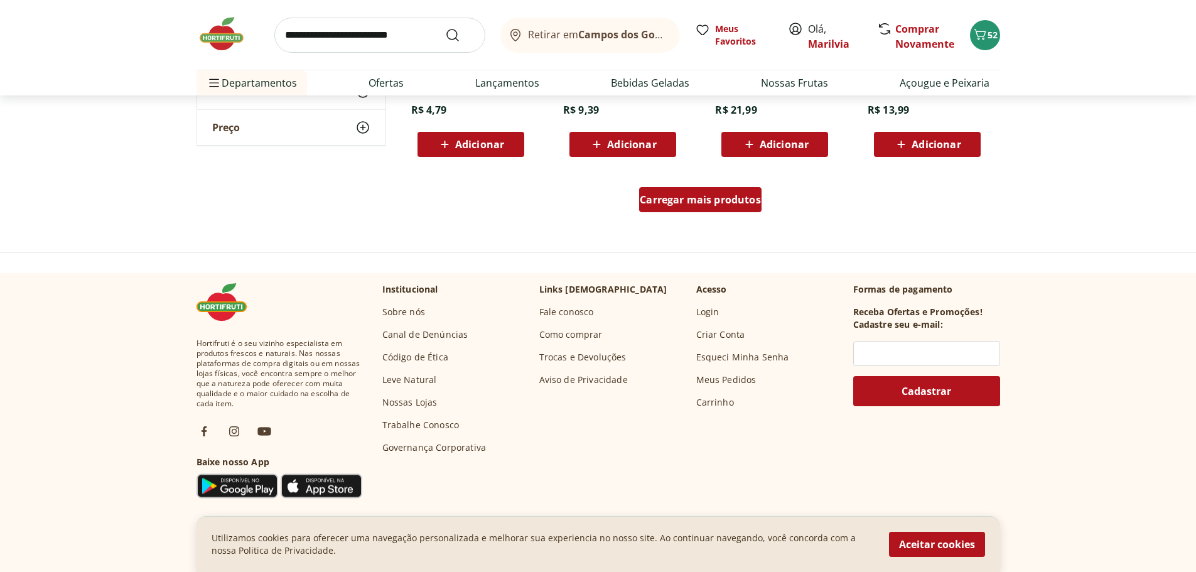
click at [685, 191] on div "Carregar mais produtos" at bounding box center [700, 199] width 122 height 25
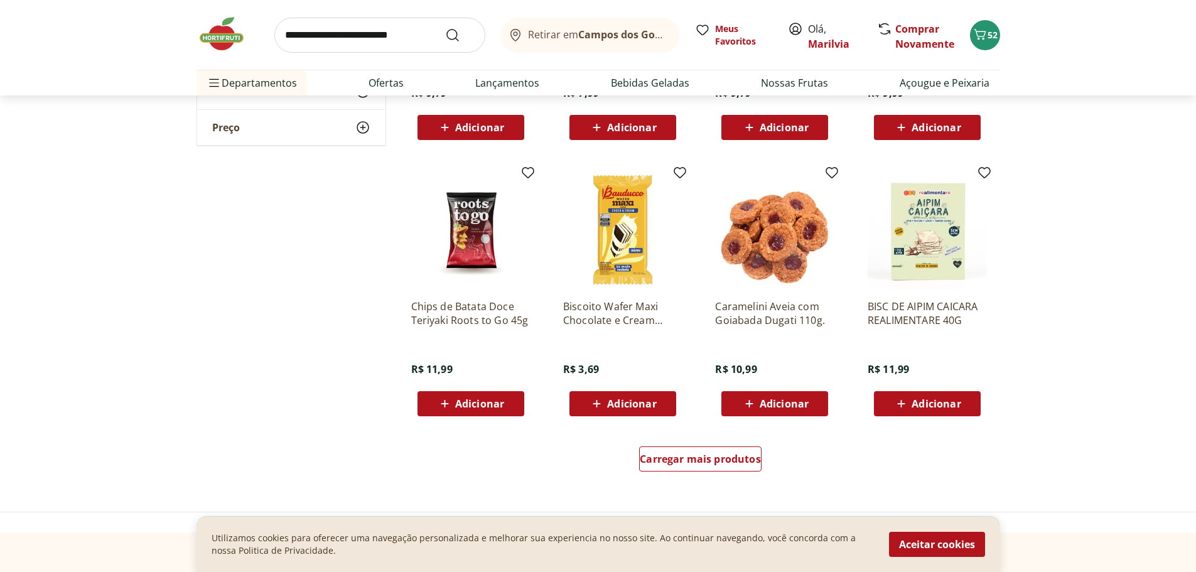
scroll to position [7154, 0]
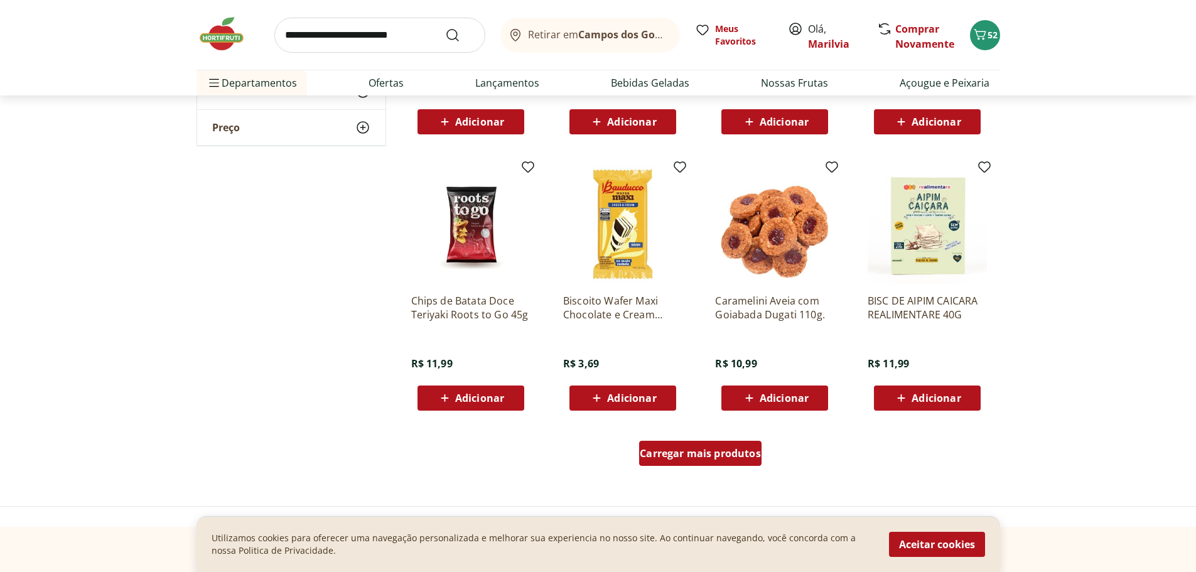
click at [710, 453] on span "Carregar mais produtos" at bounding box center [699, 453] width 121 height 10
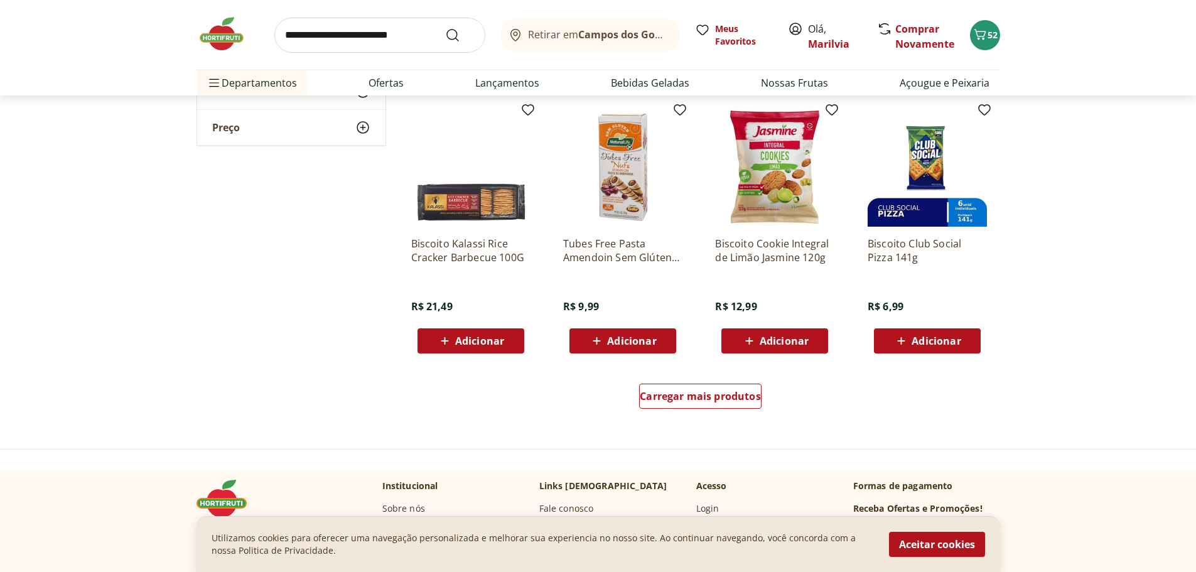
scroll to position [8033, 0]
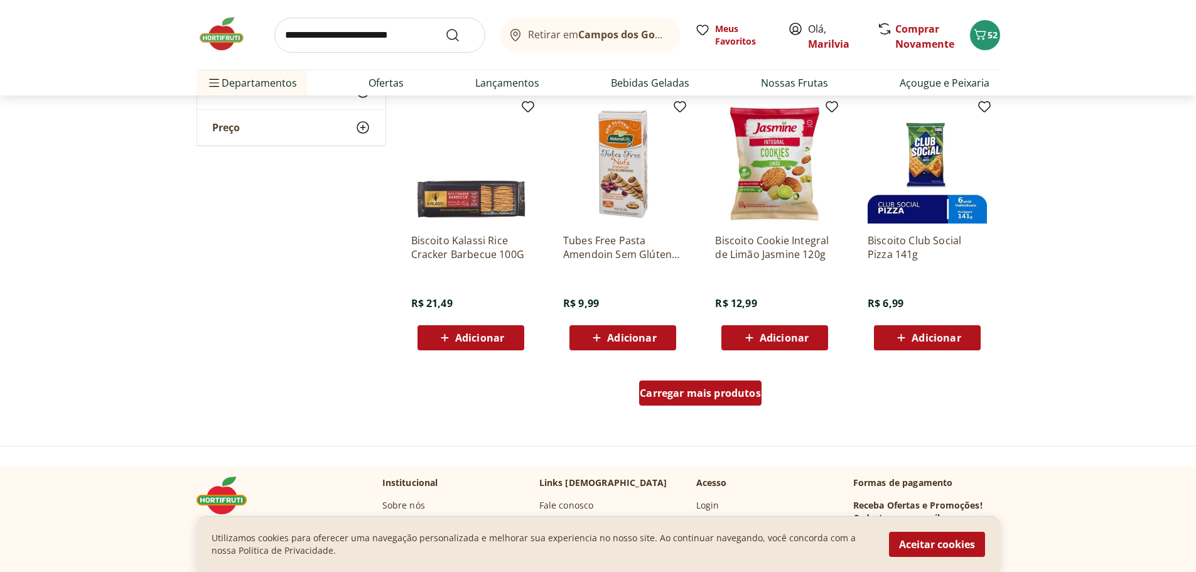
click at [716, 389] on span "Carregar mais produtos" at bounding box center [699, 393] width 121 height 10
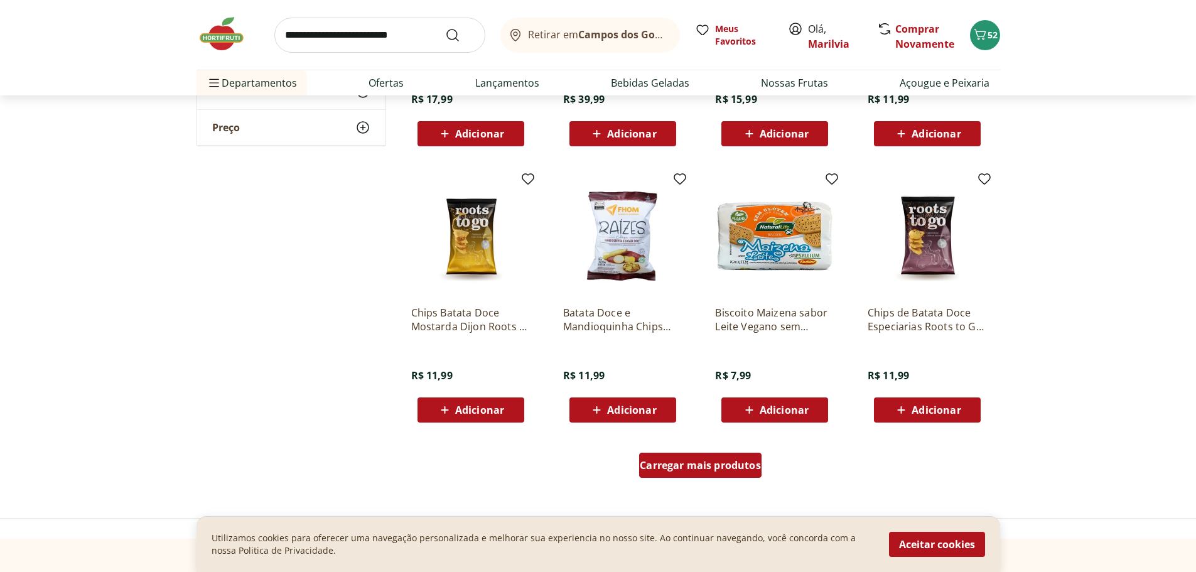
scroll to position [8786, 0]
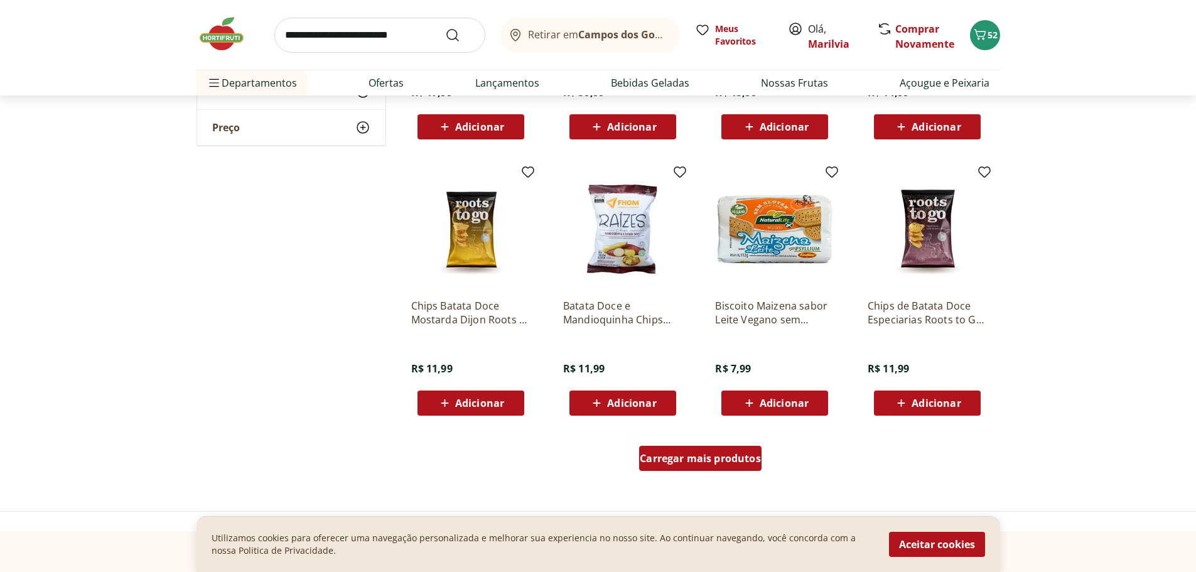
click at [700, 458] on span "Carregar mais produtos" at bounding box center [699, 458] width 121 height 10
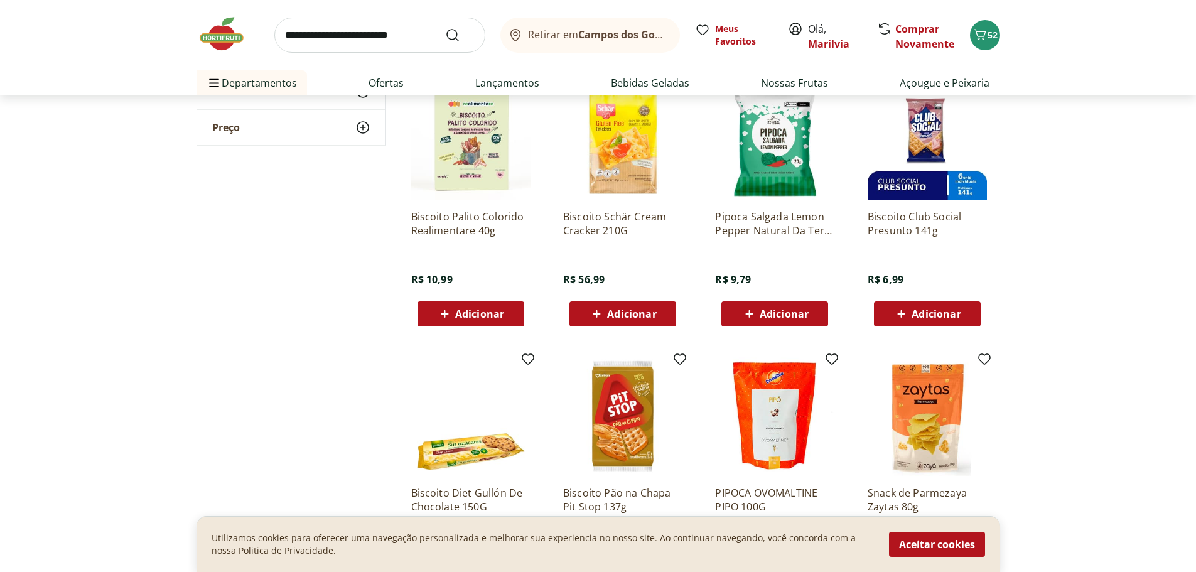
scroll to position [9602, 0]
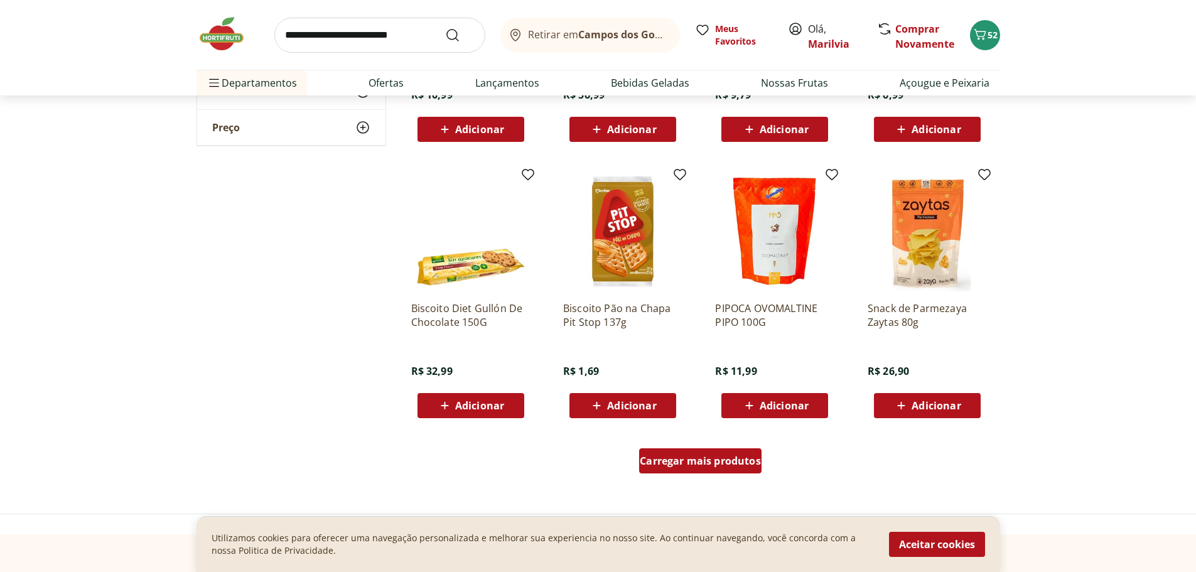
click at [700, 456] on span "Carregar mais produtos" at bounding box center [699, 461] width 121 height 10
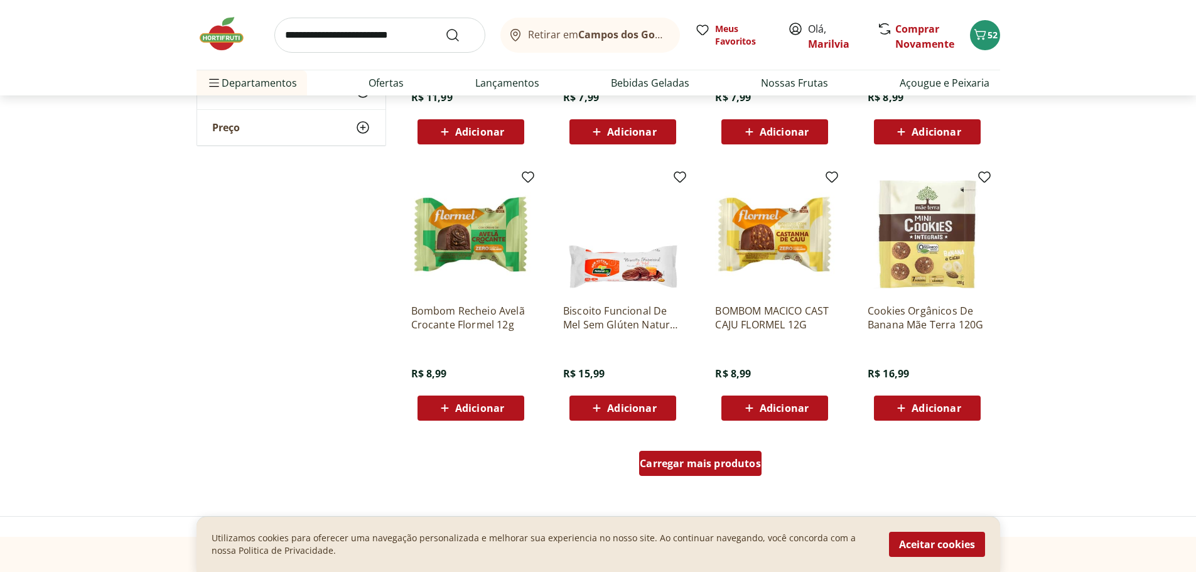
scroll to position [10732, 0]
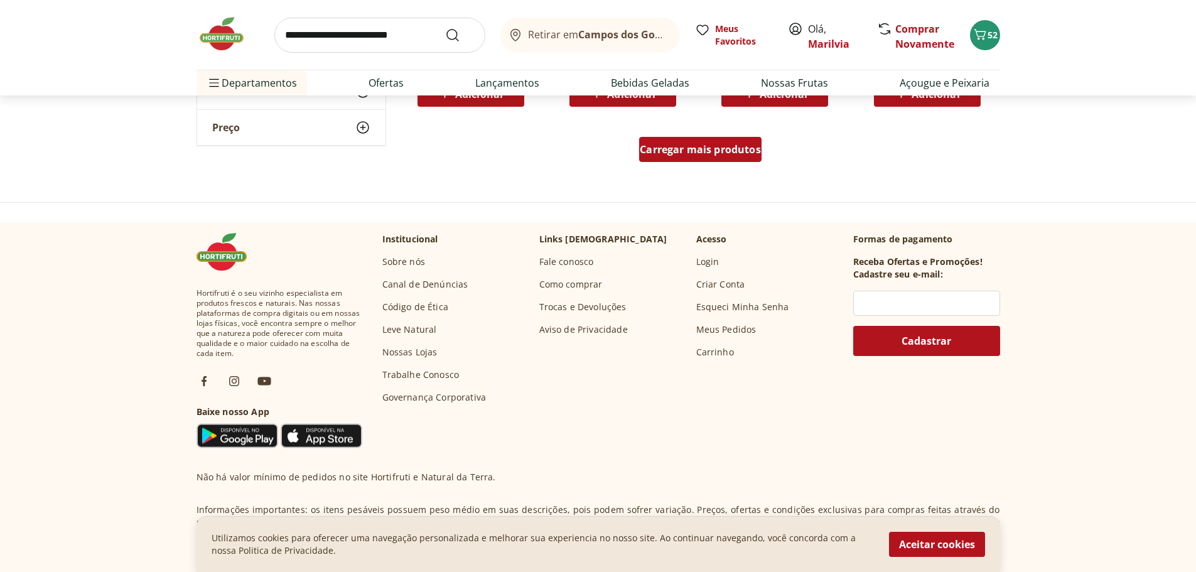
click at [697, 144] on span "Carregar mais produtos" at bounding box center [699, 149] width 121 height 10
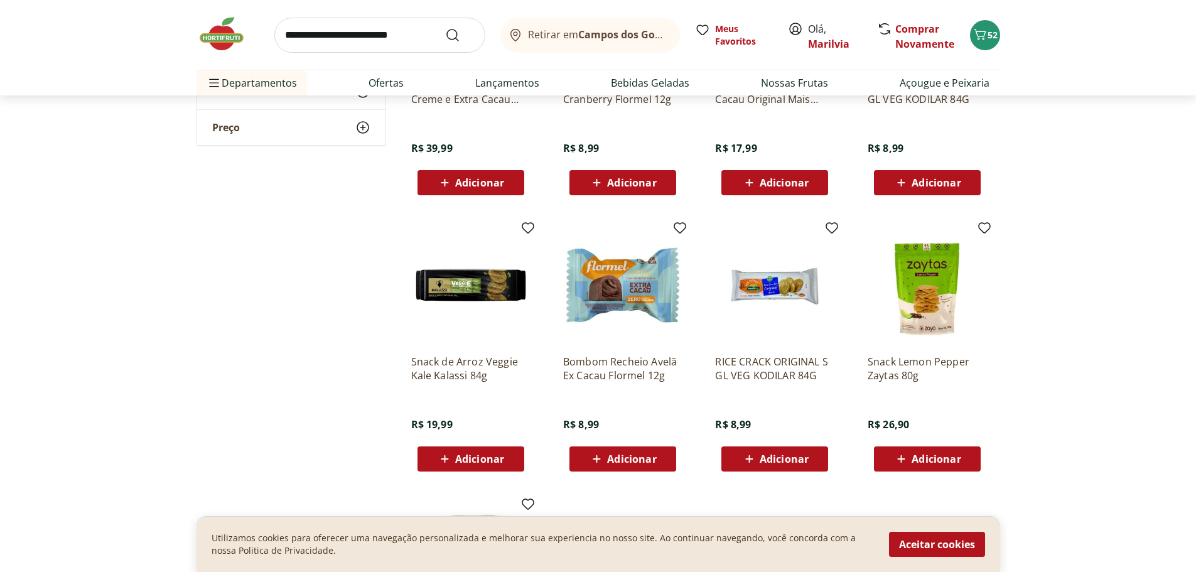
scroll to position [10794, 0]
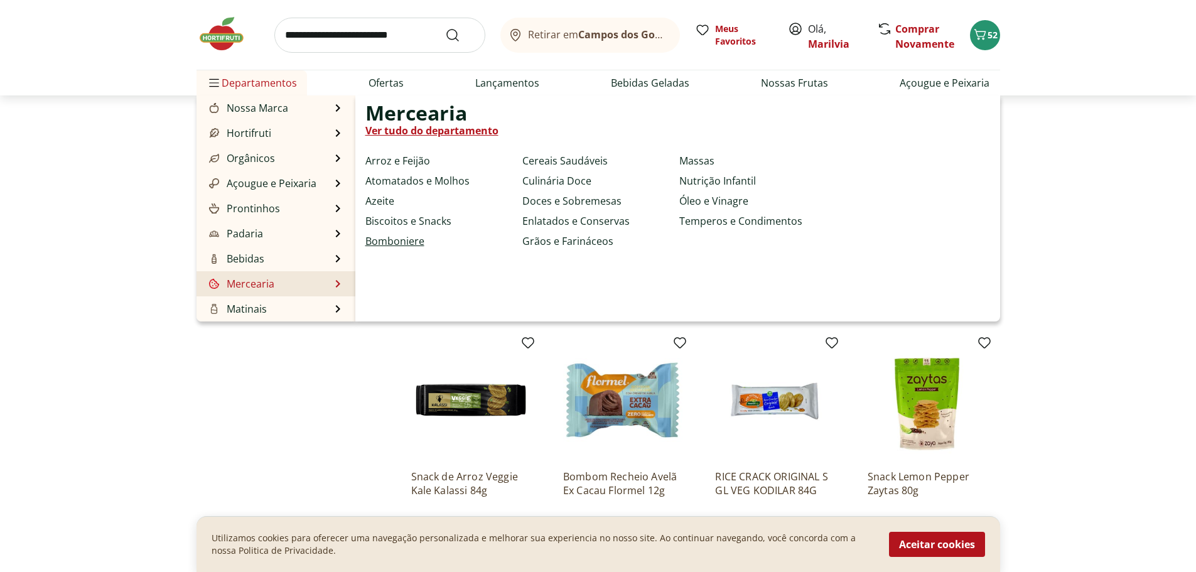
click at [395, 242] on link "Bomboniere" at bounding box center [394, 240] width 59 height 15
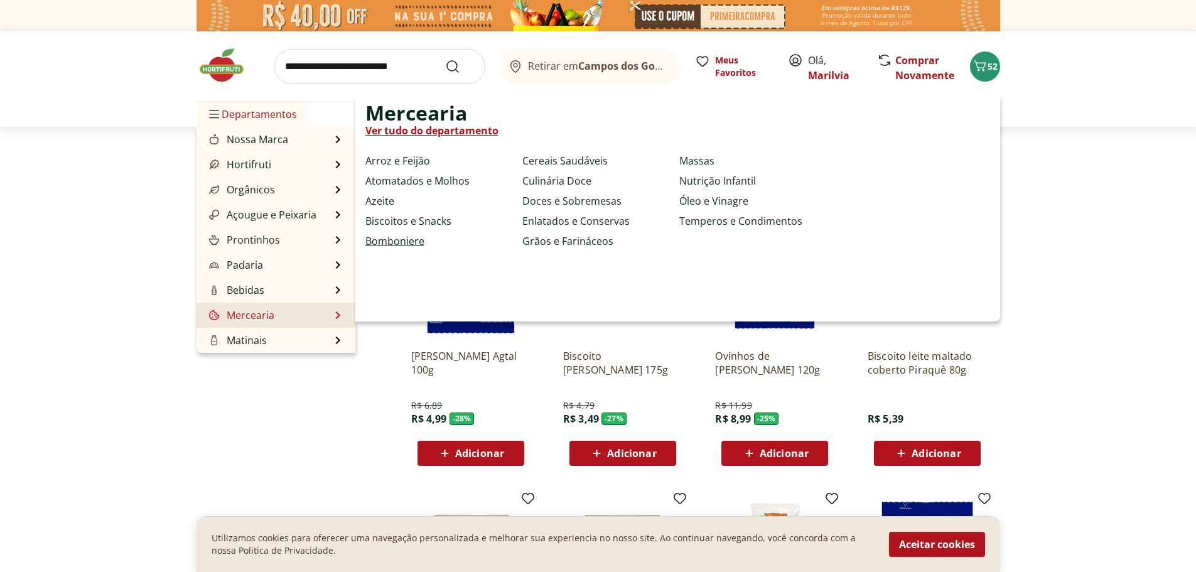
select select "**********"
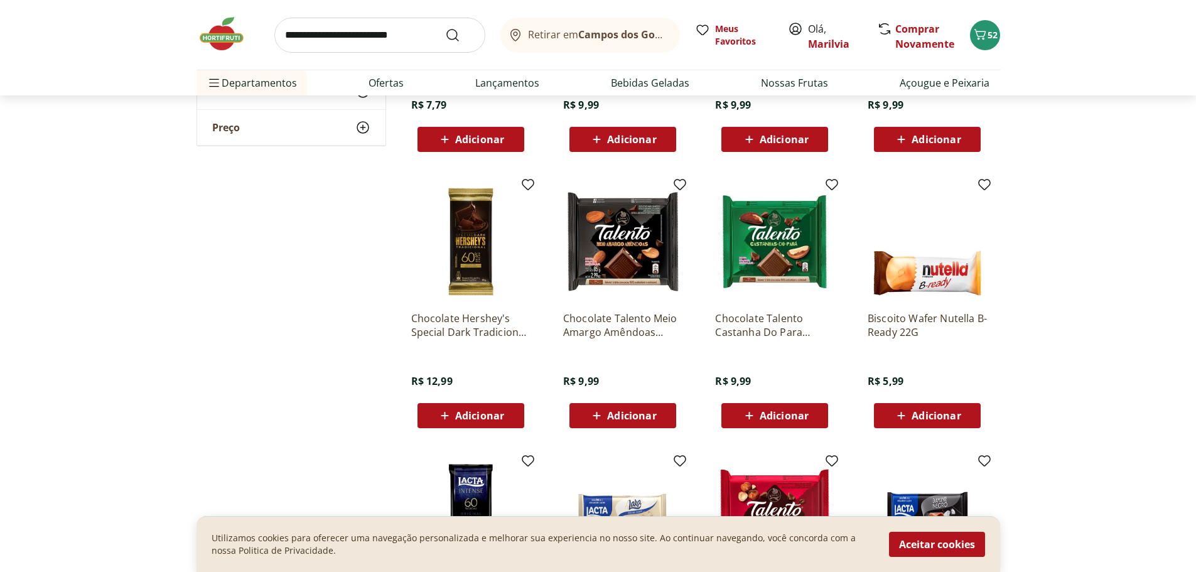
scroll to position [628, 0]
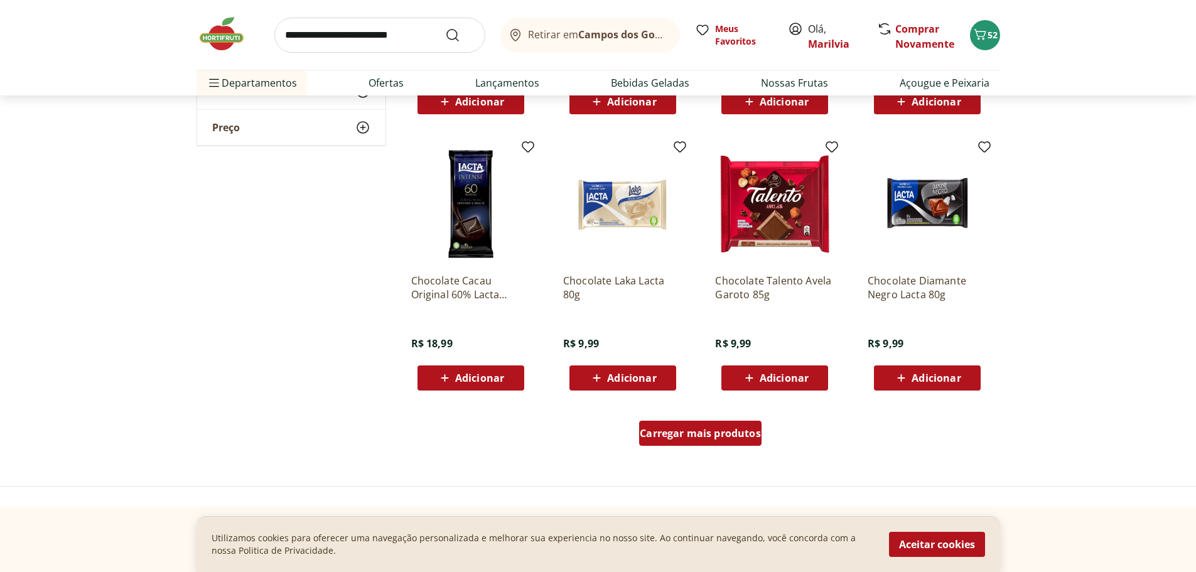
click at [696, 428] on span "Carregar mais produtos" at bounding box center [699, 433] width 121 height 10
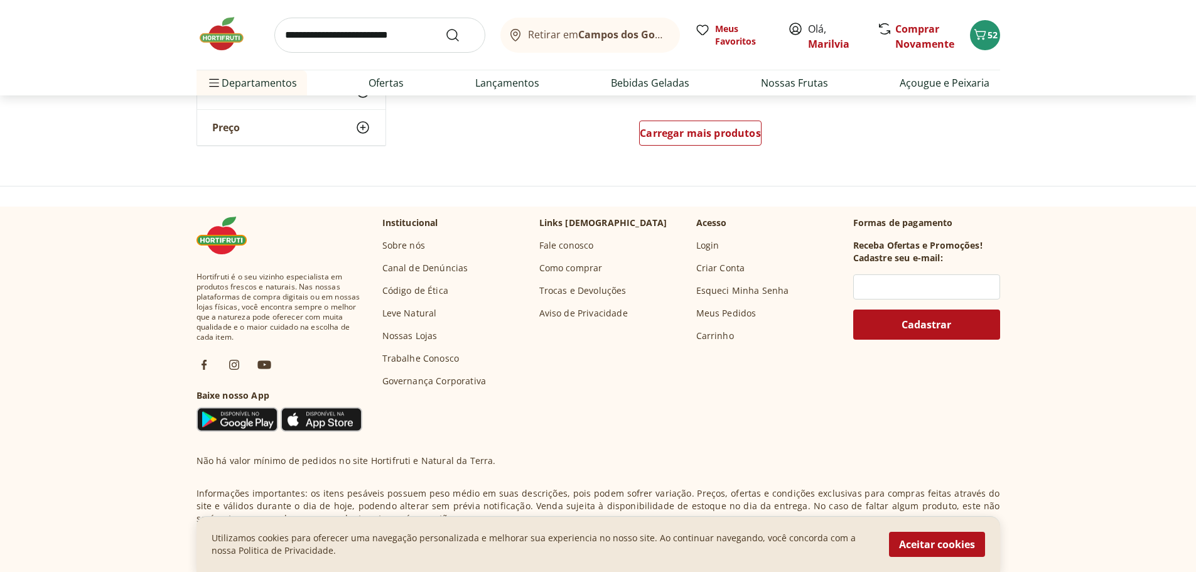
scroll to position [1757, 0]
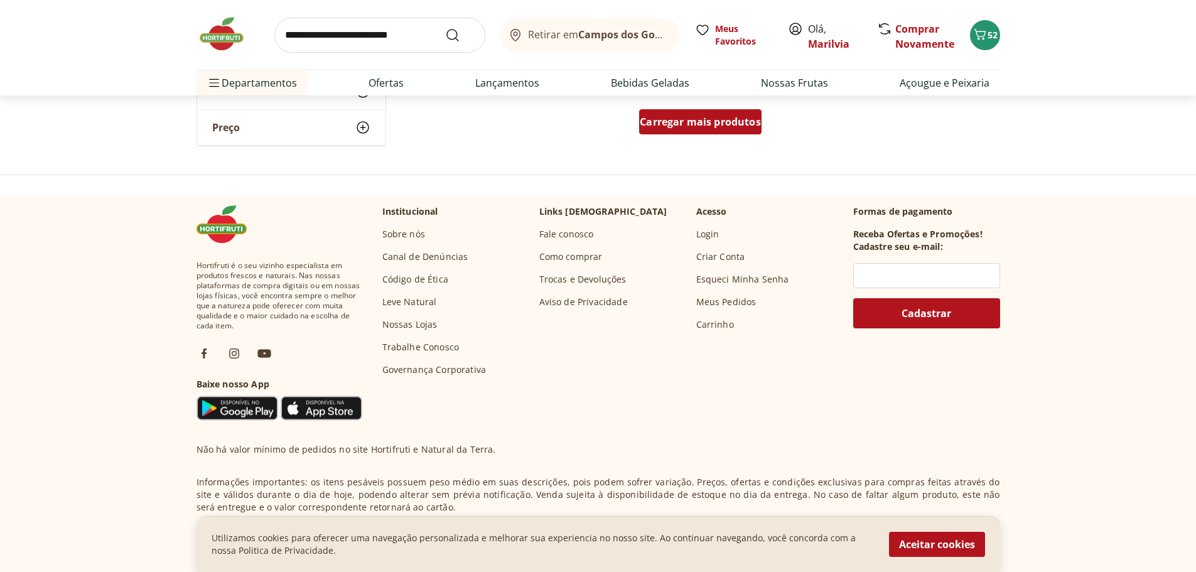
click at [687, 117] on span "Carregar mais produtos" at bounding box center [699, 122] width 121 height 10
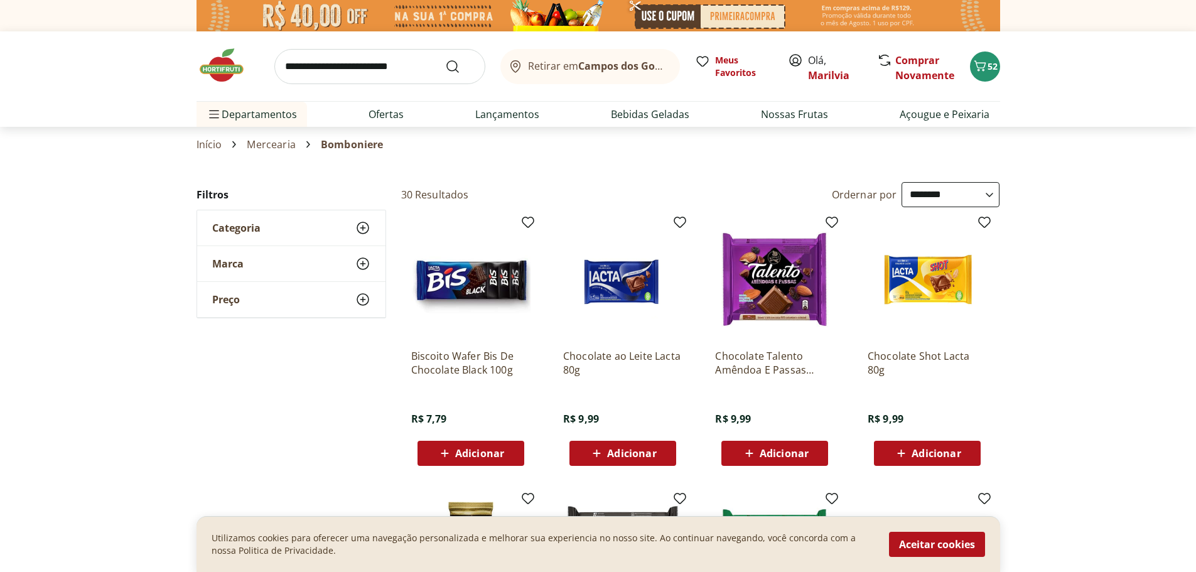
click at [938, 449] on span "Adicionar" at bounding box center [935, 453] width 49 height 10
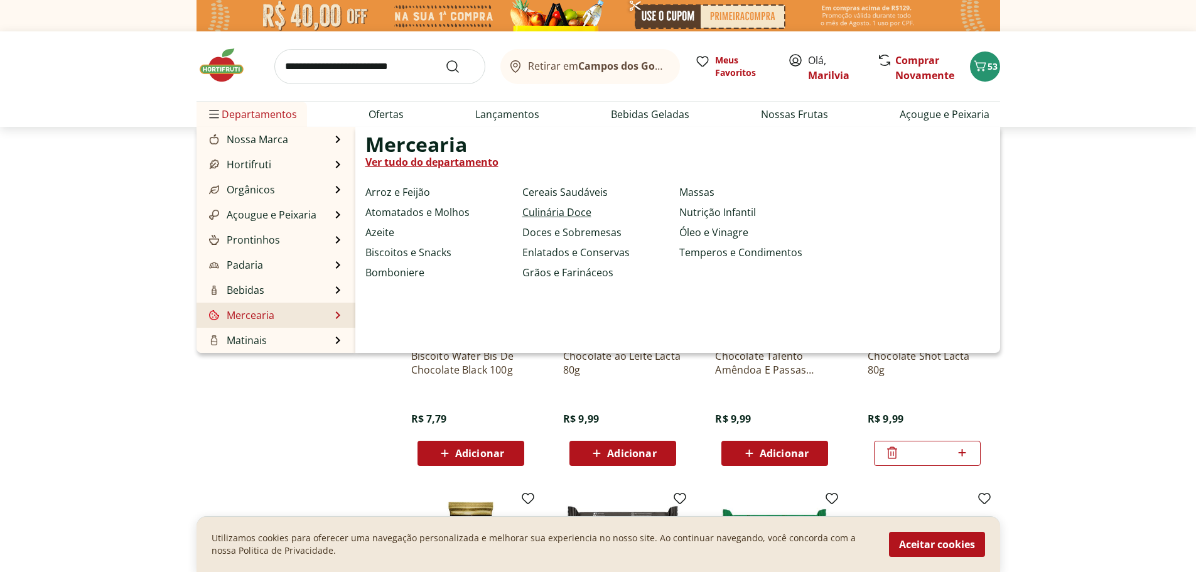
click at [570, 211] on link "Culinária Doce" at bounding box center [556, 212] width 69 height 15
select select "**********"
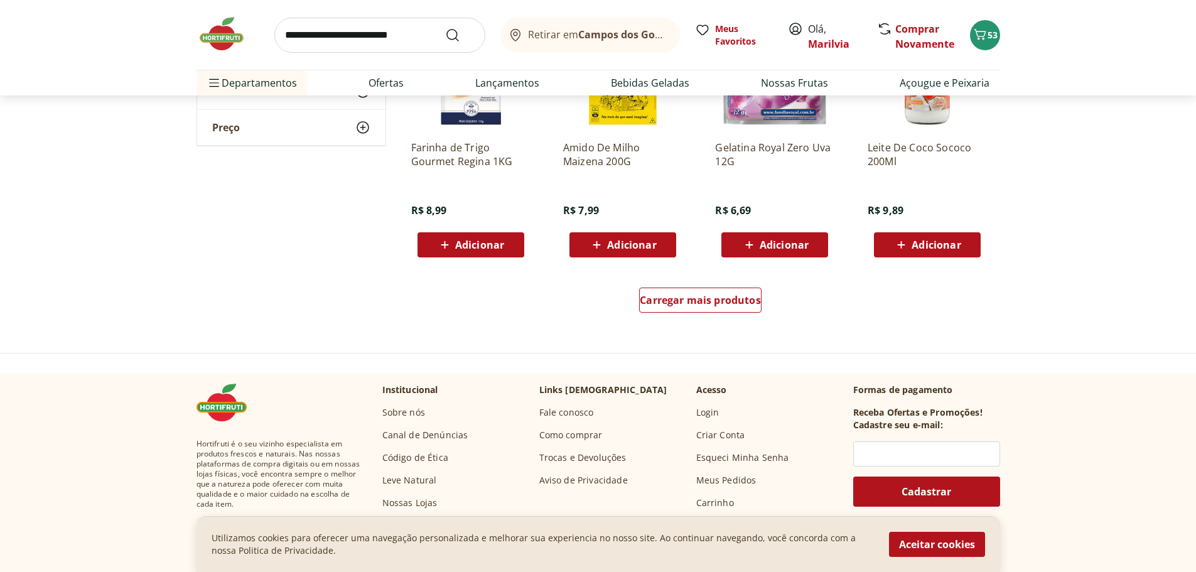
scroll to position [816, 0]
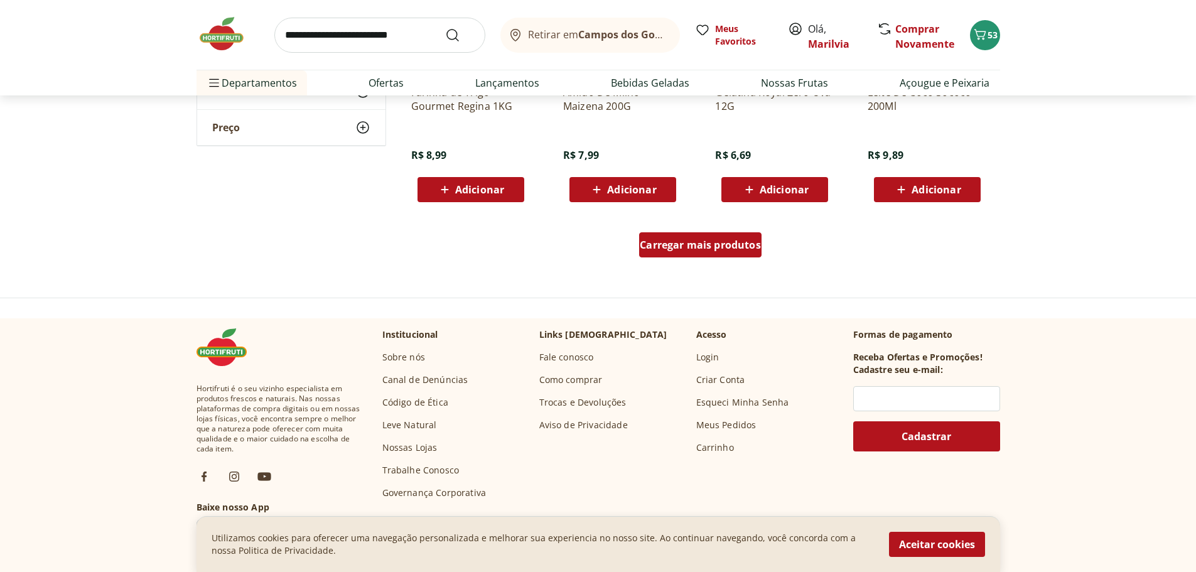
click at [715, 247] on span "Carregar mais produtos" at bounding box center [699, 245] width 121 height 10
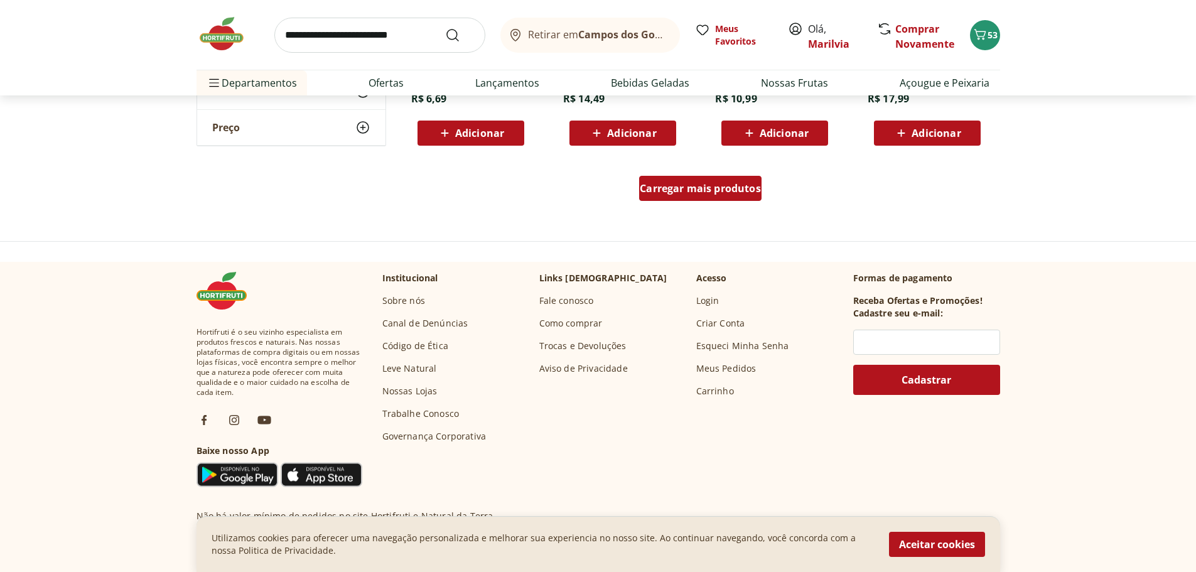
scroll to position [1694, 0]
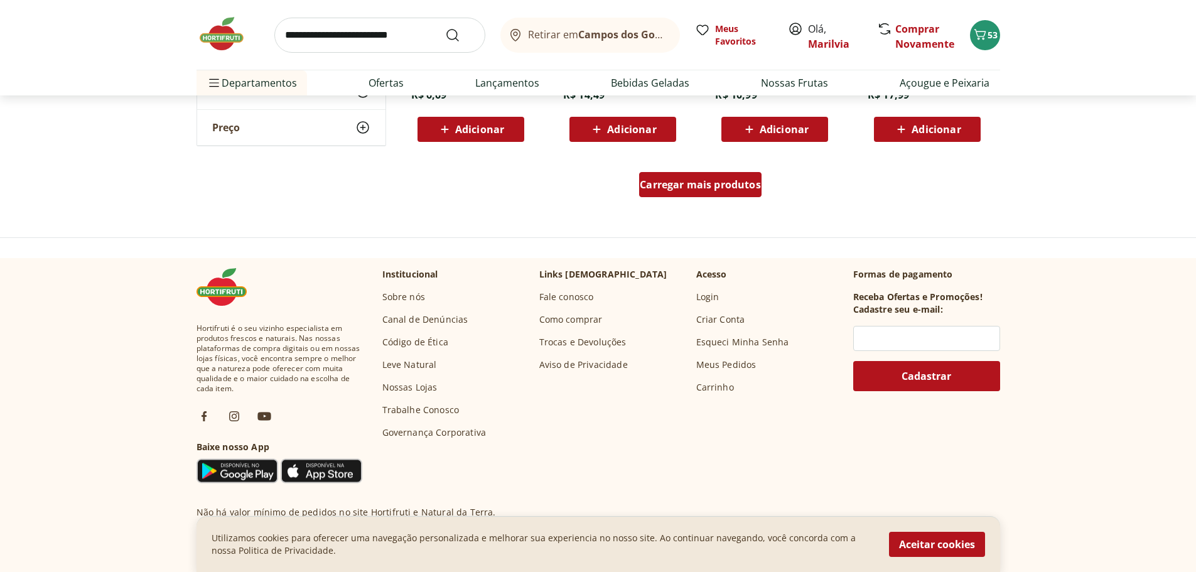
click at [710, 179] on span "Carregar mais produtos" at bounding box center [699, 184] width 121 height 10
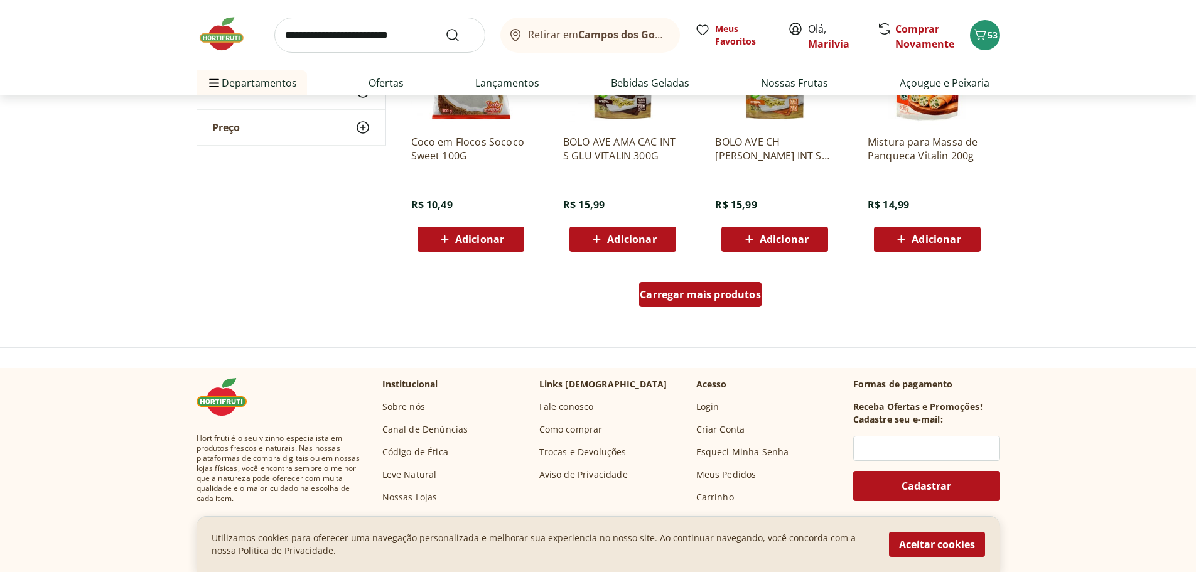
scroll to position [2448, 0]
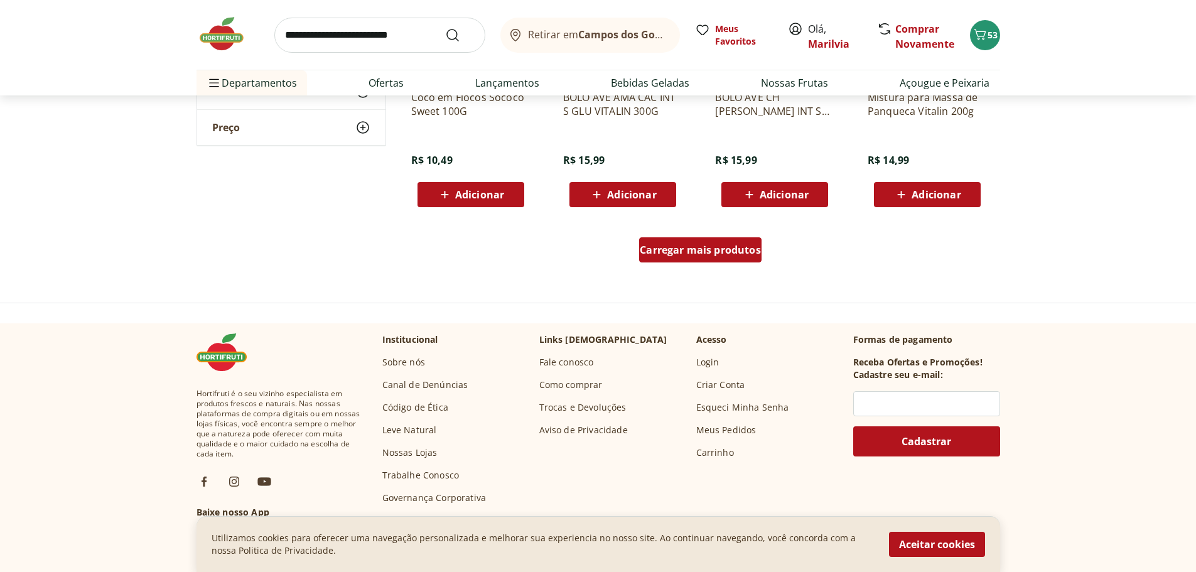
click at [705, 245] on span "Carregar mais produtos" at bounding box center [699, 250] width 121 height 10
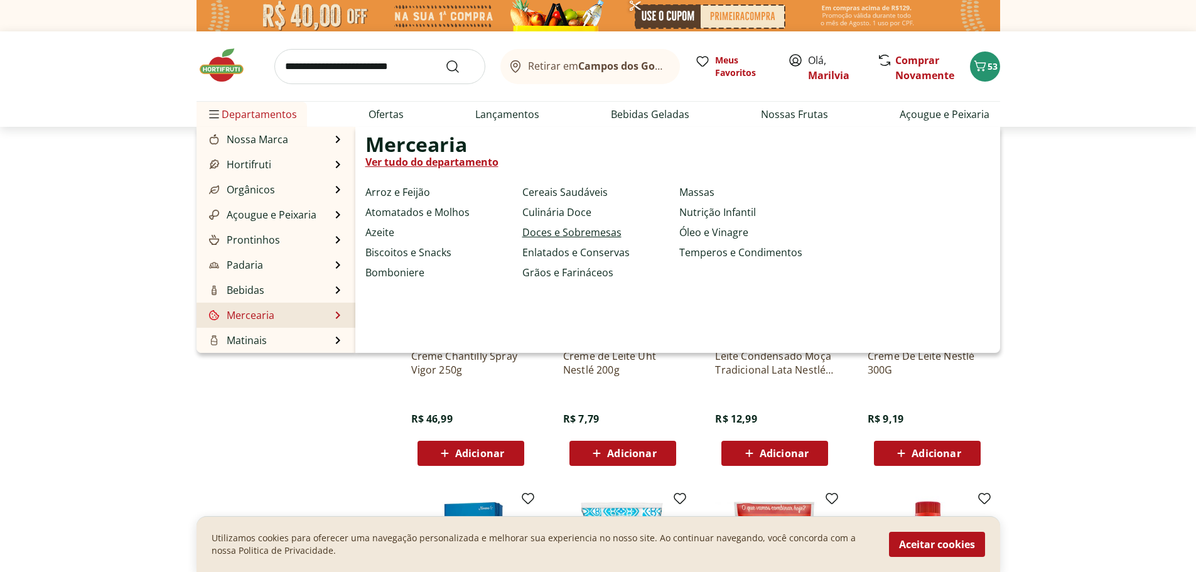
click at [571, 230] on link "Doces e Sobremesas" at bounding box center [571, 232] width 99 height 15
select select "**********"
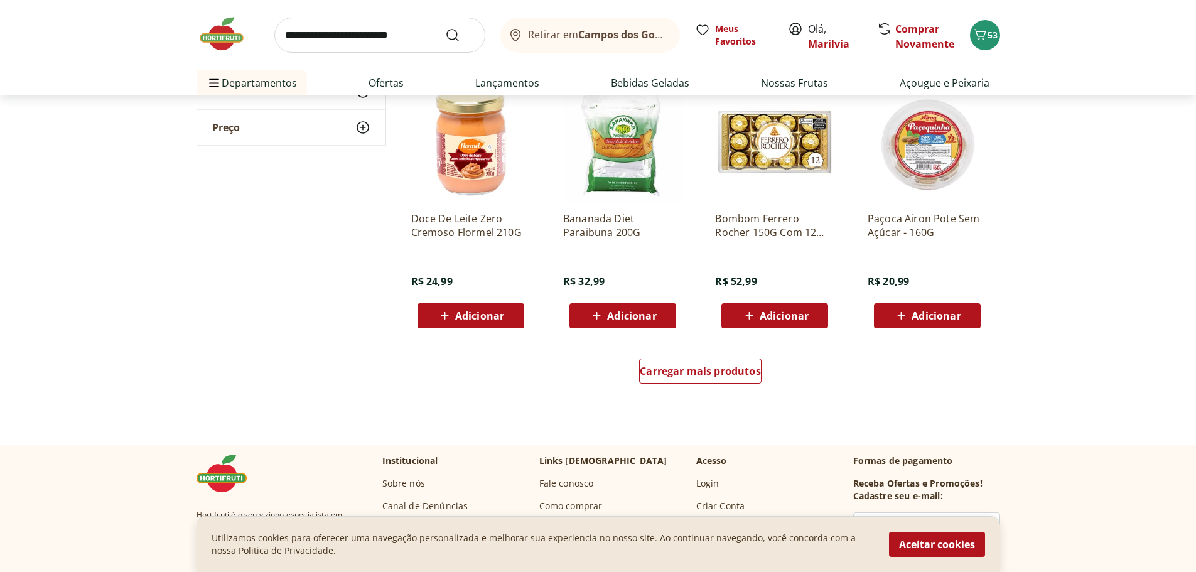
scroll to position [565, 0]
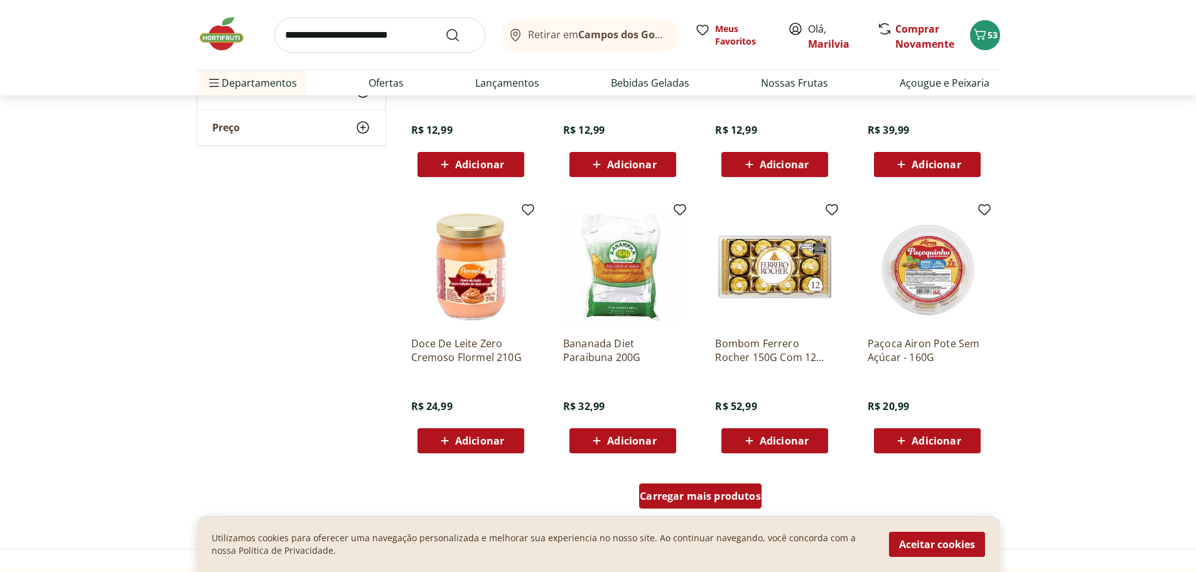
click at [717, 497] on span "Carregar mais produtos" at bounding box center [699, 496] width 121 height 10
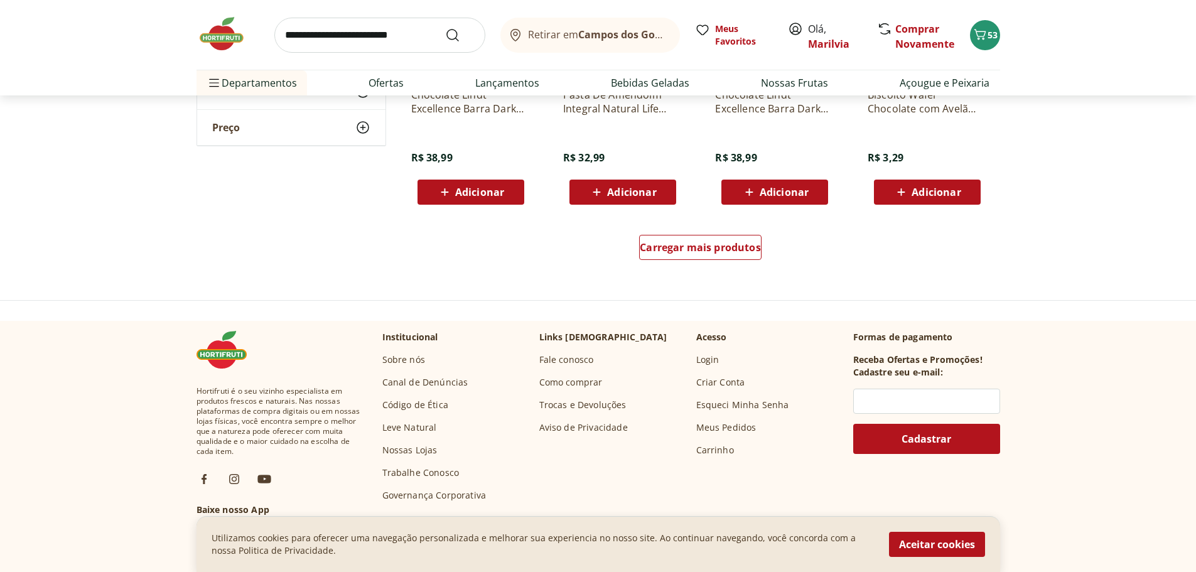
scroll to position [1443, 0]
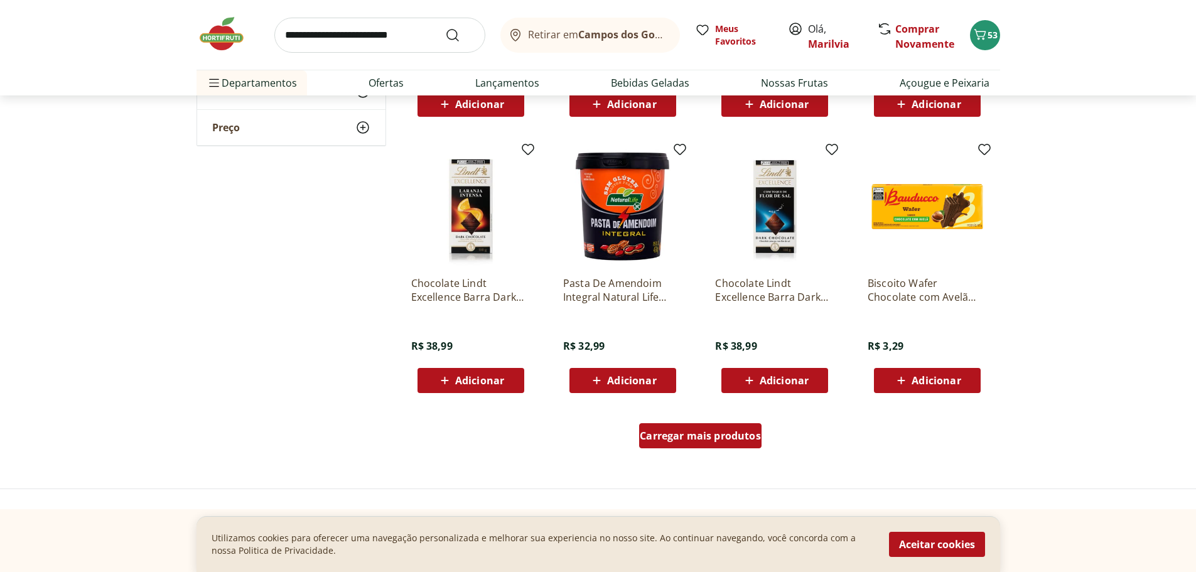
click at [726, 441] on span "Carregar mais produtos" at bounding box center [699, 436] width 121 height 10
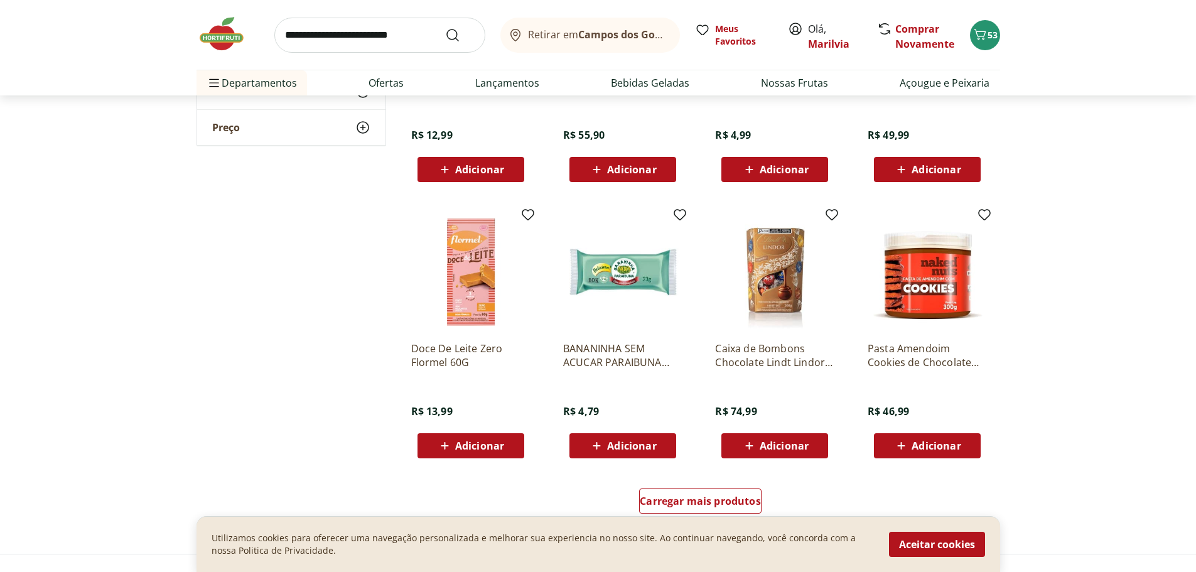
scroll to position [2448, 0]
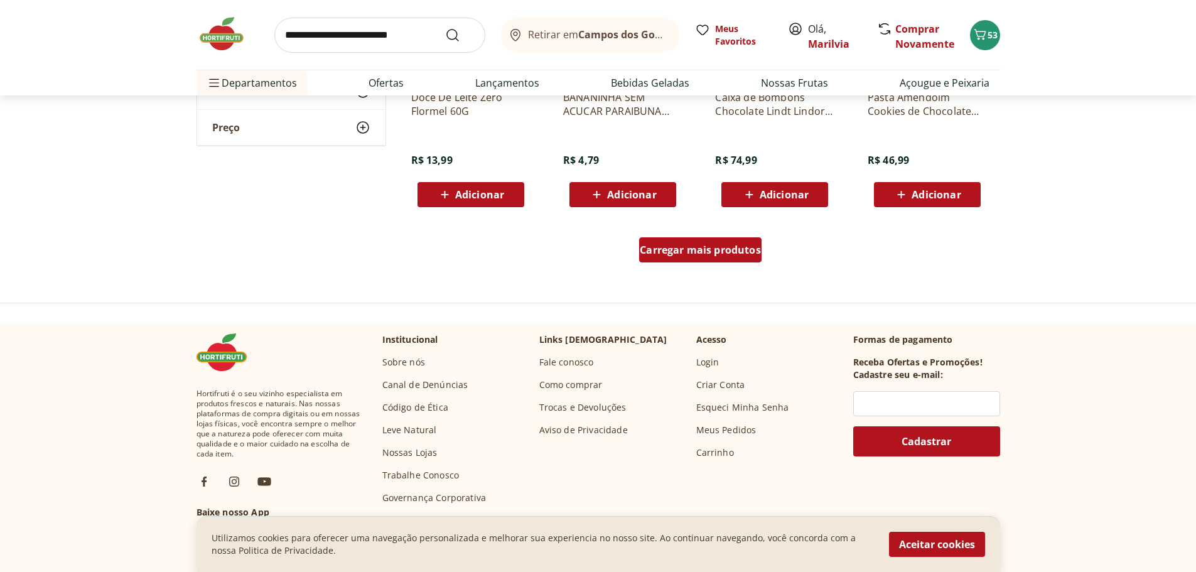
click at [693, 253] on span "Carregar mais produtos" at bounding box center [699, 250] width 121 height 10
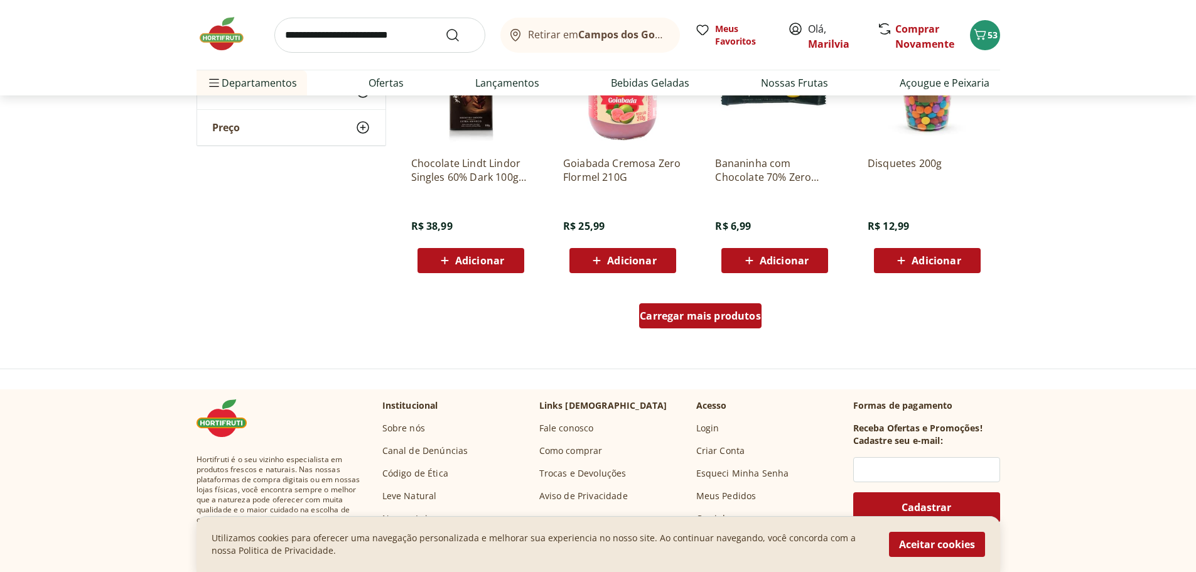
scroll to position [3201, 0]
click at [727, 314] on span "Carregar mais produtos" at bounding box center [699, 315] width 121 height 10
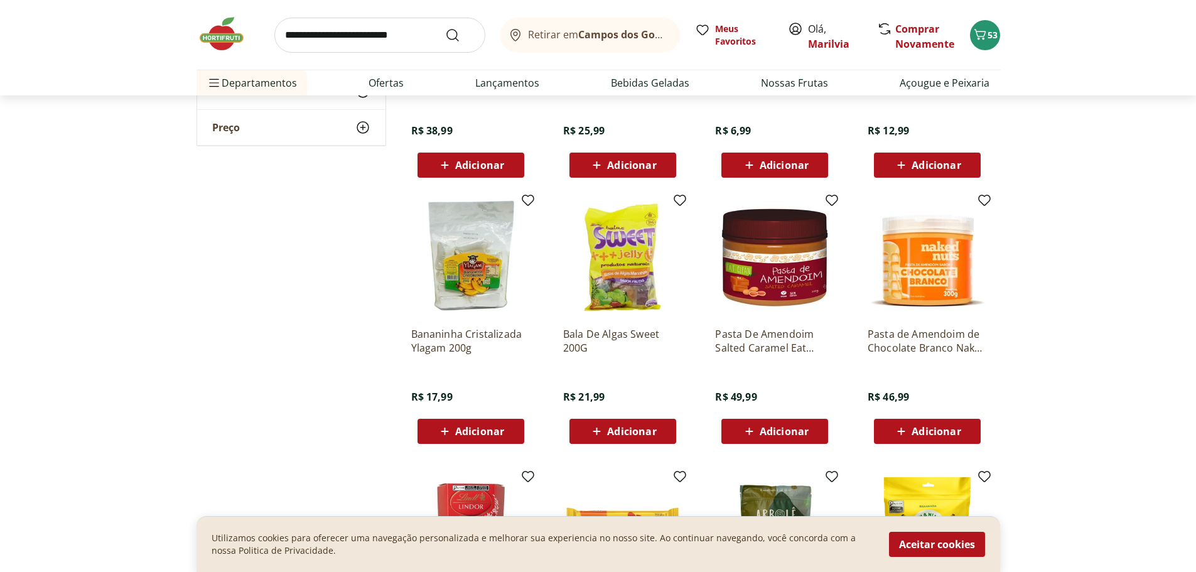
scroll to position [3452, 0]
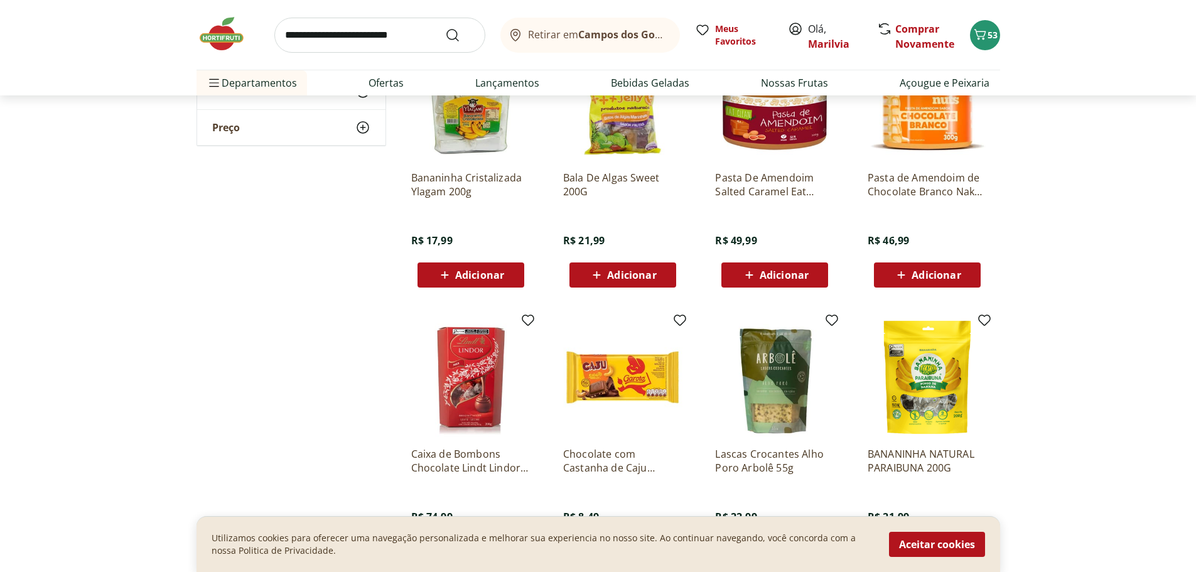
click at [623, 273] on span "Adicionar" at bounding box center [631, 275] width 49 height 10
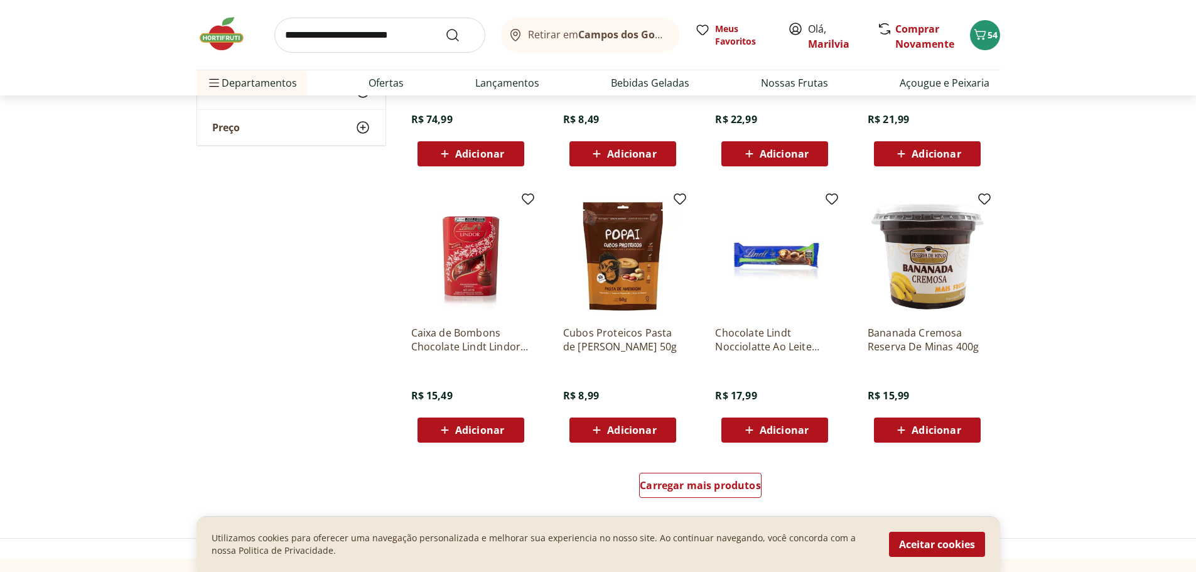
scroll to position [3891, 0]
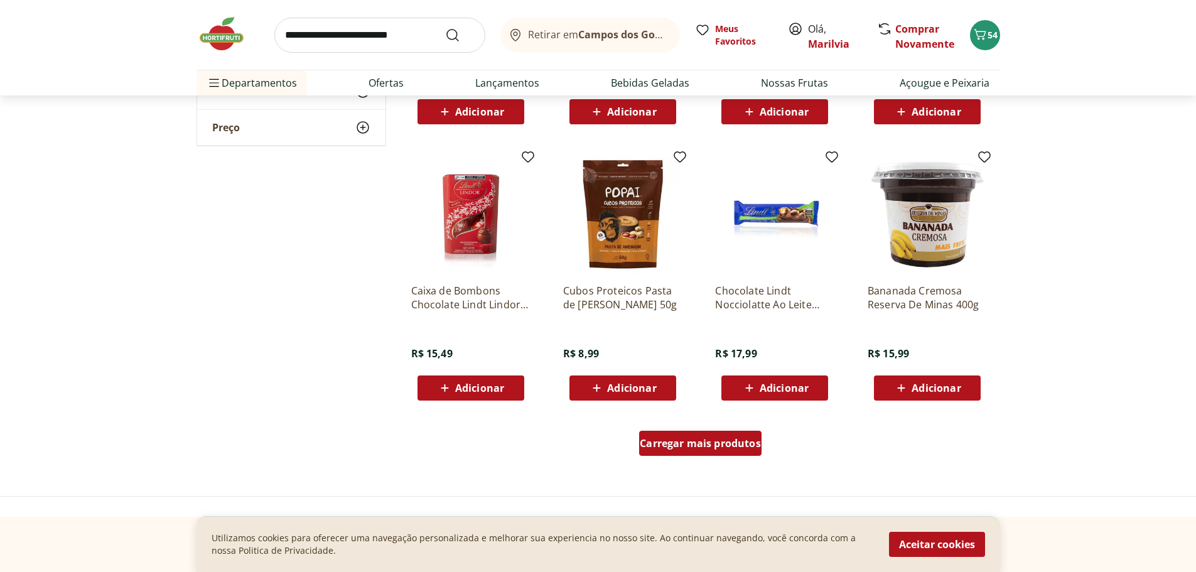
click at [714, 448] on span "Carregar mais produtos" at bounding box center [699, 443] width 121 height 10
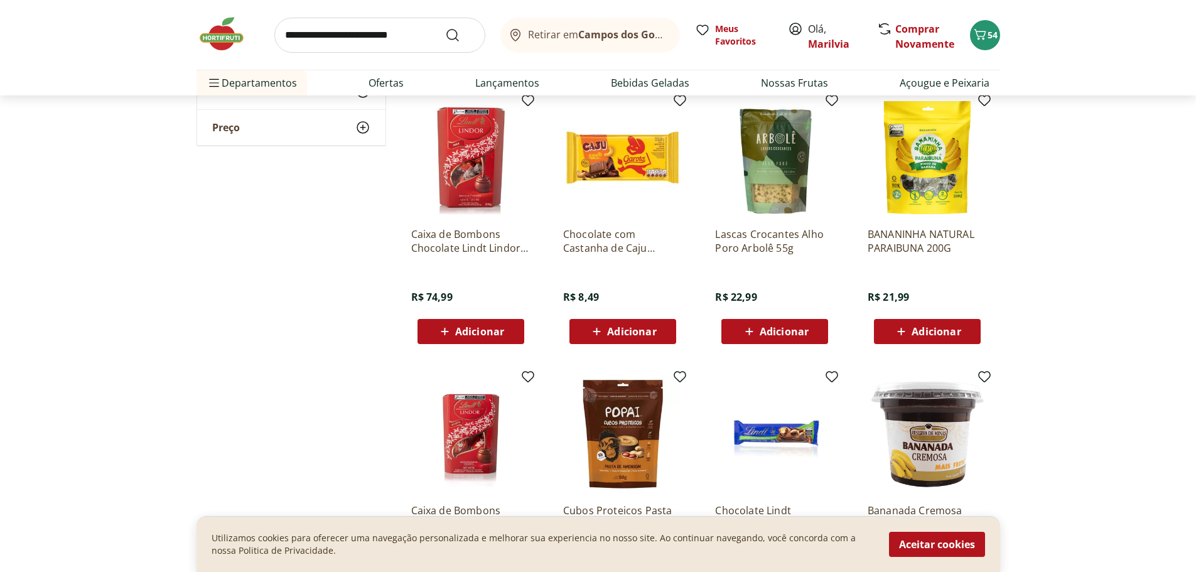
scroll to position [3577, 0]
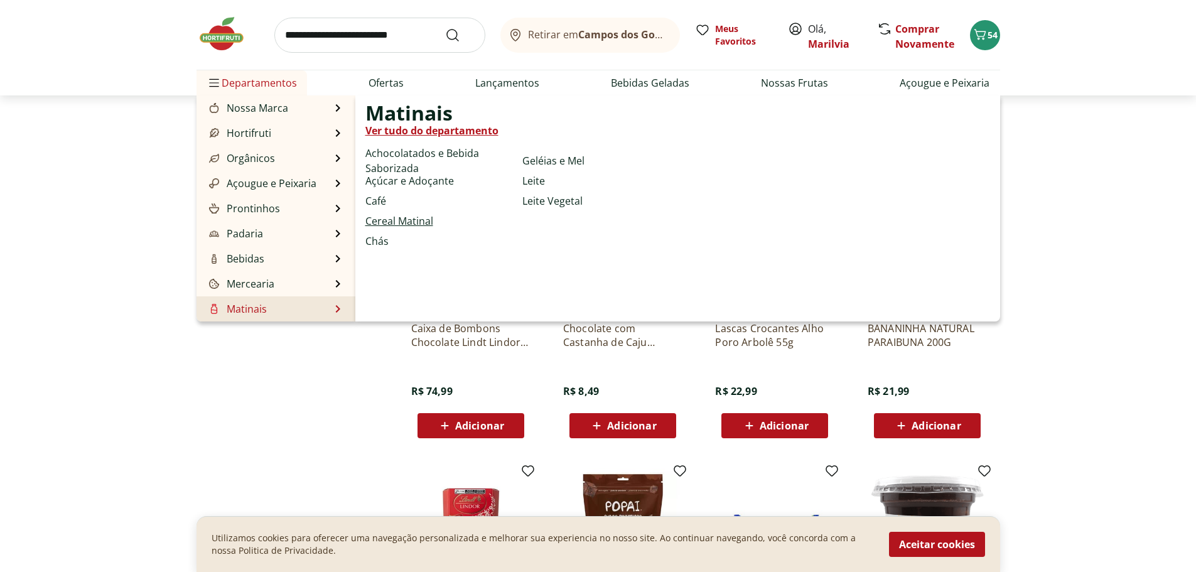
click at [404, 217] on link "Cereal Matinal" at bounding box center [399, 220] width 68 height 15
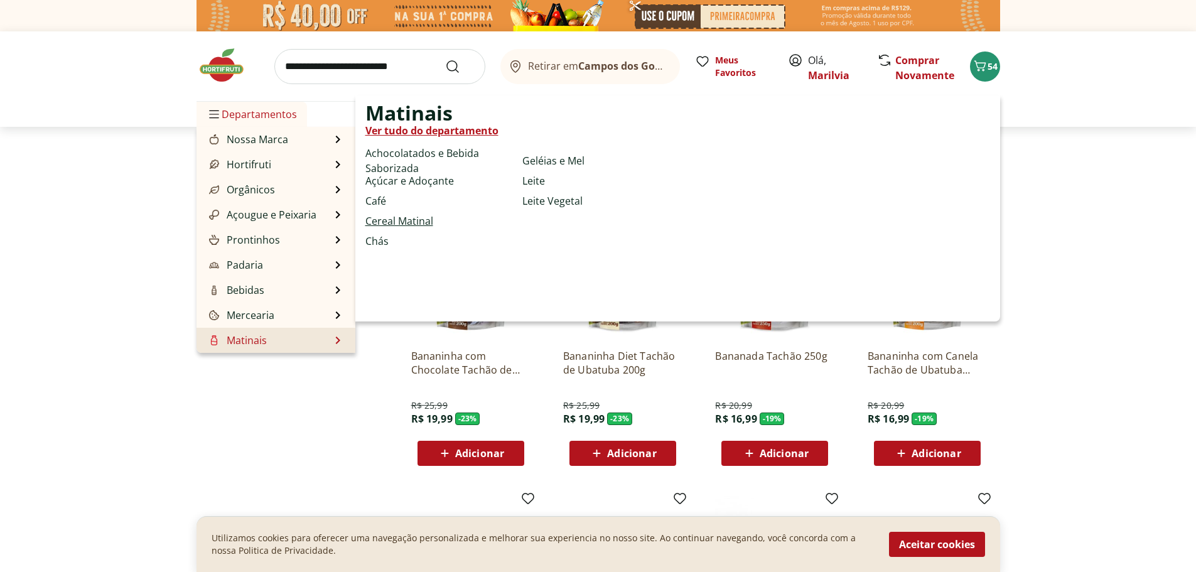
select select "**********"
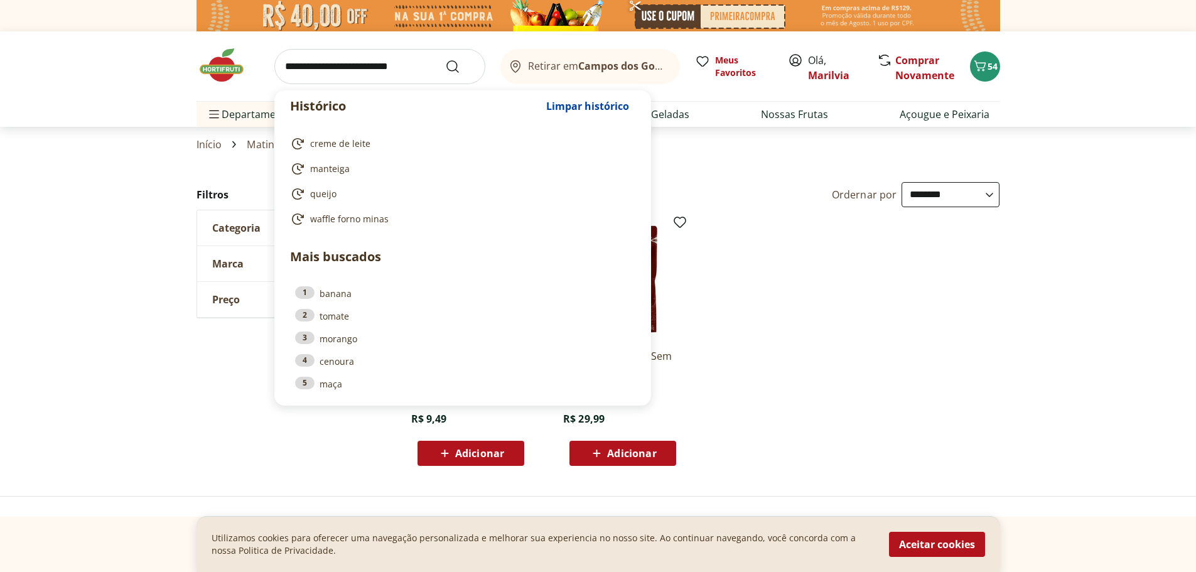
click at [343, 62] on input "search" at bounding box center [379, 66] width 211 height 35
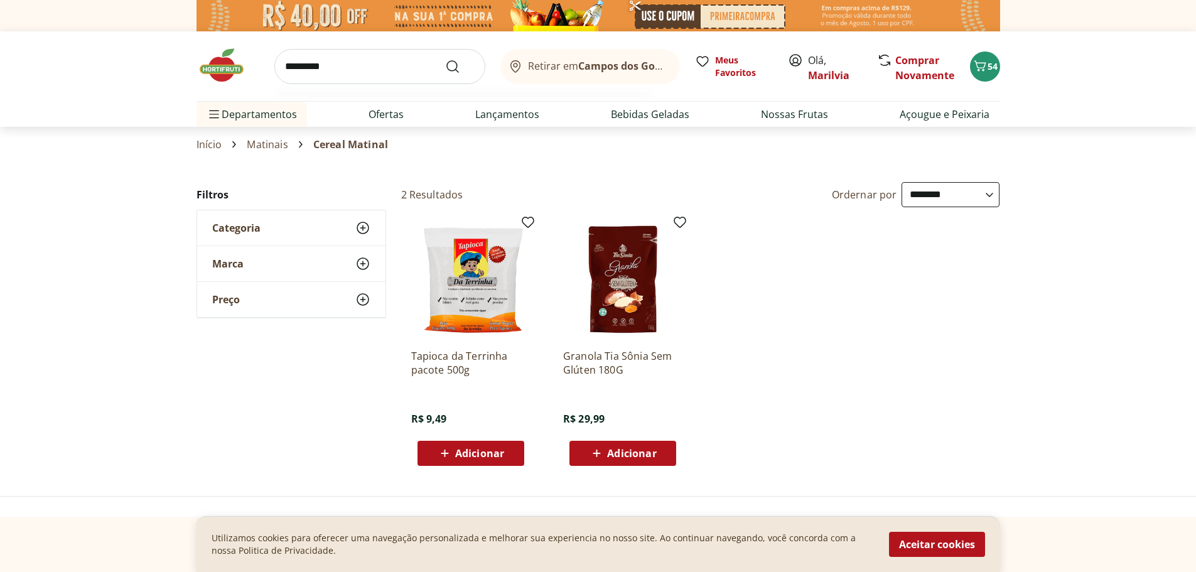
type input "*********"
click at [445, 59] on button "Submit Search" at bounding box center [460, 66] width 30 height 15
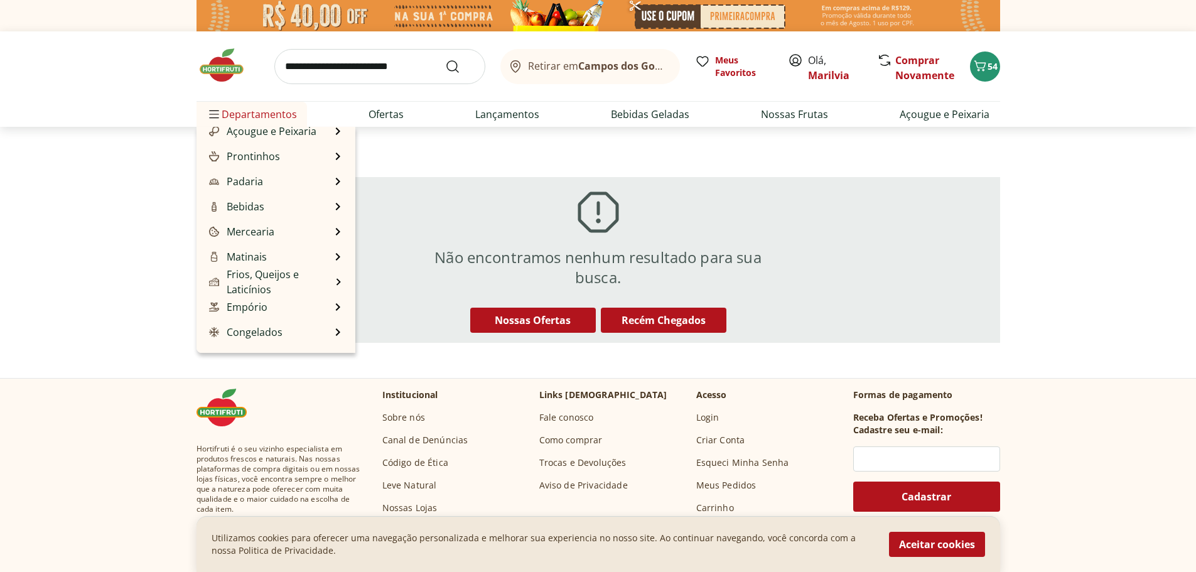
scroll to position [126, 0]
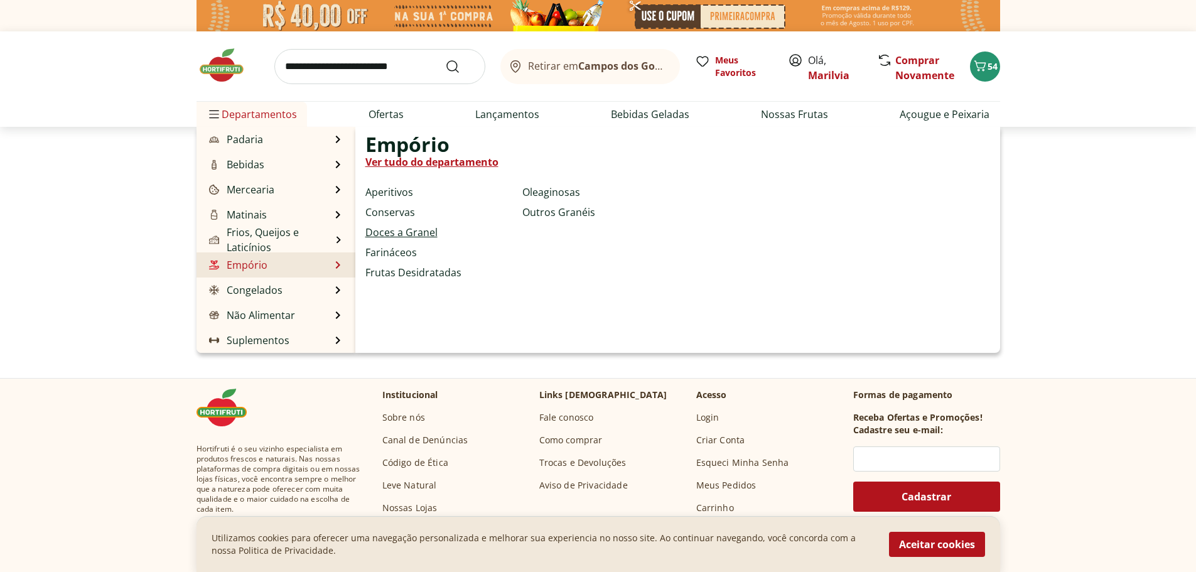
click at [402, 233] on link "Doces a Granel" at bounding box center [401, 232] width 72 height 15
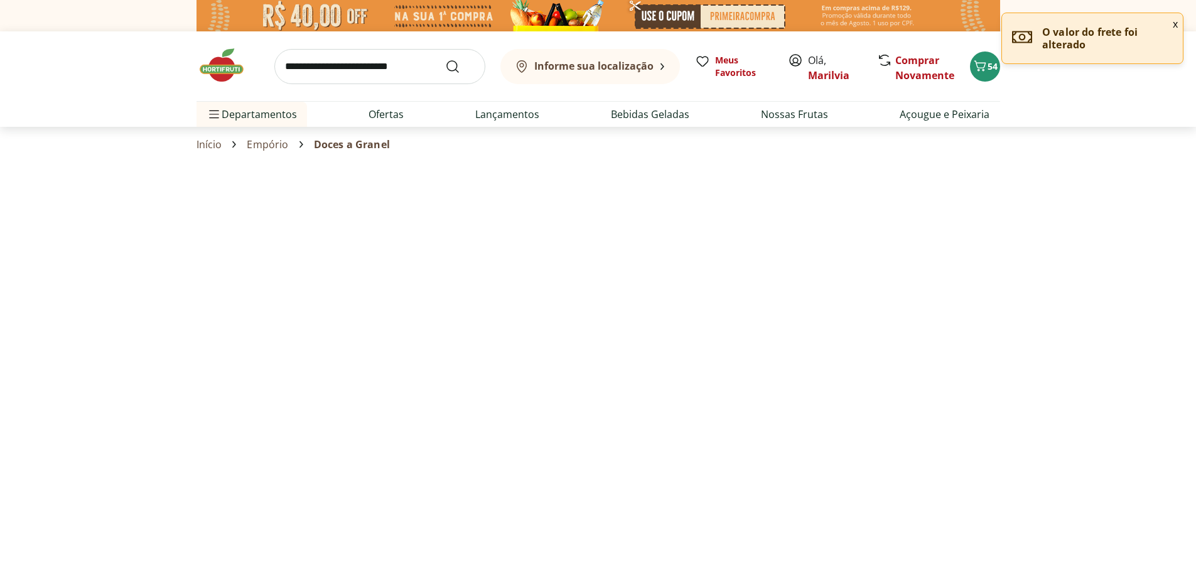
select select "**********"
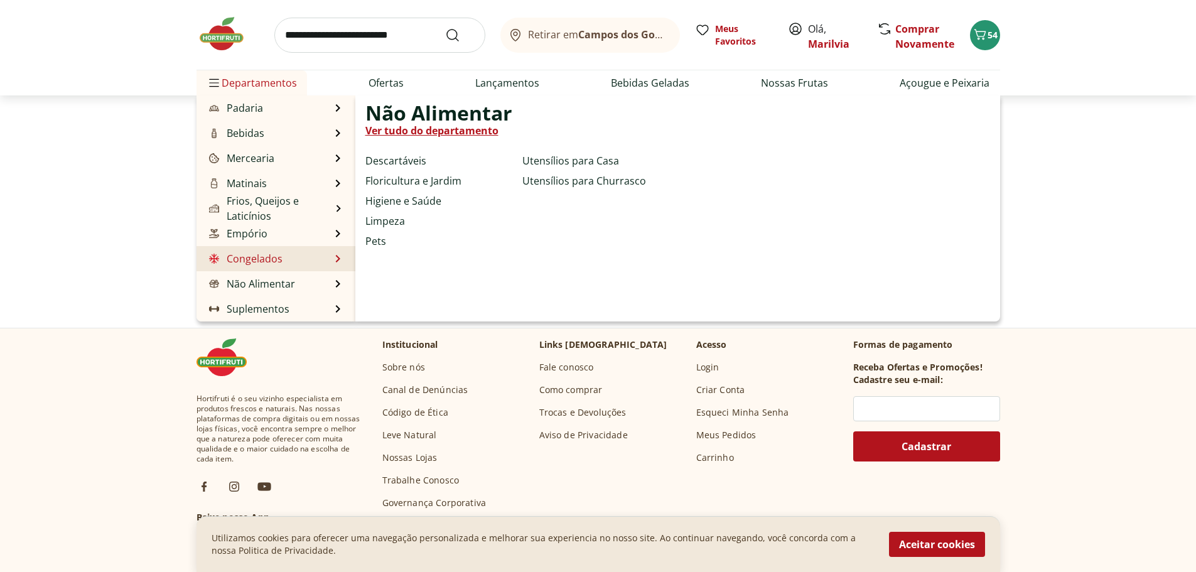
scroll to position [126, 0]
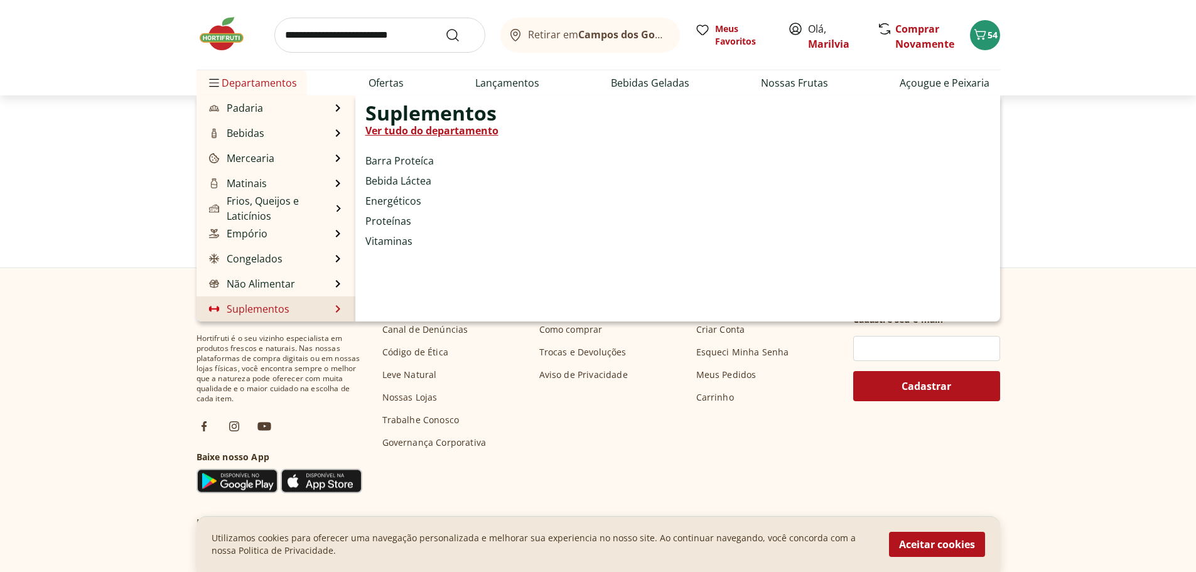
click at [278, 310] on link "Suplementos" at bounding box center [247, 308] width 83 height 15
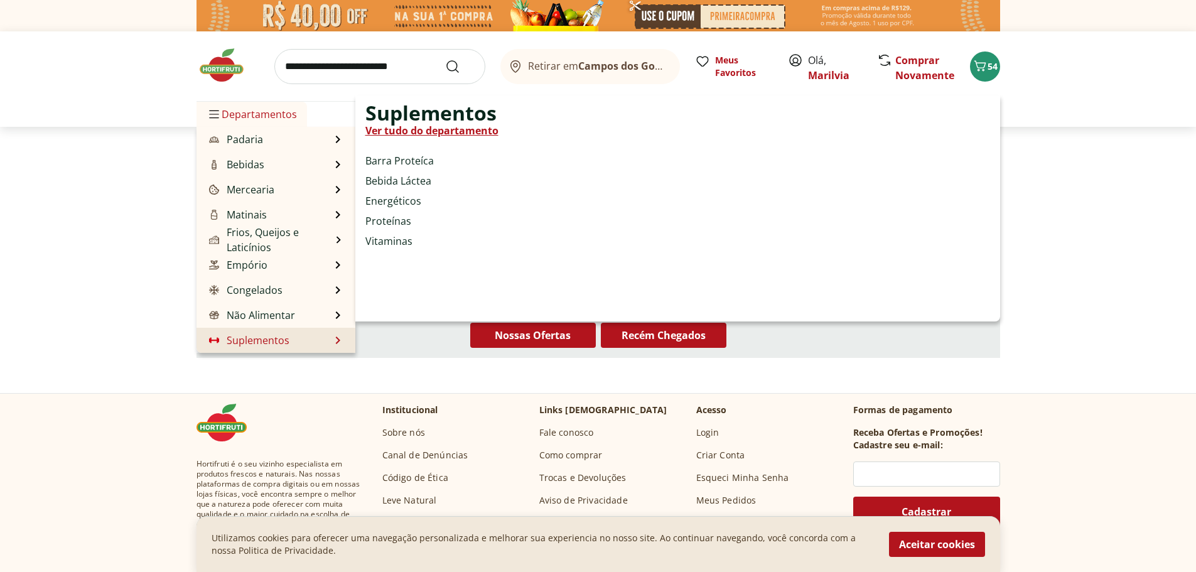
select select "**********"
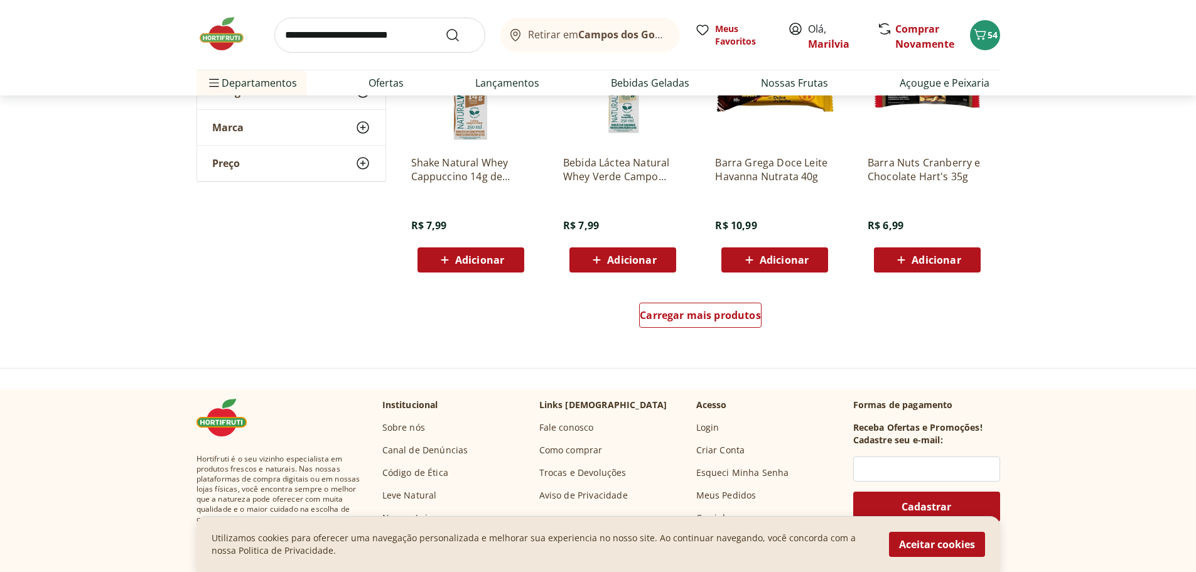
scroll to position [753, 0]
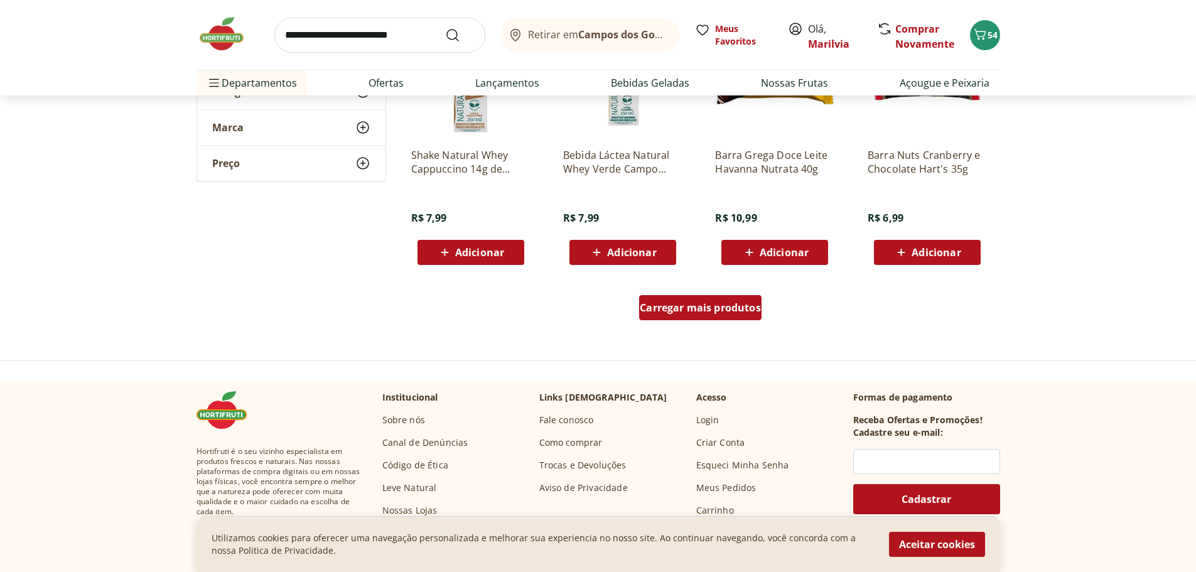
click at [712, 309] on span "Carregar mais produtos" at bounding box center [699, 307] width 121 height 10
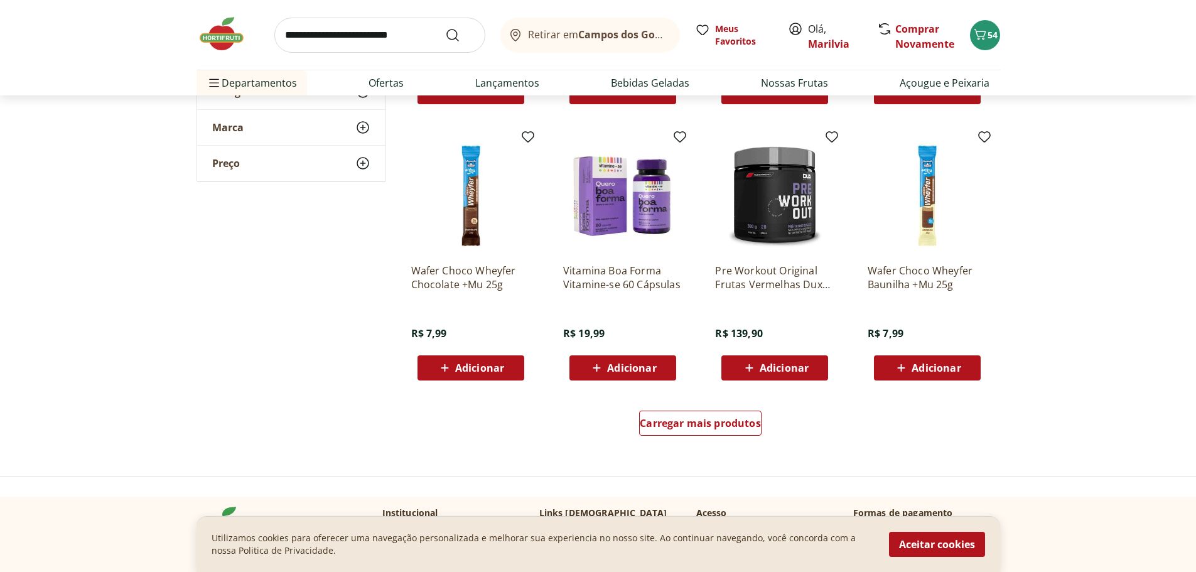
scroll to position [1632, 0]
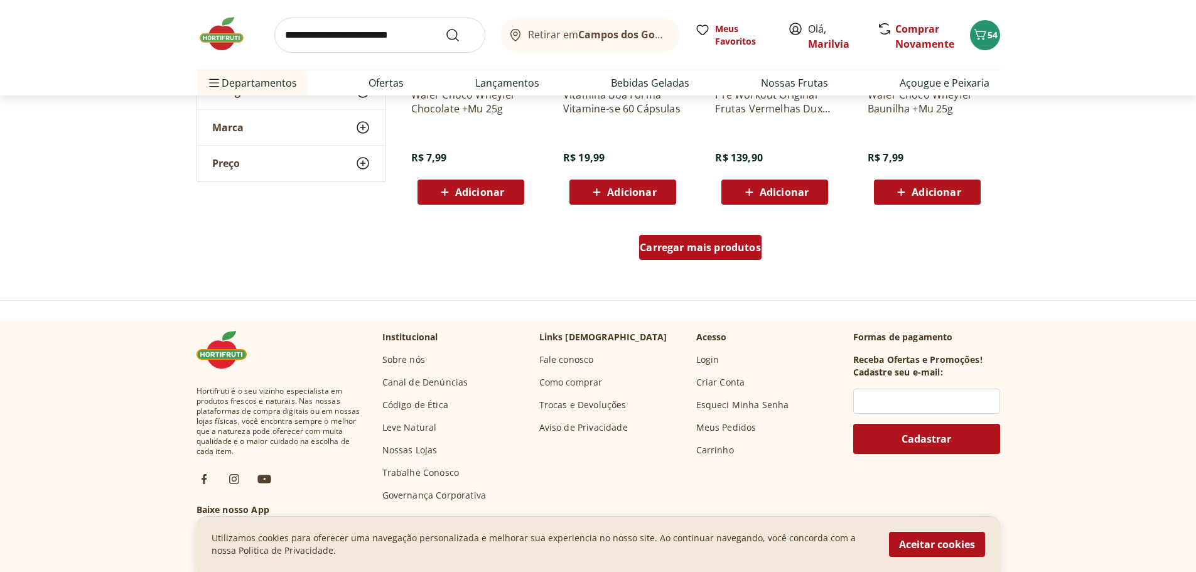
click at [685, 248] on span "Carregar mais produtos" at bounding box center [699, 247] width 121 height 10
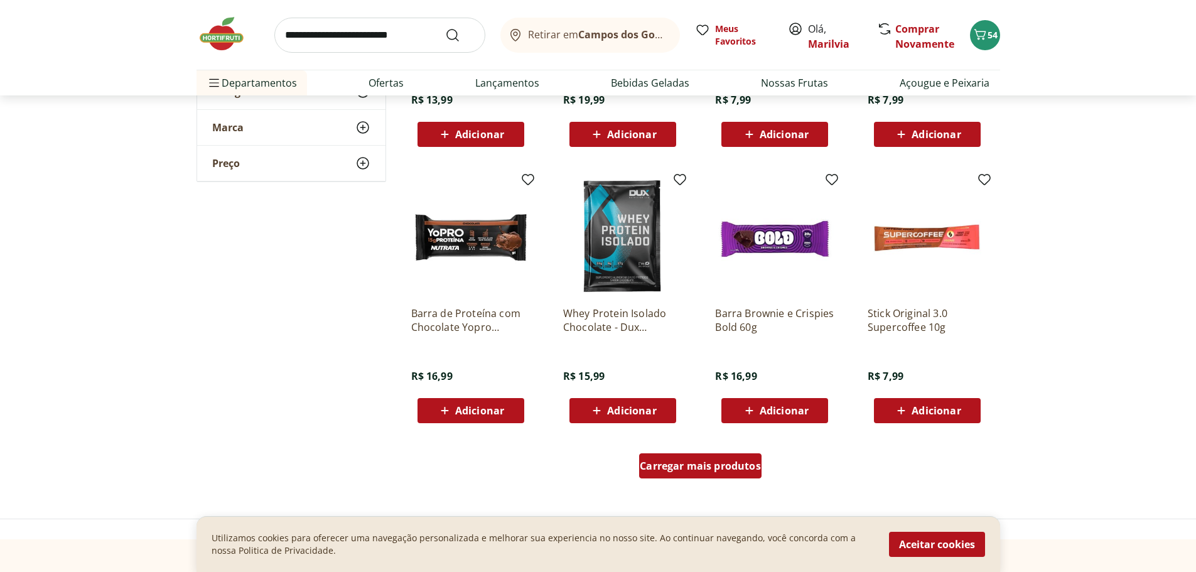
scroll to position [2385, 0]
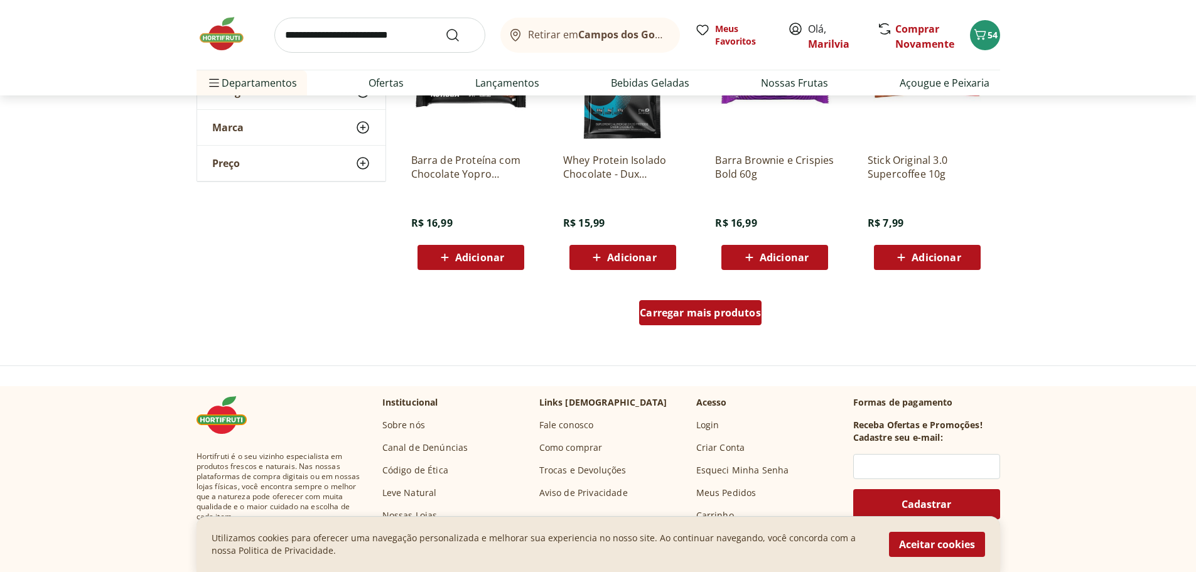
click at [716, 305] on div "Carregar mais produtos" at bounding box center [700, 312] width 122 height 25
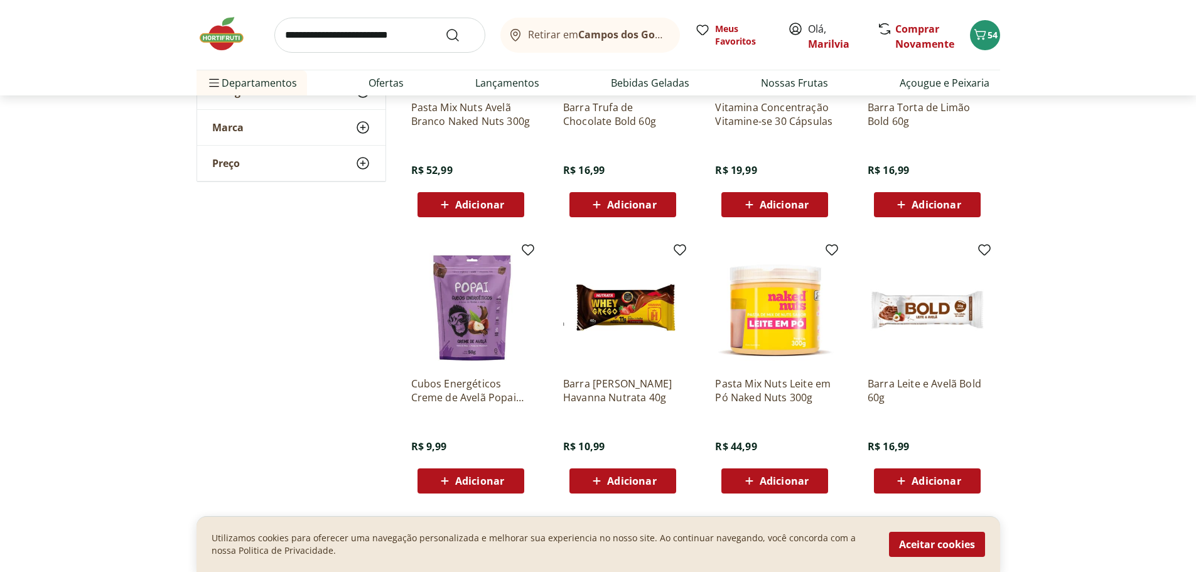
scroll to position [3012, 0]
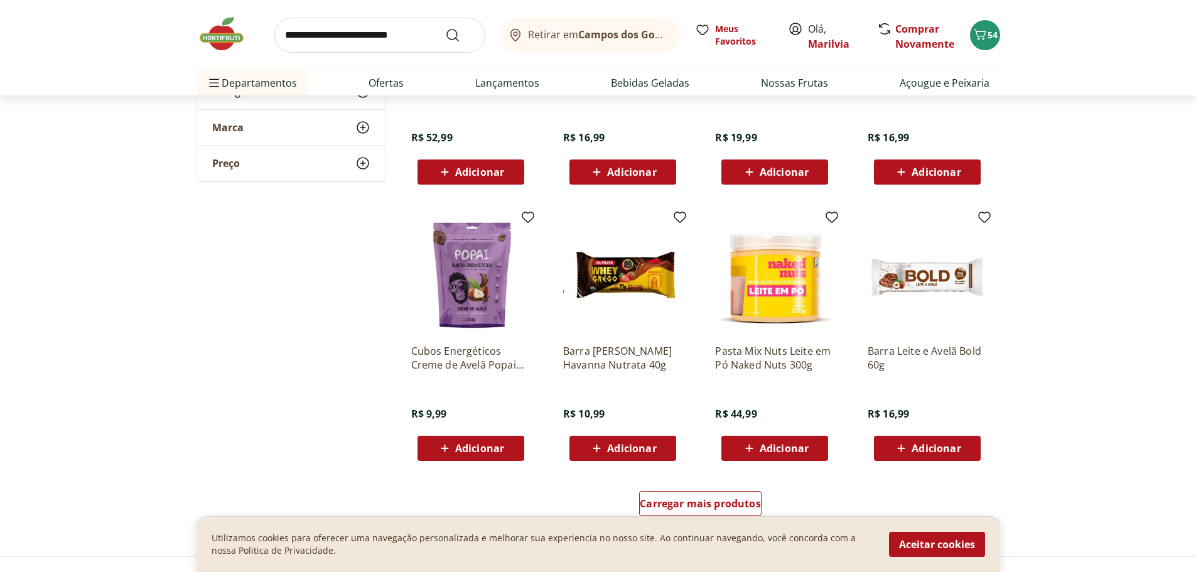
click at [478, 449] on span "Adicionar" at bounding box center [479, 448] width 49 height 10
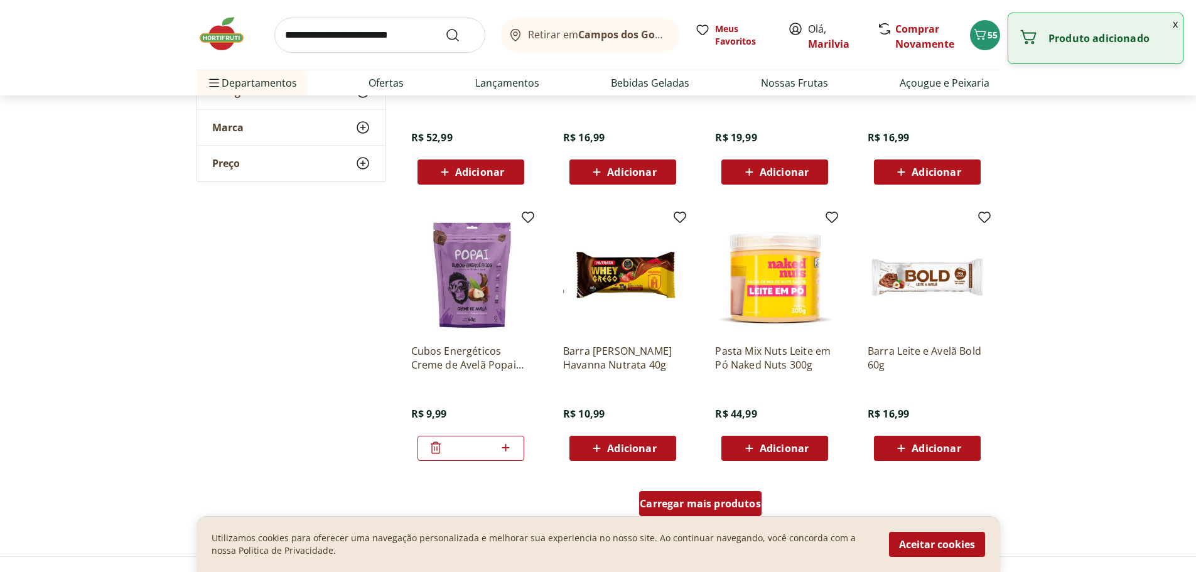
click at [727, 501] on span "Carregar mais produtos" at bounding box center [699, 503] width 121 height 10
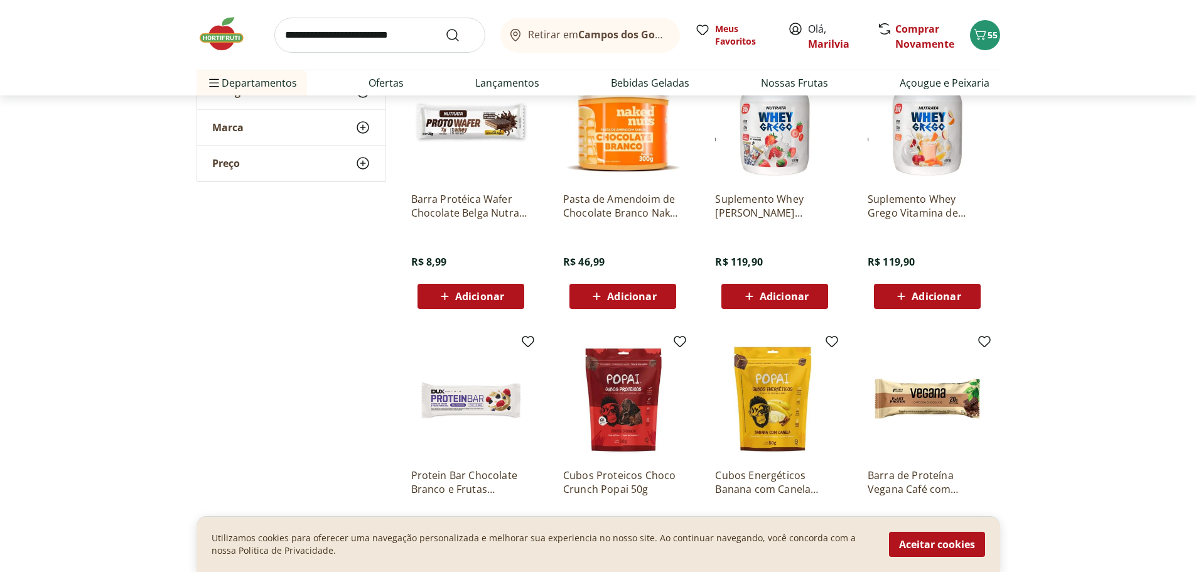
scroll to position [3891, 0]
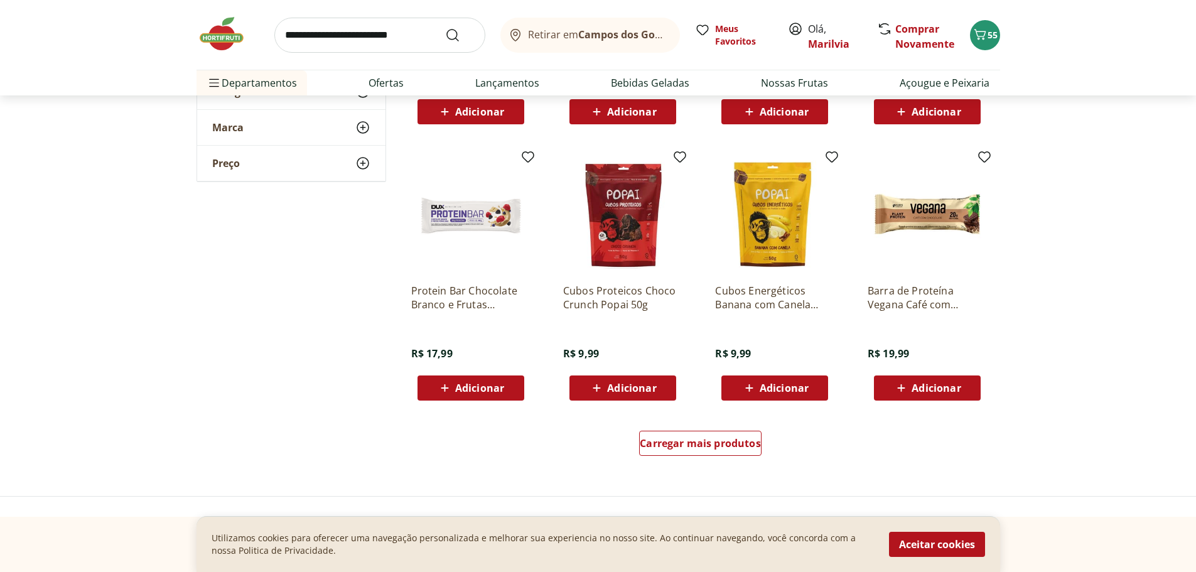
click at [933, 388] on span "Adicionar" at bounding box center [935, 388] width 49 height 10
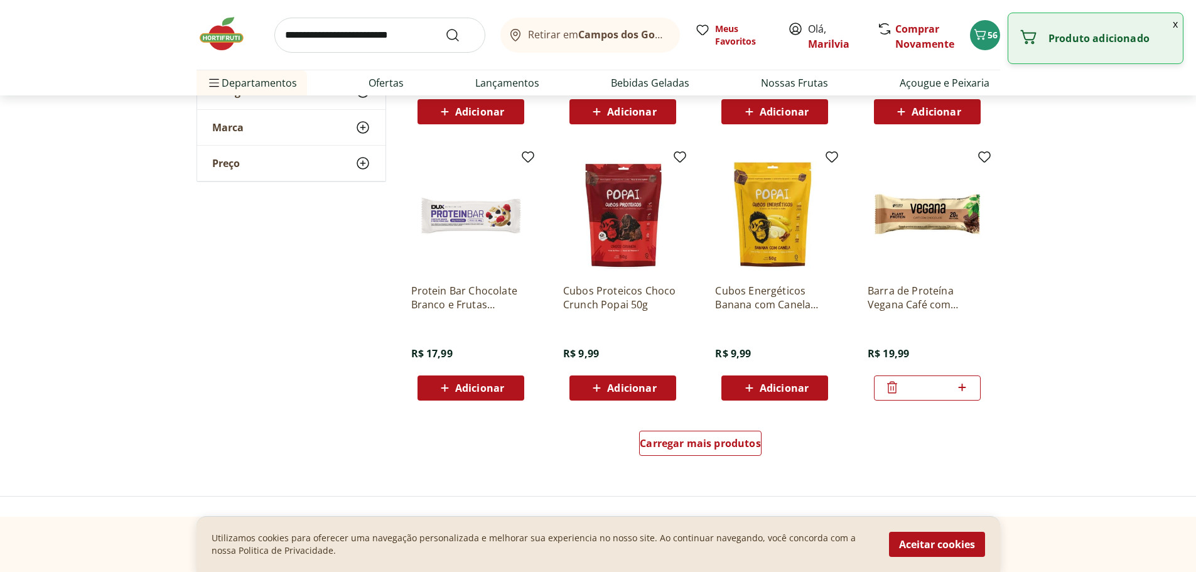
click at [889, 387] on icon at bounding box center [891, 387] width 15 height 15
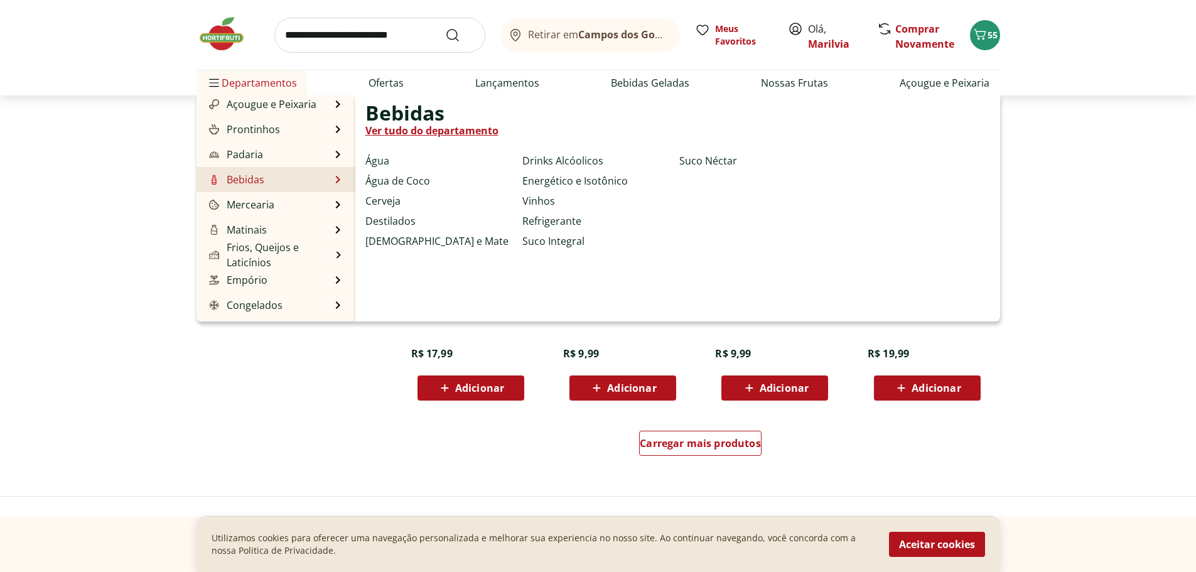
scroll to position [126, 0]
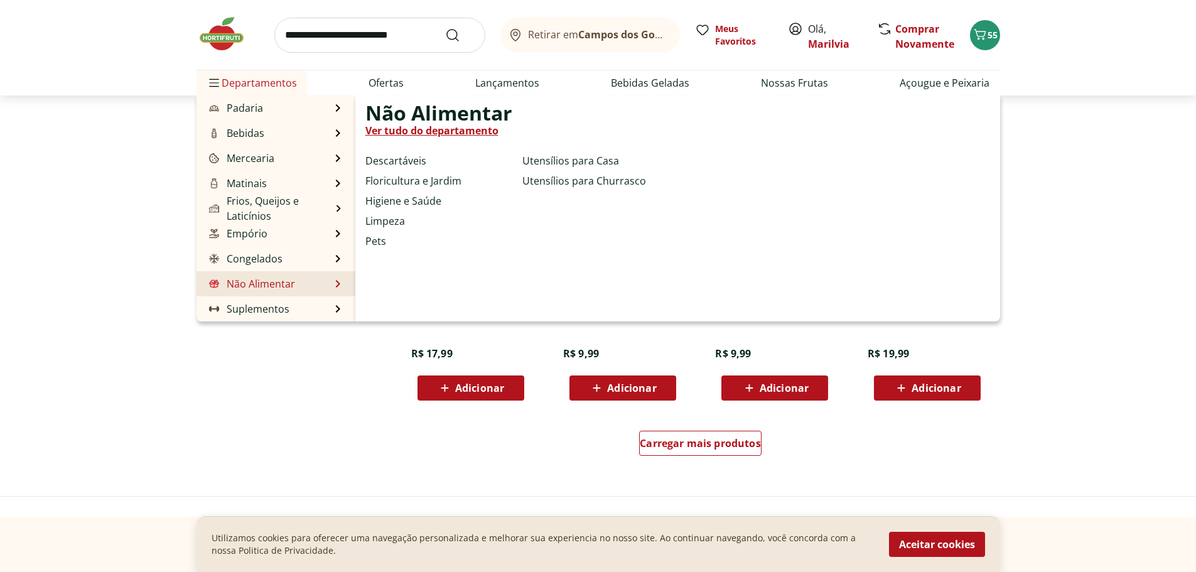
click at [258, 281] on link "Não Alimentar" at bounding box center [250, 283] width 88 height 15
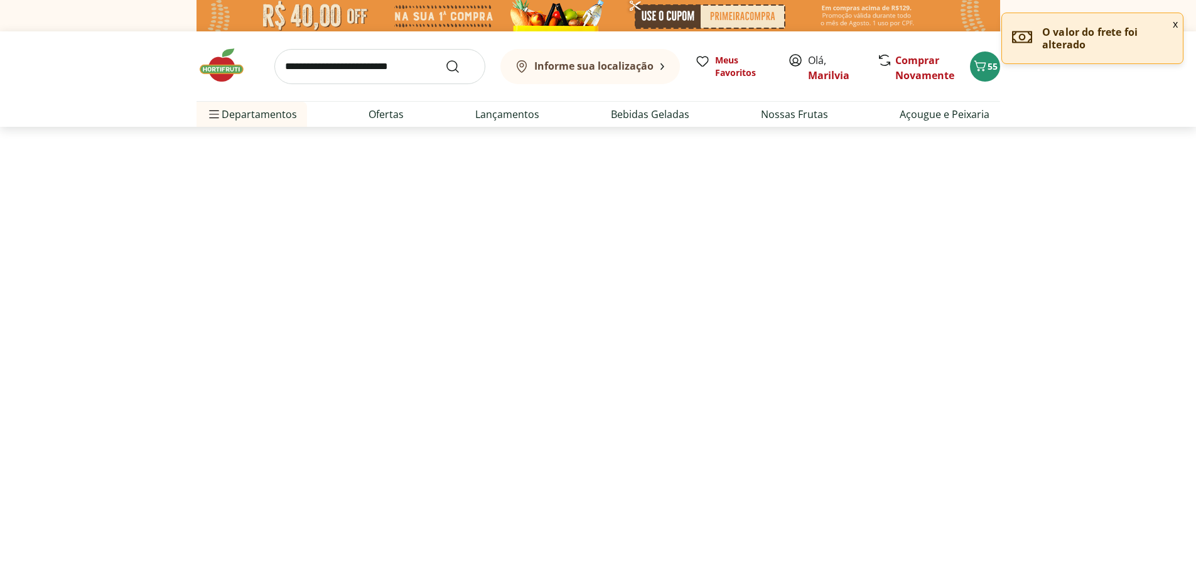
select select "**********"
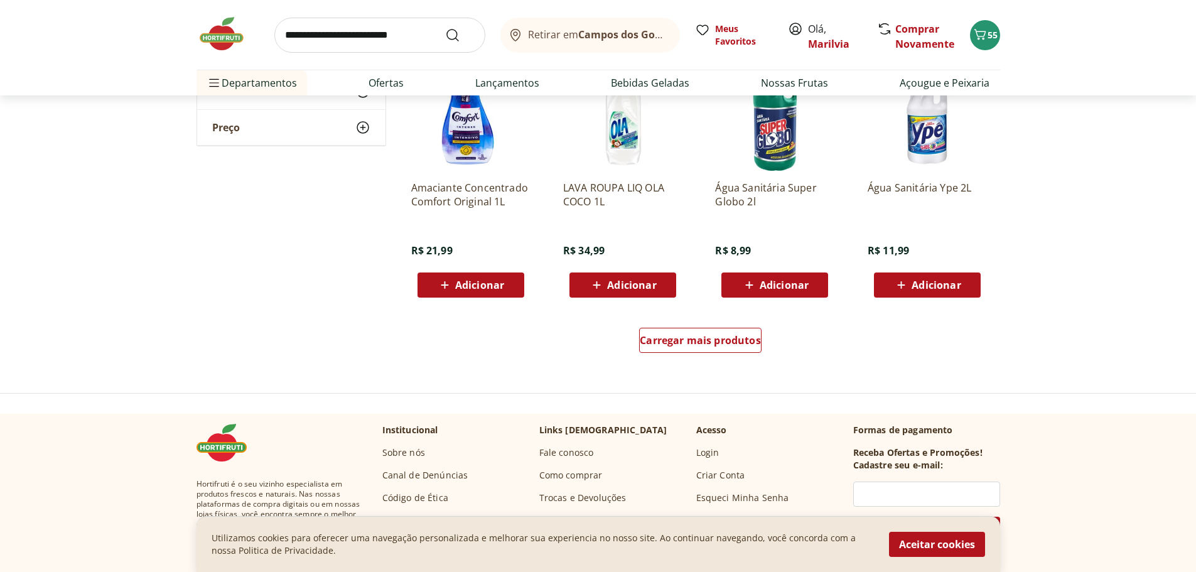
scroll to position [753, 0]
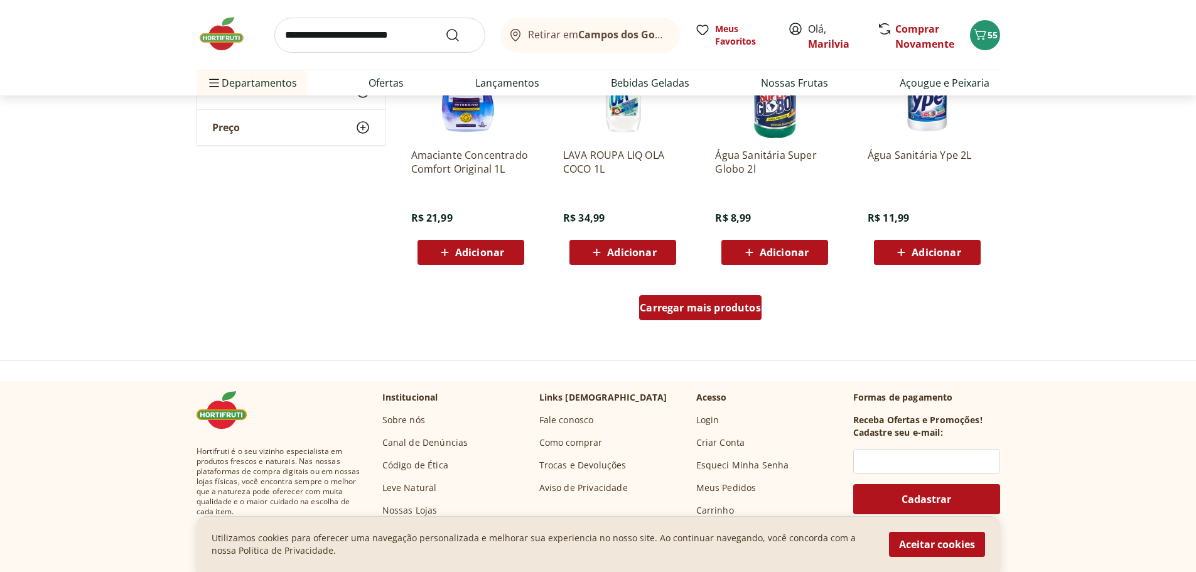
click at [713, 306] on span "Carregar mais produtos" at bounding box center [699, 307] width 121 height 10
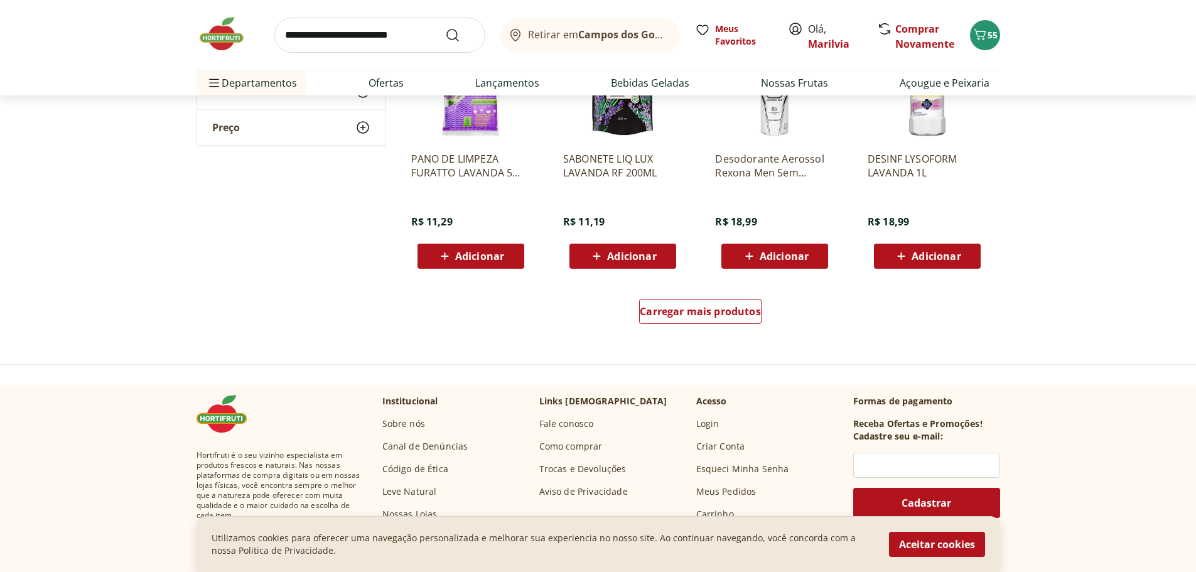
scroll to position [1569, 0]
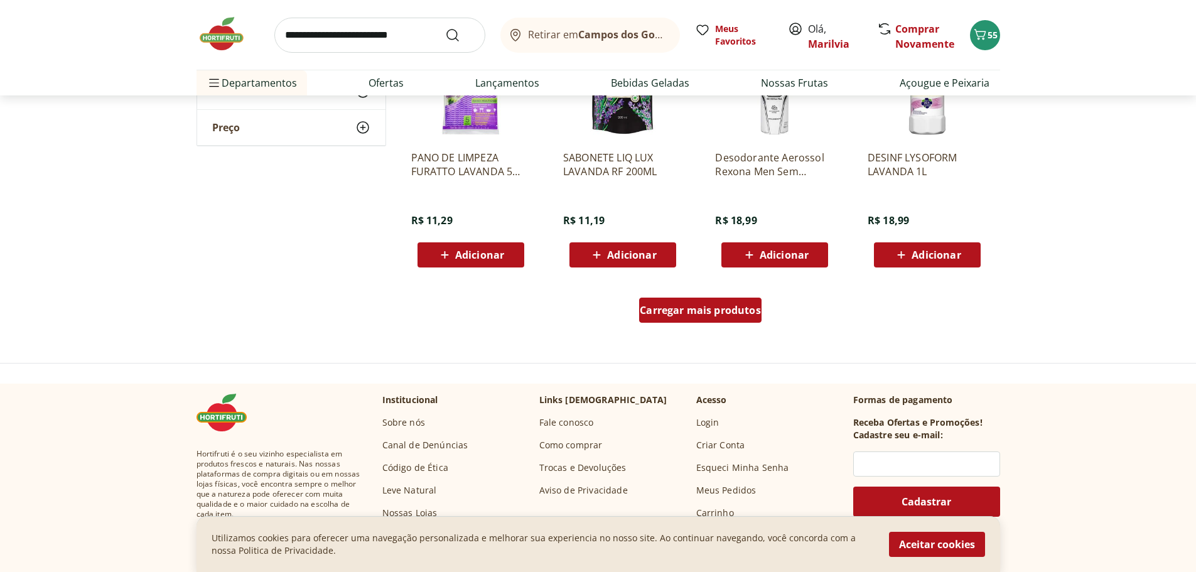
click at [713, 306] on span "Carregar mais produtos" at bounding box center [699, 310] width 121 height 10
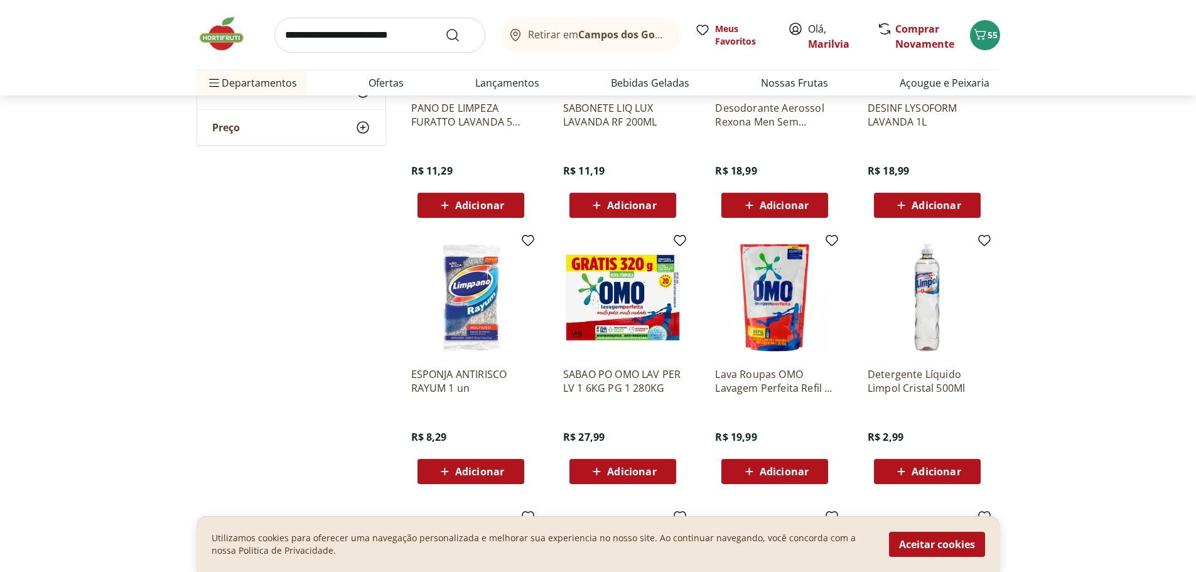
scroll to position [1694, 0]
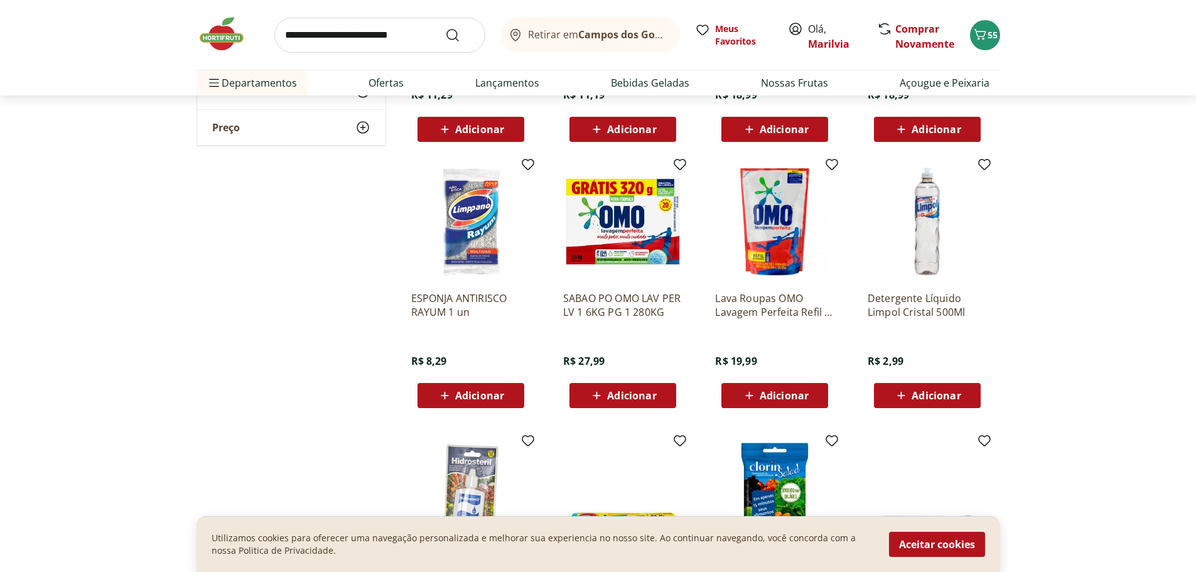
click at [781, 397] on span "Adicionar" at bounding box center [783, 395] width 49 height 10
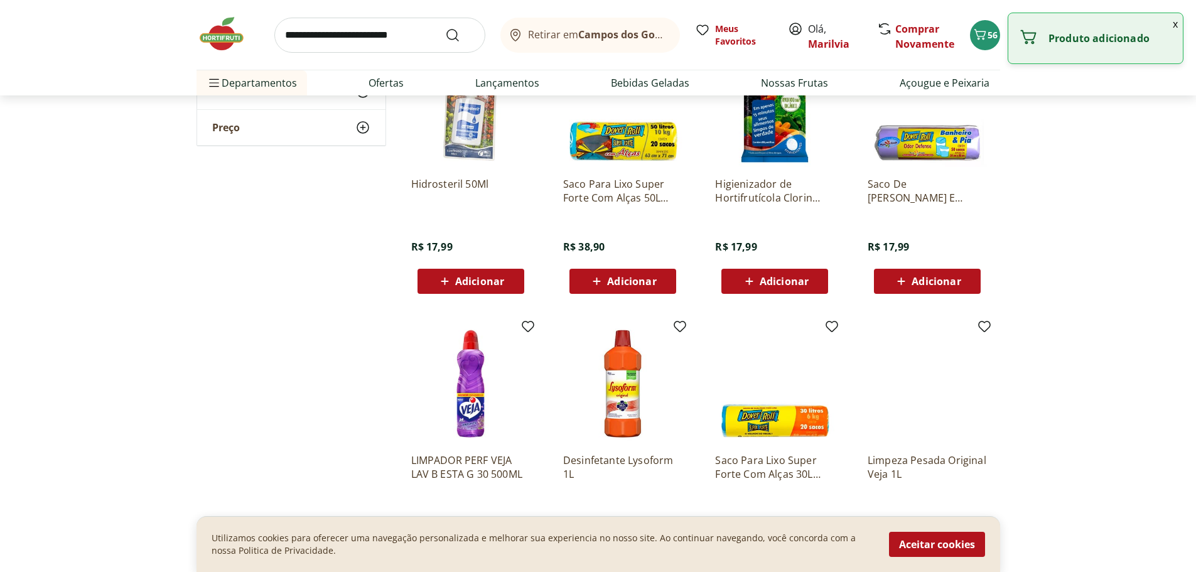
scroll to position [2259, 0]
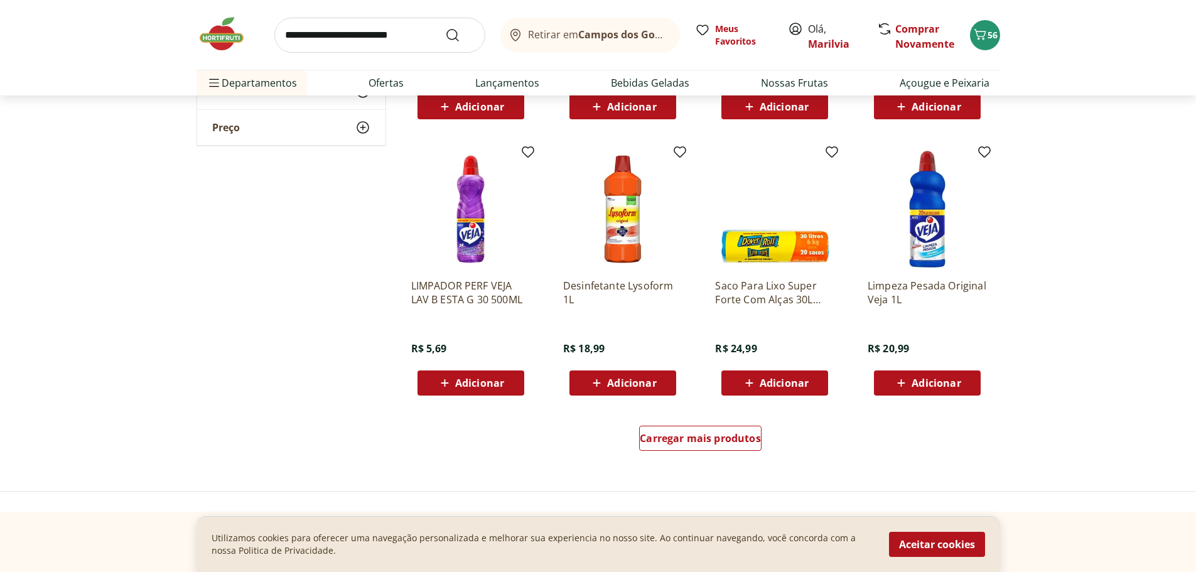
click at [627, 378] on span "Adicionar" at bounding box center [631, 383] width 49 height 10
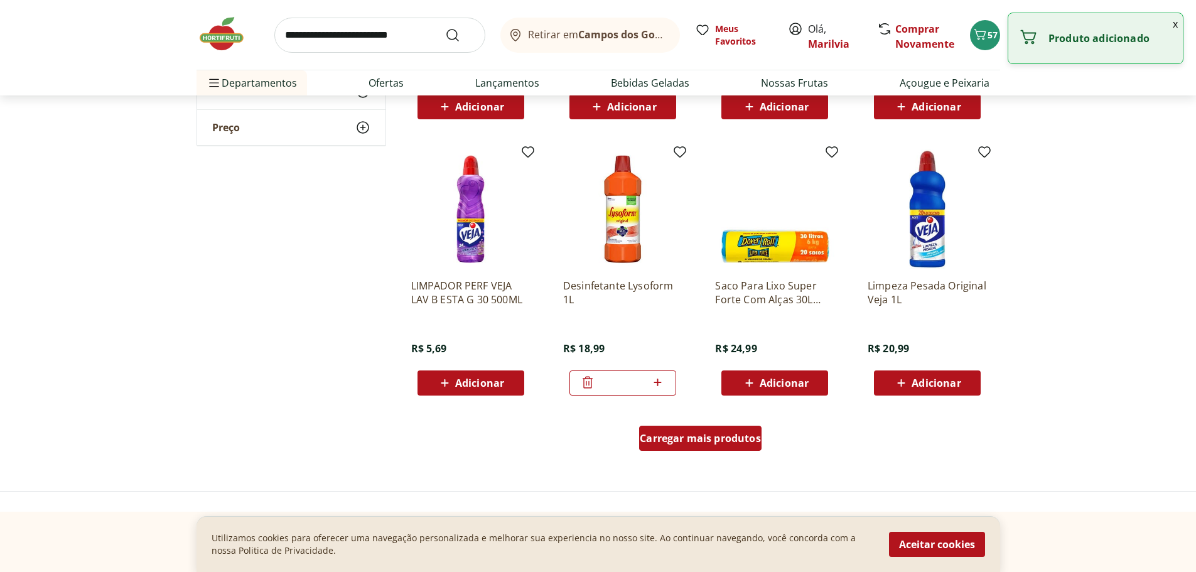
click at [693, 440] on span "Carregar mais produtos" at bounding box center [699, 438] width 121 height 10
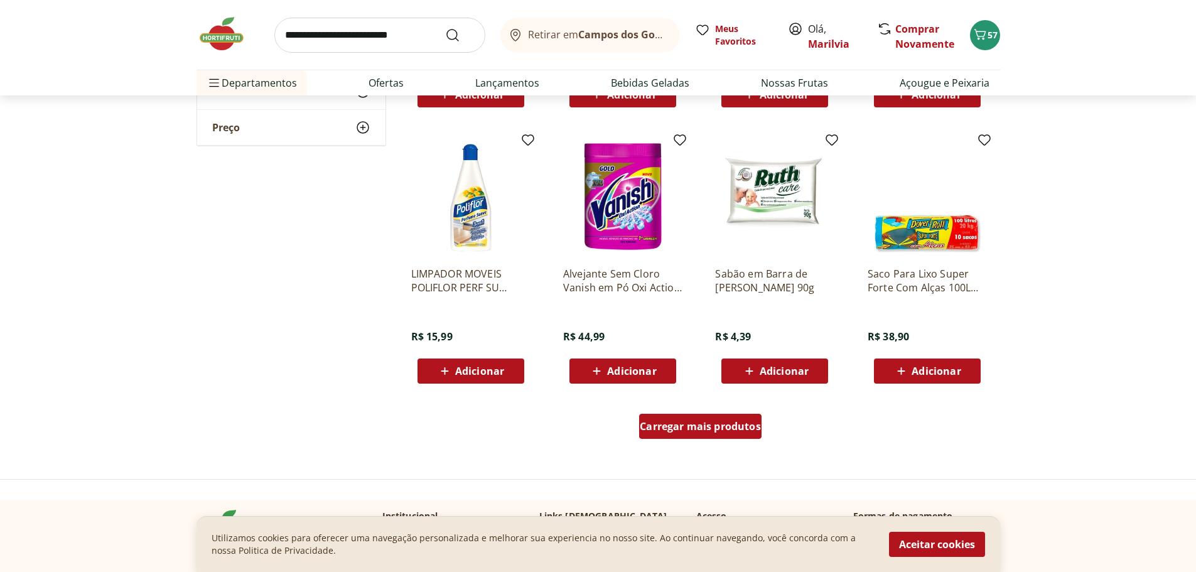
scroll to position [3138, 0]
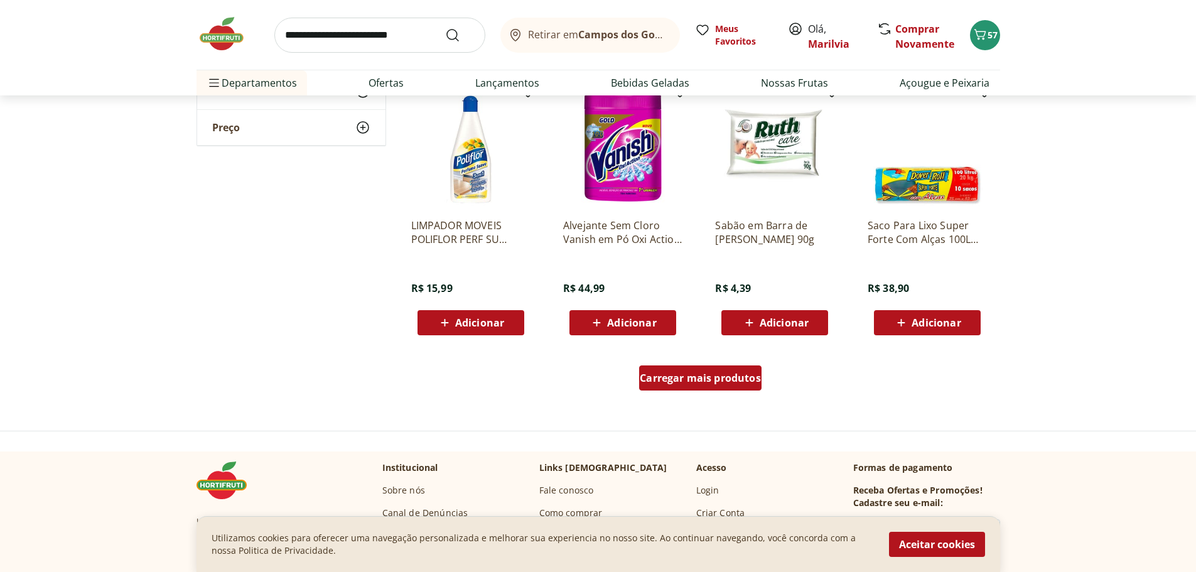
click at [712, 373] on span "Carregar mais produtos" at bounding box center [699, 378] width 121 height 10
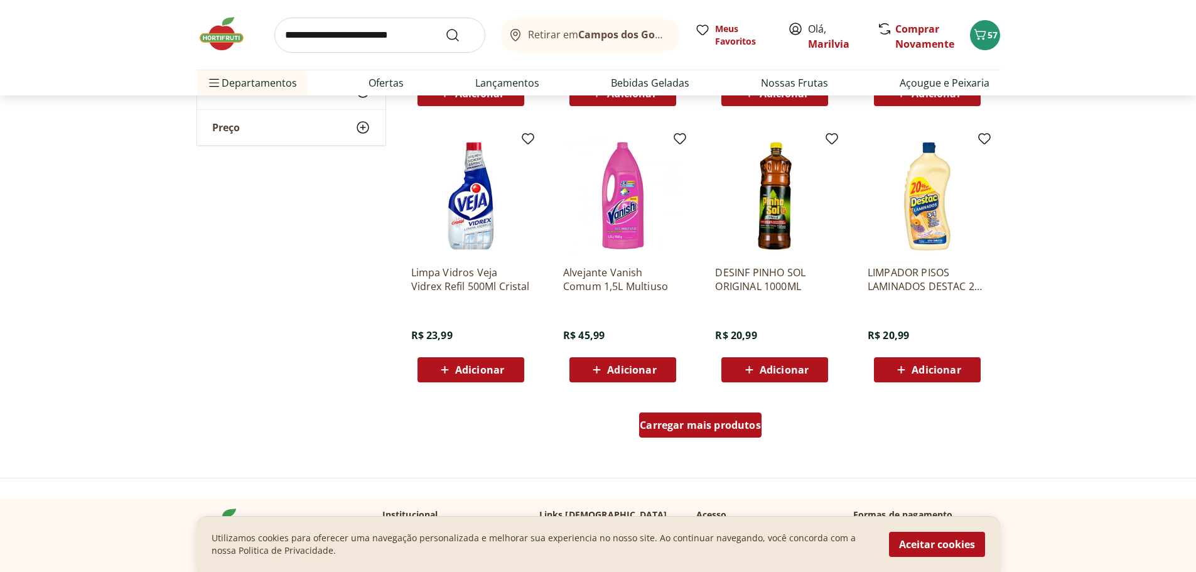
scroll to position [3954, 0]
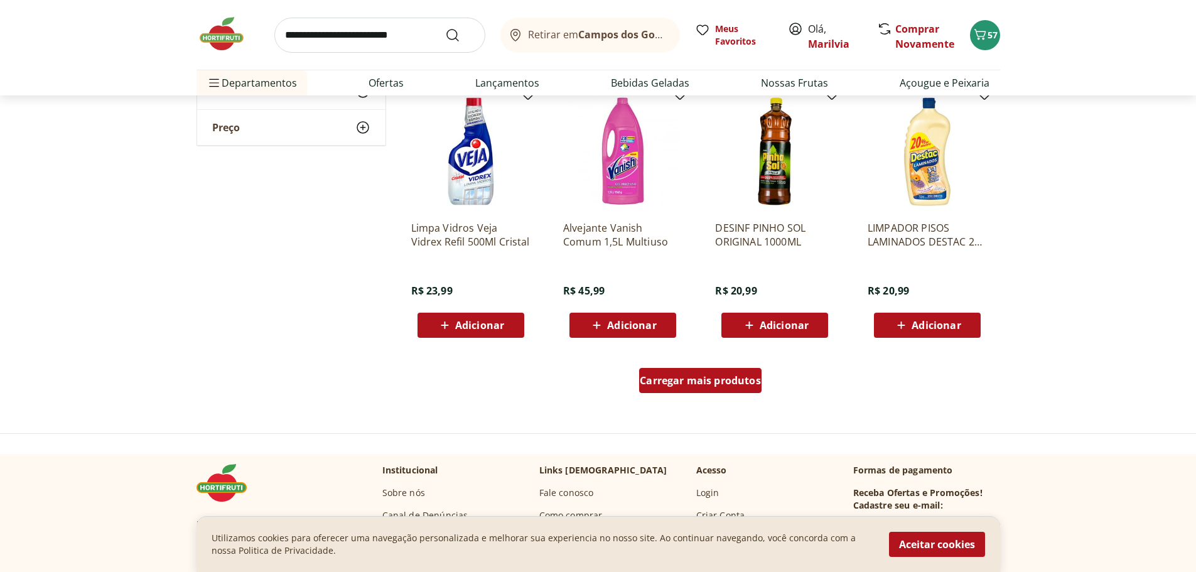
click at [712, 372] on div "Carregar mais produtos" at bounding box center [700, 380] width 122 height 25
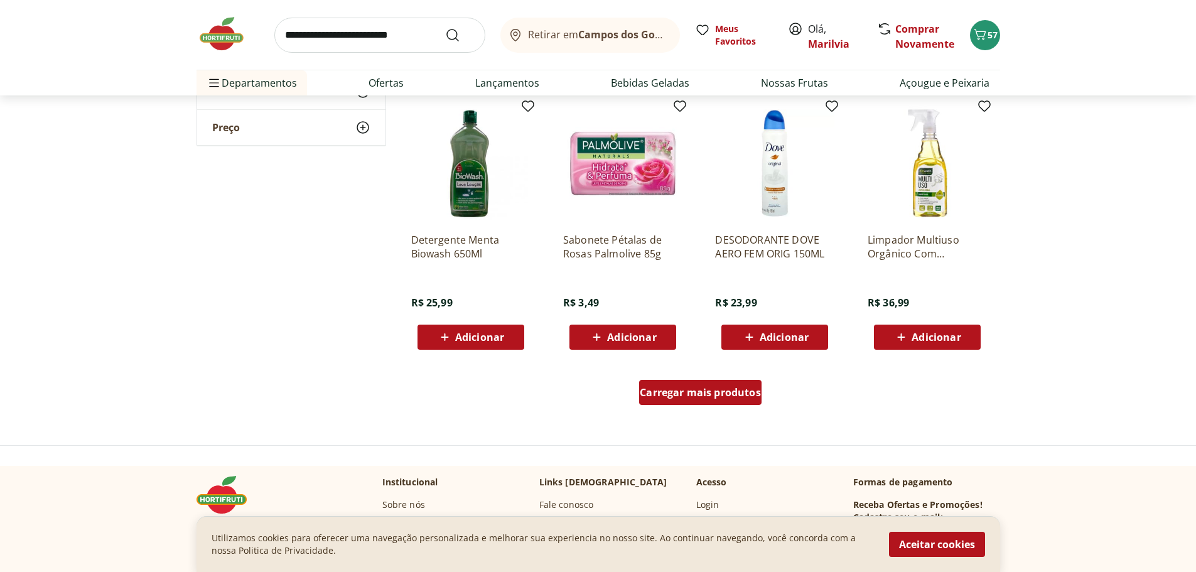
scroll to position [4770, 0]
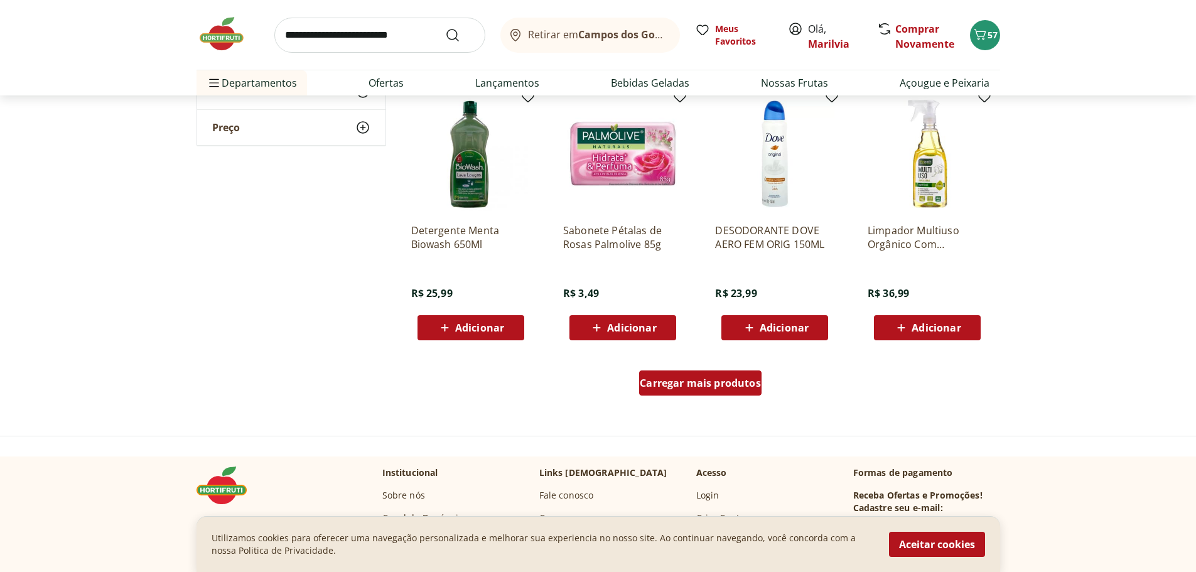
click at [712, 379] on span "Carregar mais produtos" at bounding box center [699, 383] width 121 height 10
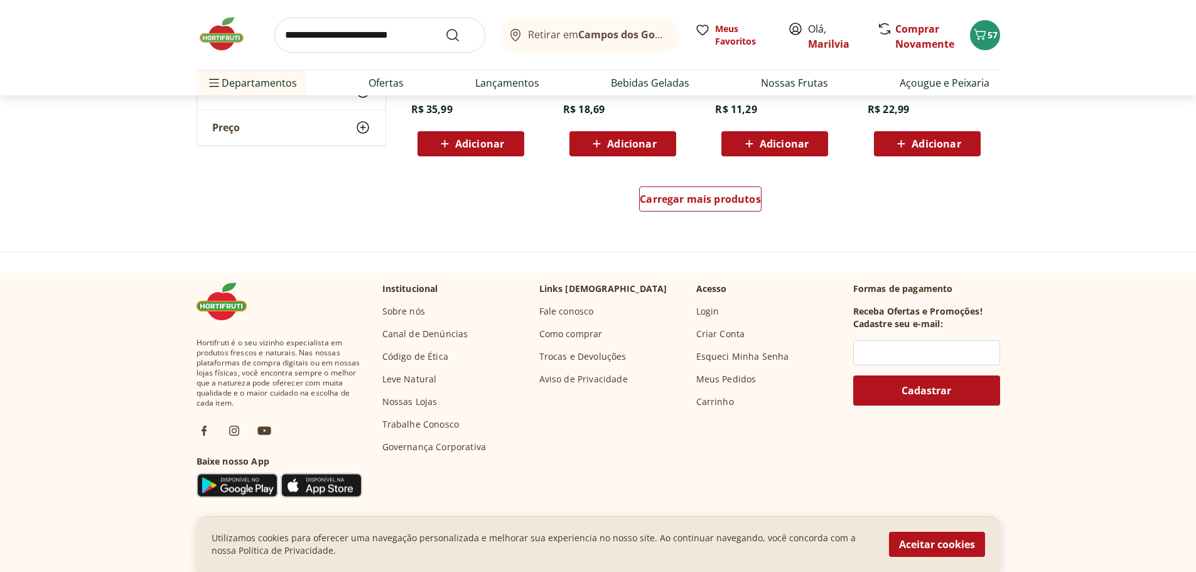
scroll to position [5774, 0]
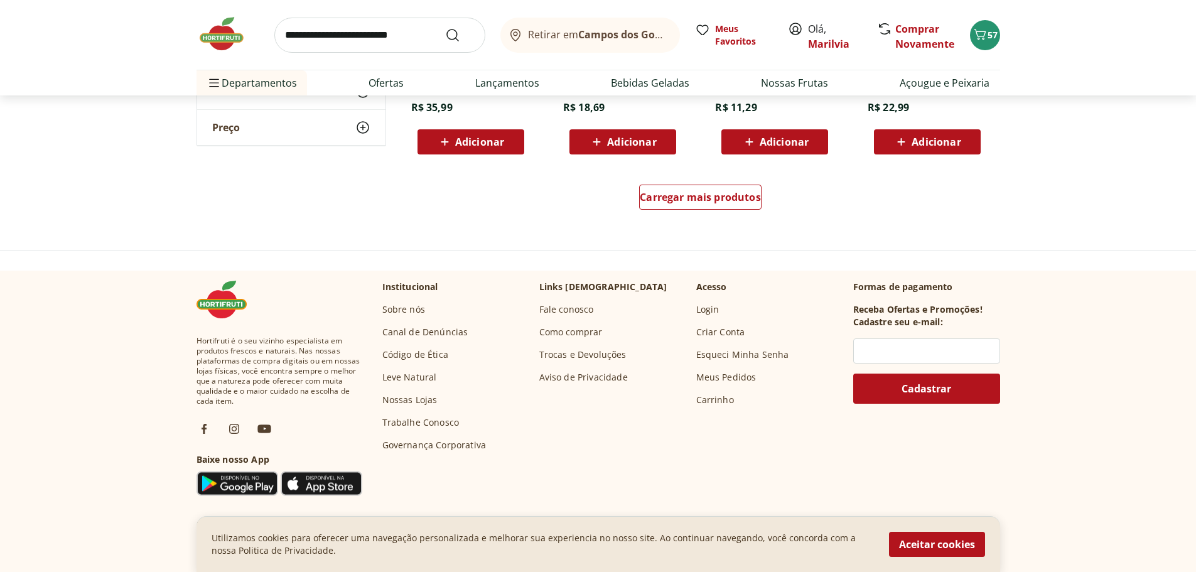
click at [388, 30] on input "search" at bounding box center [379, 35] width 211 height 35
type input "*******"
click button "Submit Search" at bounding box center [460, 35] width 30 height 15
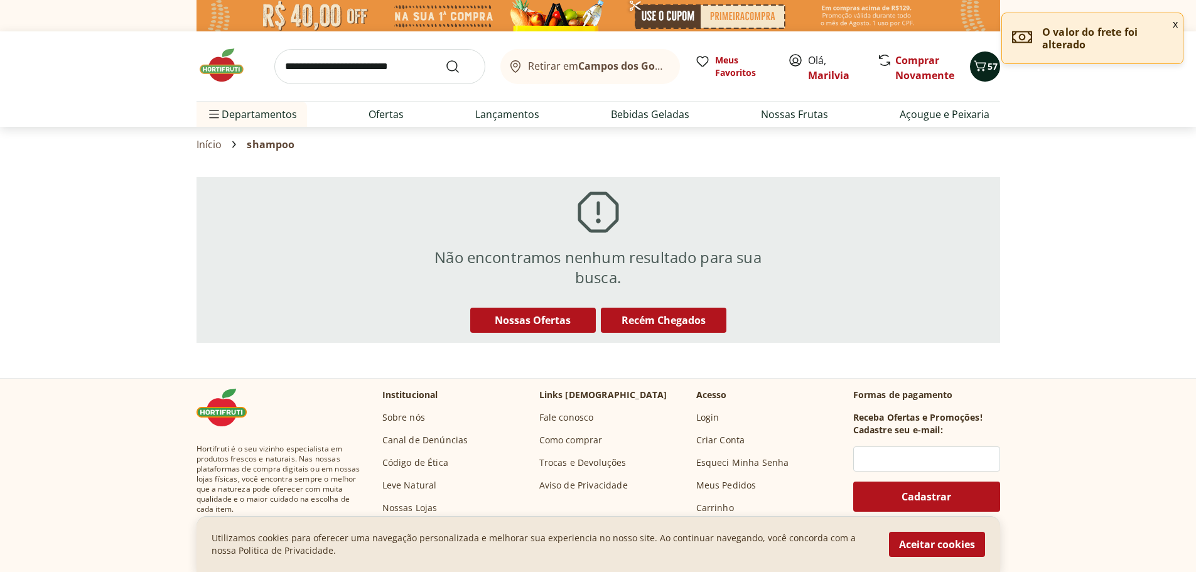
click at [990, 69] on span "57" at bounding box center [992, 66] width 10 height 12
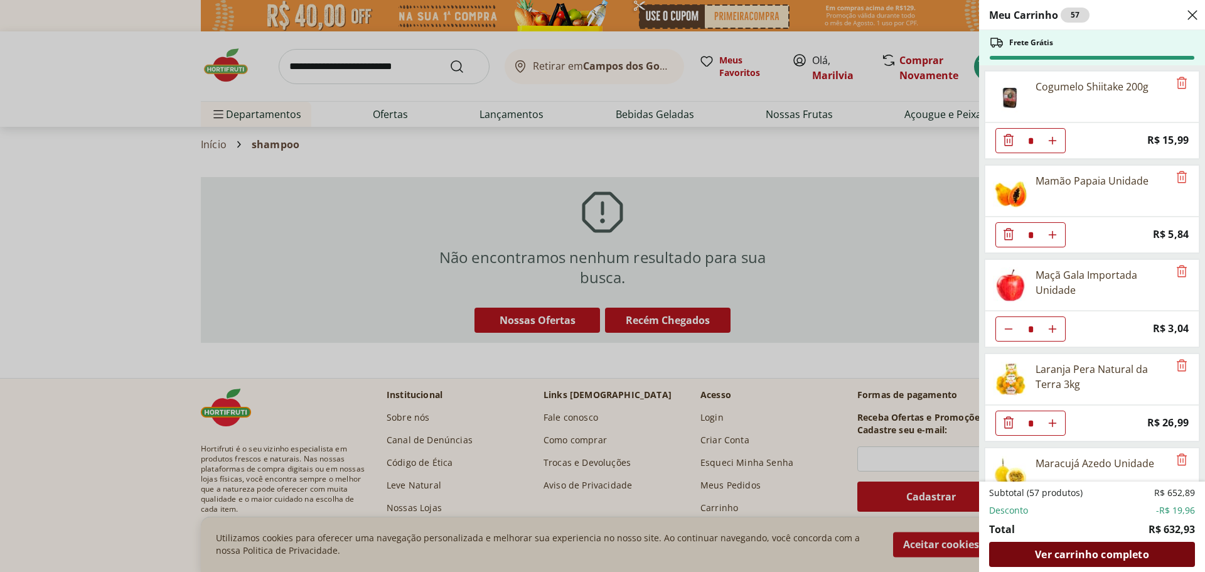
click at [1087, 552] on span "Ver carrinho completo" at bounding box center [1092, 554] width 114 height 10
